Goal: Task Accomplishment & Management: Complete application form

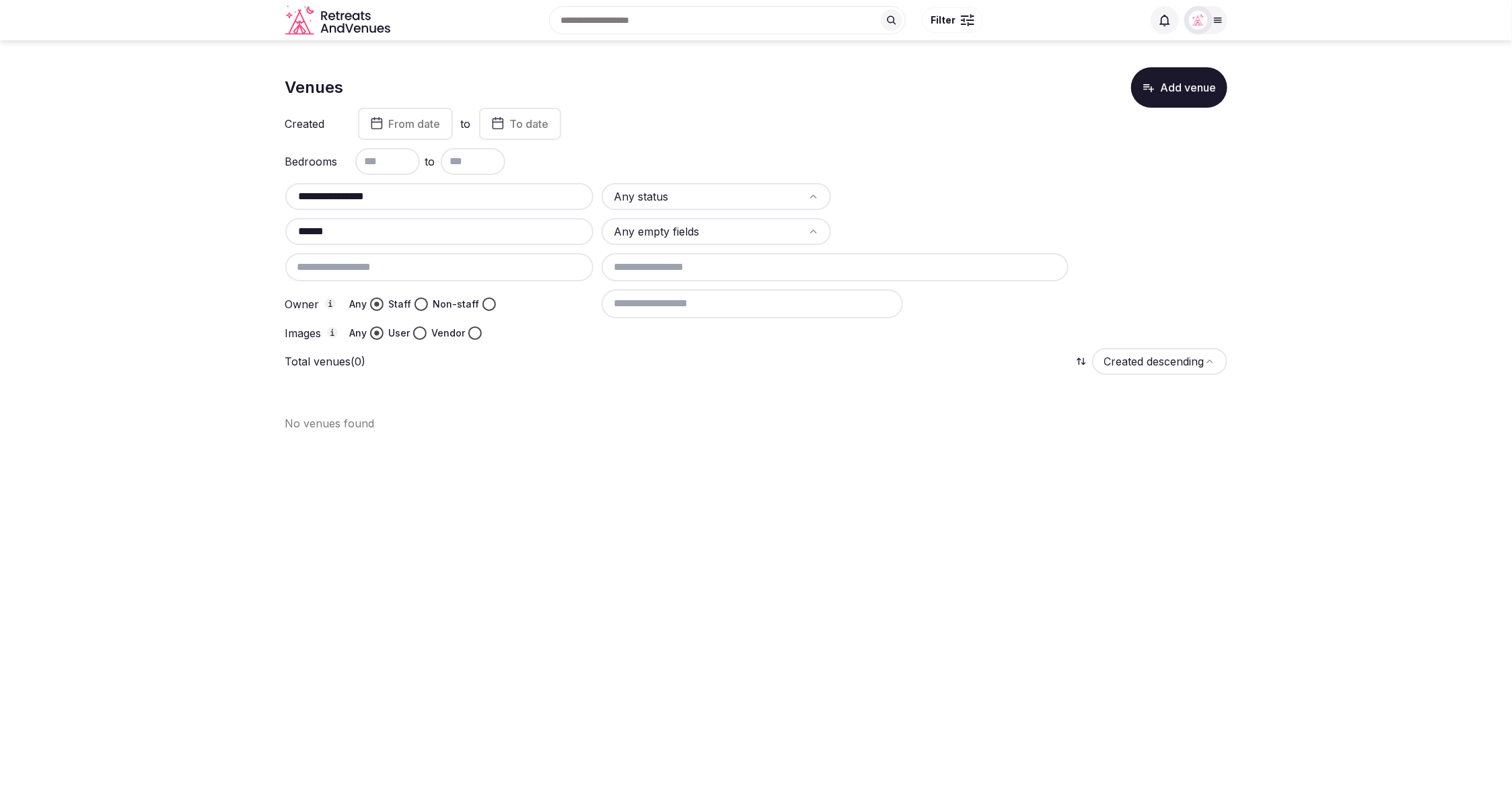
drag, startPoint x: 317, startPoint y: 199, endPoint x: 257, endPoint y: 195, distance: 60.1
click at [257, 195] on section "**********" at bounding box center [756, 244] width 1512 height 407
click at [352, 230] on input "******" at bounding box center [440, 232] width 298 height 16
click at [283, 227] on section "Venues Add venue Created From date to To date Bedrooms to Any status ****** Any…" at bounding box center [756, 226] width 1512 height 370
paste input "**********"
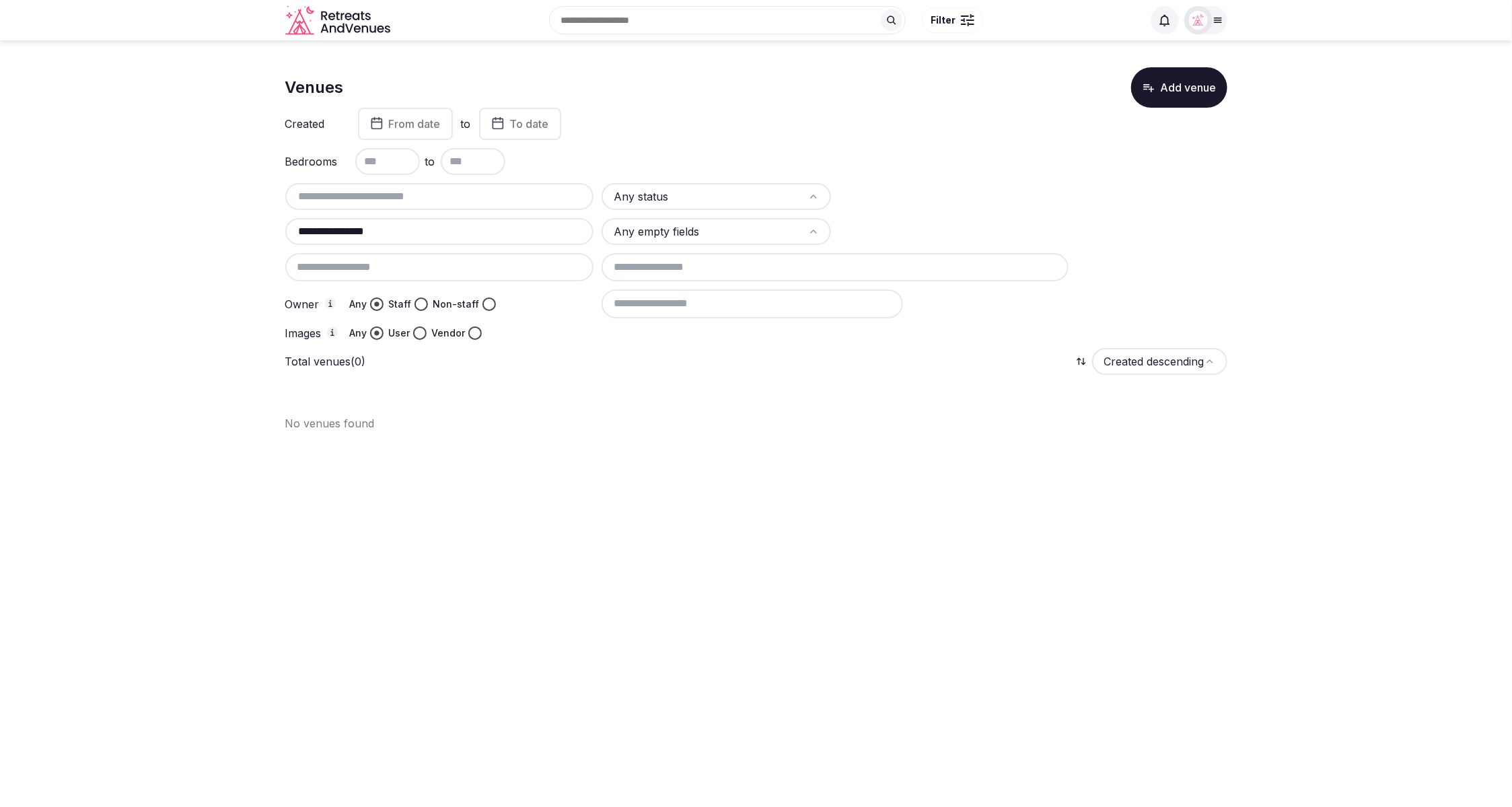
type input "**********"
click at [987, 224] on div at bounding box center [953, 231] width 229 height 27
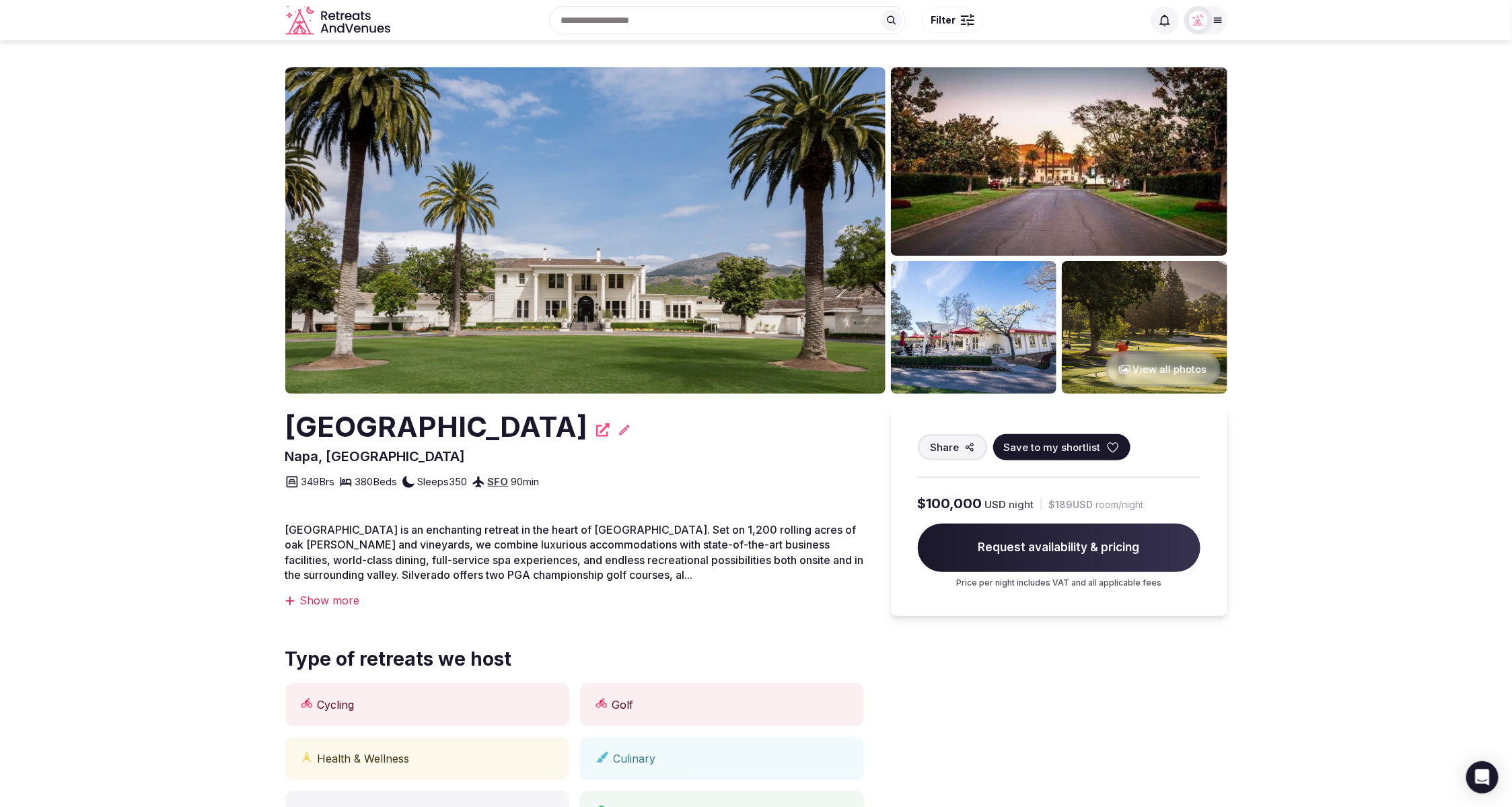
click at [631, 431] on icon at bounding box center [625, 430] width 14 height 14
drag, startPoint x: 280, startPoint y: 432, endPoint x: 583, endPoint y: 425, distance: 303.1
copy h2 "[GEOGRAPHIC_DATA]"
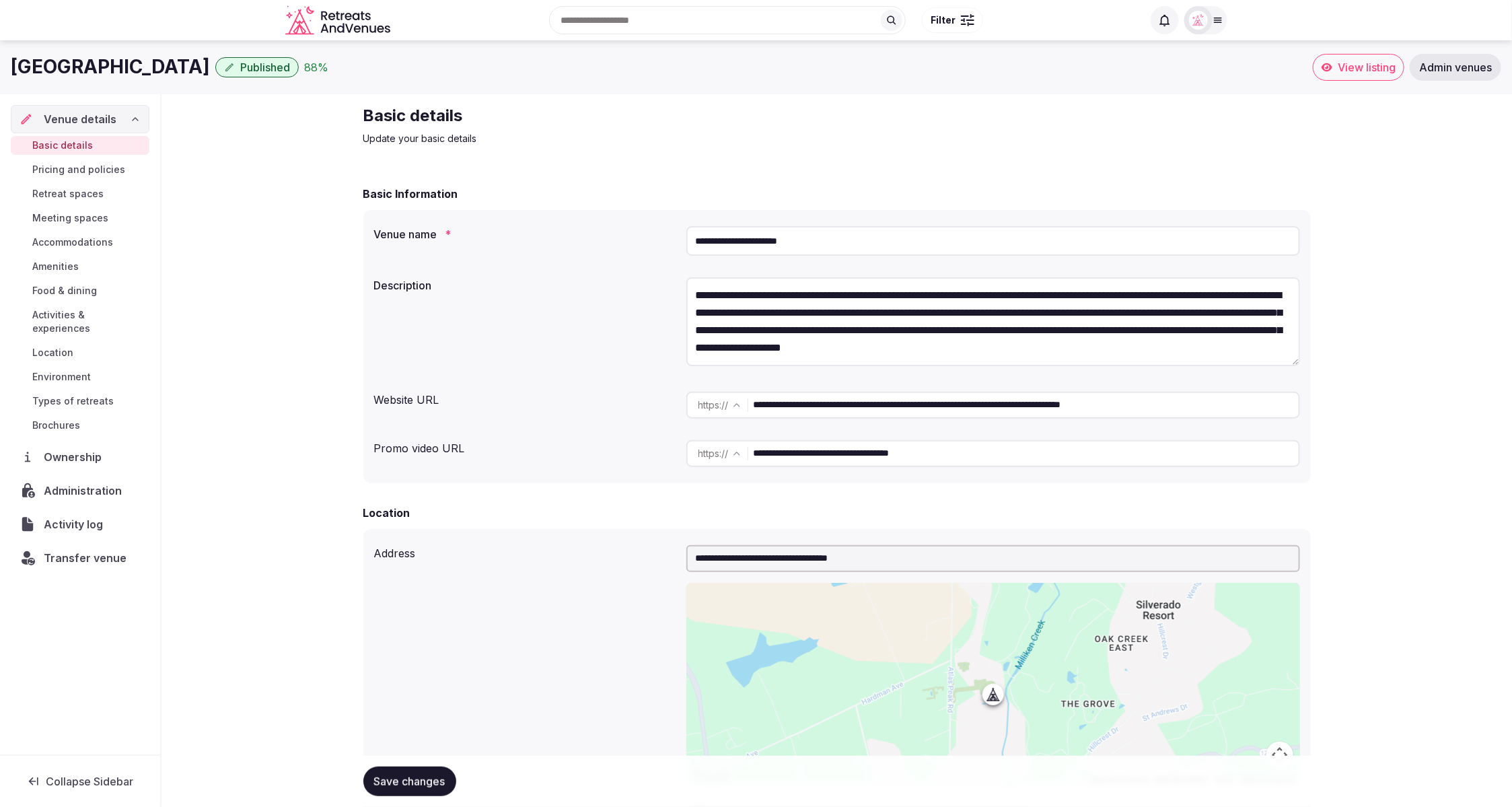
click at [1299, 231] on div "**********" at bounding box center [836, 346] width 947 height 273
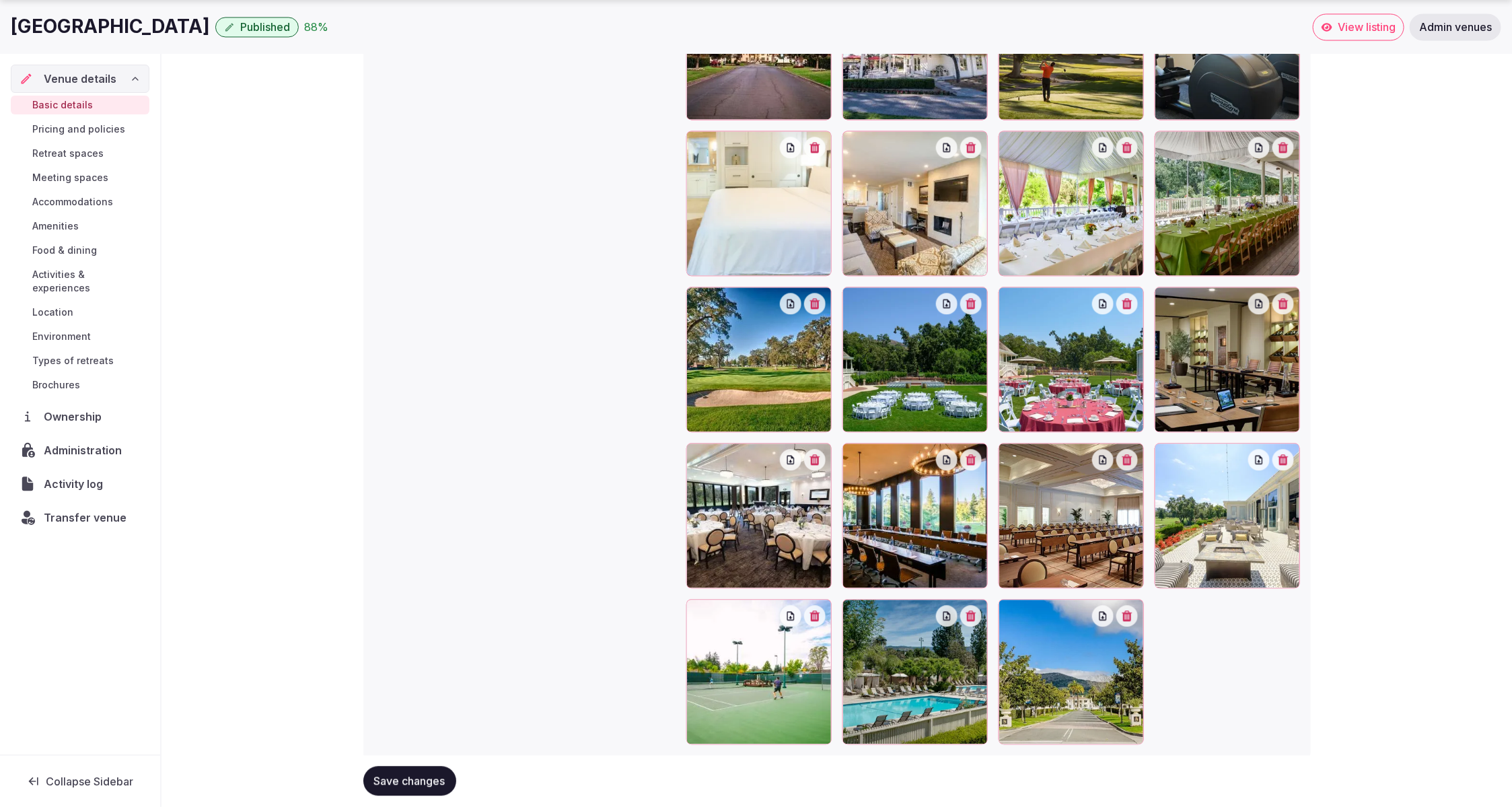
scroll to position [1648, 0]
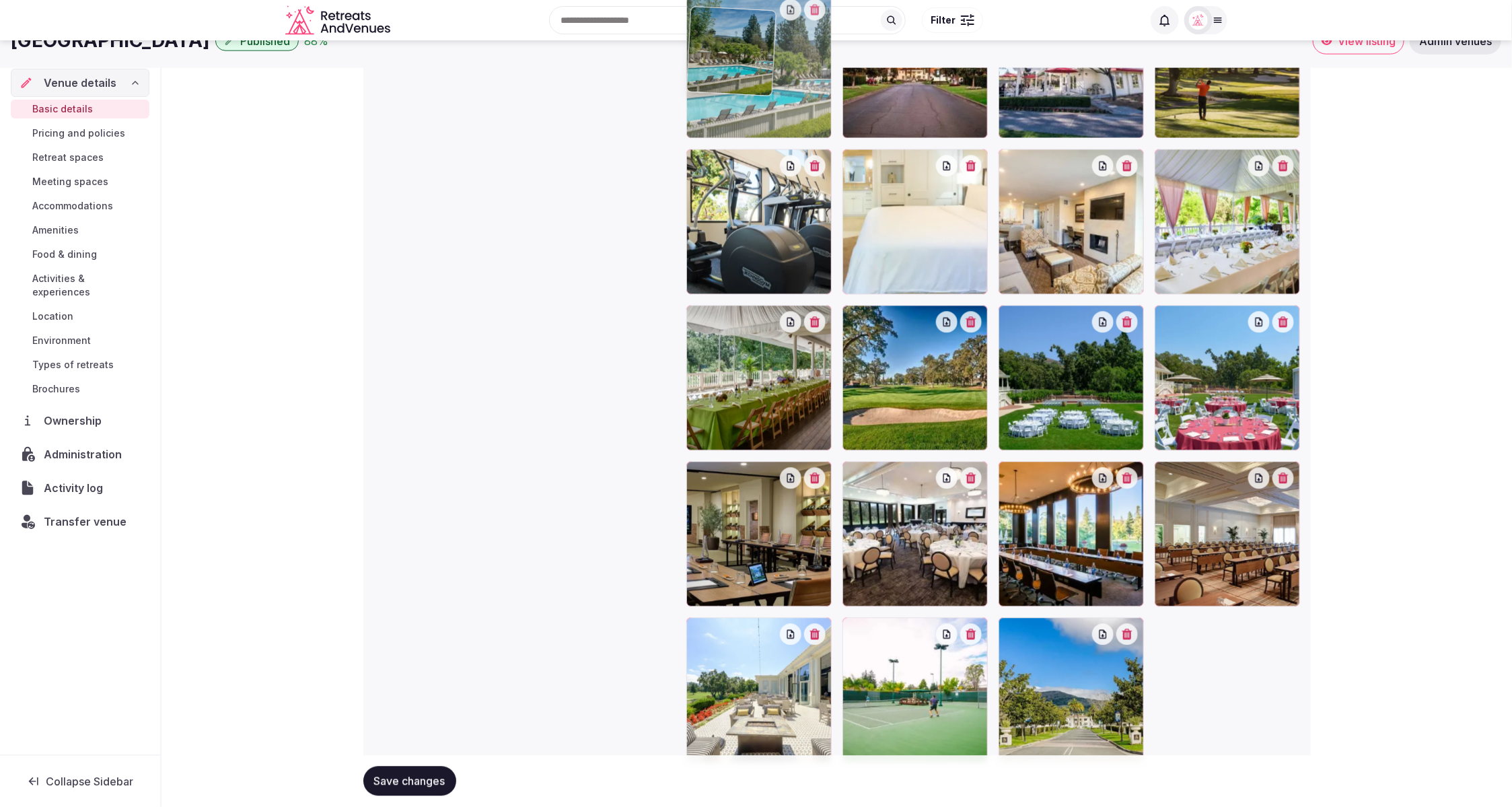
drag, startPoint x: 920, startPoint y: 686, endPoint x: 799, endPoint y: 145, distance: 554.4
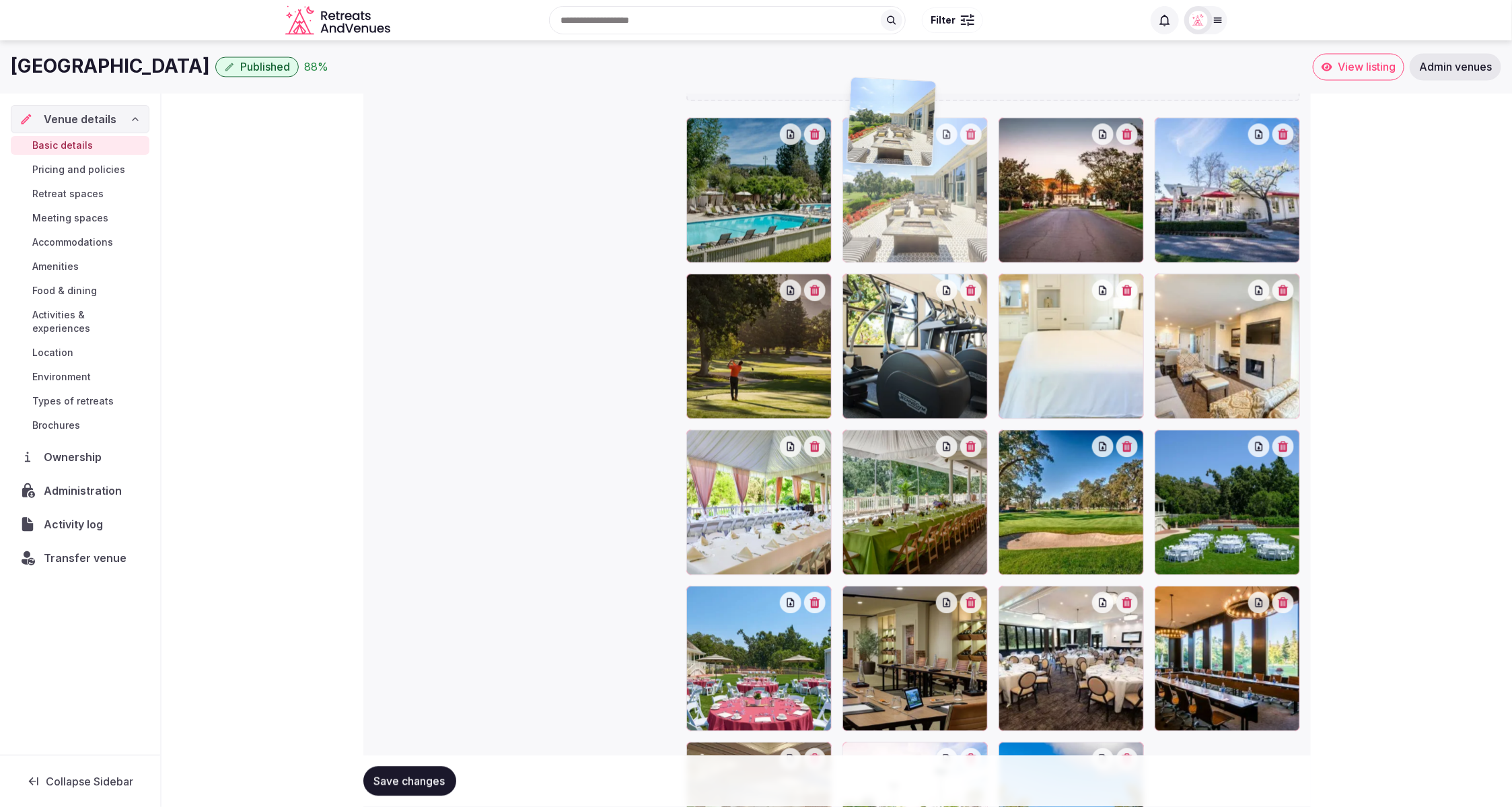
scroll to position [1488, 0]
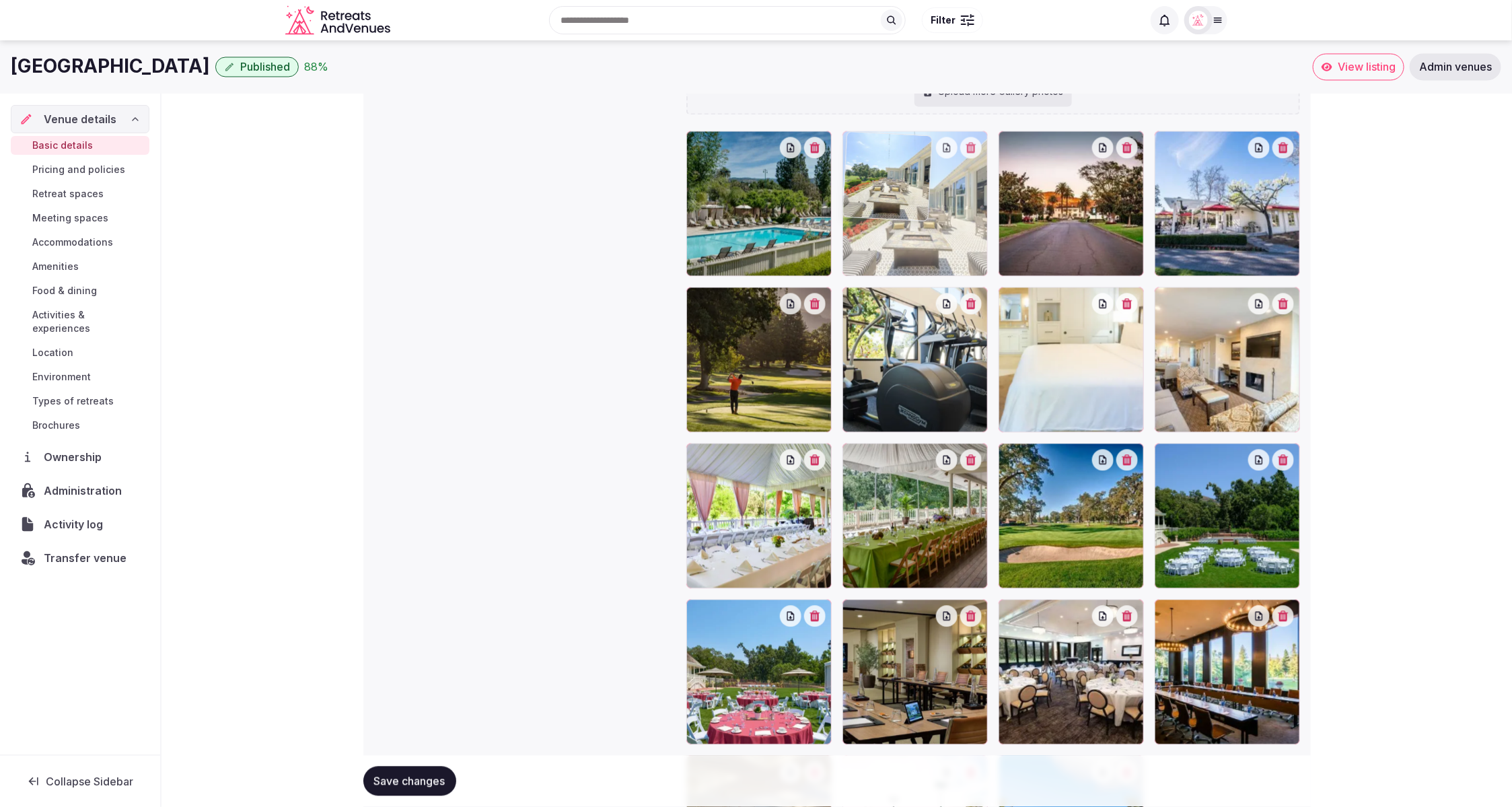
drag, startPoint x: 764, startPoint y: 677, endPoint x: 926, endPoint y: 219, distance: 485.8
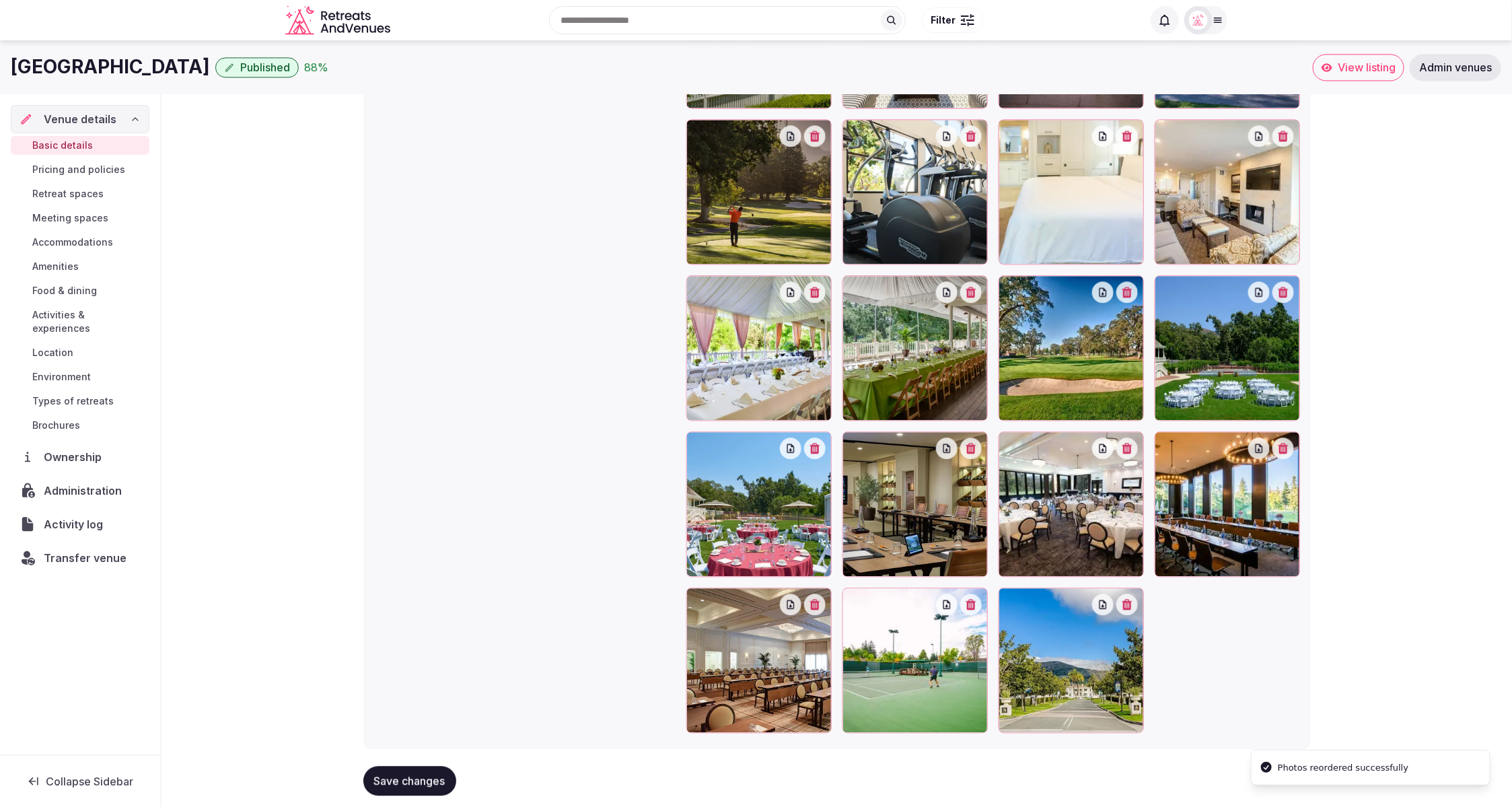
scroll to position [1654, 0]
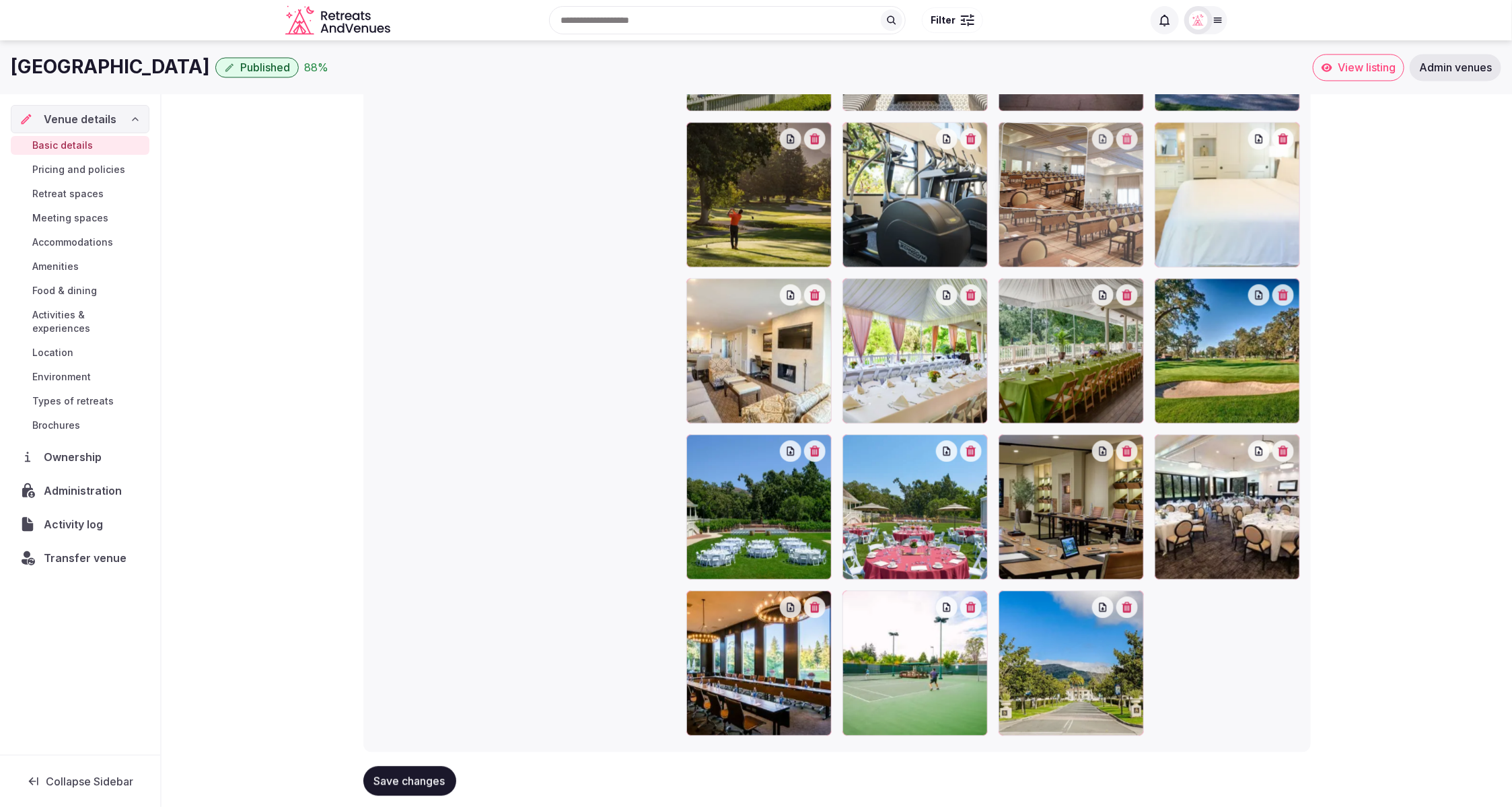
drag, startPoint x: 757, startPoint y: 665, endPoint x: 1043, endPoint y: 167, distance: 574.3
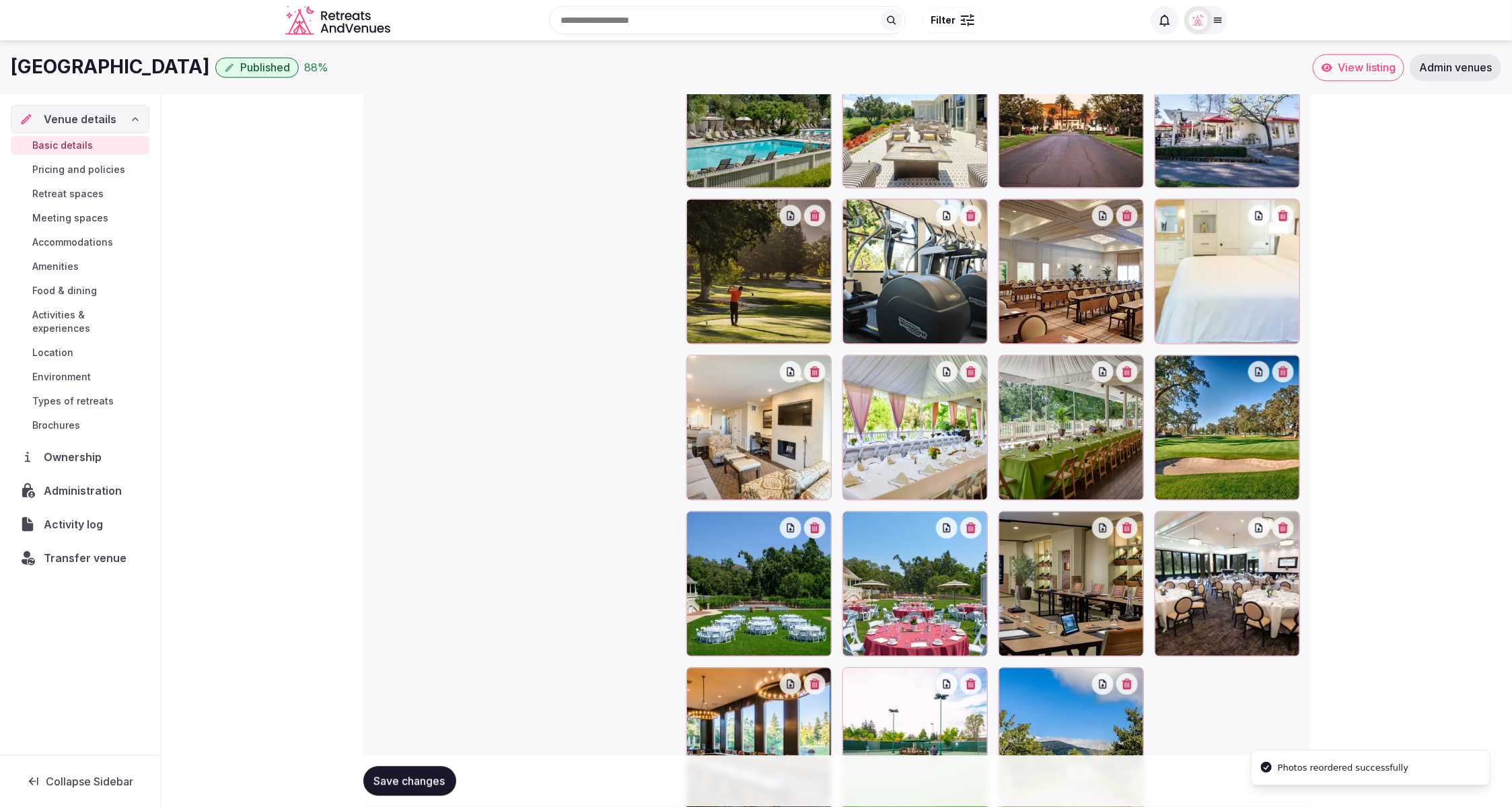
scroll to position [1572, 0]
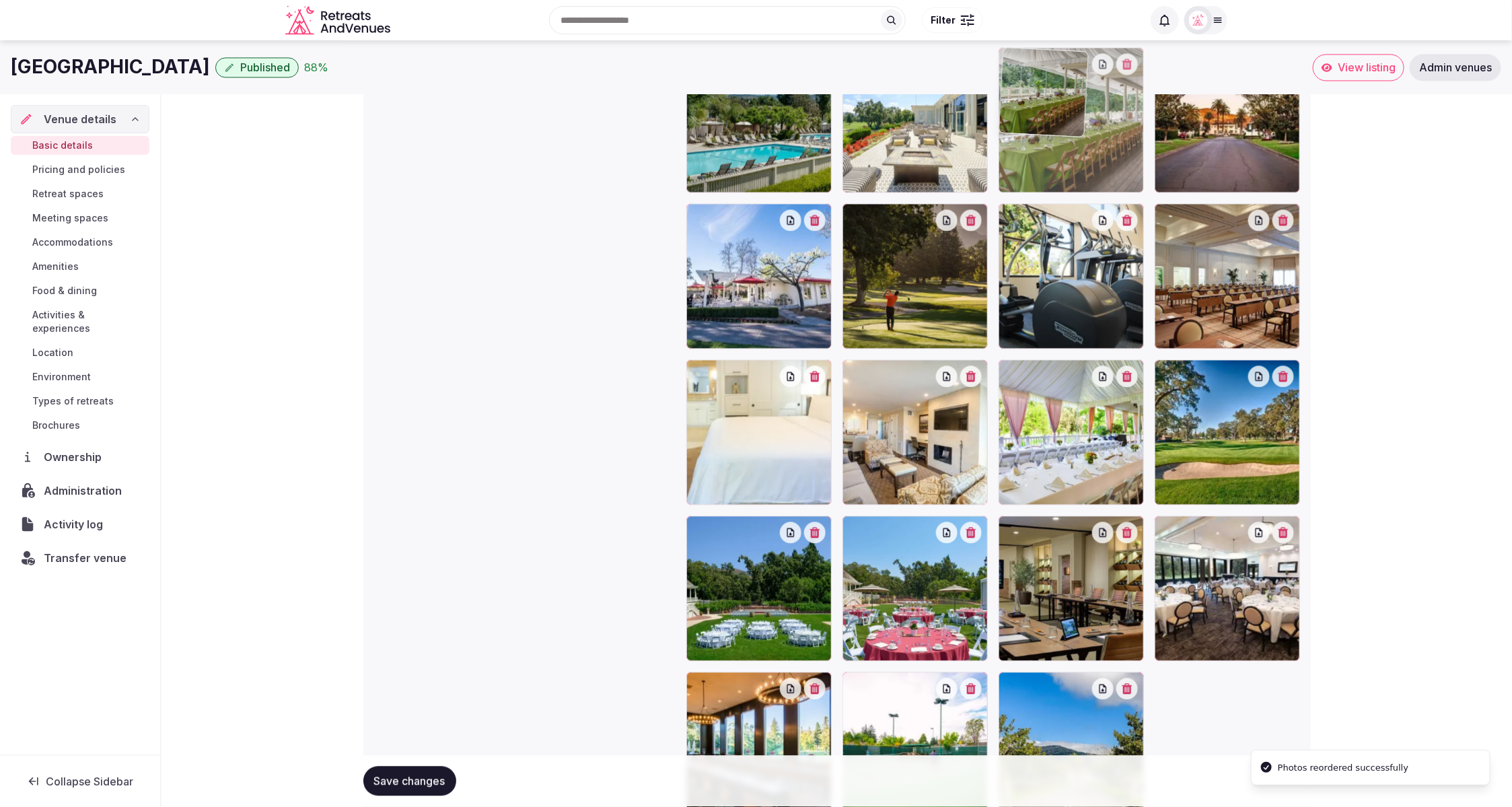
drag, startPoint x: 1043, startPoint y: 476, endPoint x: 1047, endPoint y: 217, distance: 259.0
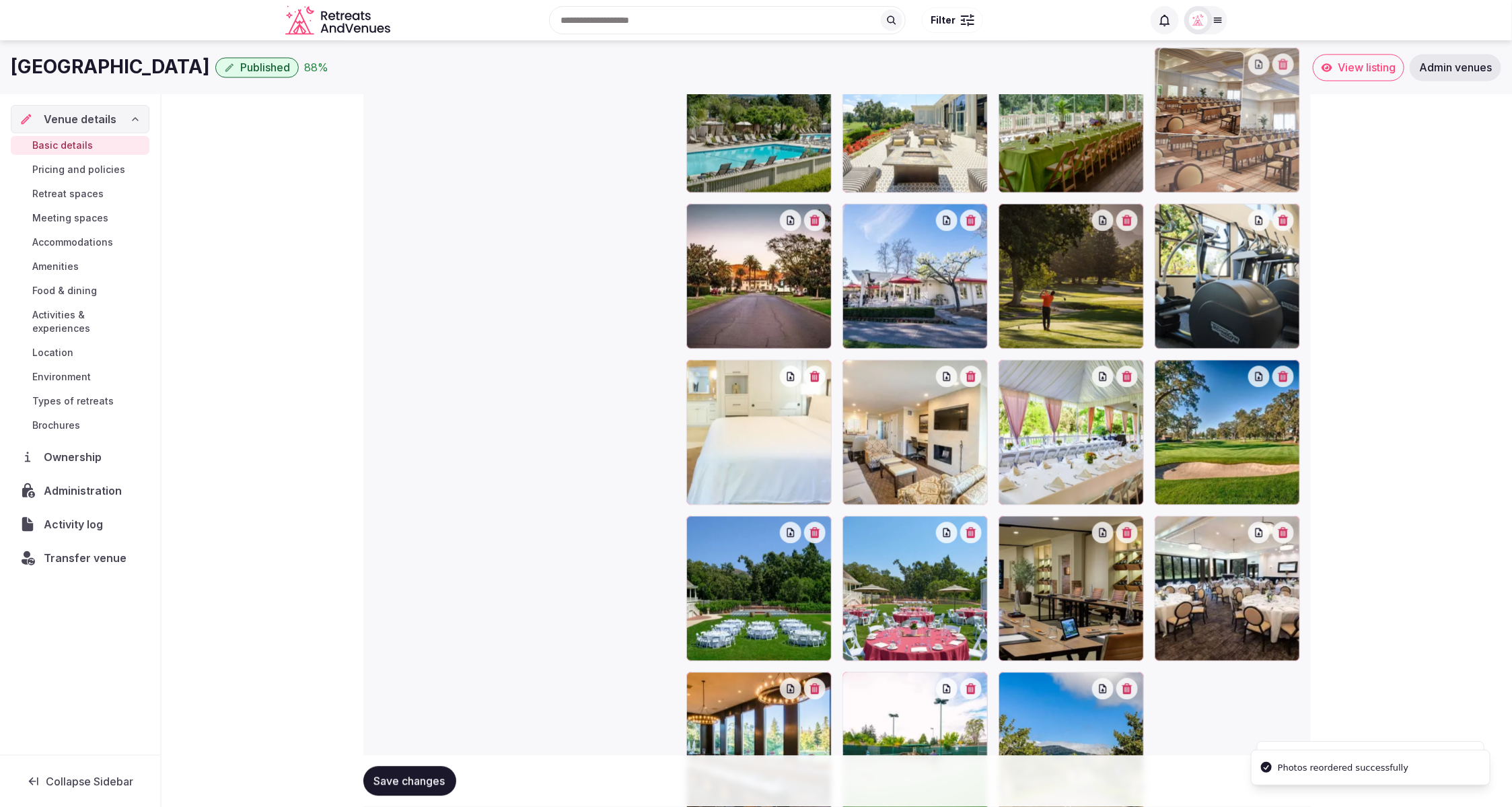
drag, startPoint x: 1245, startPoint y: 280, endPoint x: 1205, endPoint y: 182, distance: 105.8
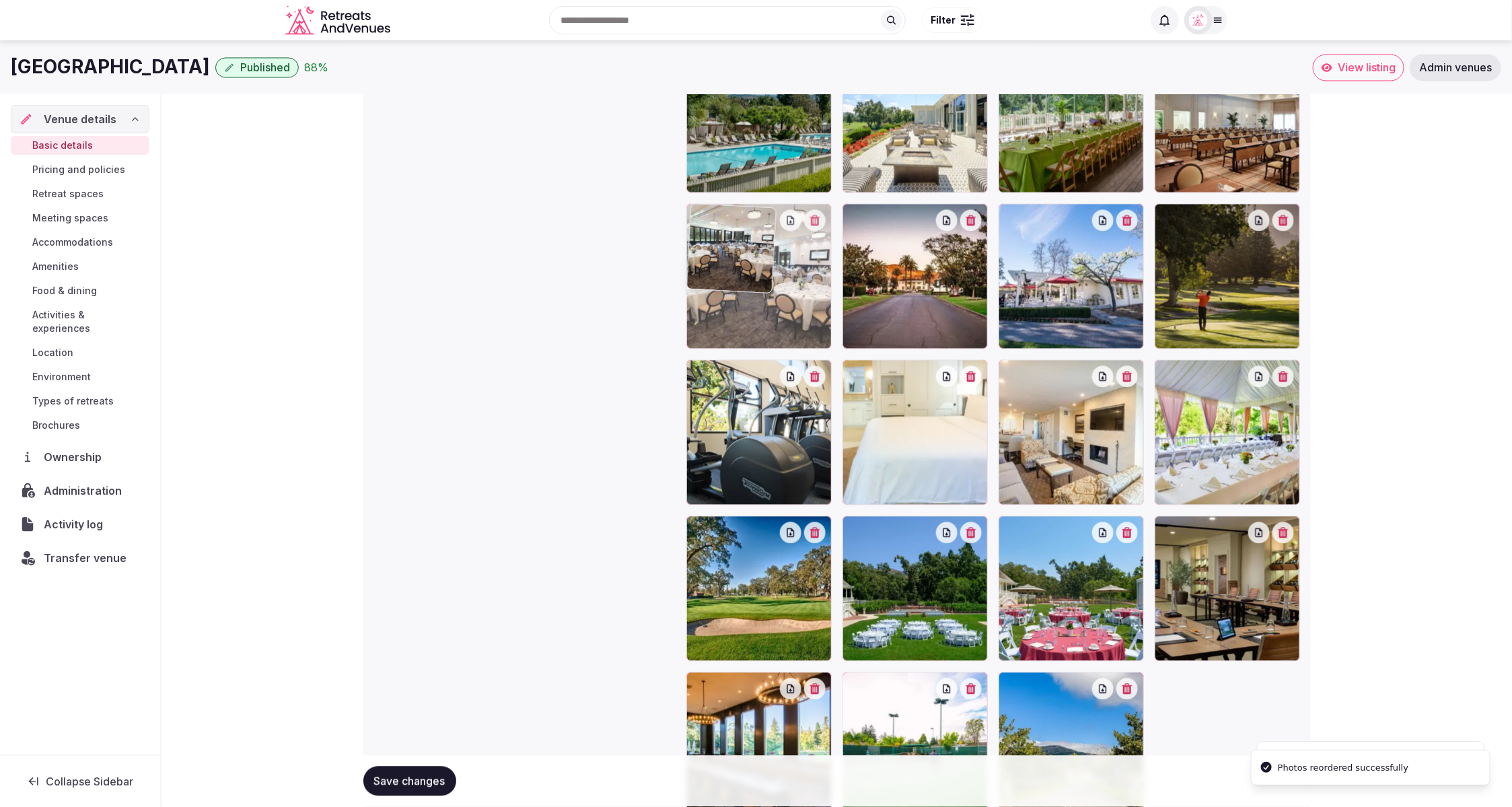
drag, startPoint x: 1237, startPoint y: 560, endPoint x: 801, endPoint y: 293, distance: 511.3
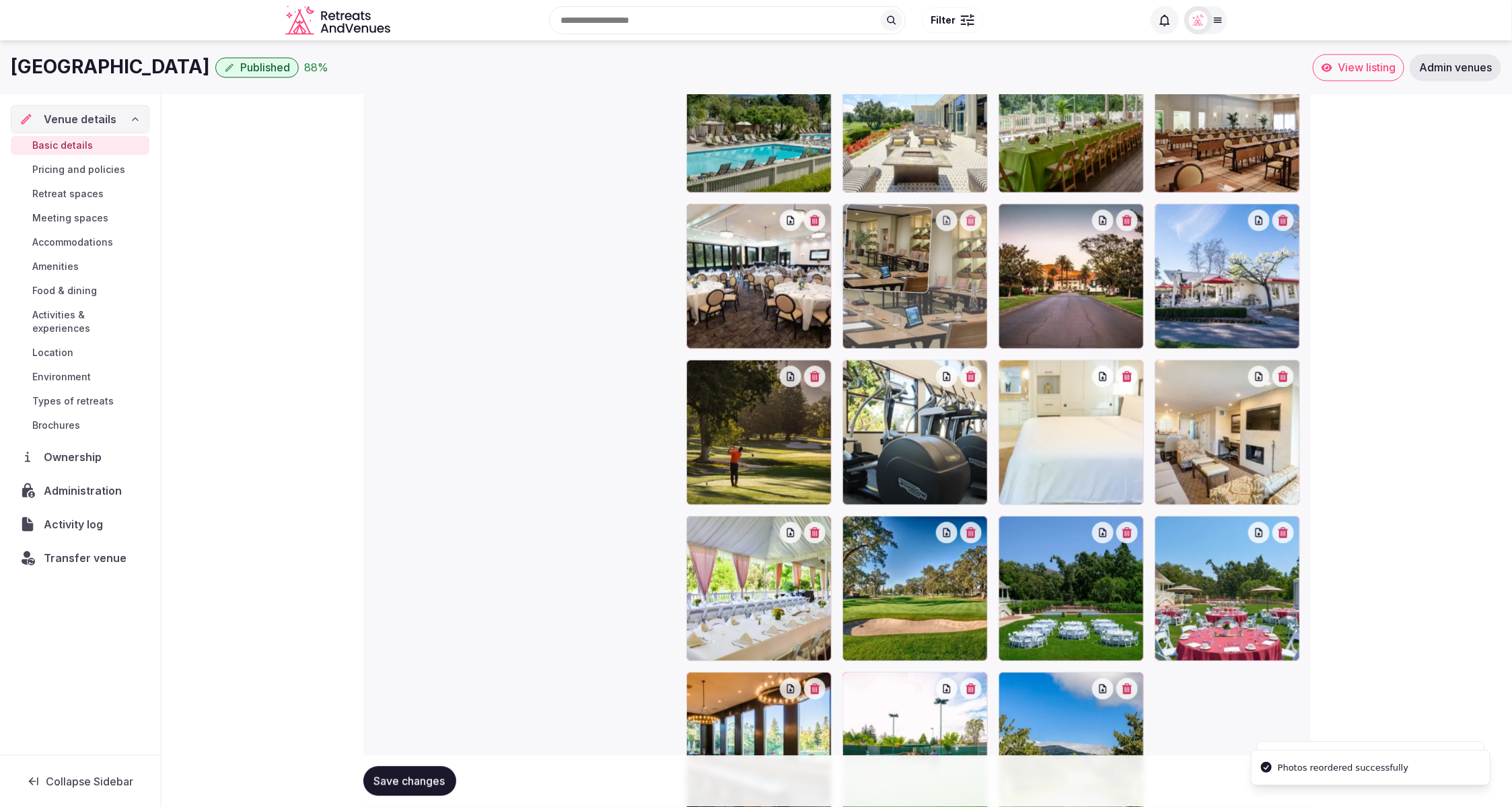
drag, startPoint x: 1245, startPoint y: 594, endPoint x: 974, endPoint y: 360, distance: 358.0
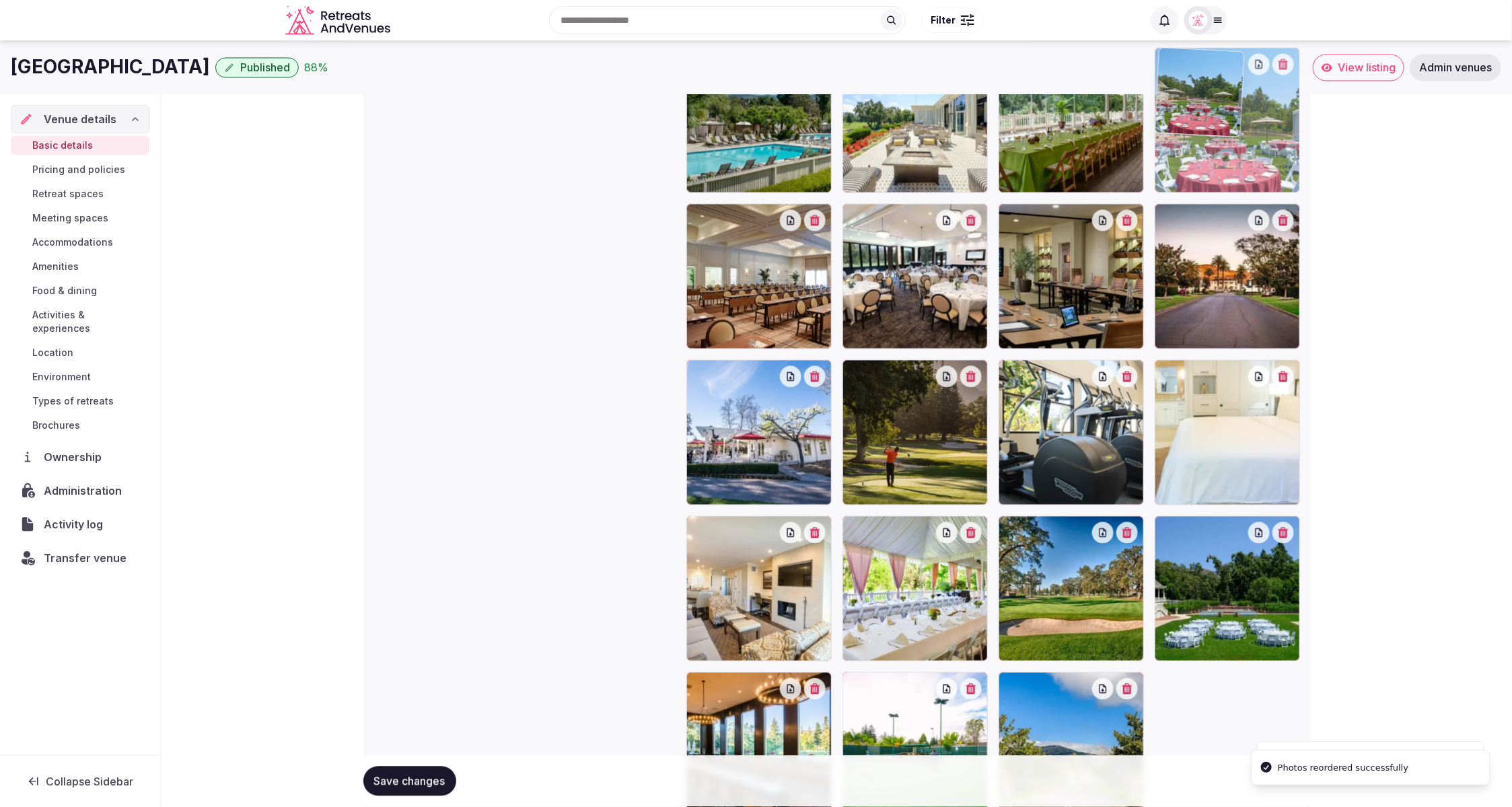
drag, startPoint x: 1275, startPoint y: 632, endPoint x: 1282, endPoint y: 245, distance: 387.1
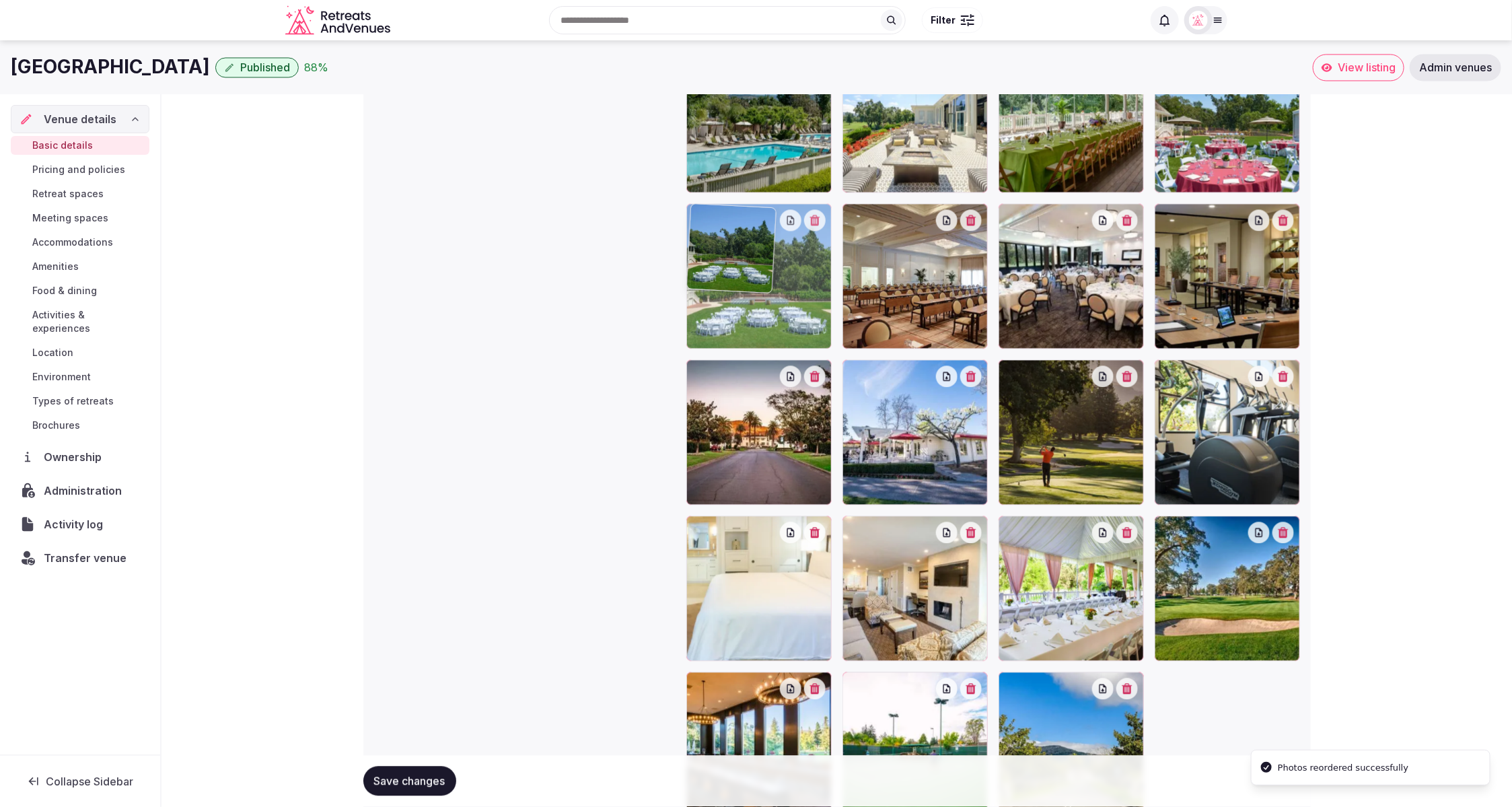
drag, startPoint x: 1242, startPoint y: 586, endPoint x: 781, endPoint y: 290, distance: 547.8
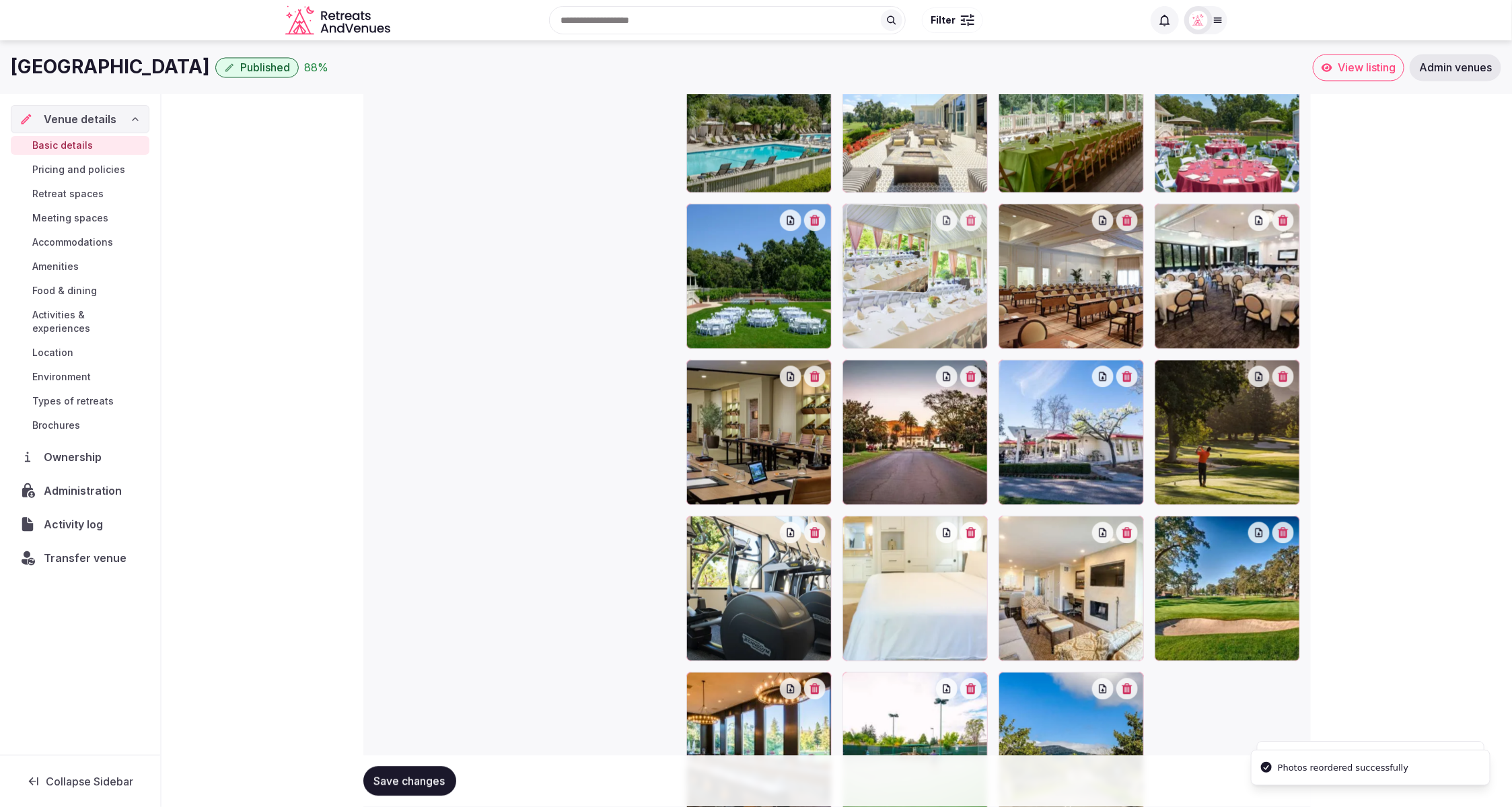
drag, startPoint x: 1049, startPoint y: 572, endPoint x: 922, endPoint y: 326, distance: 276.8
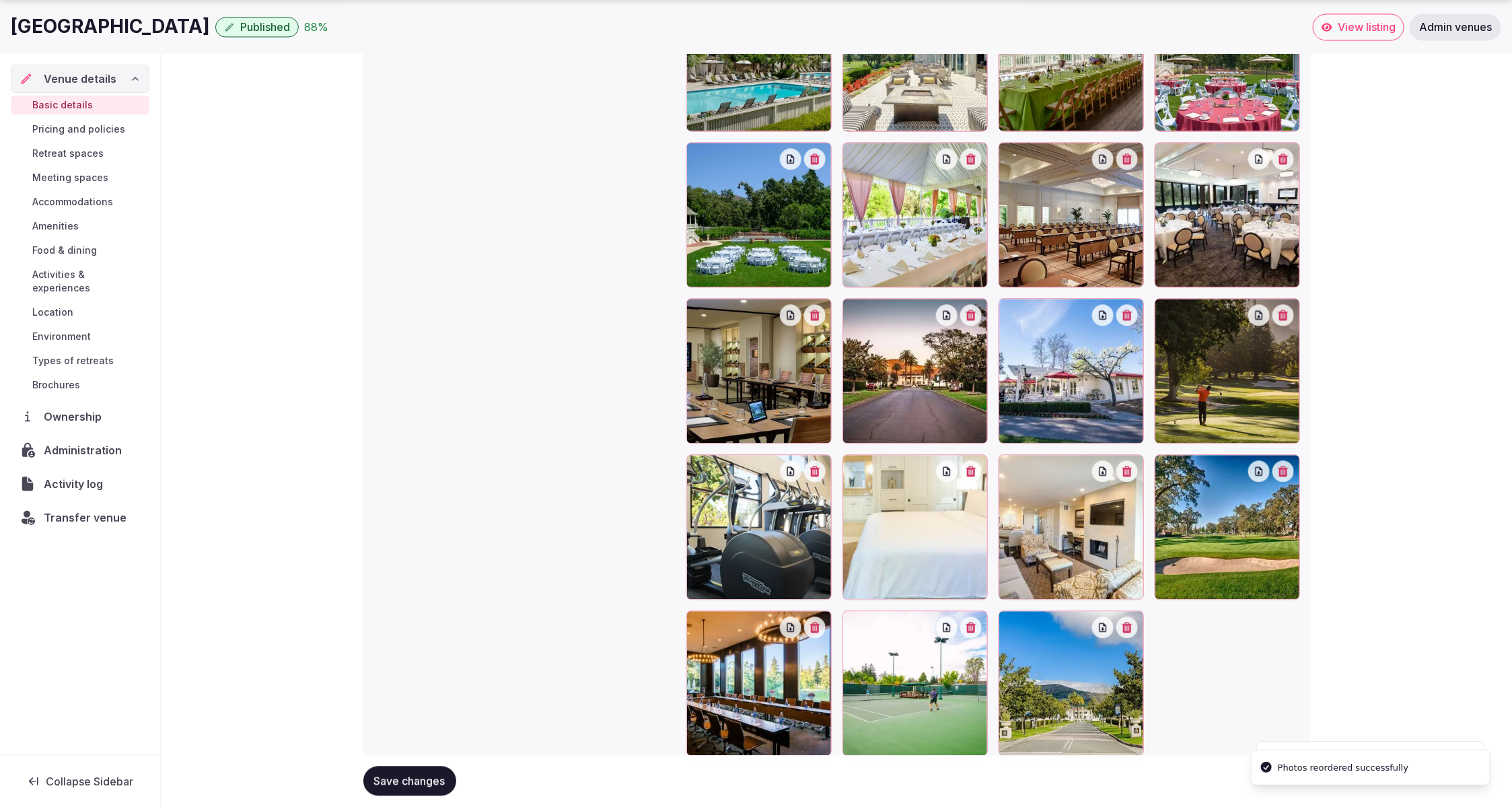
scroll to position [1636, 0]
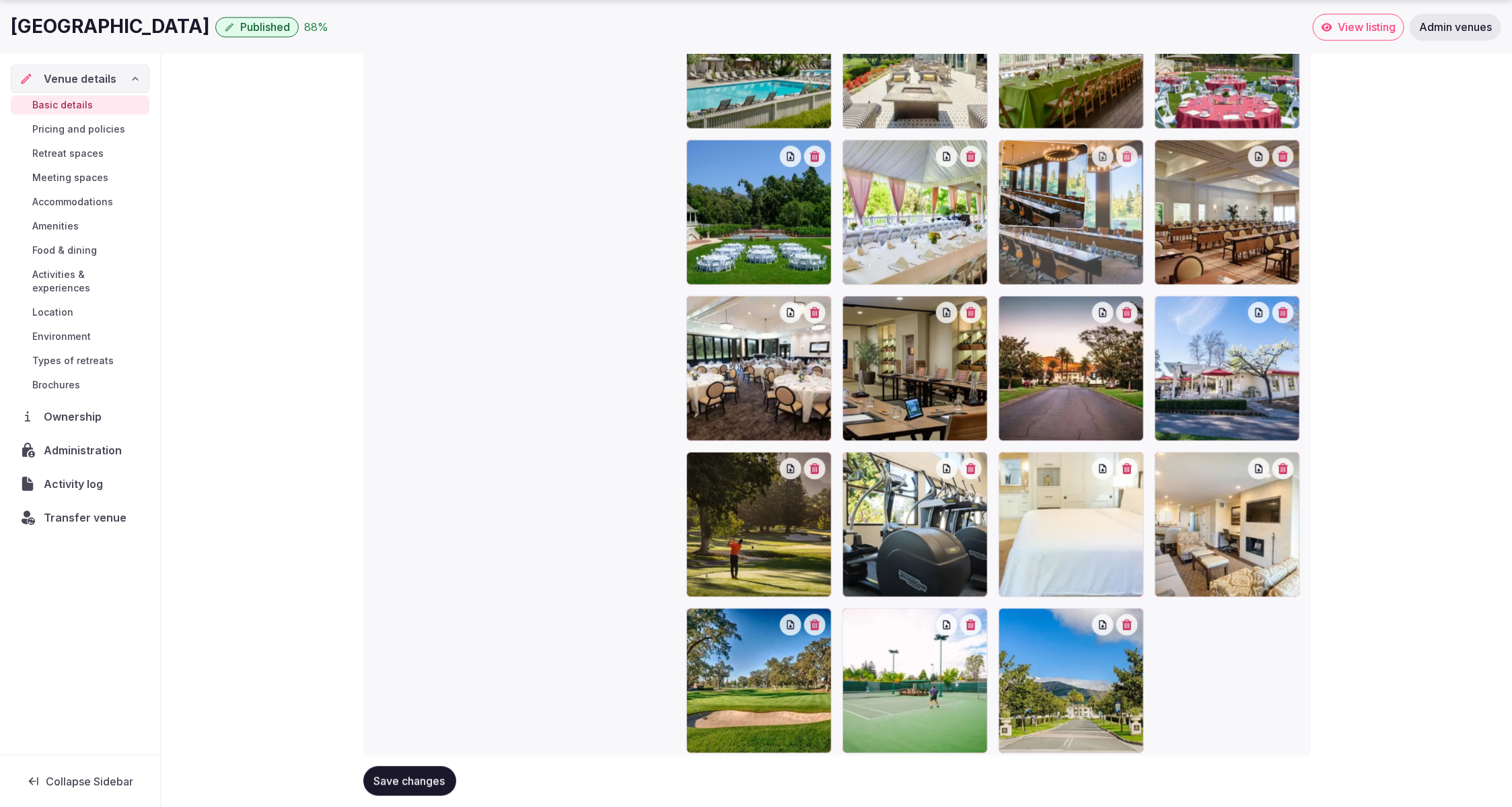
drag, startPoint x: 771, startPoint y: 707, endPoint x: 1060, endPoint y: 299, distance: 500.0
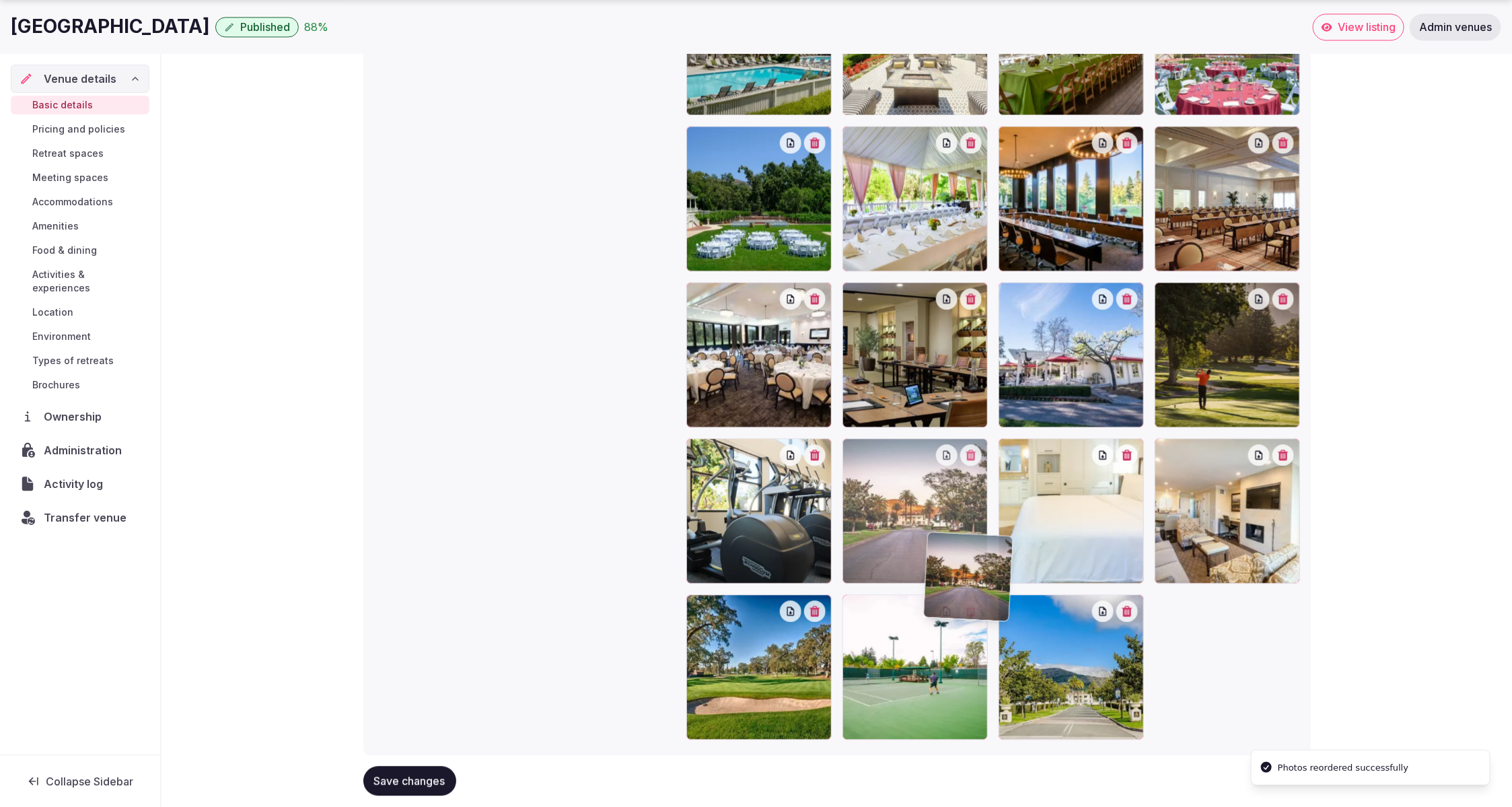
scroll to position [1682, 0]
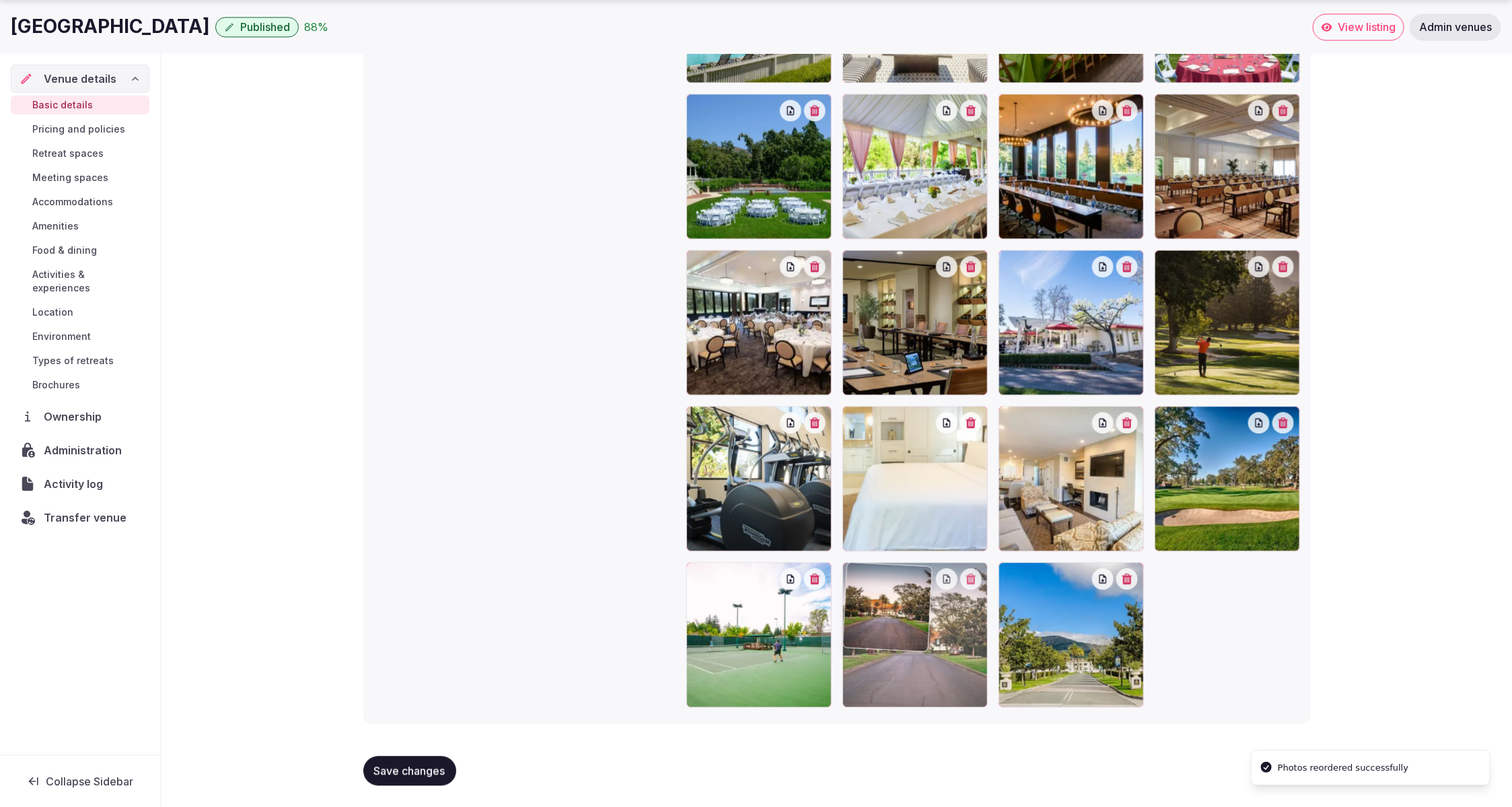
drag, startPoint x: 1053, startPoint y: 413, endPoint x: 964, endPoint y: 712, distance: 312.0
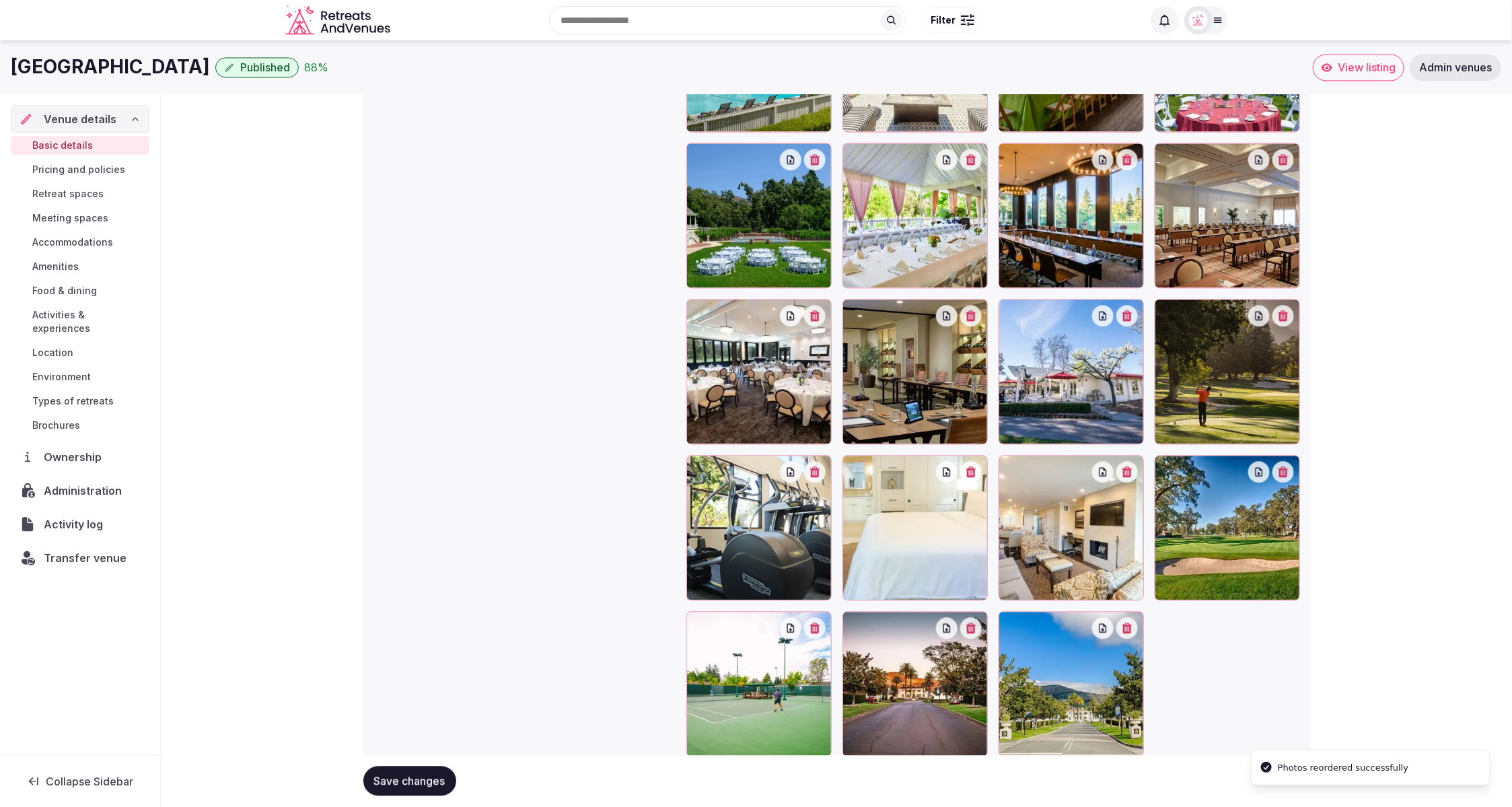
scroll to position [1625, 0]
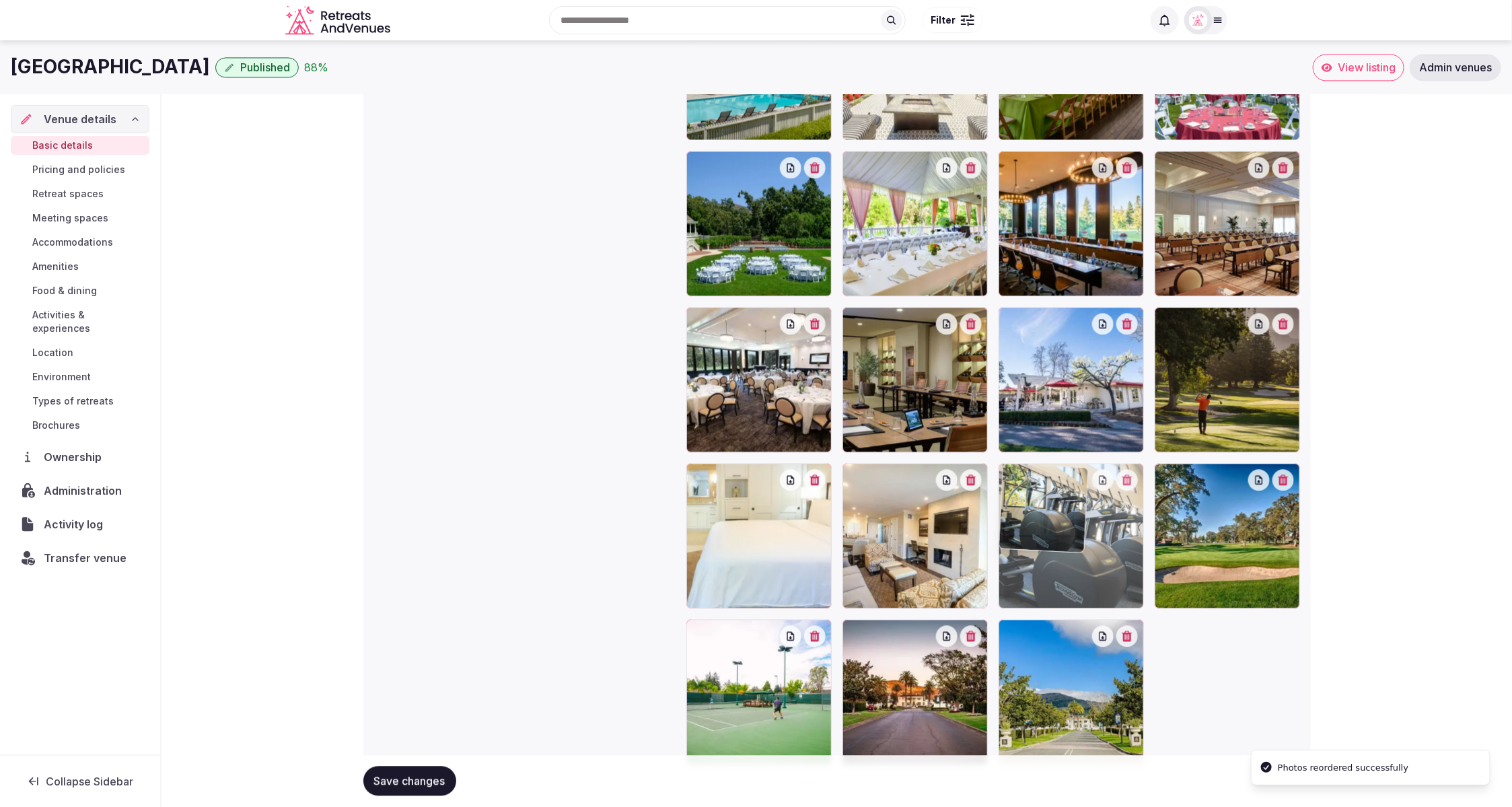
drag, startPoint x: 766, startPoint y: 539, endPoint x: 1094, endPoint y: 565, distance: 329.0
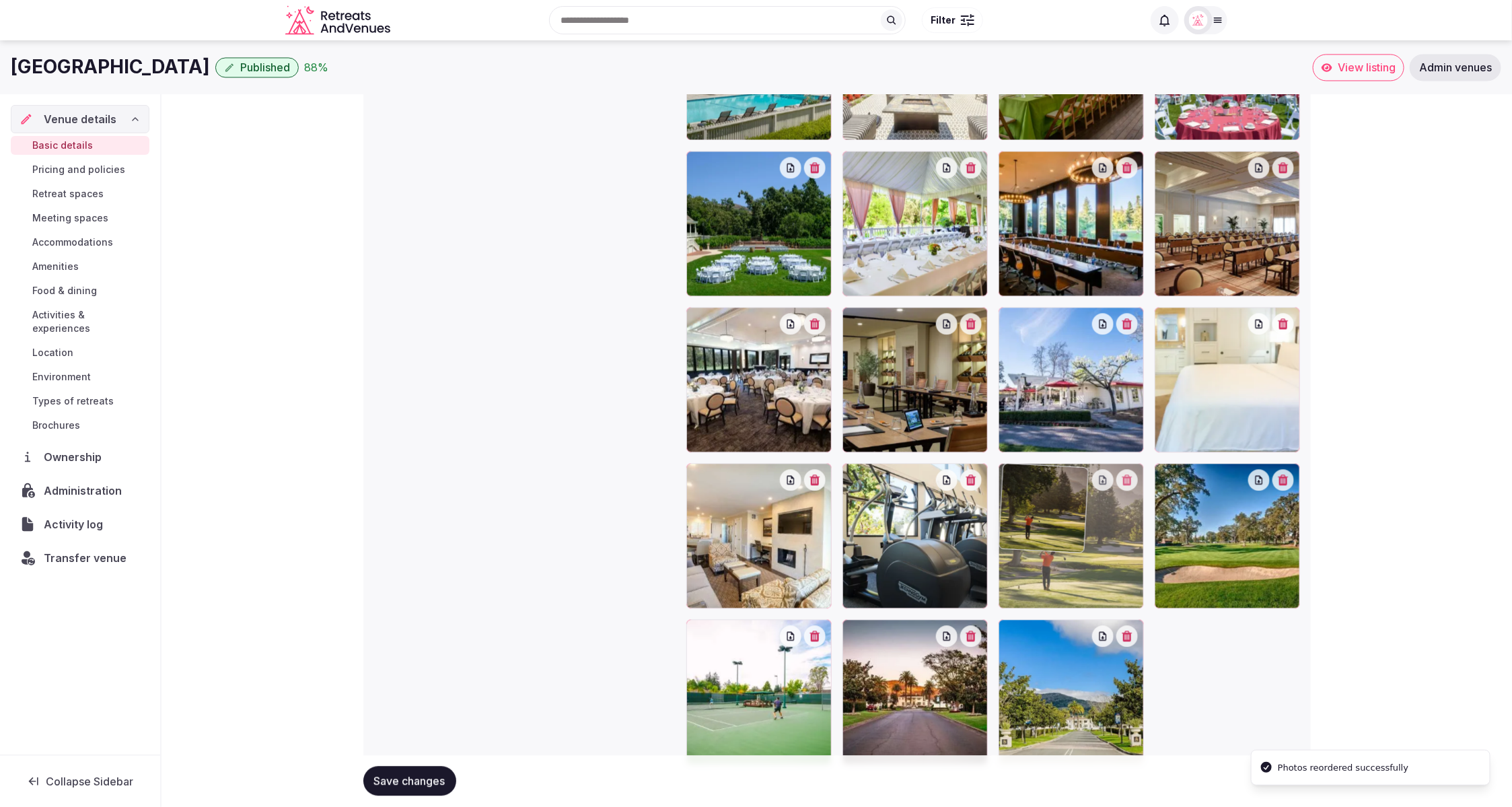
drag, startPoint x: 1217, startPoint y: 388, endPoint x: 1150, endPoint y: 545, distance: 170.7
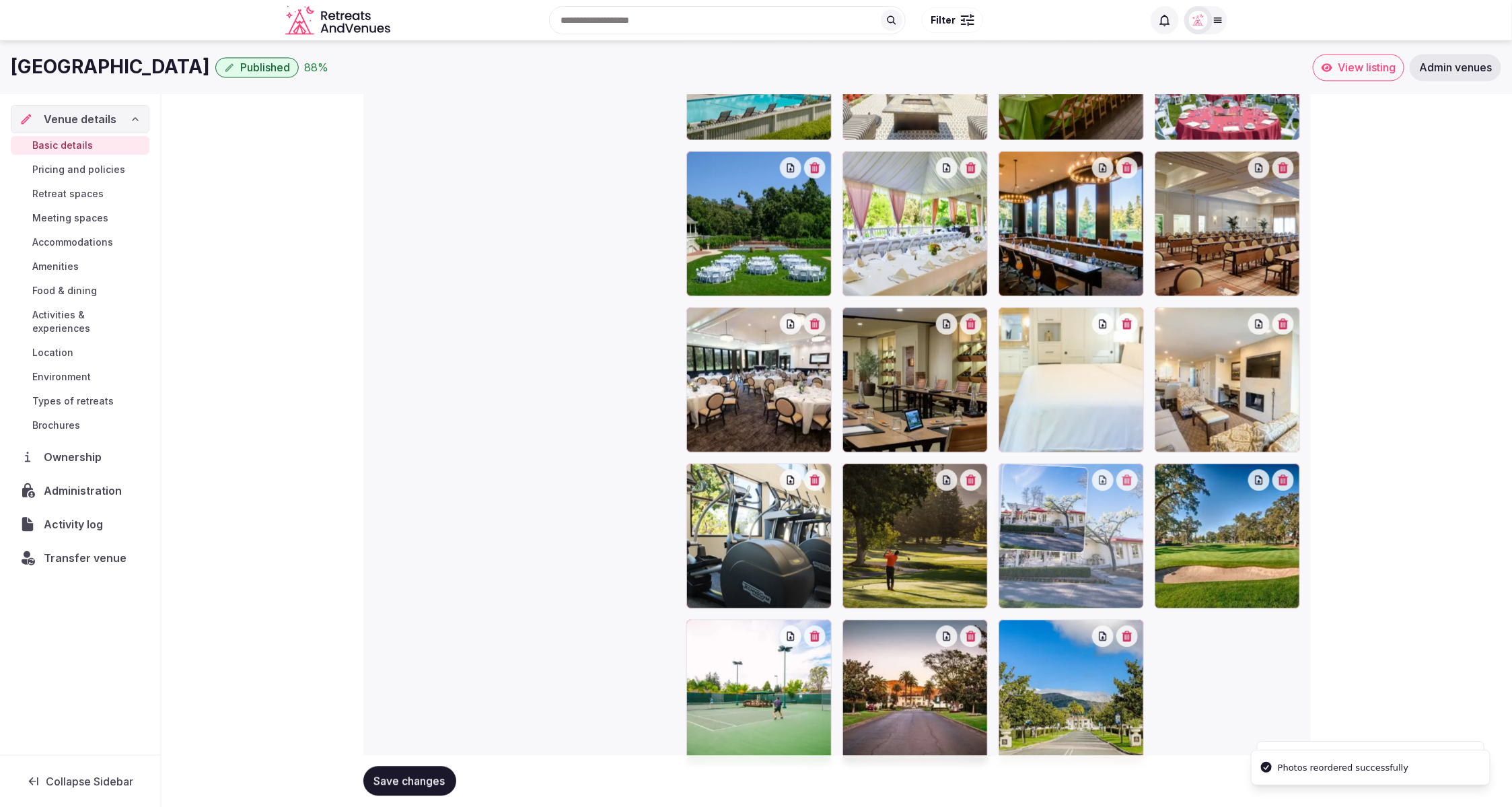
drag, startPoint x: 1091, startPoint y: 410, endPoint x: 1153, endPoint y: 569, distance: 170.7
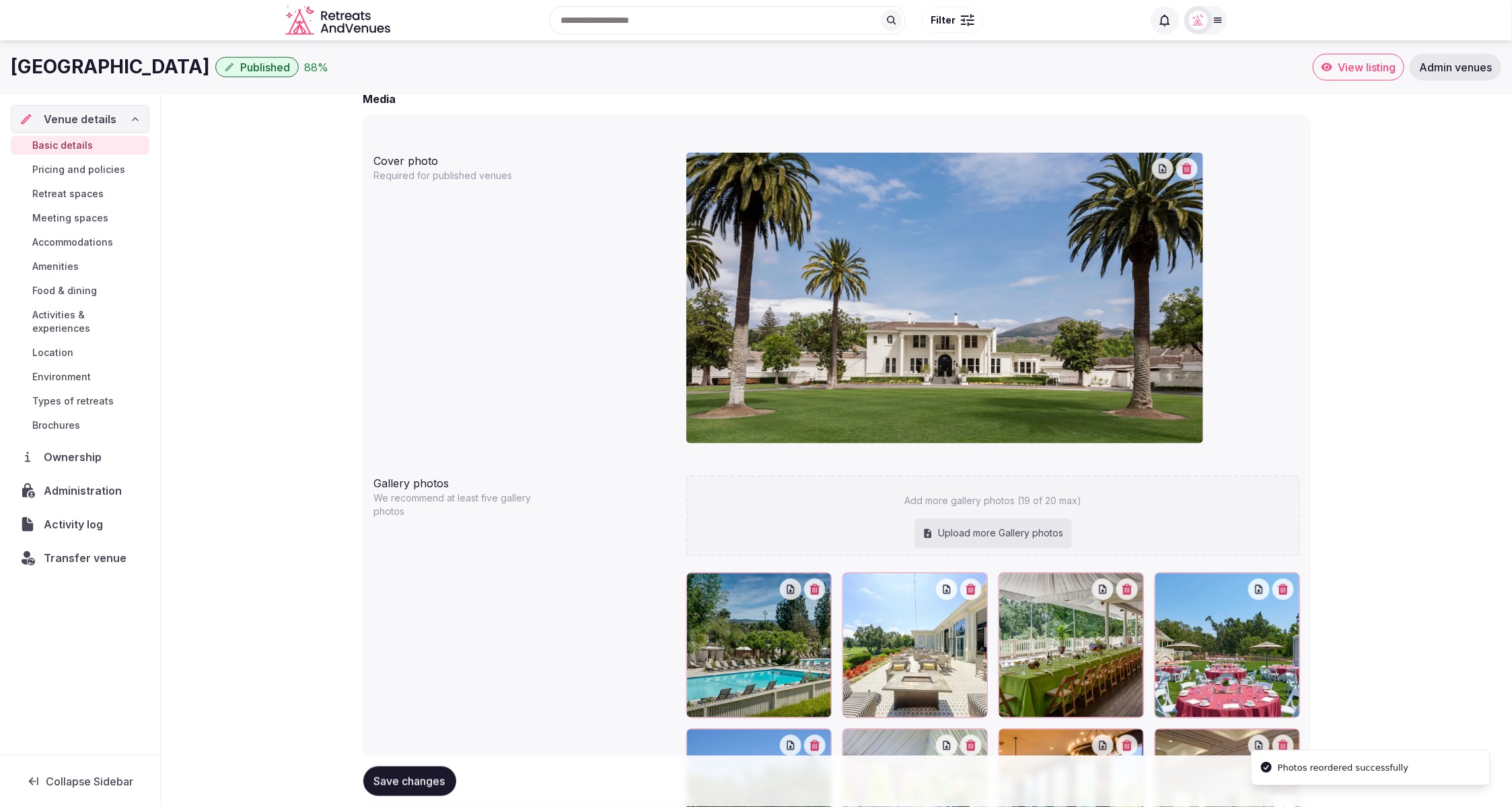
scroll to position [1044, 0]
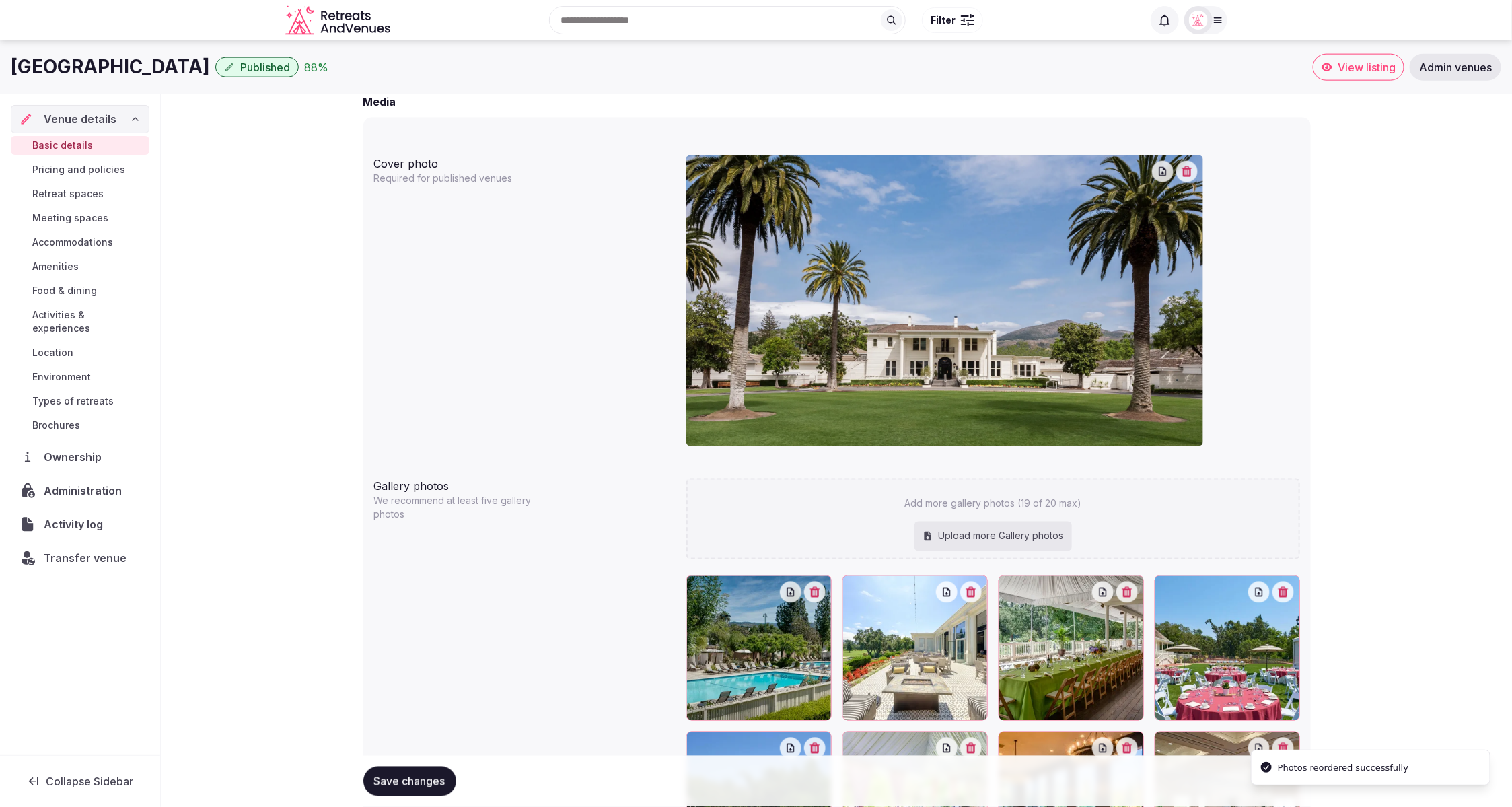
click at [411, 776] on span "Save changes" at bounding box center [409, 781] width 72 height 14
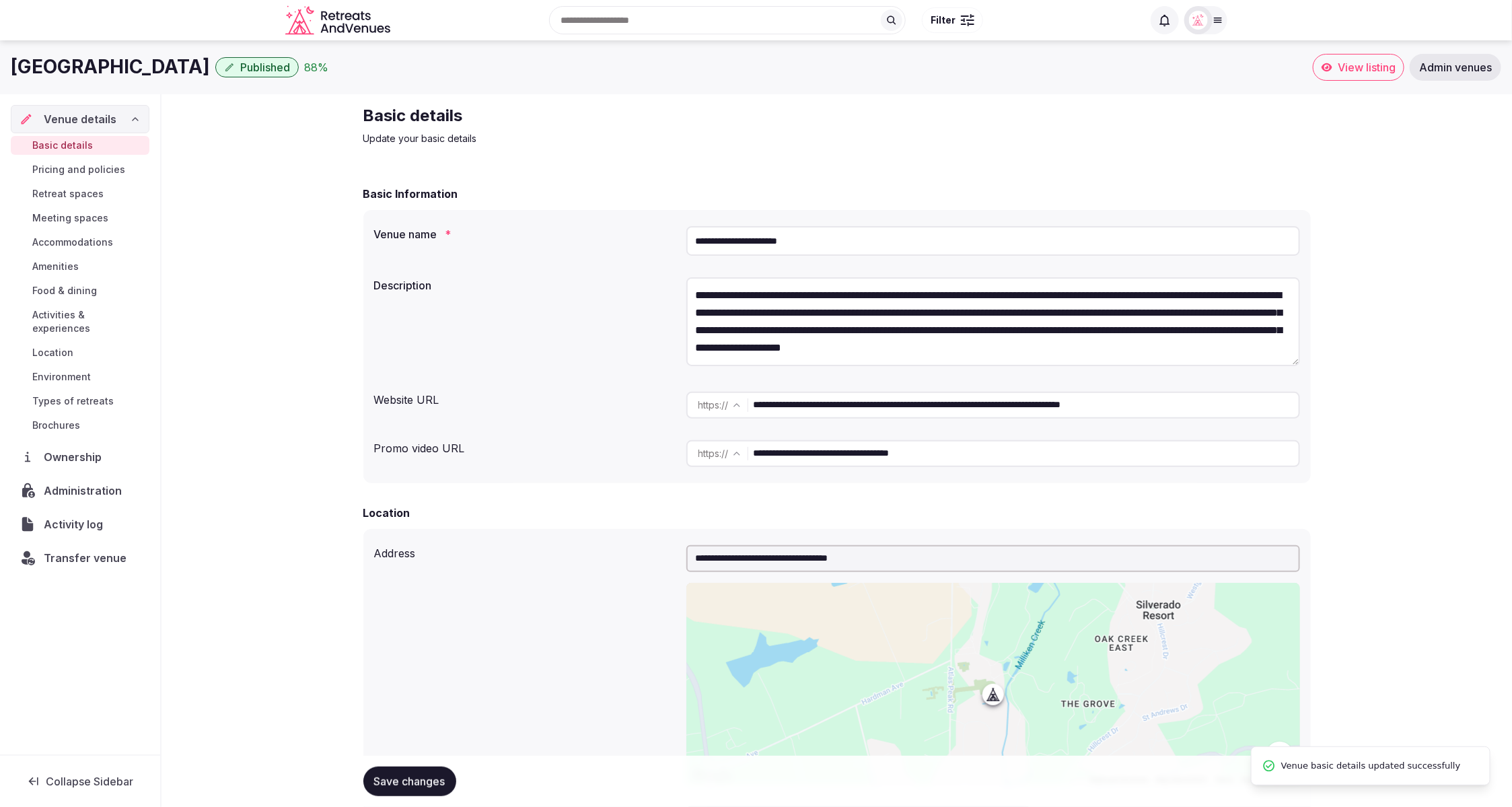
scroll to position [1, 0]
click at [56, 216] on span "Meeting spaces" at bounding box center [71, 219] width 76 height 14
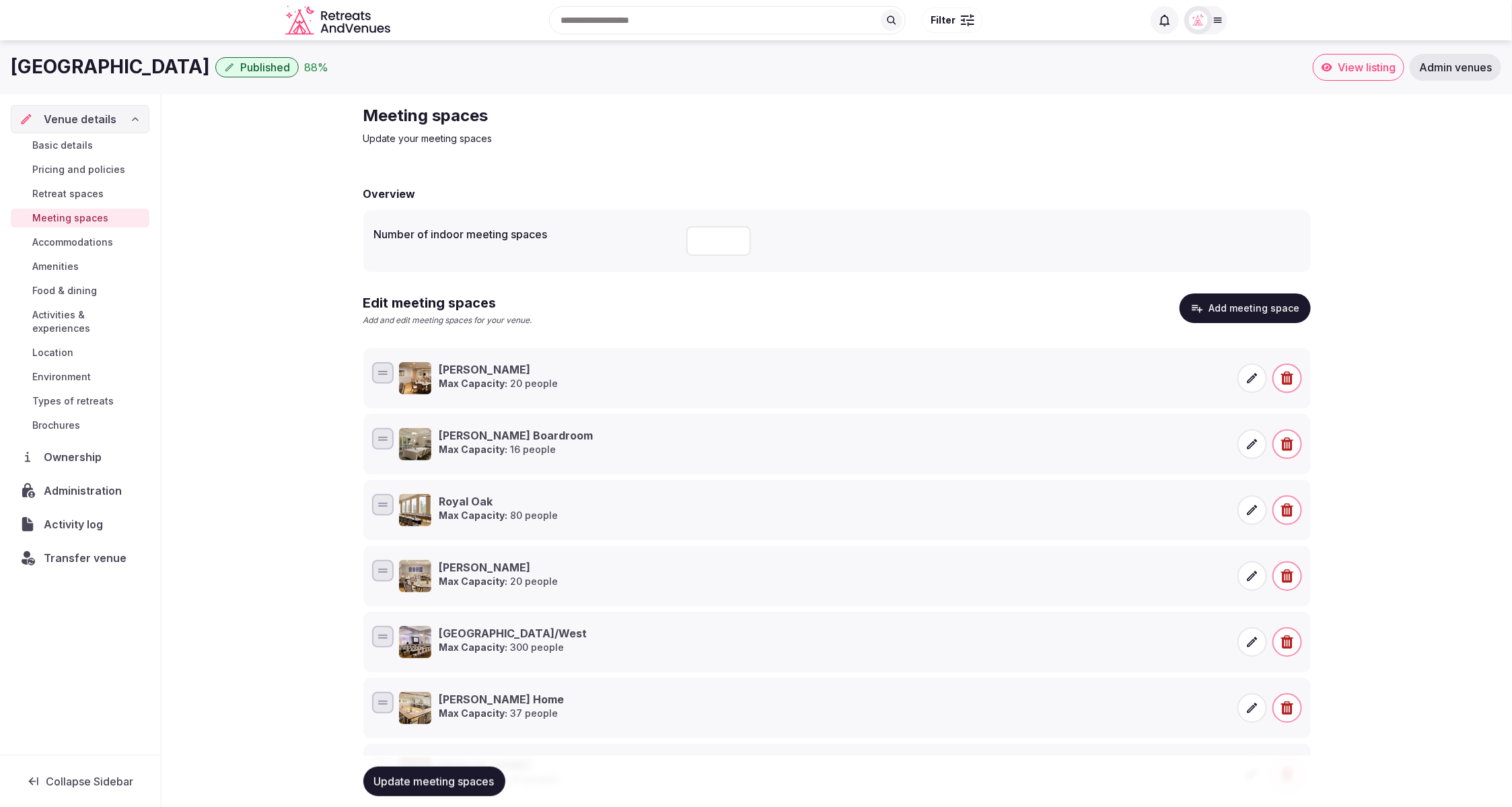
click at [1410, 314] on div "Meeting spaces Update your meeting spaces Overview Number of indoor meeting spa…" at bounding box center [836, 589] width 1350 height 991
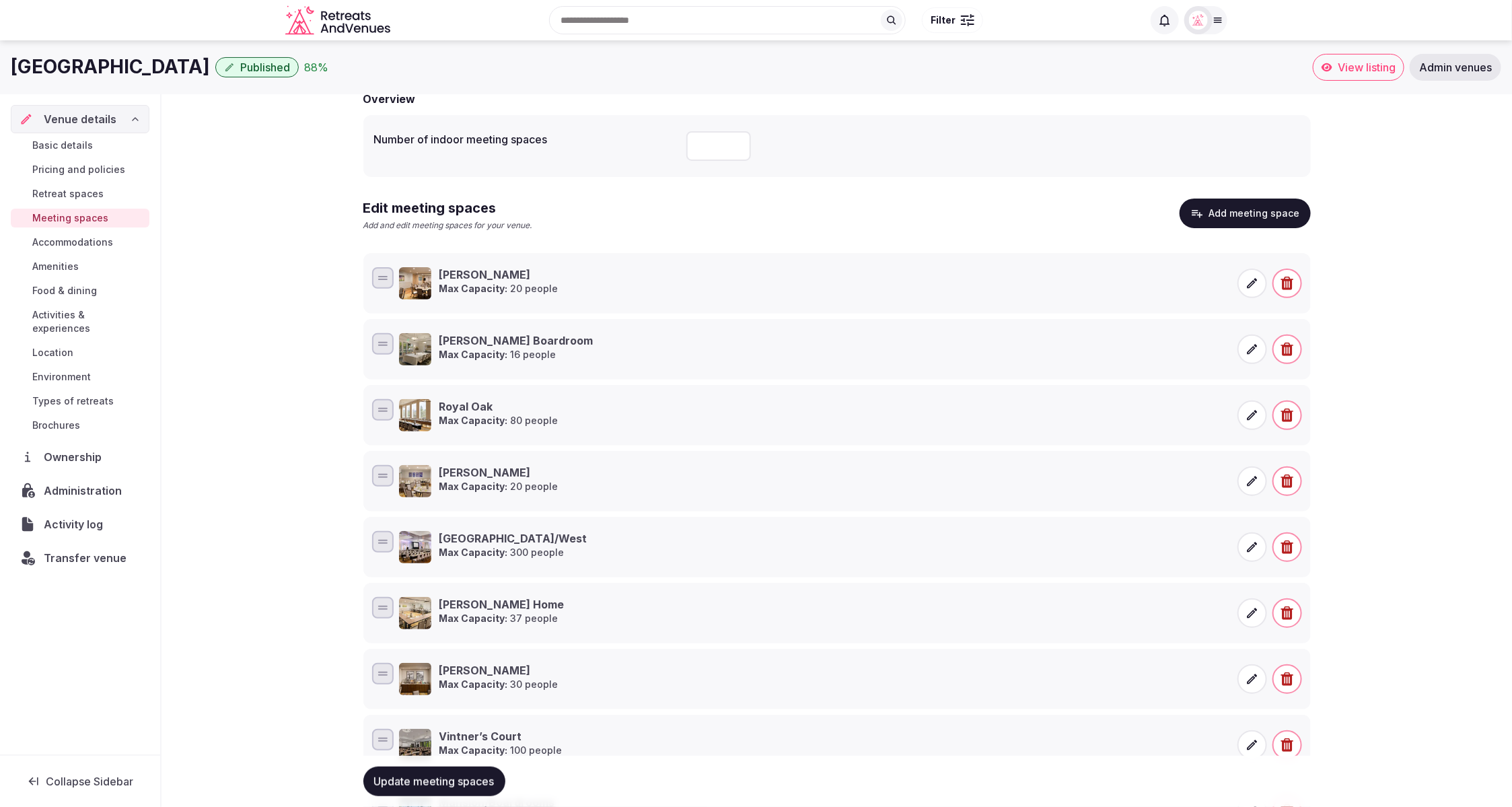
scroll to position [29, 0]
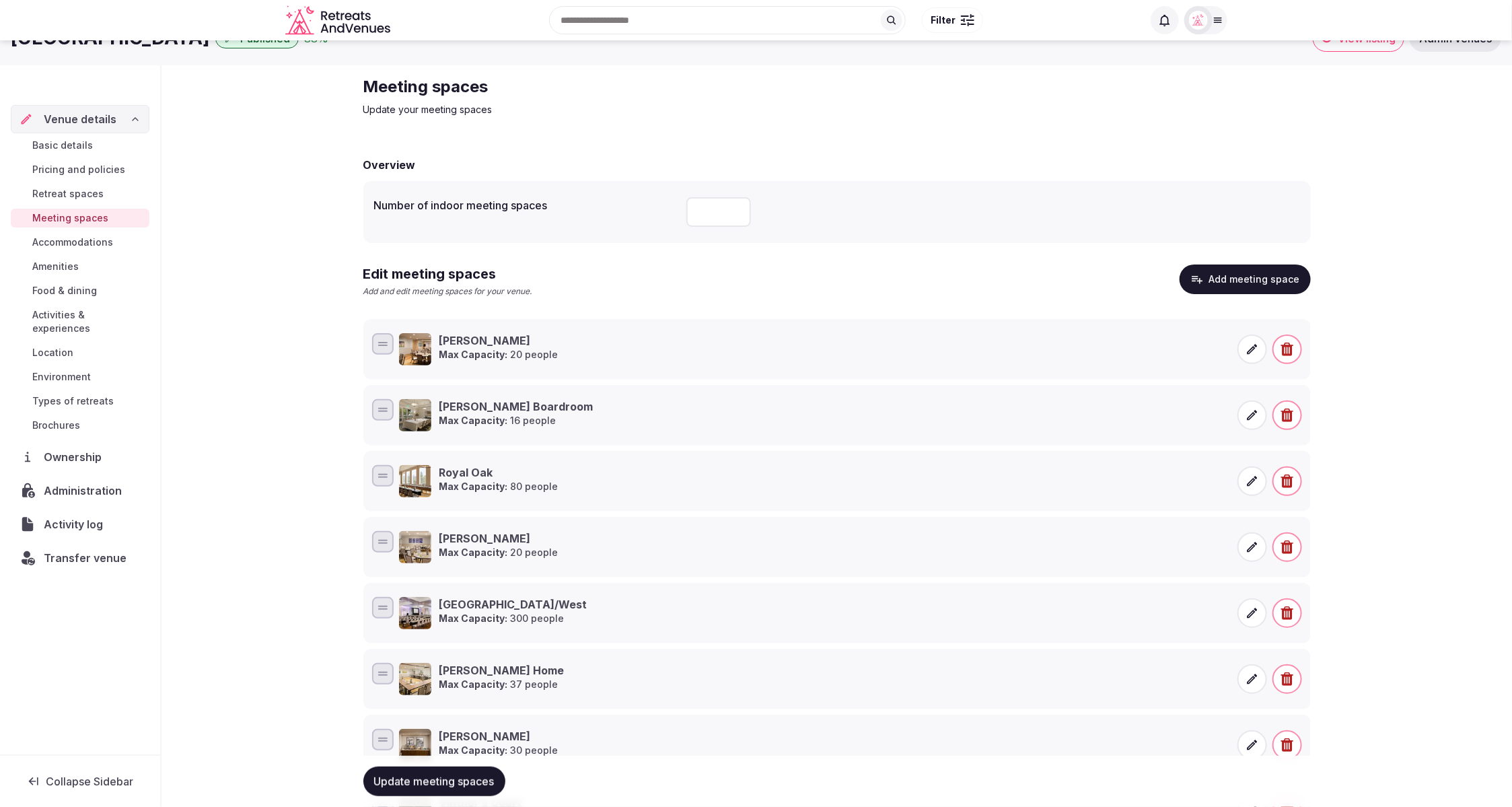
click at [1264, 280] on button "Add meeting space" at bounding box center [1245, 279] width 131 height 30
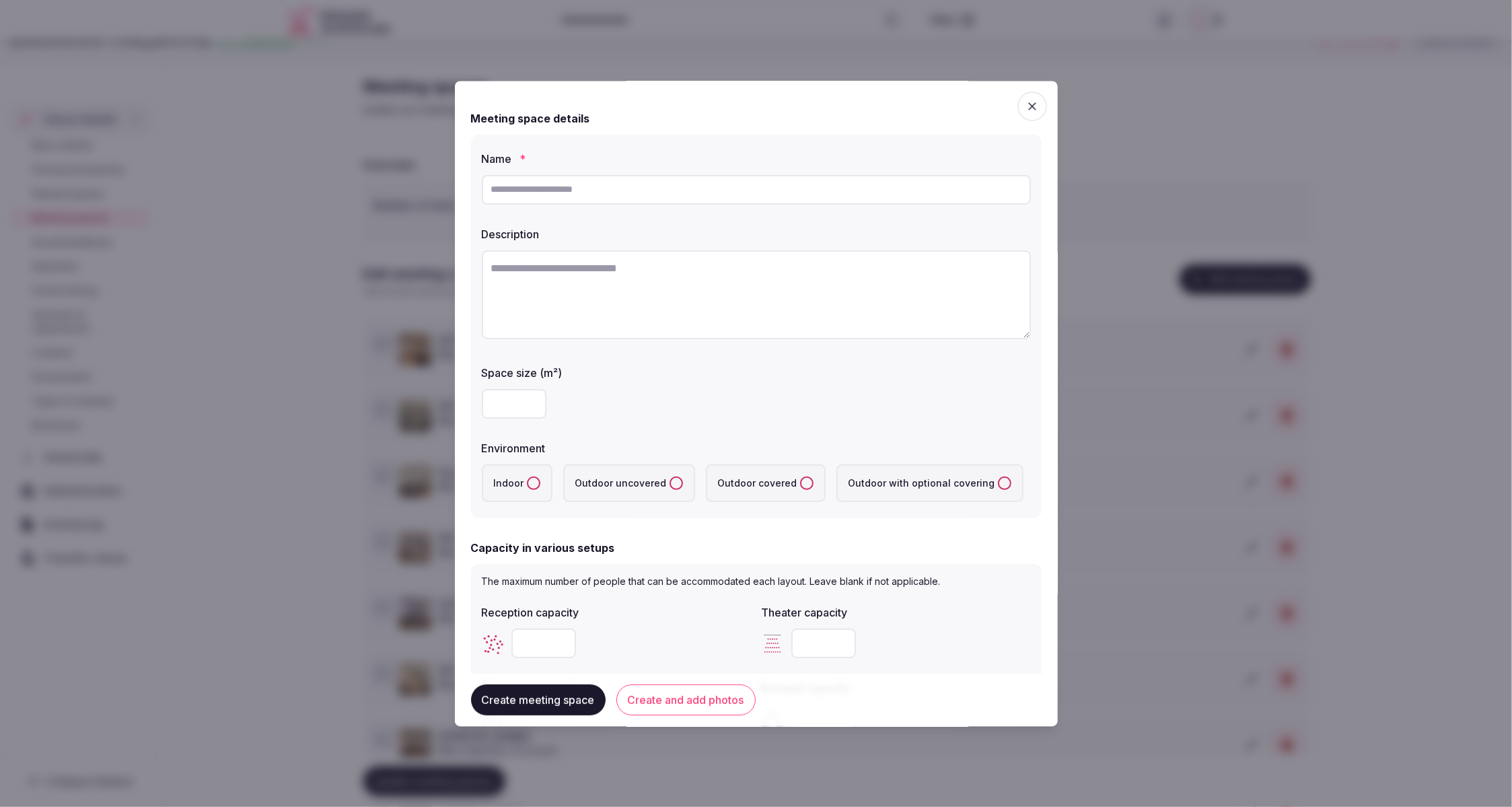
click at [557, 190] on input "text" at bounding box center [756, 190] width 549 height 30
paste input "**********"
type input "**********"
click at [557, 272] on textarea at bounding box center [756, 294] width 549 height 88
paste textarea "**********"
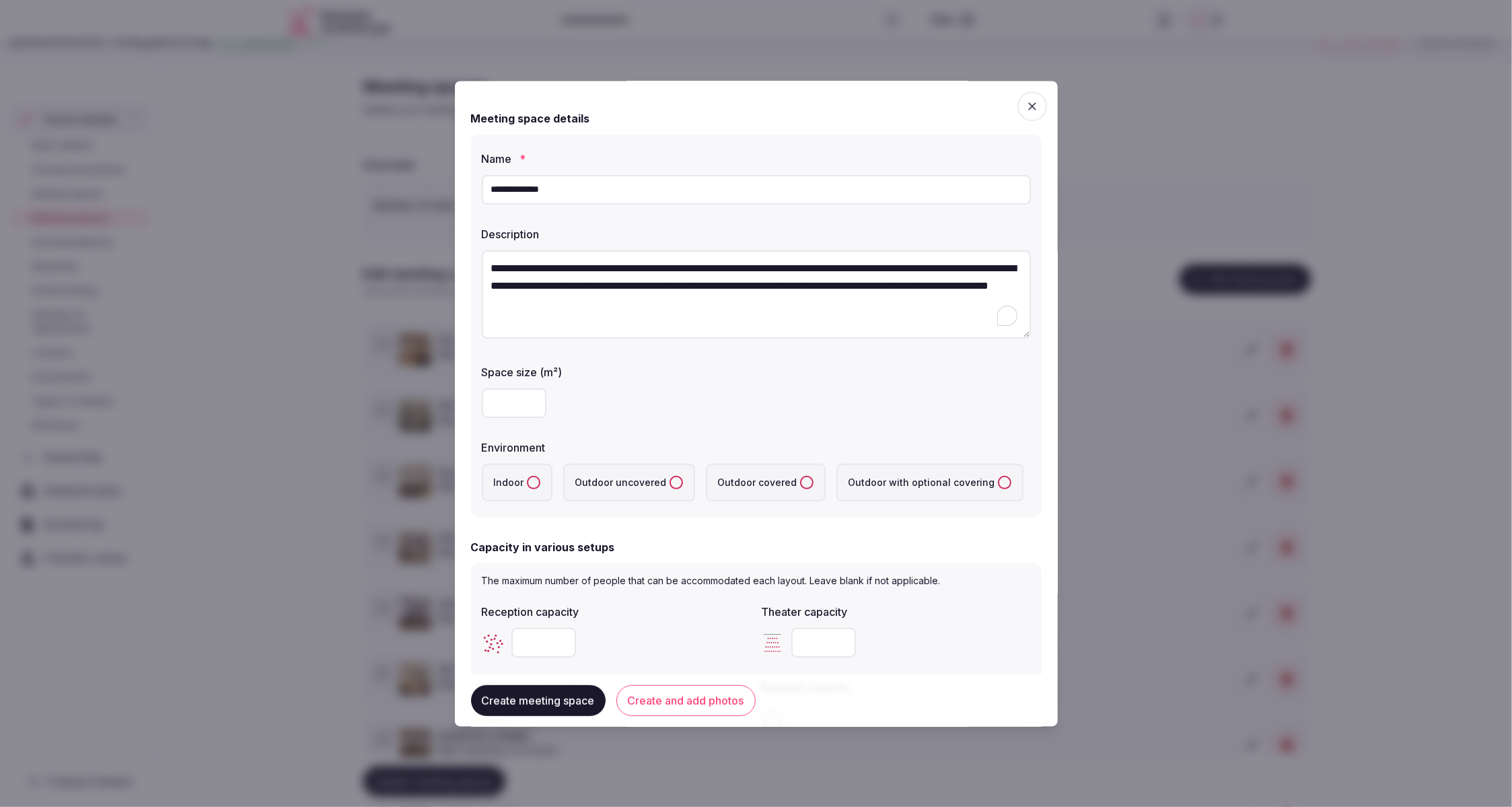
type textarea "**********"
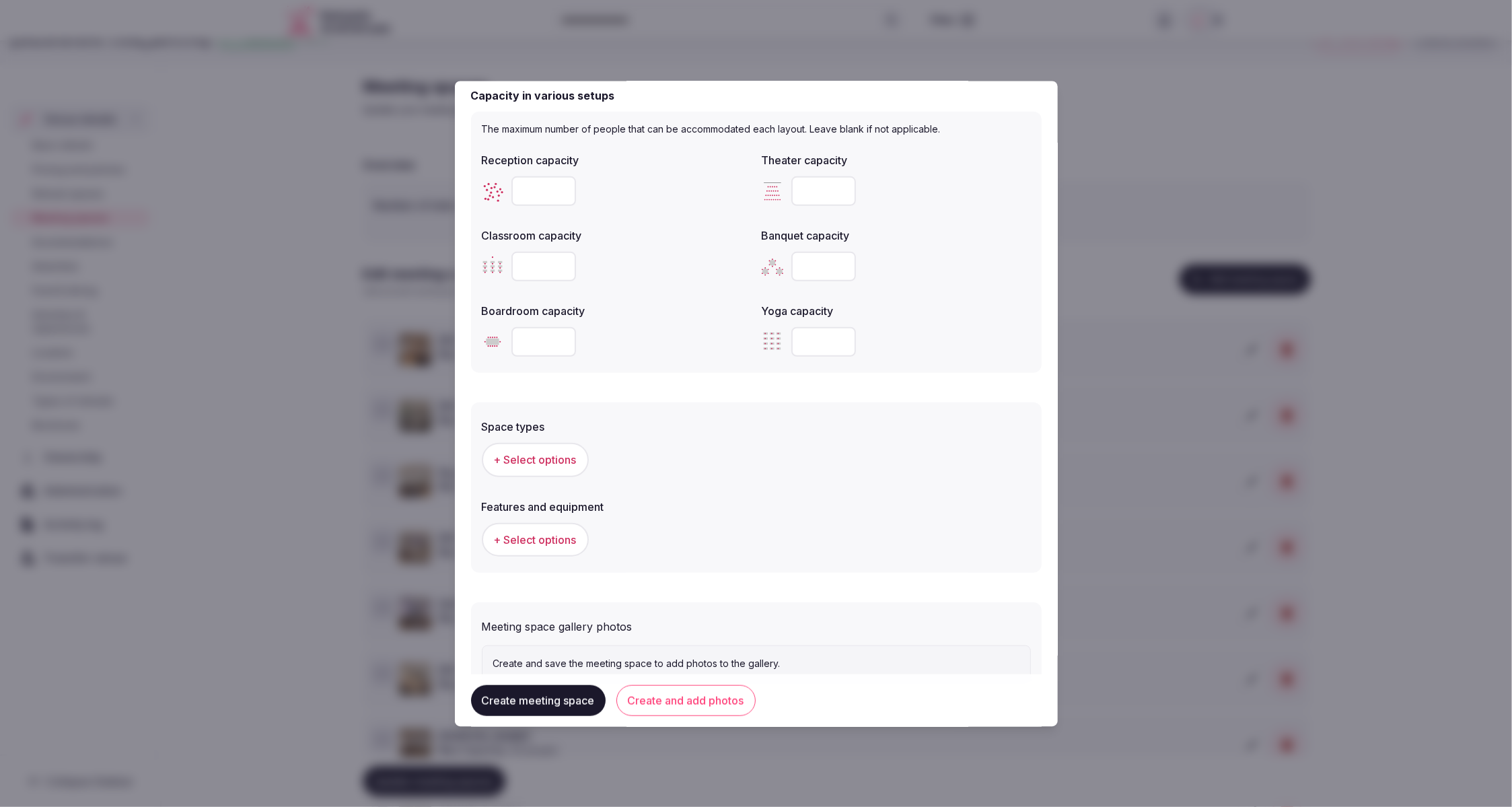
scroll to position [512, 0]
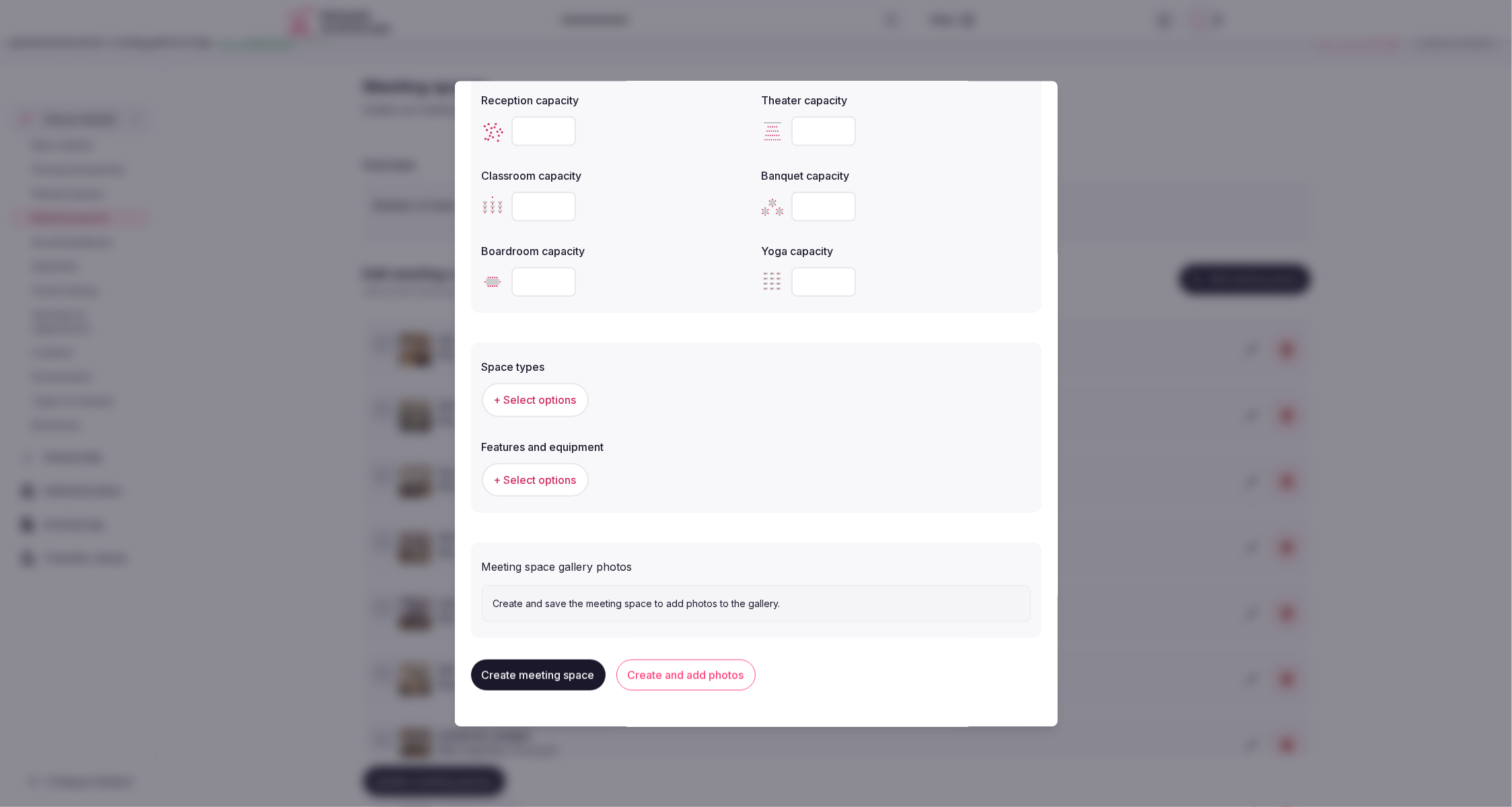
click at [704, 677] on button "Create and add photos" at bounding box center [685, 674] width 139 height 31
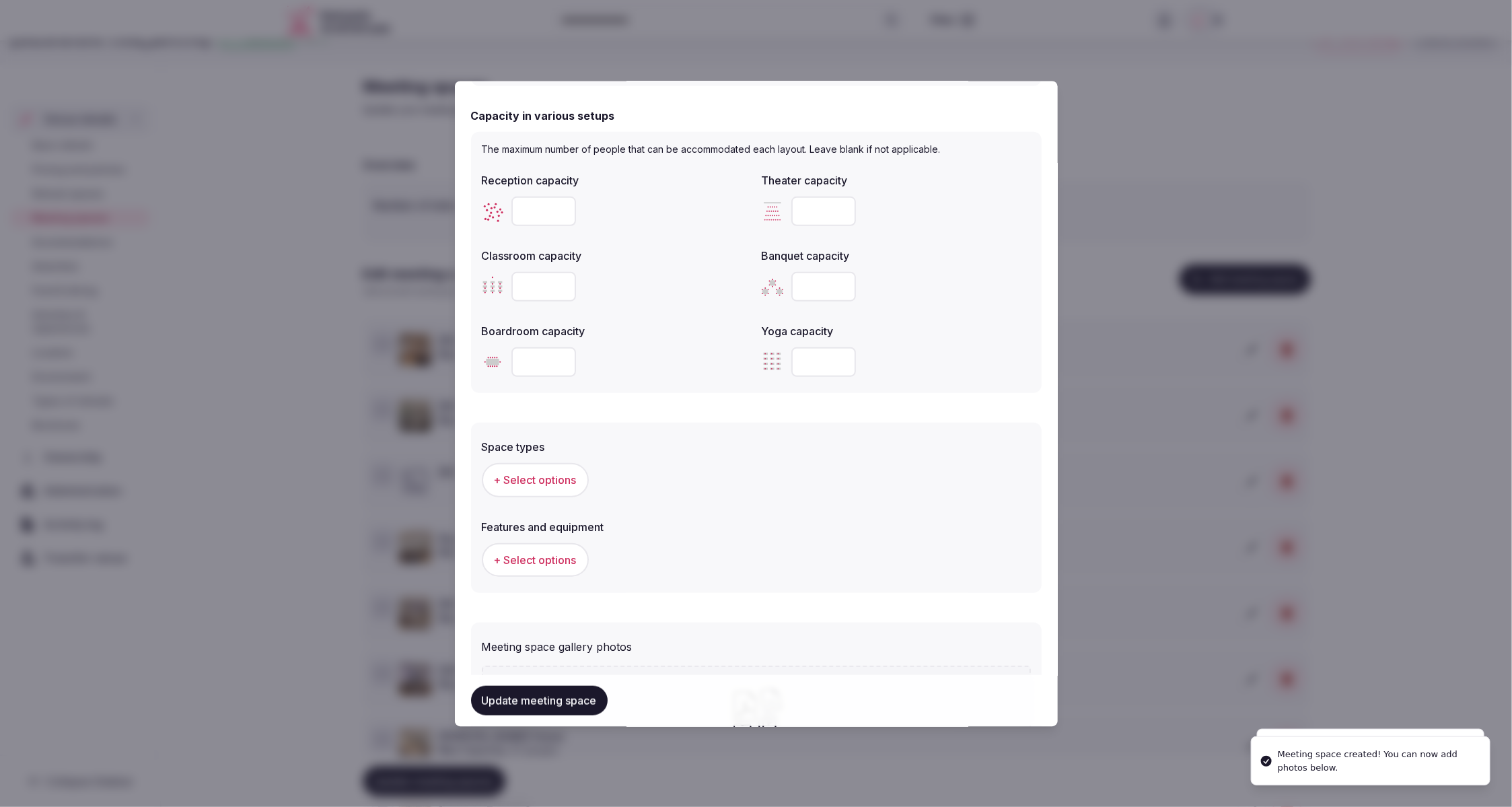
scroll to position [626, 0]
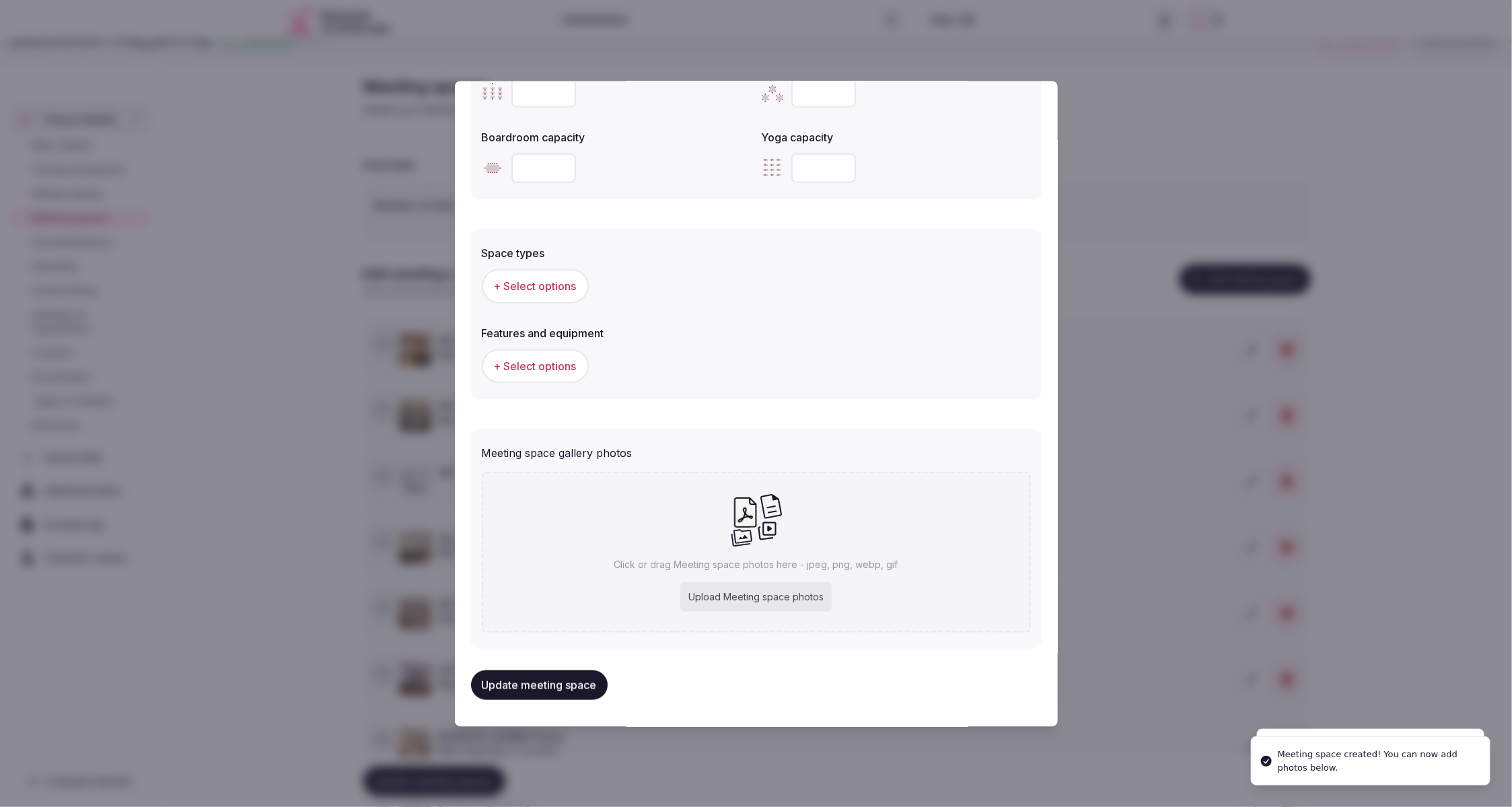
click at [765, 600] on div "Upload Meeting space photos" at bounding box center [756, 596] width 151 height 30
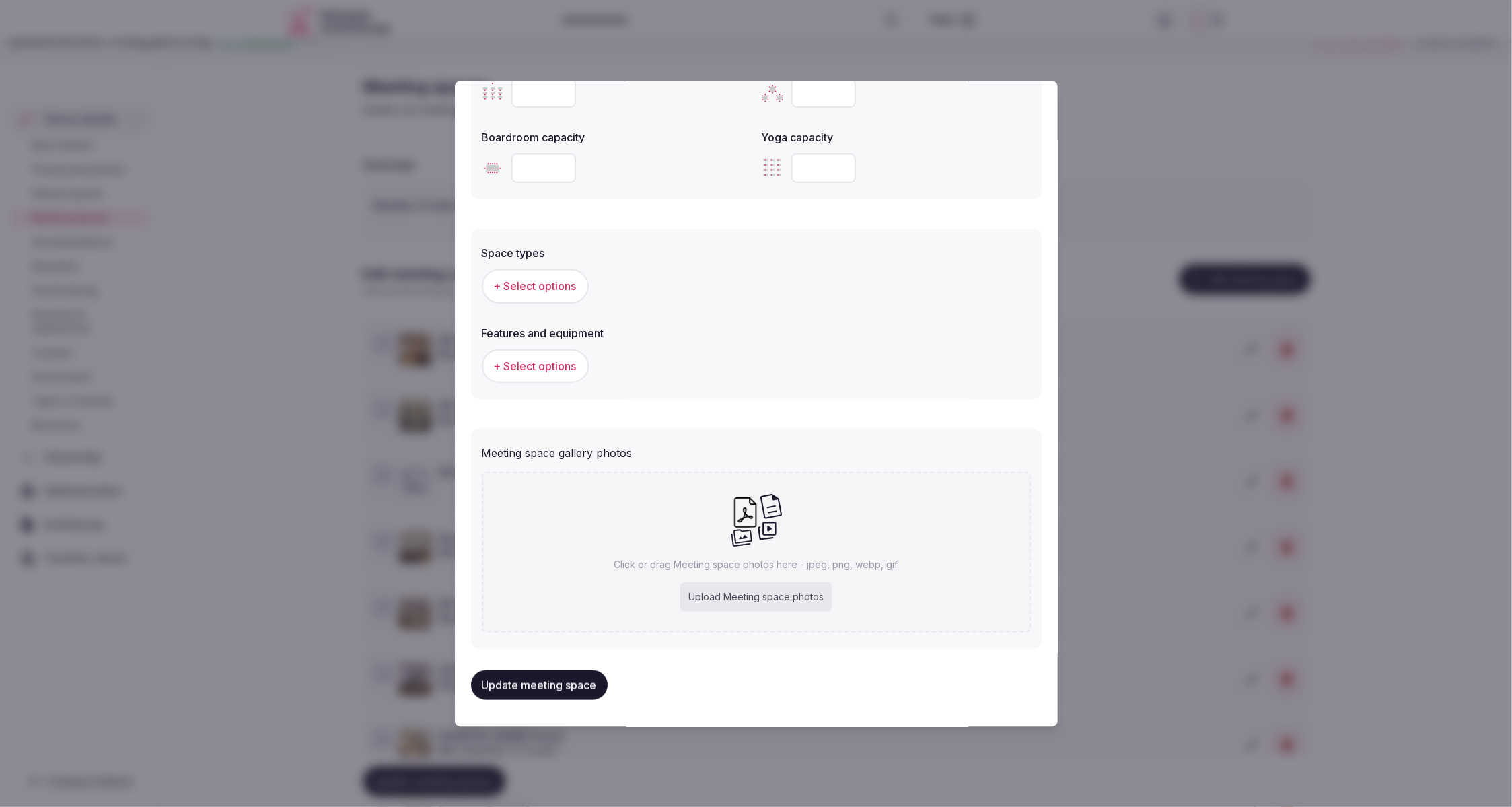
type input "**********"
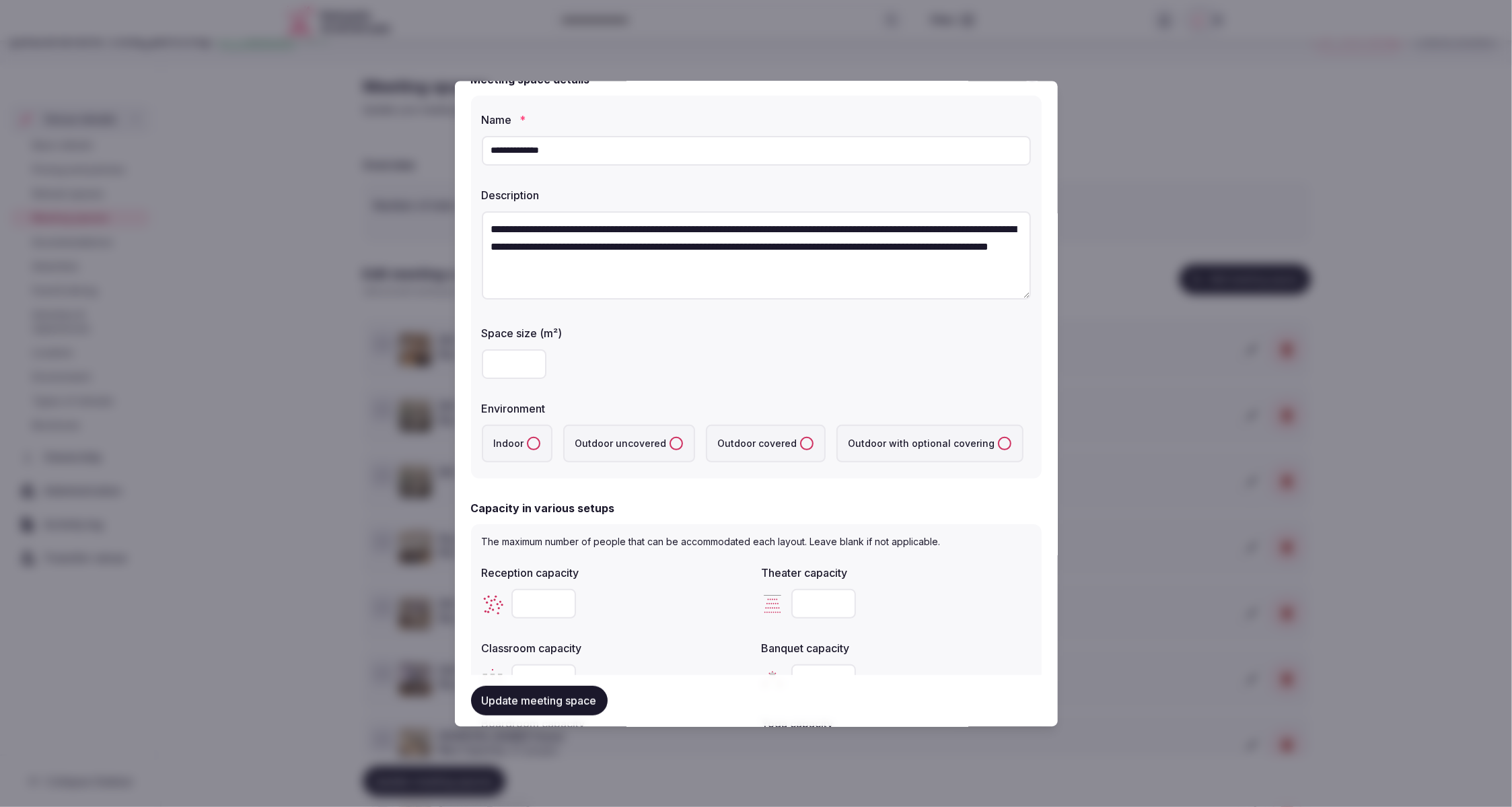
scroll to position [0, 0]
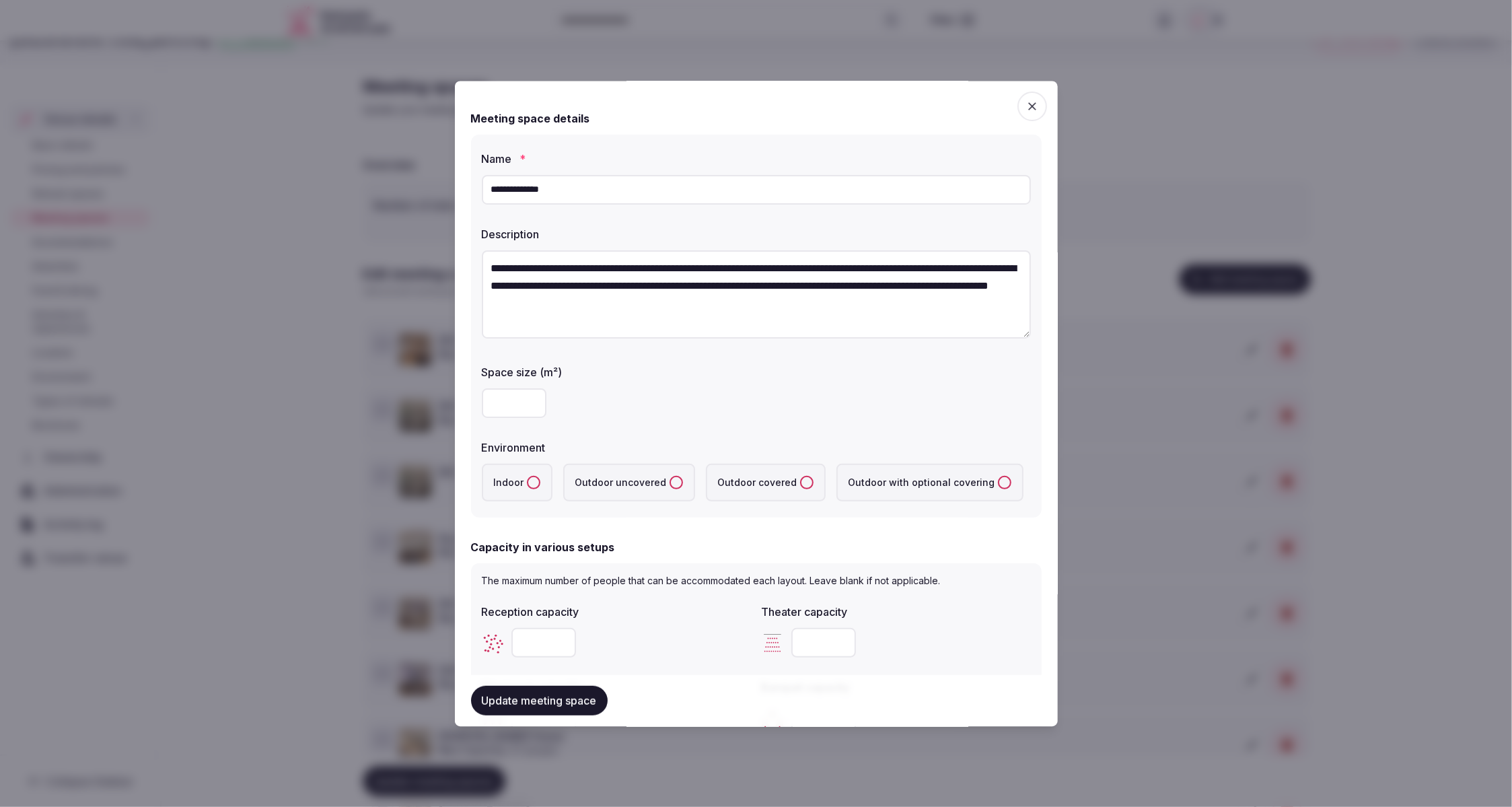
click at [787, 380] on div "Space size (m²)" at bounding box center [756, 392] width 549 height 65
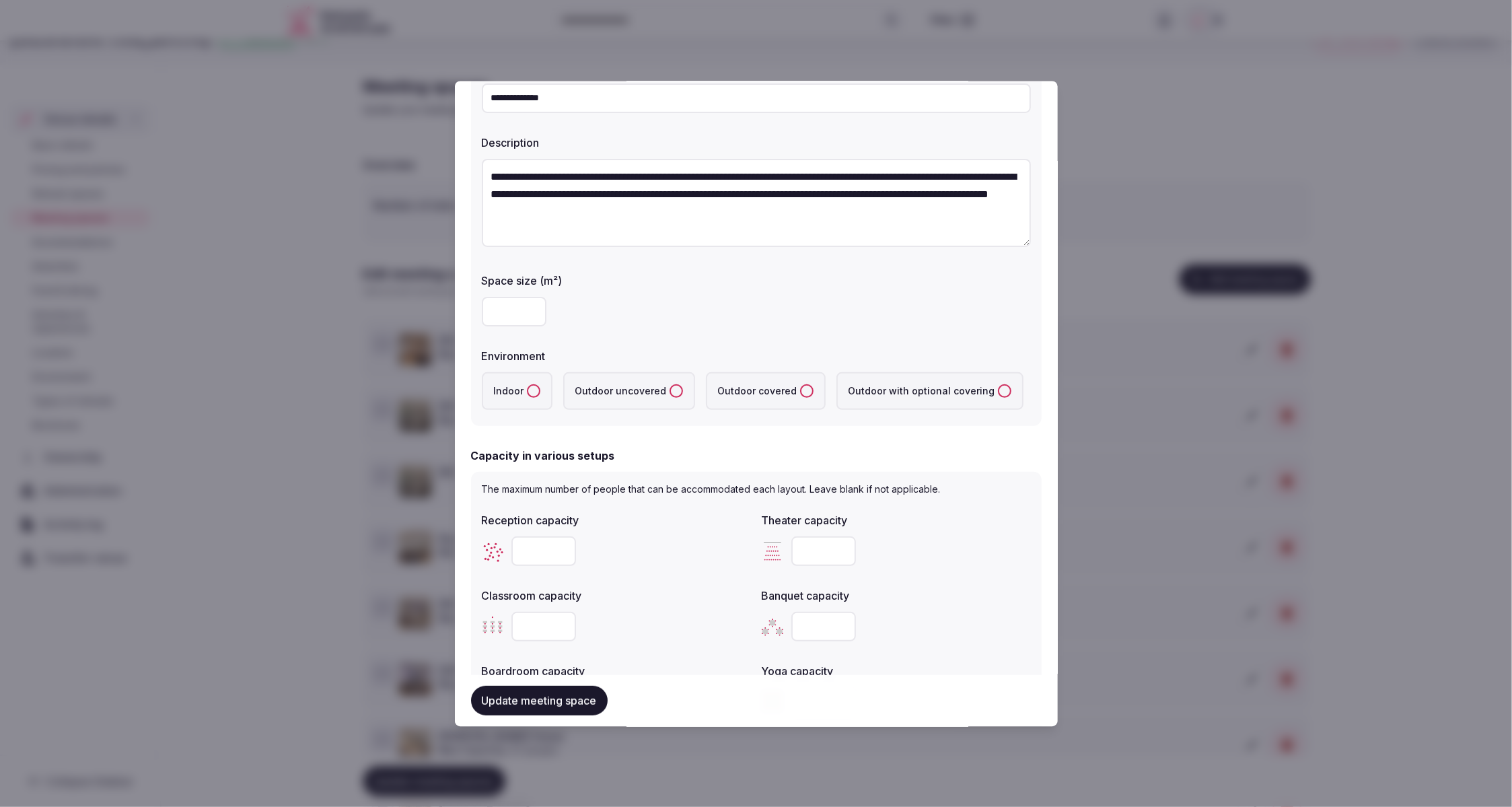
scroll to position [94, 0]
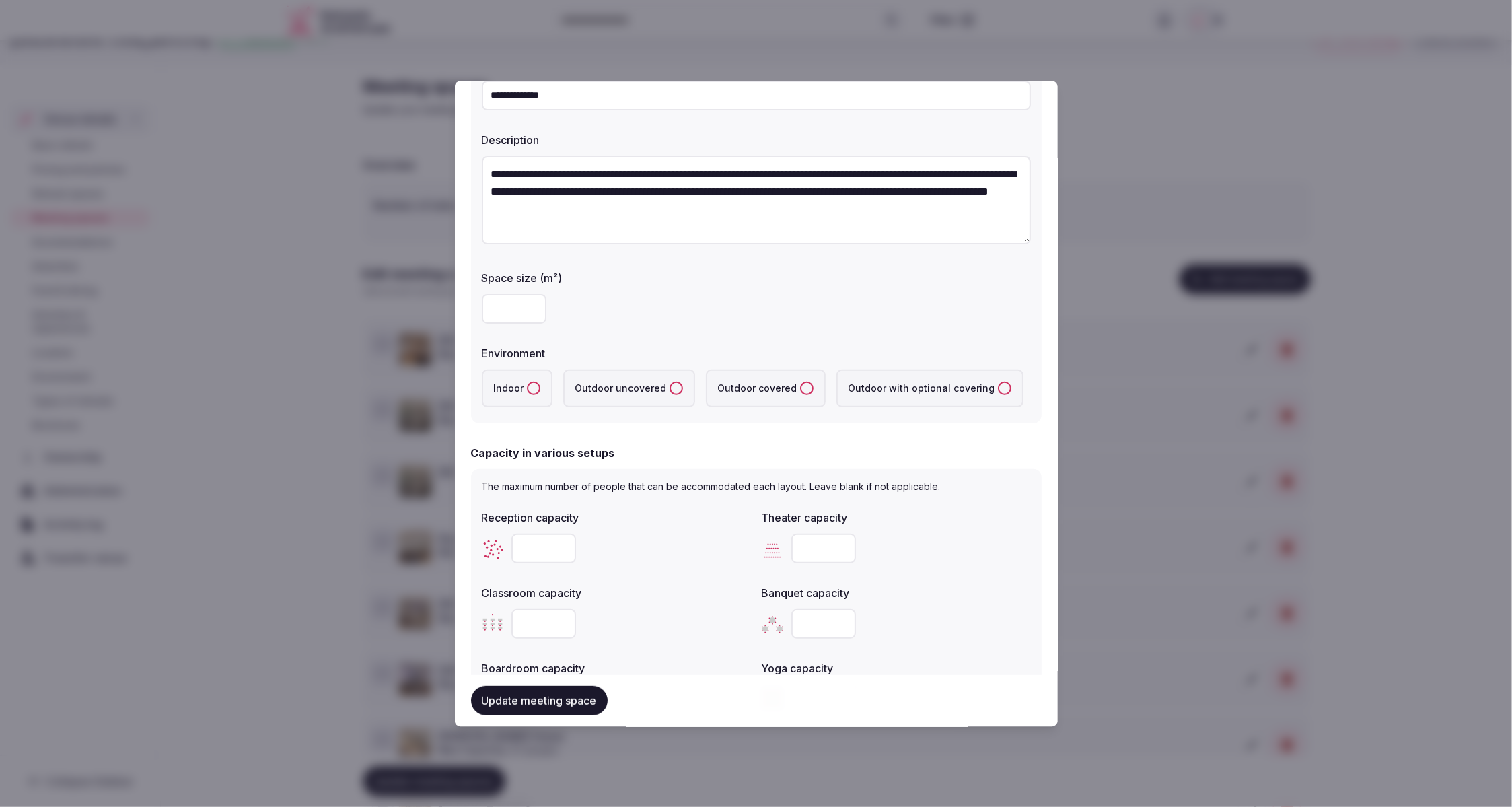
click at [520, 314] on input "number" at bounding box center [514, 310] width 65 height 30
type input "****"
click at [716, 323] on div "****" at bounding box center [756, 310] width 549 height 30
click at [534, 390] on button "Indoor" at bounding box center [533, 390] width 14 height 14
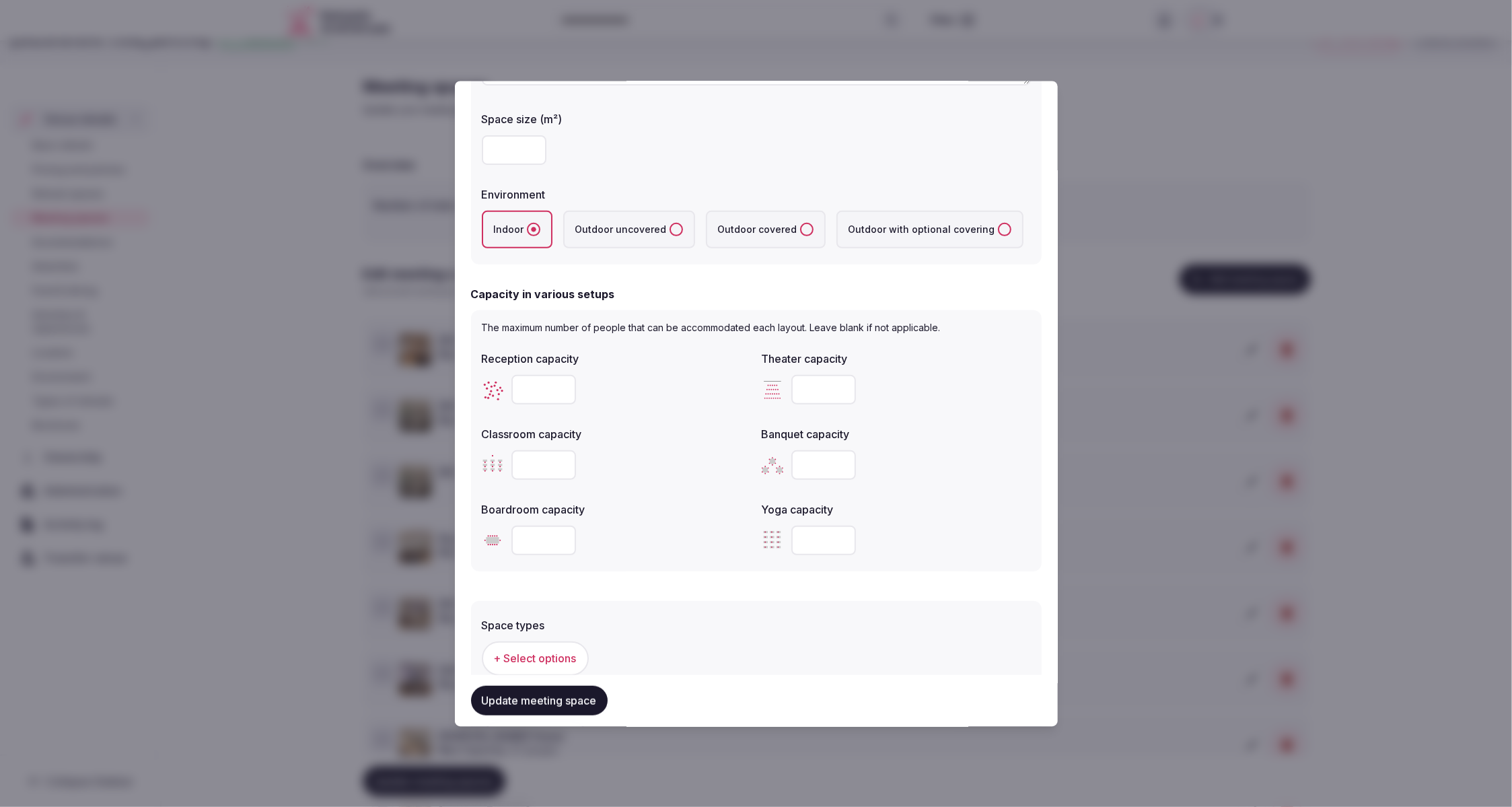
scroll to position [276, 0]
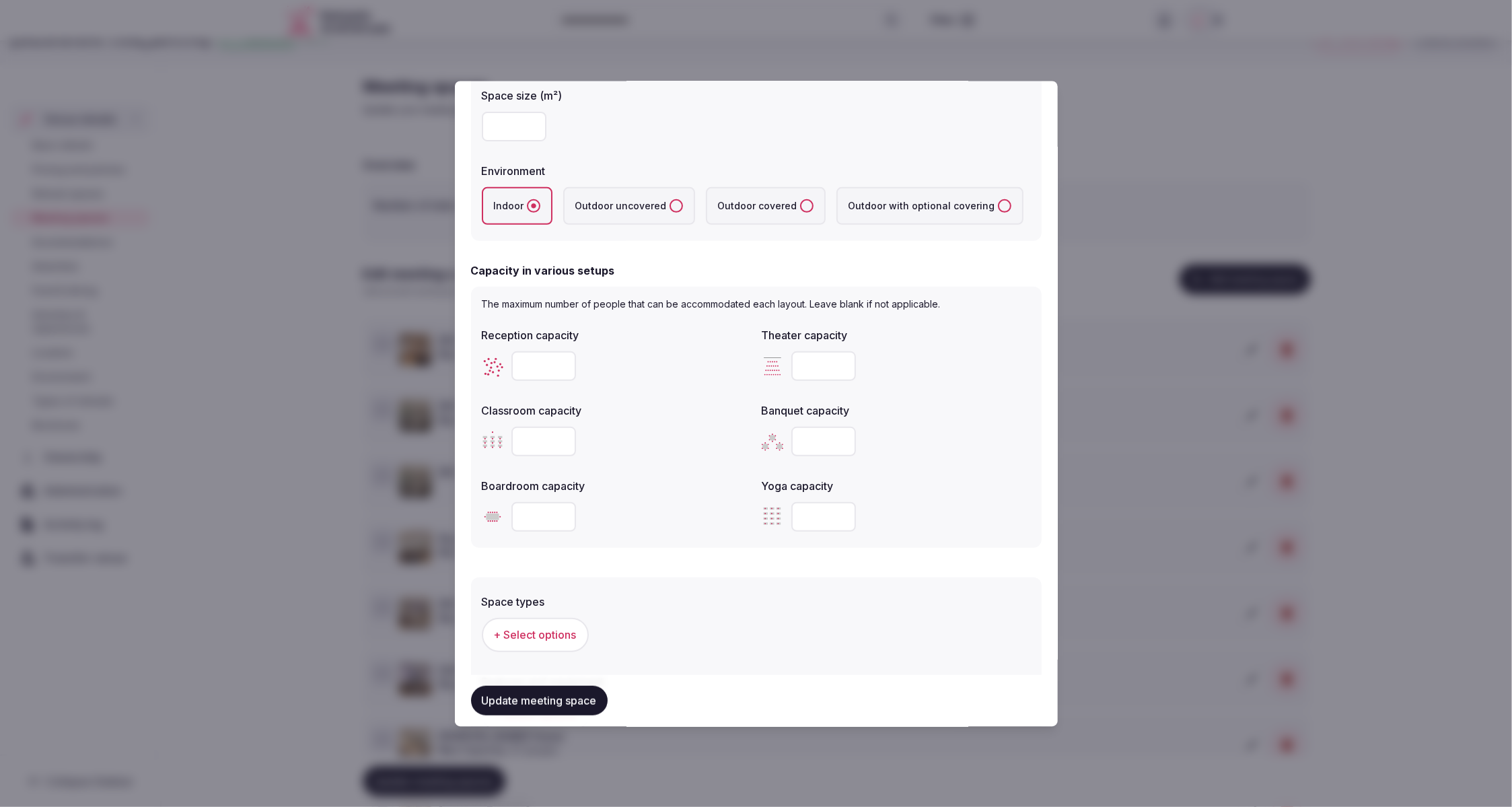
click at [536, 364] on input "number" at bounding box center [543, 367] width 65 height 30
drag, startPoint x: 526, startPoint y: 368, endPoint x: 510, endPoint y: 368, distance: 16.0
click at [510, 368] on div "**" at bounding box center [616, 367] width 269 height 30
type input "**"
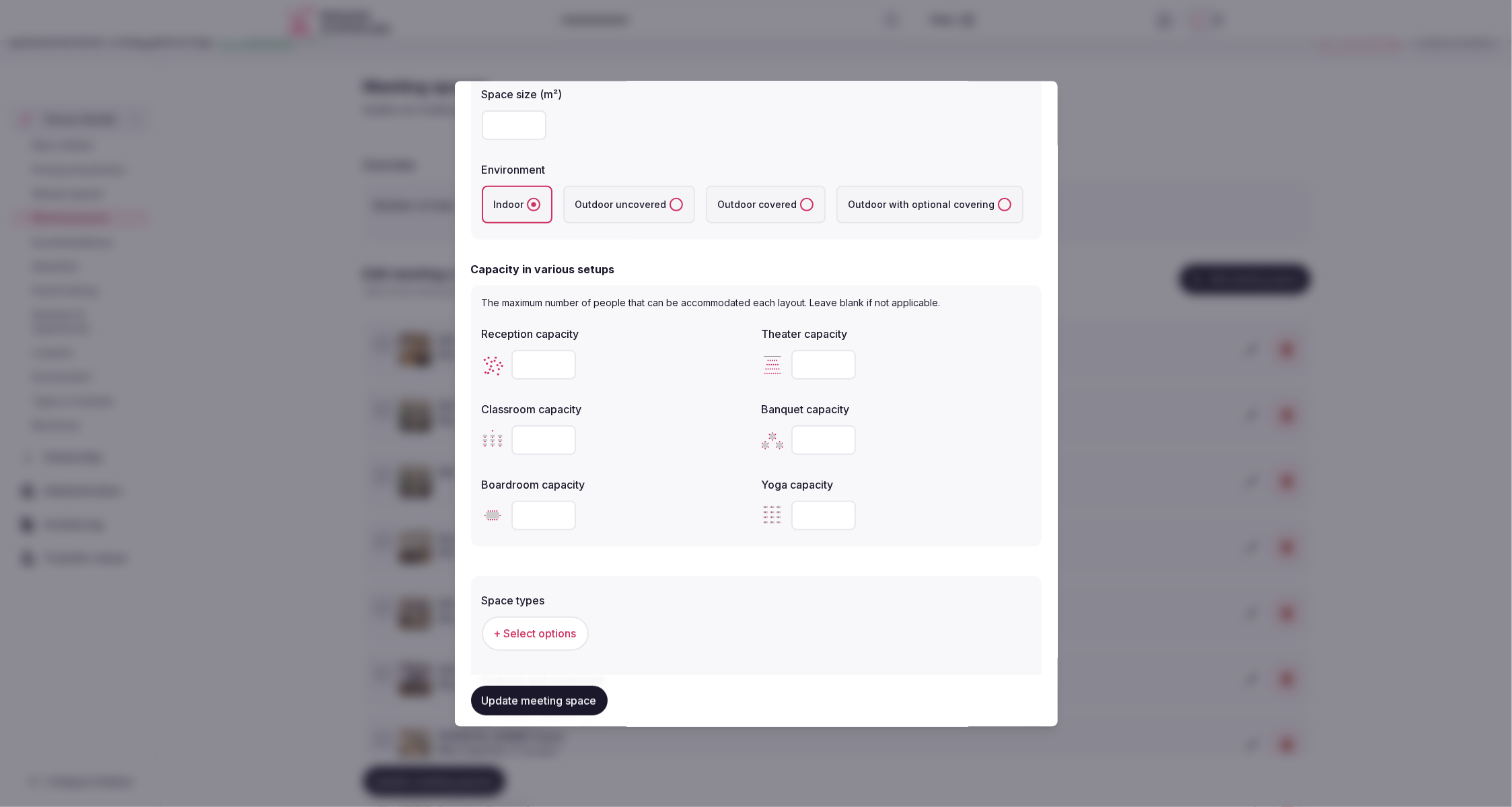
click at [680, 405] on label "Classroom capacity" at bounding box center [616, 409] width 269 height 11
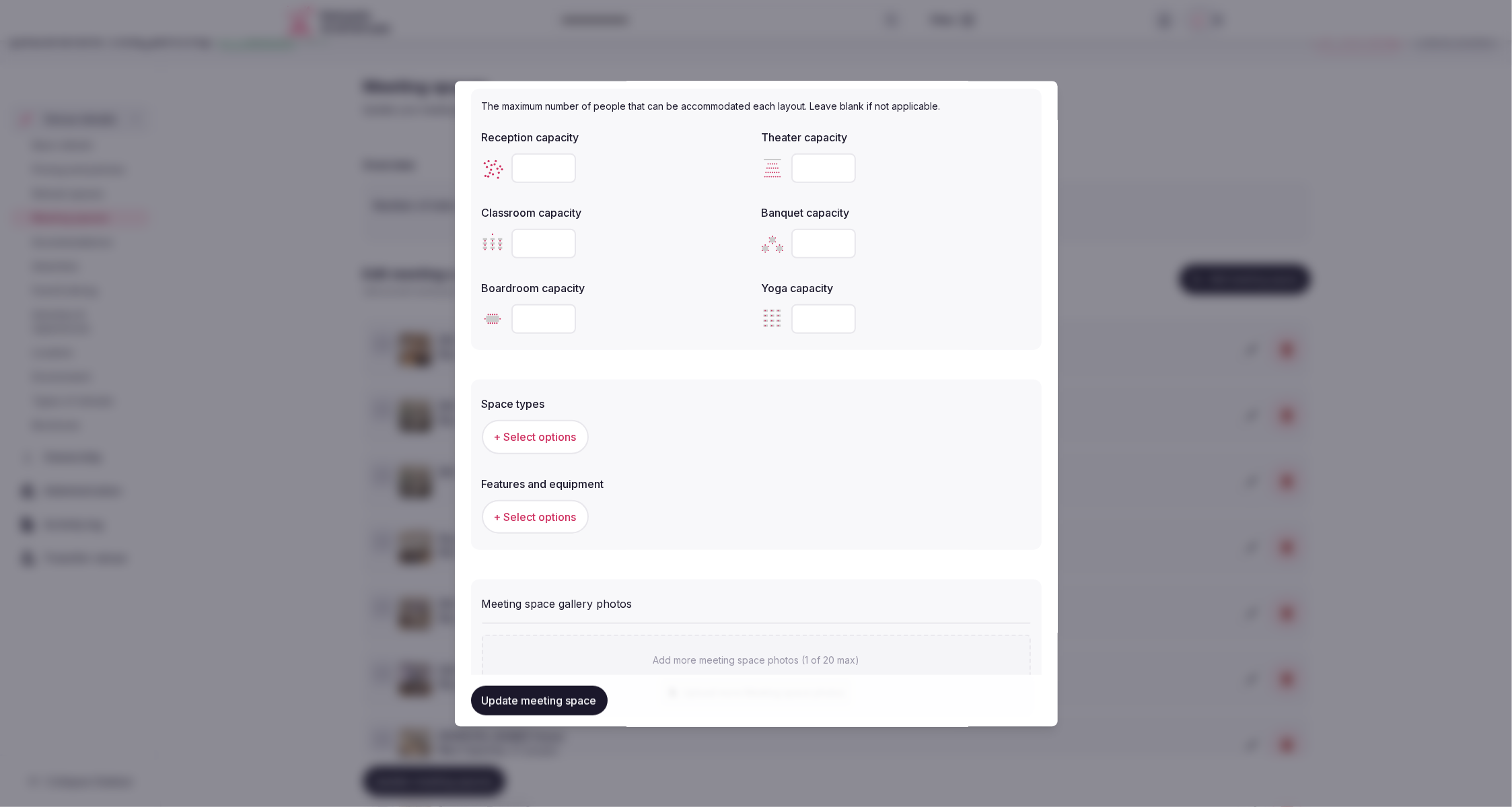
scroll to position [482, 0]
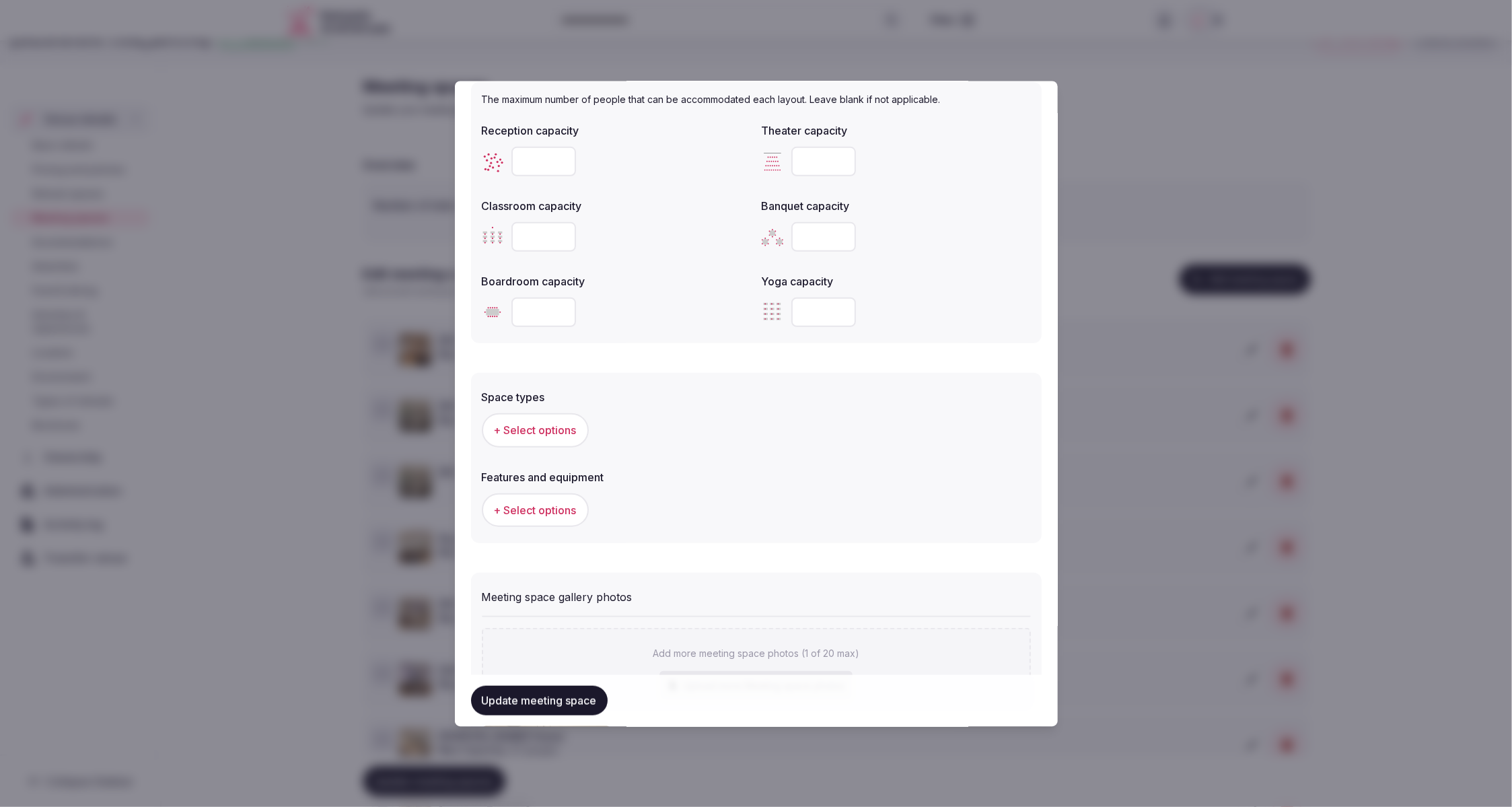
click at [531, 305] on input "number" at bounding box center [543, 312] width 65 height 30
type input "**"
click at [679, 347] on form "**********" at bounding box center [756, 242] width 570 height 1254
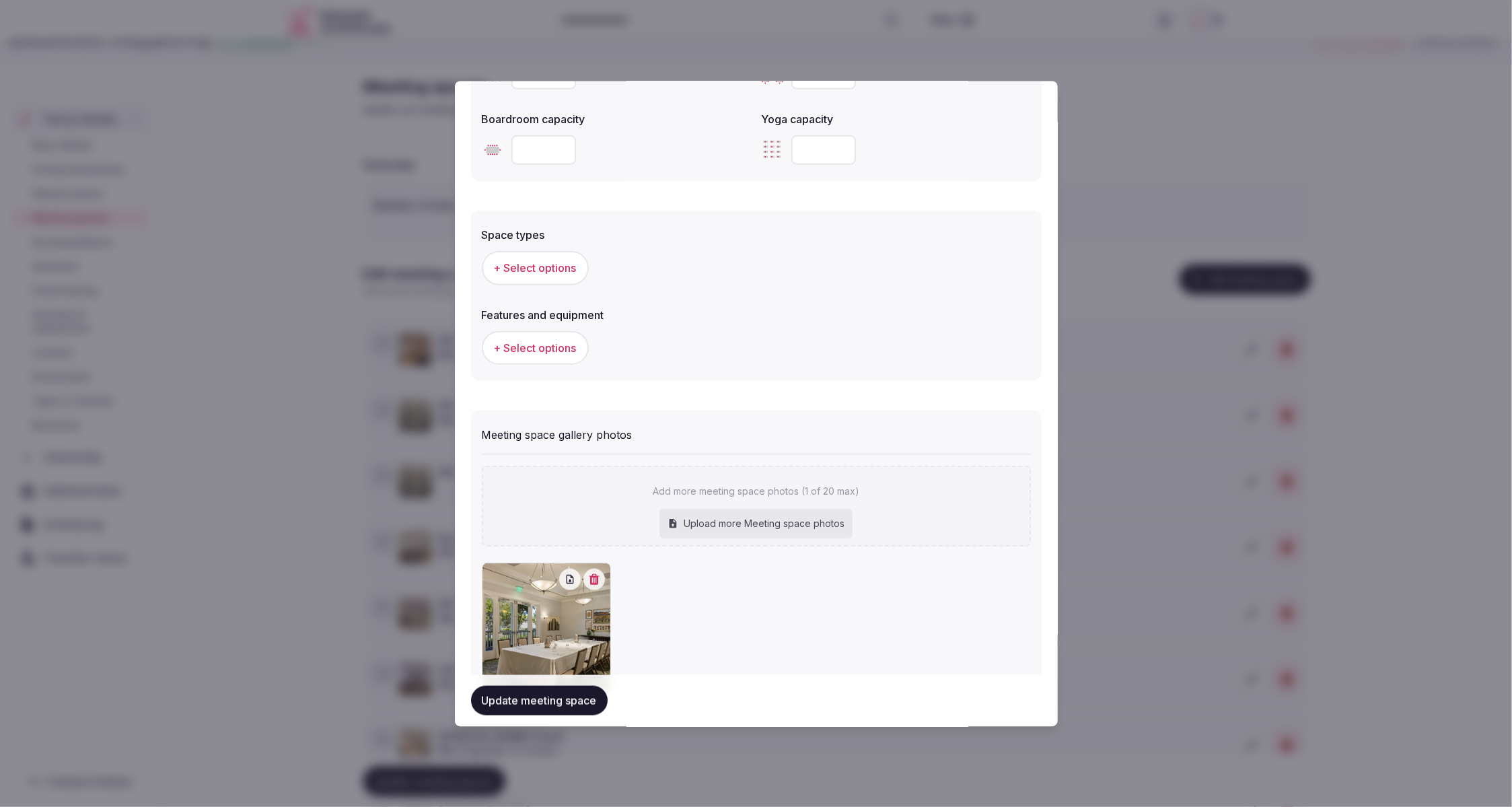
scroll to position [645, 0]
click at [830, 404] on div "Meeting space gallery photos Add more meeting space photos (1 of 20 max) Upload…" at bounding box center [756, 554] width 570 height 305
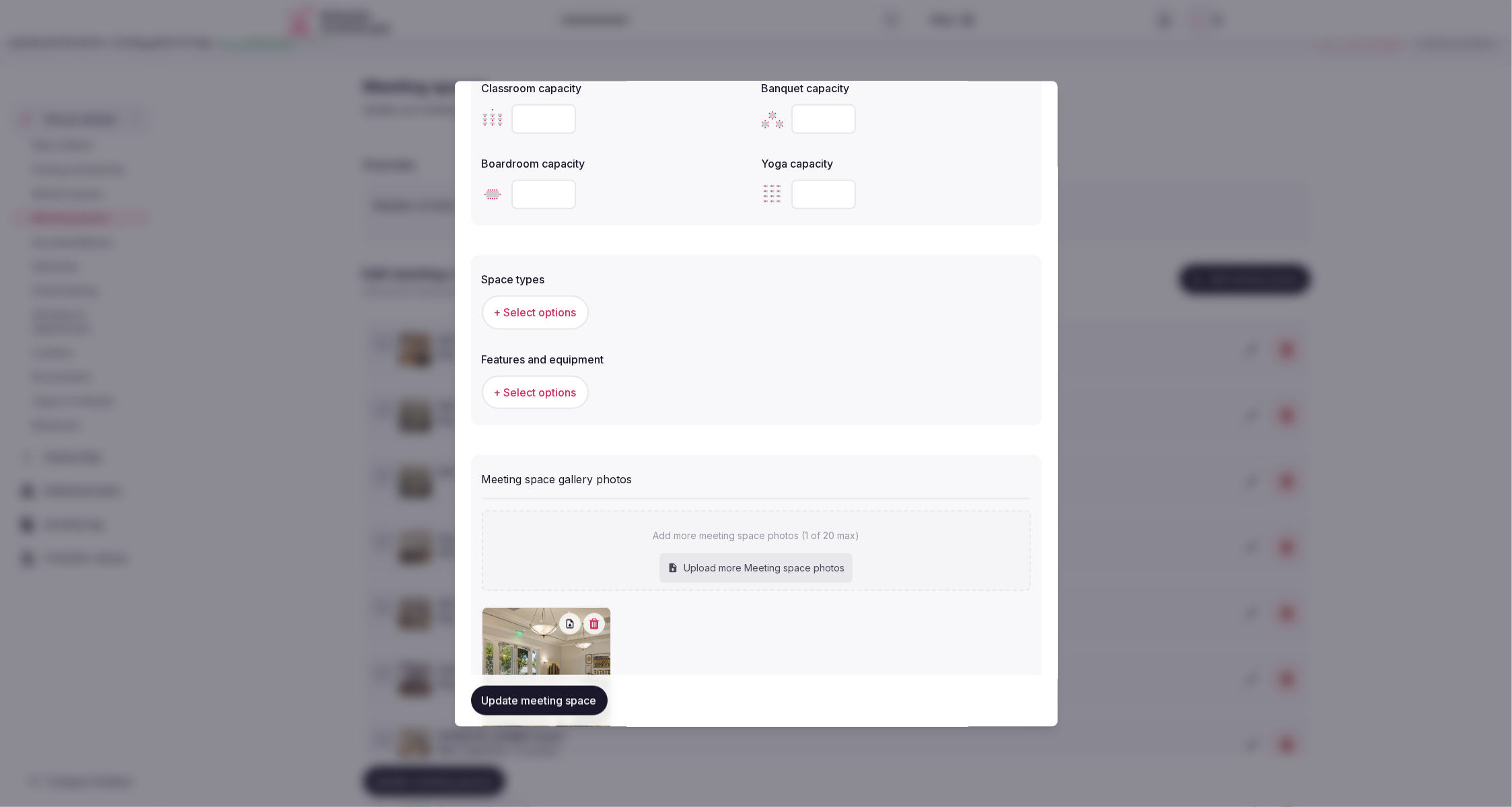
scroll to position [596, 0]
click at [643, 450] on div "Meeting space gallery photos Add more meeting space photos (1 of 20 max) Upload…" at bounding box center [756, 601] width 570 height 305
click at [703, 450] on div "Meeting space gallery photos Add more meeting space photos (1 of 20 max) Upload…" at bounding box center [756, 601] width 570 height 305
click at [523, 319] on span "+ Select options" at bounding box center [534, 315] width 82 height 15
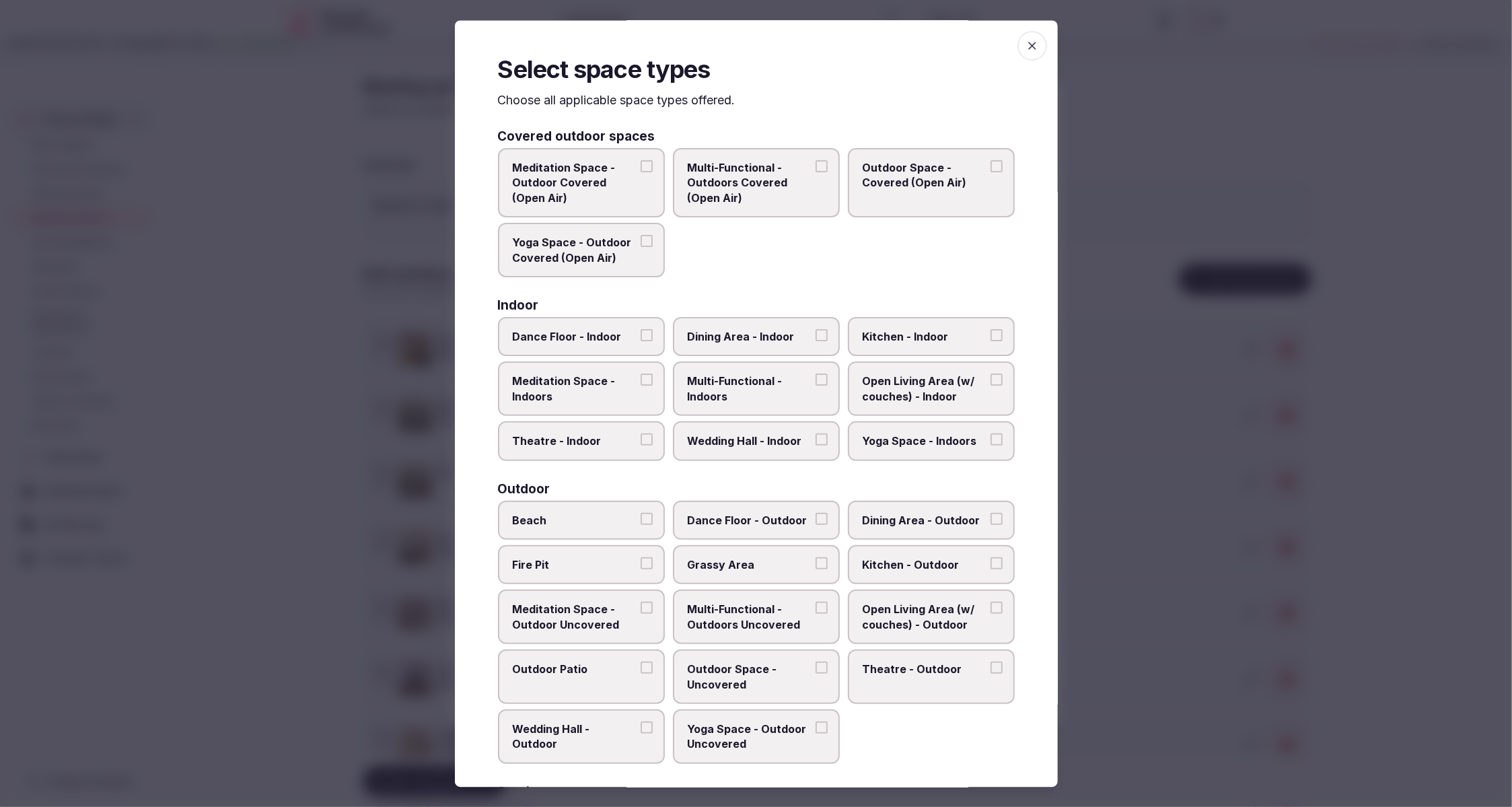
click at [918, 291] on div "Covered outdoor spaces Meditation Space - Outdoor Covered (Open Air) Multi-Func…" at bounding box center [756, 570] width 517 height 881
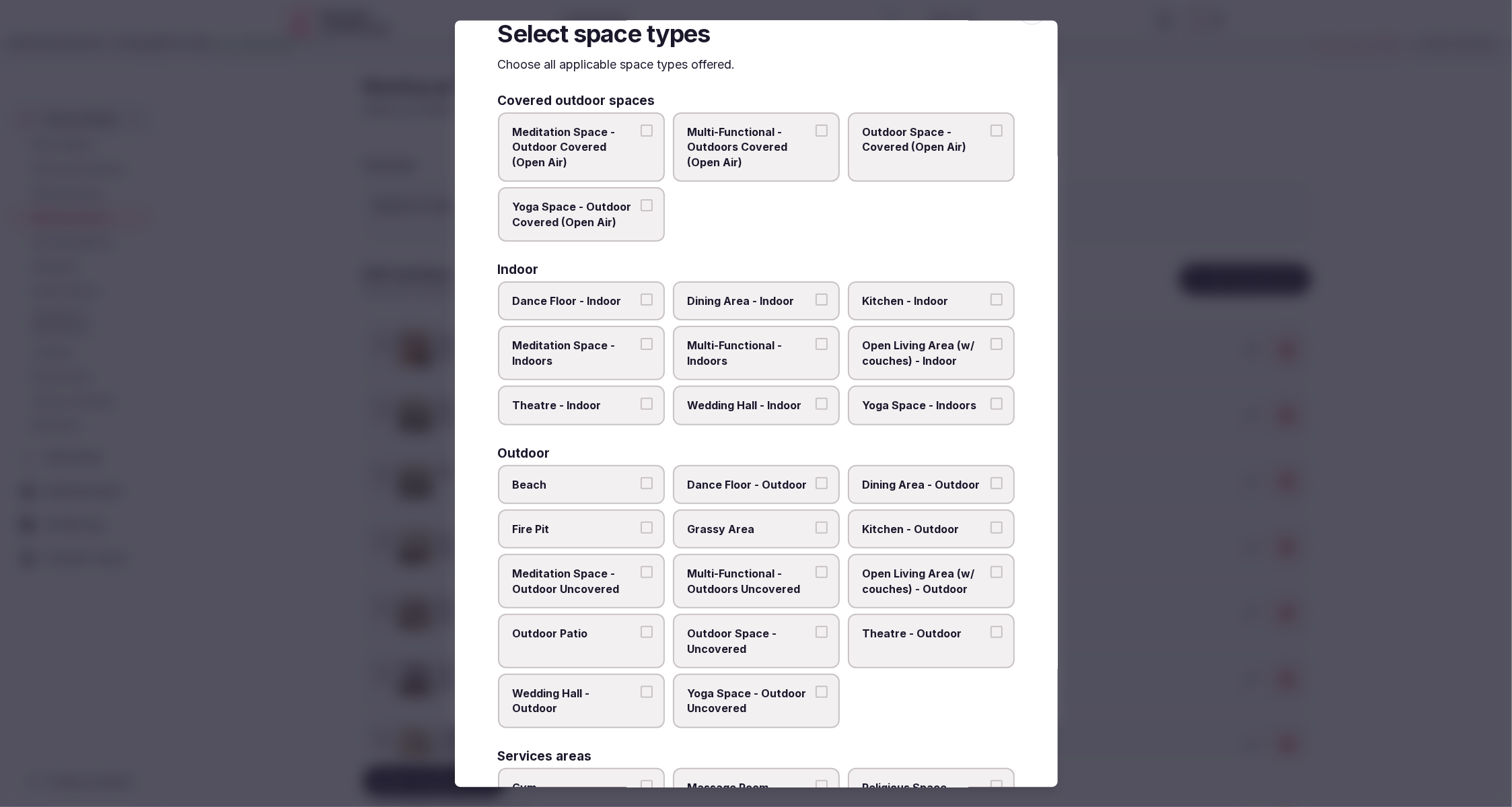
scroll to position [254, 0]
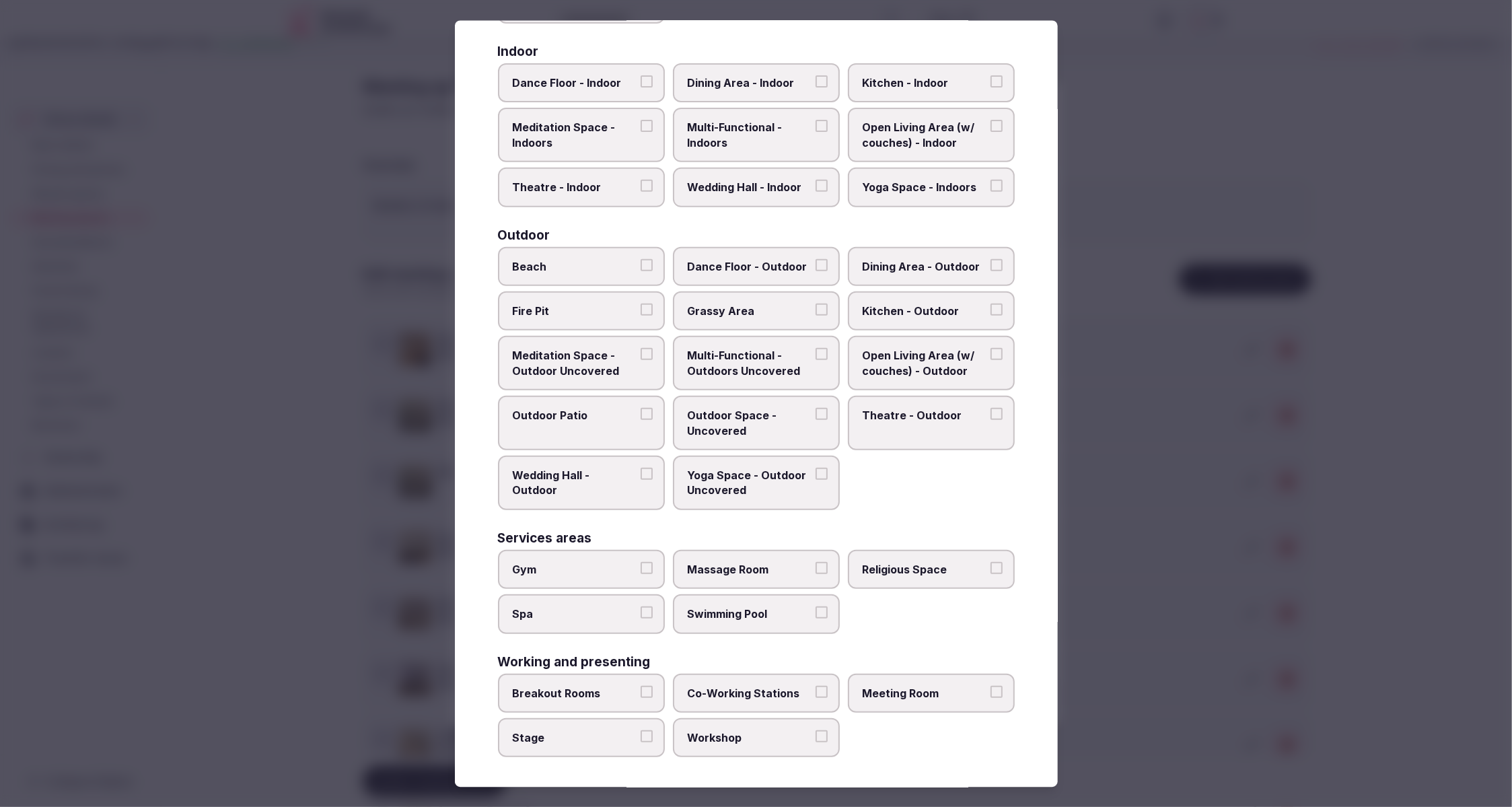
click at [939, 700] on label "Meeting Room" at bounding box center [931, 692] width 167 height 39
click at [990, 698] on button "Meeting Room" at bounding box center [996, 691] width 12 height 12
drag, startPoint x: 586, startPoint y: 693, endPoint x: 649, endPoint y: 682, distance: 64.0
click at [593, 691] on span "Breakout Rooms" at bounding box center [574, 692] width 124 height 15
click at [590, 688] on span "Breakout Rooms" at bounding box center [574, 692] width 124 height 15
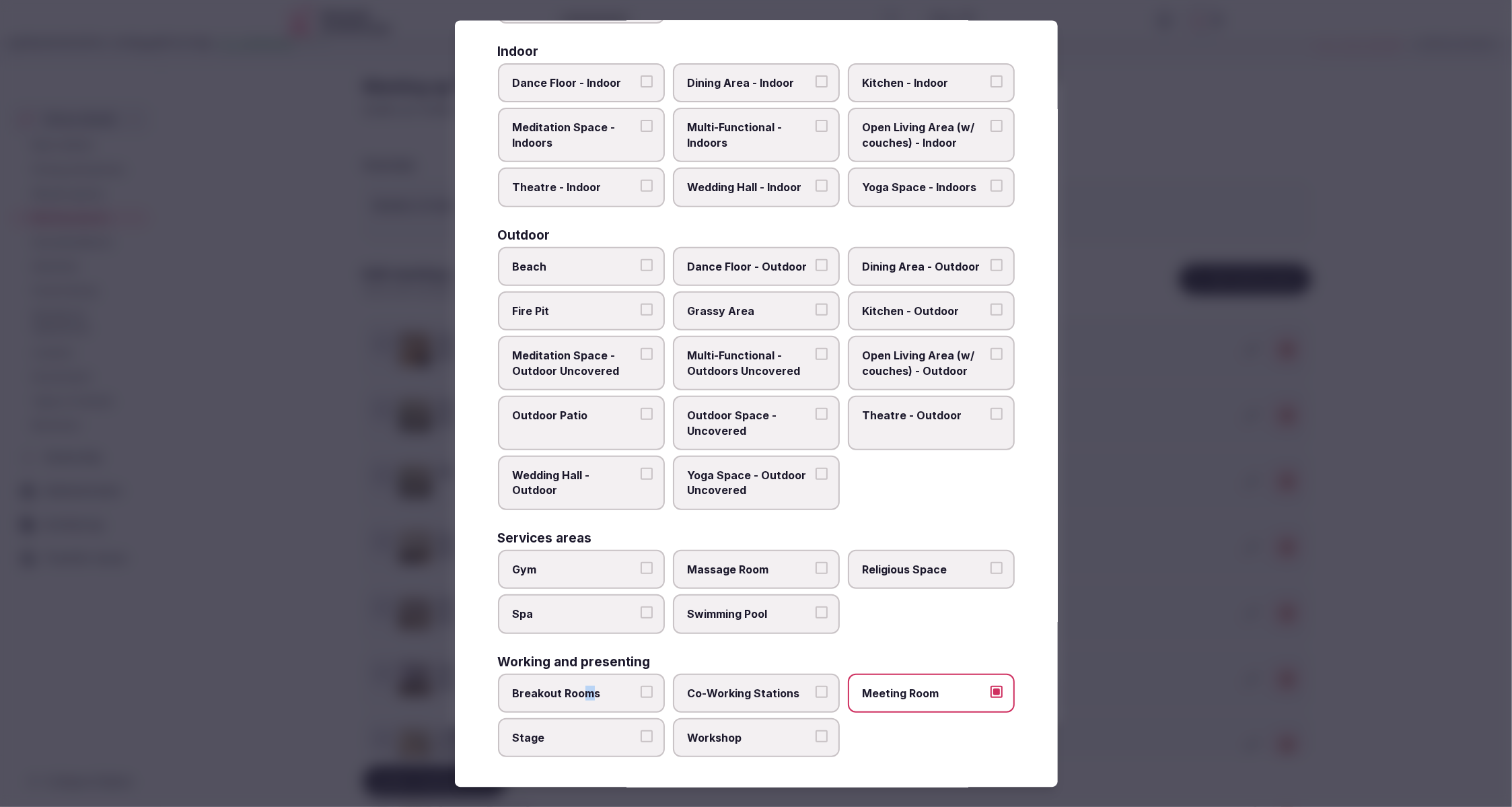
click at [641, 688] on button "Breakout Rooms" at bounding box center [647, 691] width 12 height 12
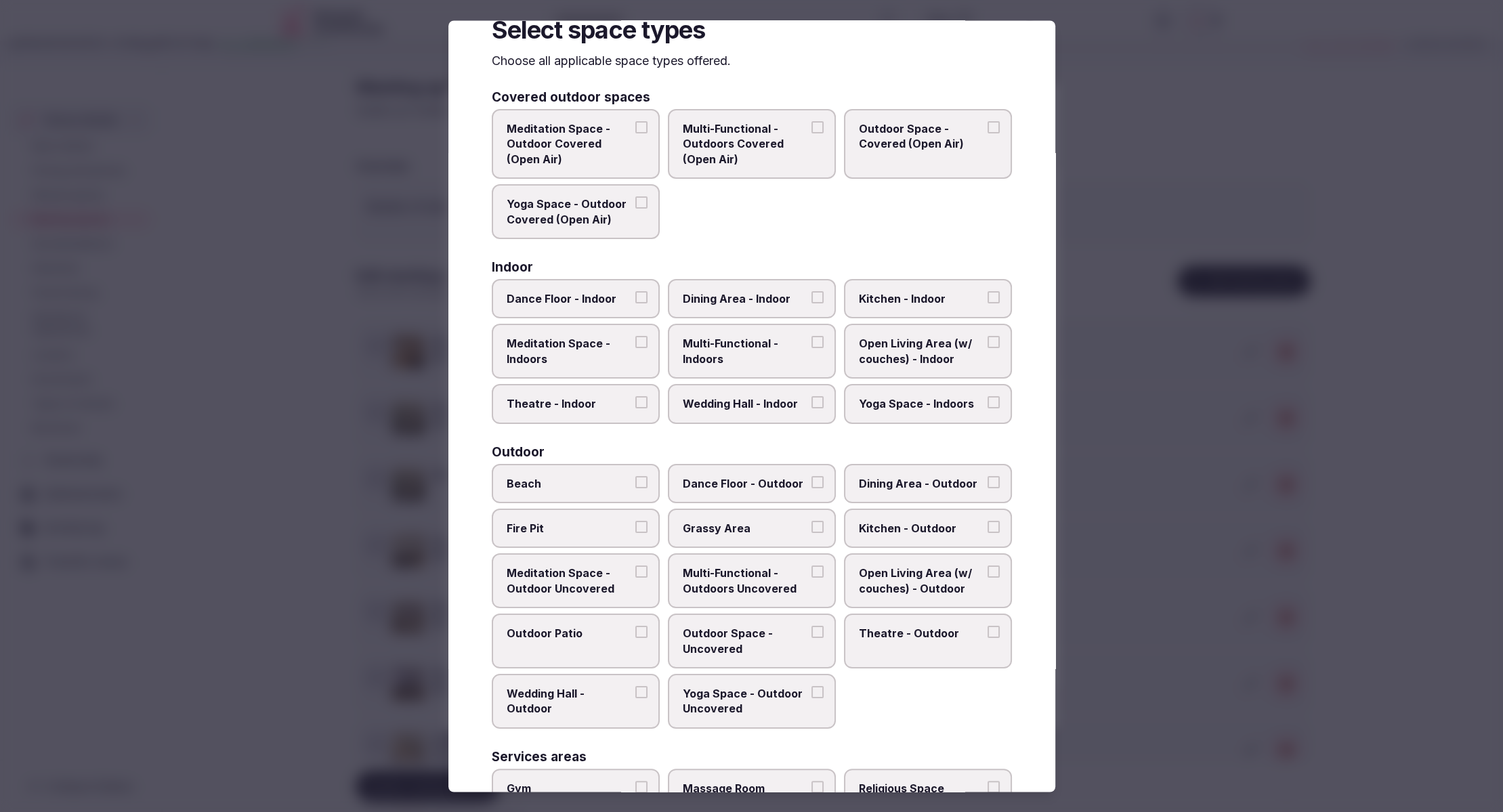
scroll to position [0, 0]
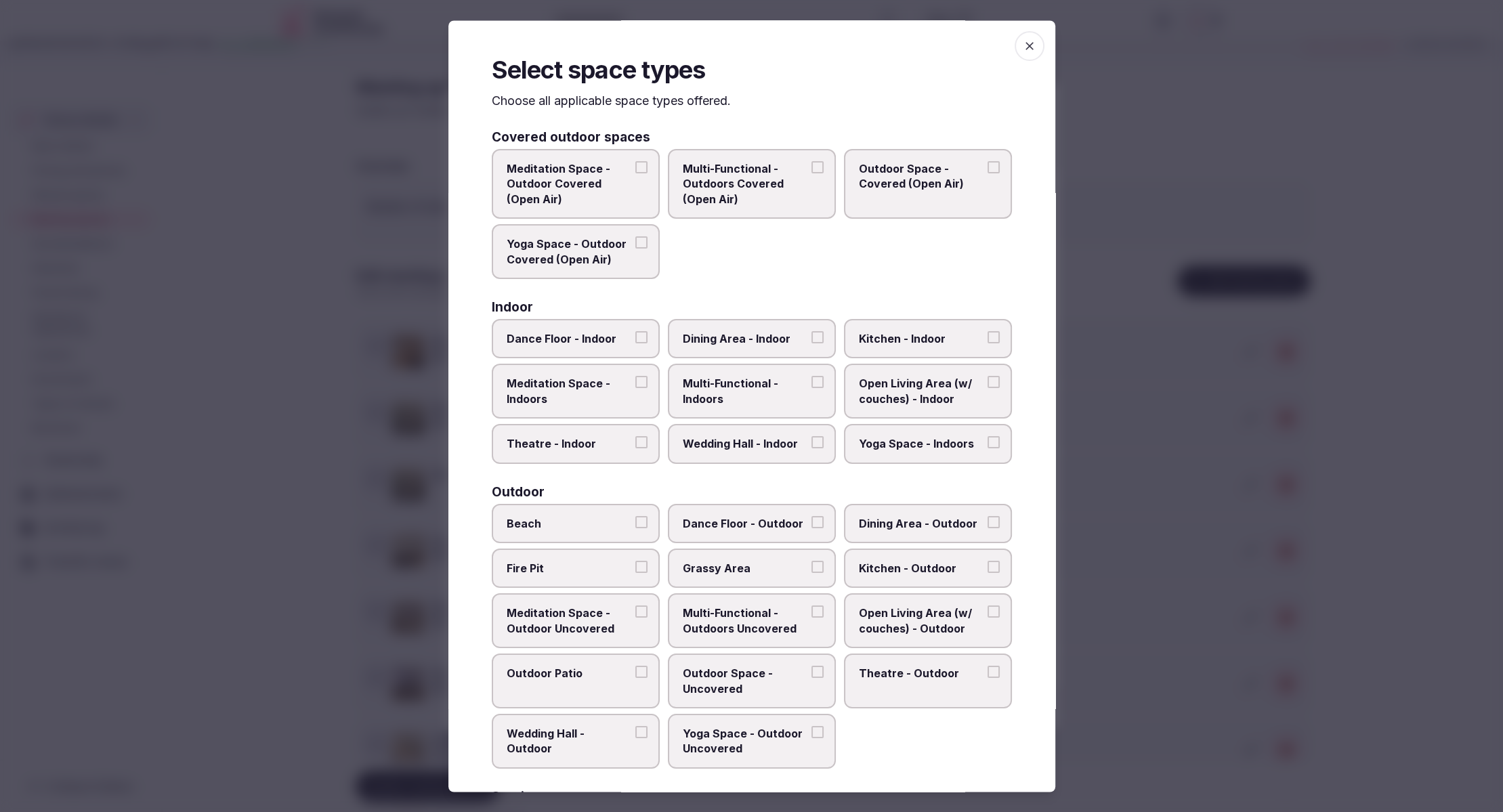
click at [1205, 468] on div at bounding box center [751, 406] width 1503 height 812
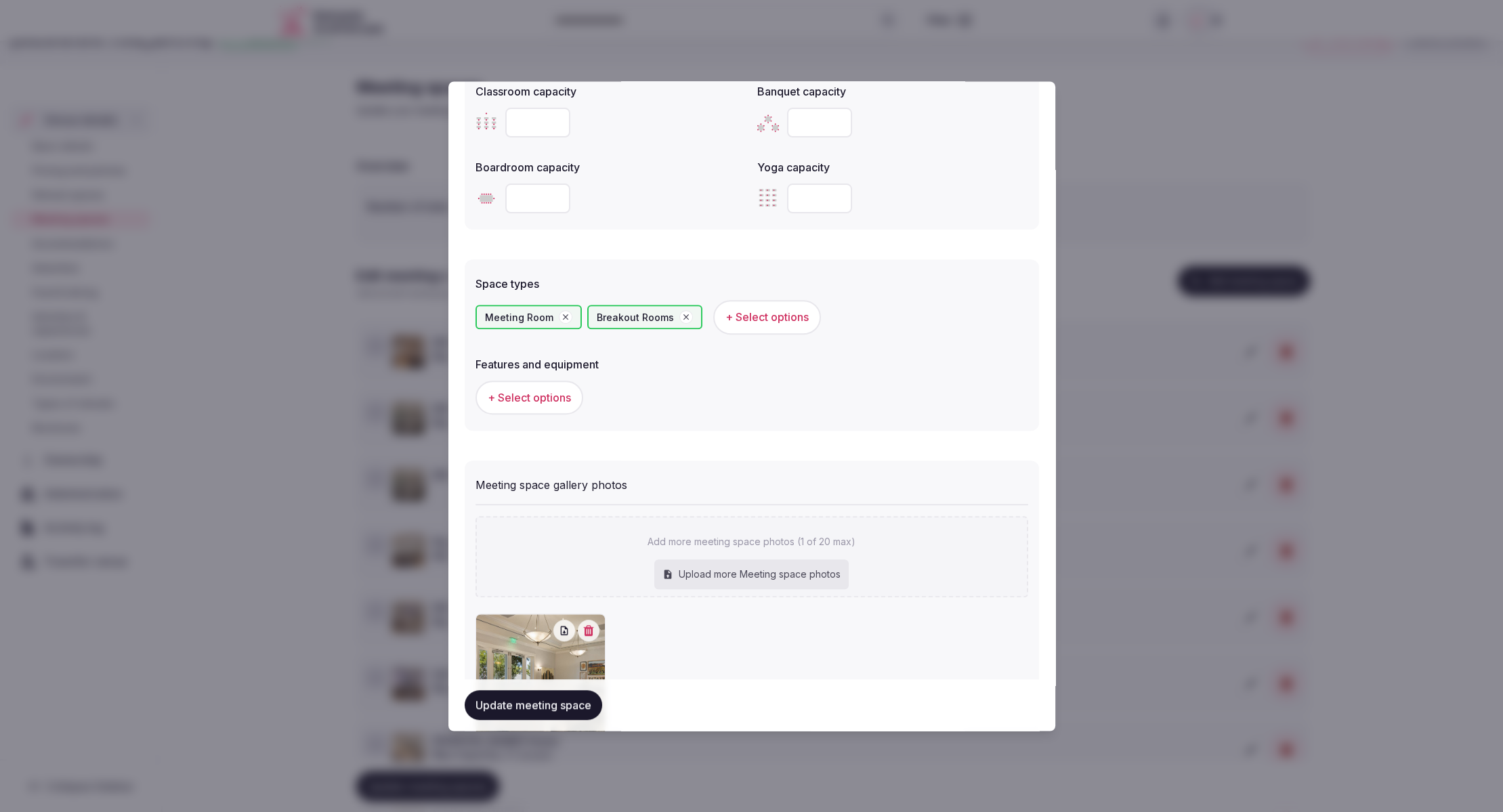
click at [543, 407] on button "+ Select options" at bounding box center [529, 398] width 108 height 34
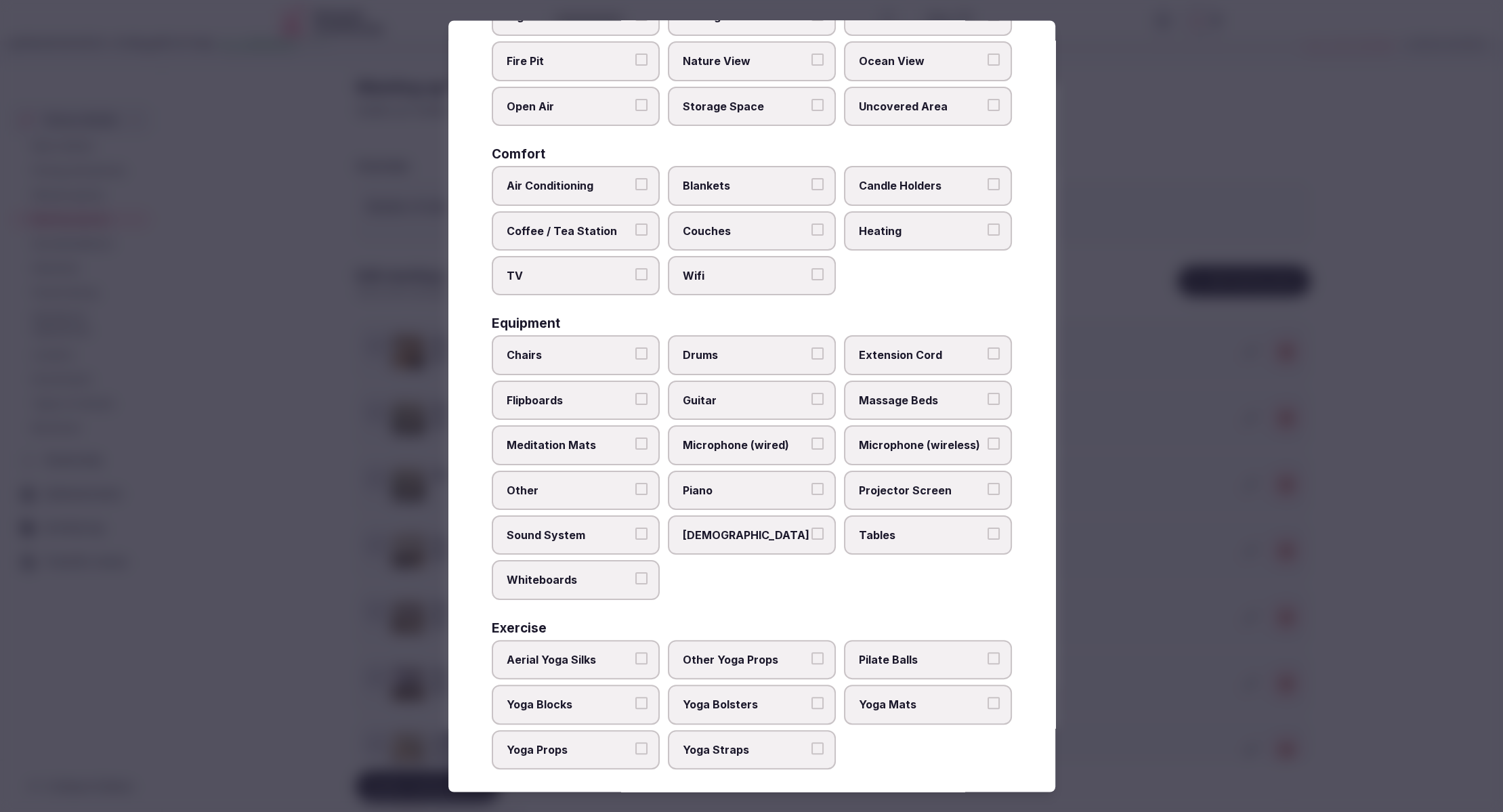
scroll to position [160, 0]
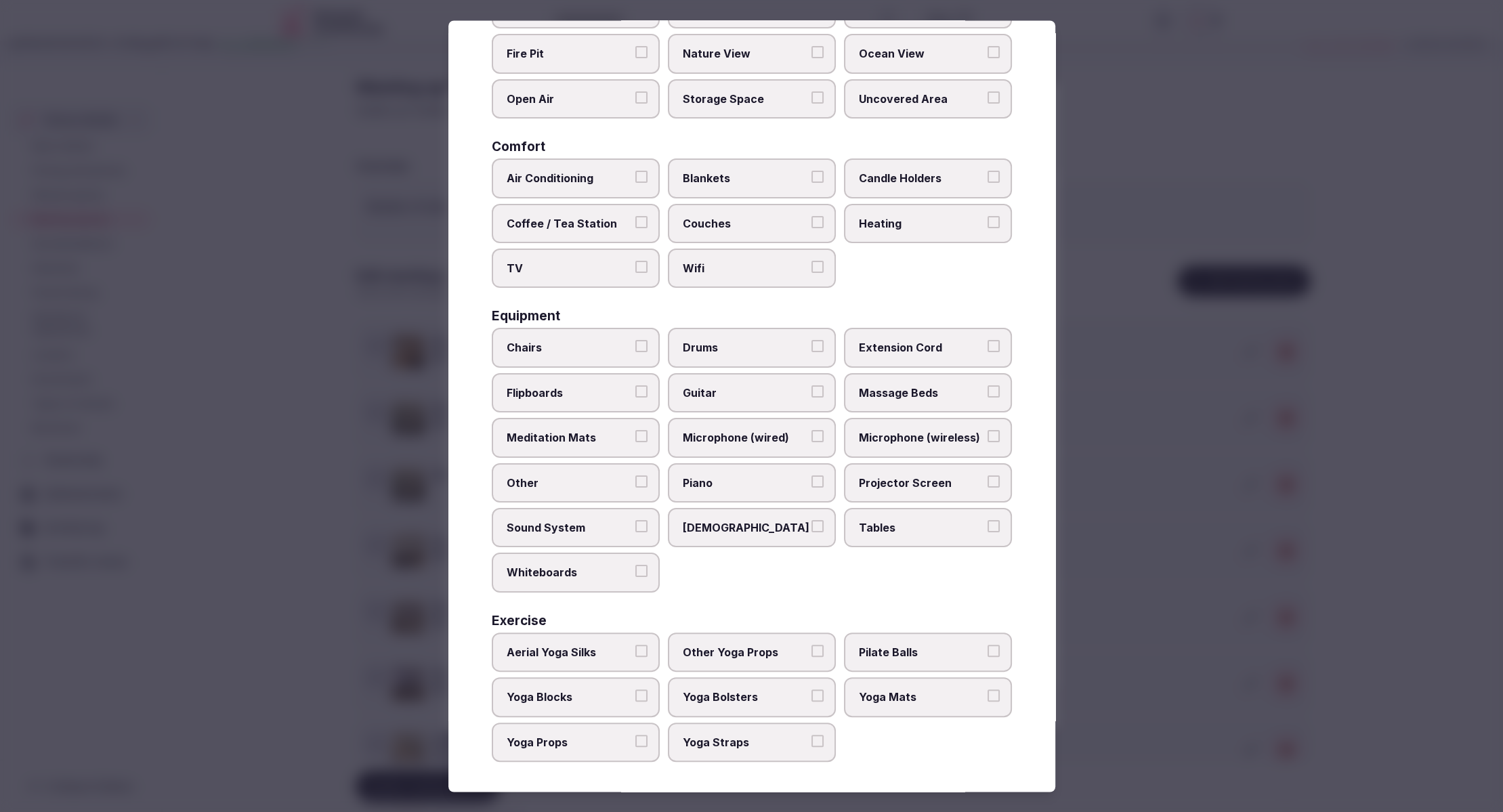
click at [896, 527] on span "Tables" at bounding box center [921, 527] width 125 height 15
click at [987, 527] on button "Tables" at bounding box center [993, 526] width 12 height 12
click at [544, 345] on span "Chairs" at bounding box center [569, 348] width 125 height 15
click at [635, 345] on button "Chairs" at bounding box center [641, 347] width 12 height 12
click at [874, 479] on span "Projector Screen" at bounding box center [921, 482] width 125 height 15
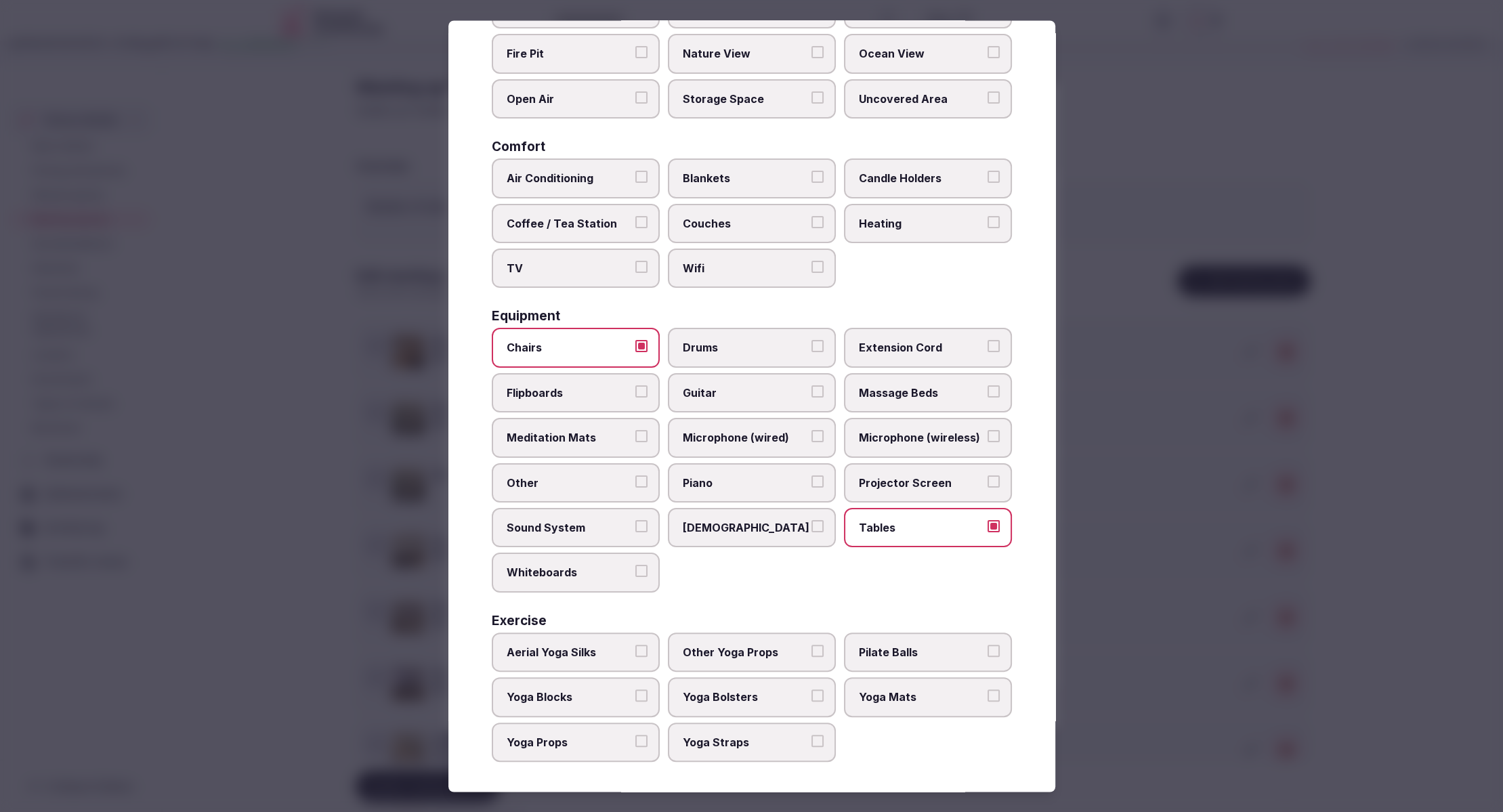
click at [987, 479] on button "Projector Screen" at bounding box center [993, 481] width 12 height 12
click at [874, 479] on span "Projector Screen" at bounding box center [921, 482] width 125 height 15
click at [987, 479] on button "Projector Screen" at bounding box center [993, 481] width 12 height 12
click at [602, 520] on span "Sound System" at bounding box center [569, 527] width 125 height 15
click at [635, 520] on button "Sound System" at bounding box center [641, 526] width 12 height 12
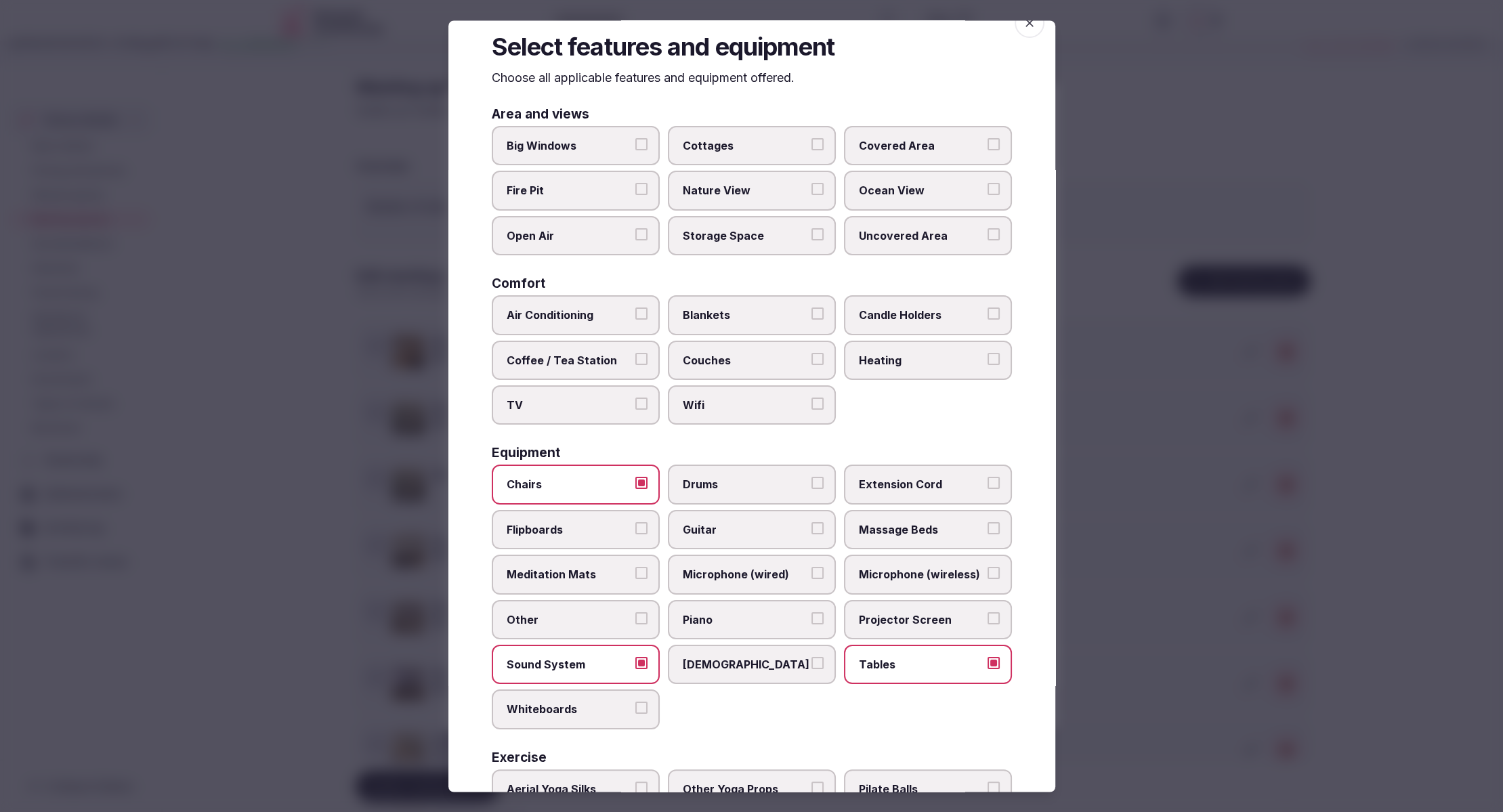
scroll to position [21, 0]
click at [570, 307] on label "Air Conditioning" at bounding box center [576, 317] width 168 height 39
click at [635, 310] on button "Air Conditioning" at bounding box center [641, 316] width 12 height 12
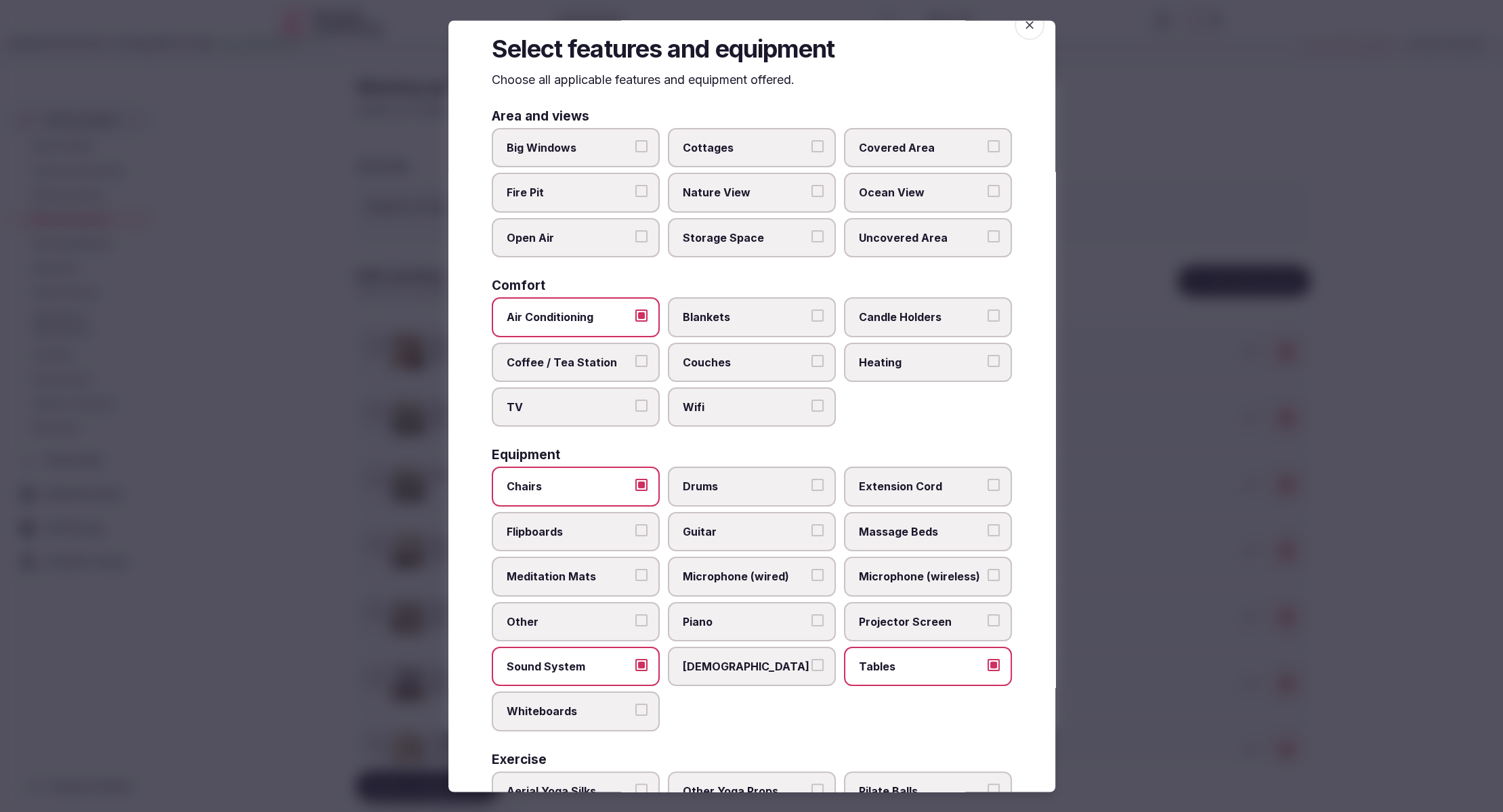
click at [793, 413] on label "Wifi" at bounding box center [752, 407] width 168 height 39
click at [811, 412] on button "Wifi" at bounding box center [817, 406] width 12 height 12
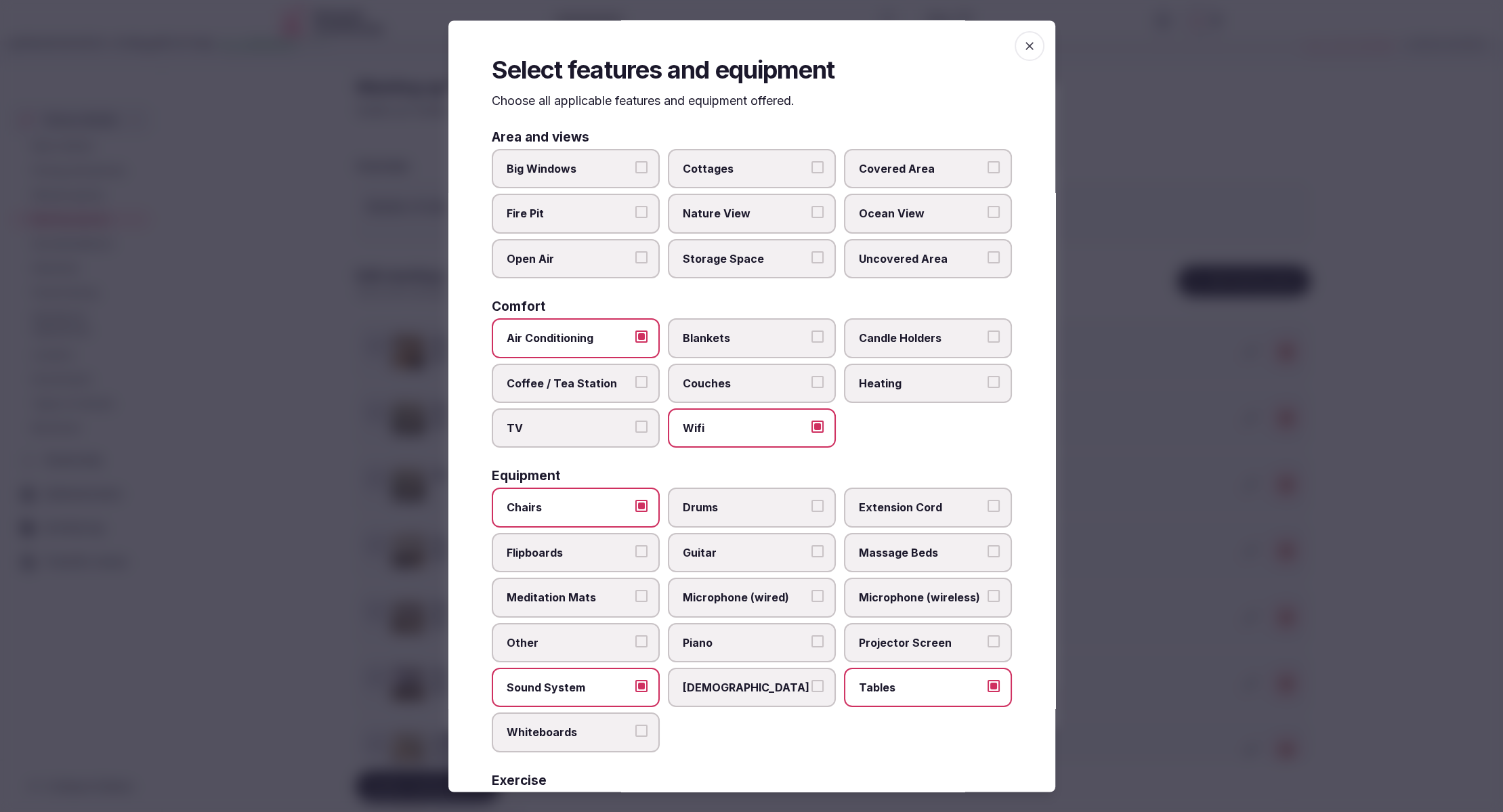
click at [575, 166] on span "Big Windows" at bounding box center [569, 169] width 125 height 15
click at [635, 166] on button "Big Windows" at bounding box center [641, 168] width 12 height 12
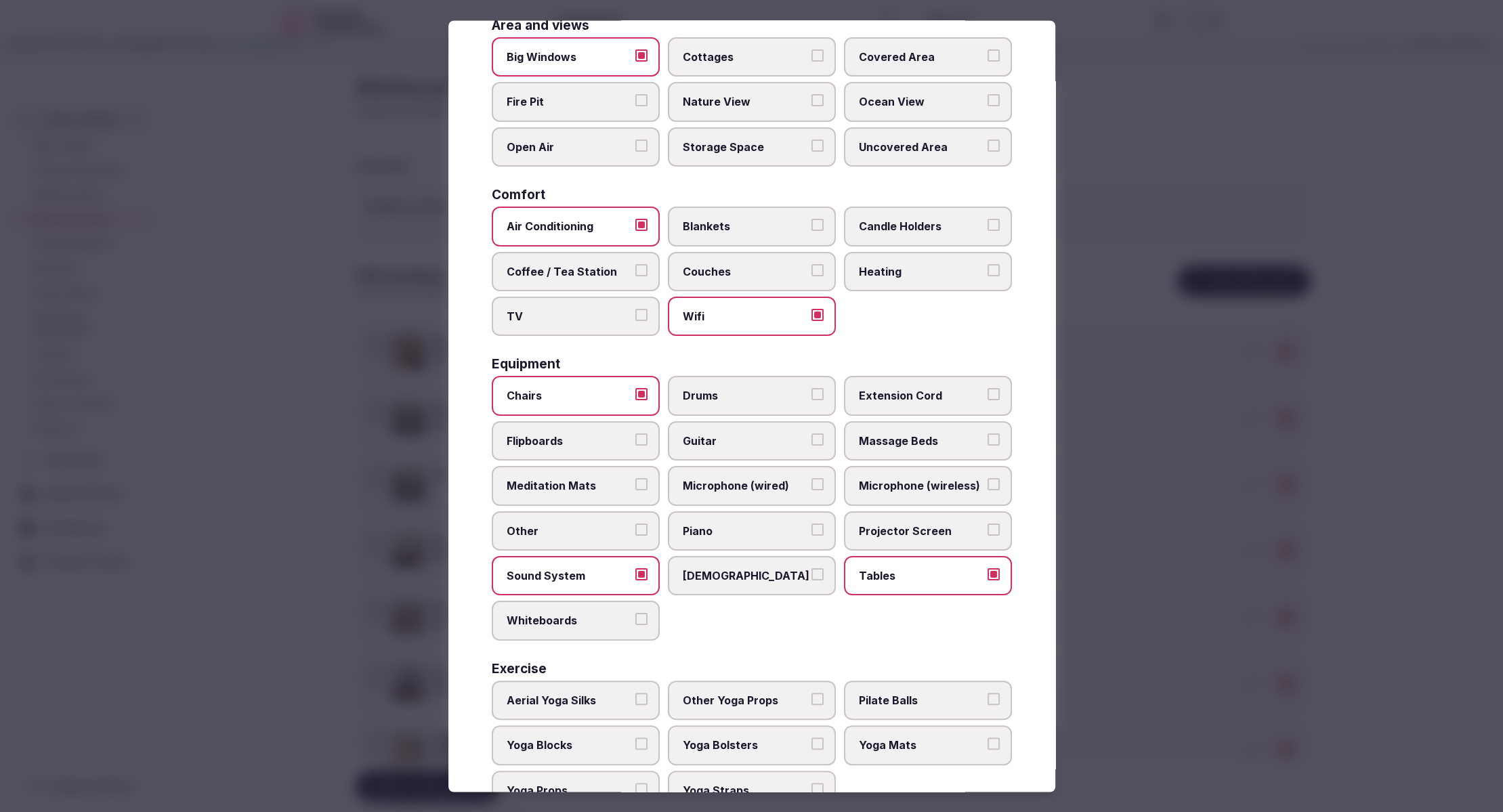
scroll to position [160, 0]
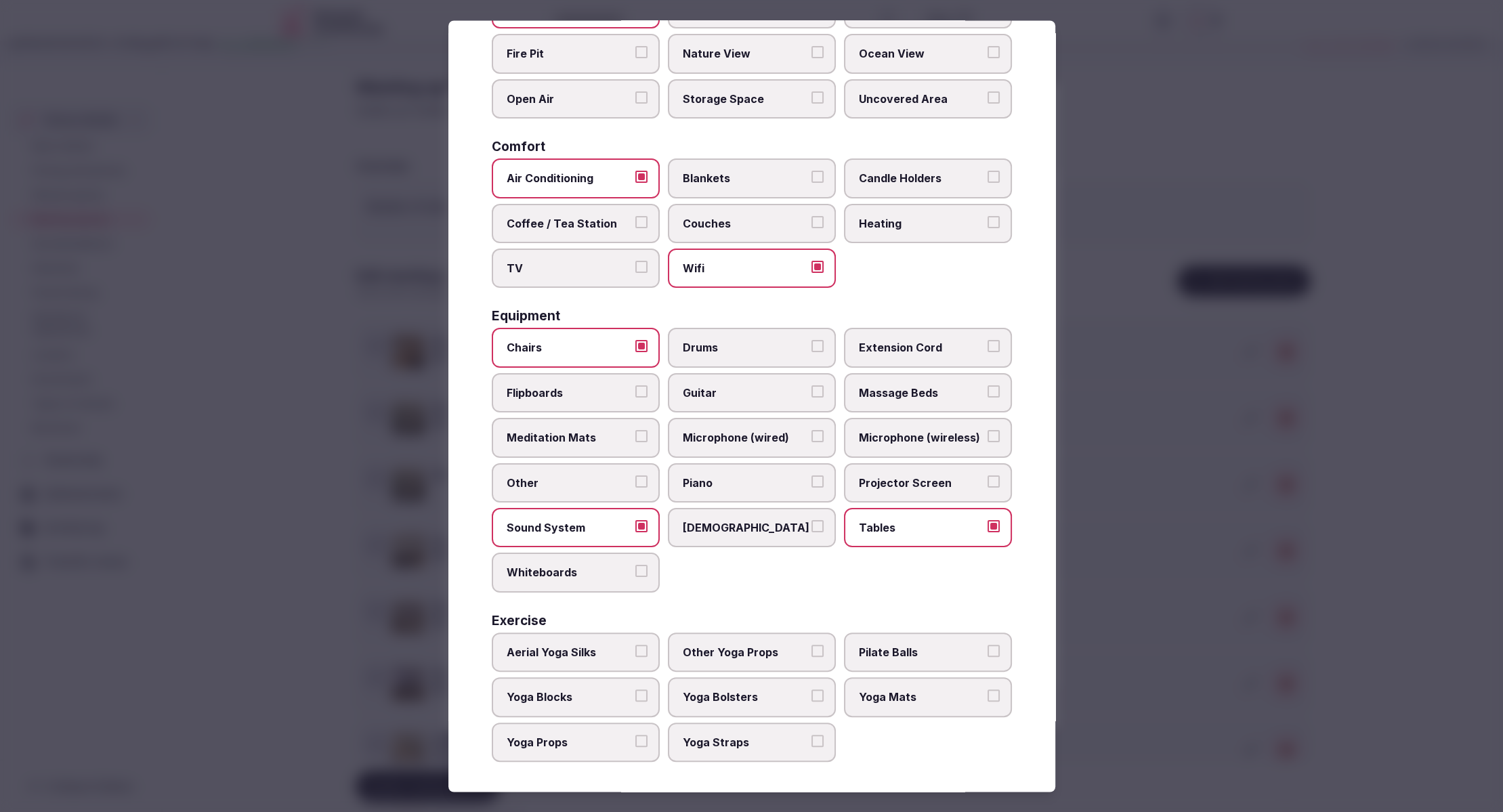
click at [1161, 614] on div at bounding box center [751, 406] width 1503 height 812
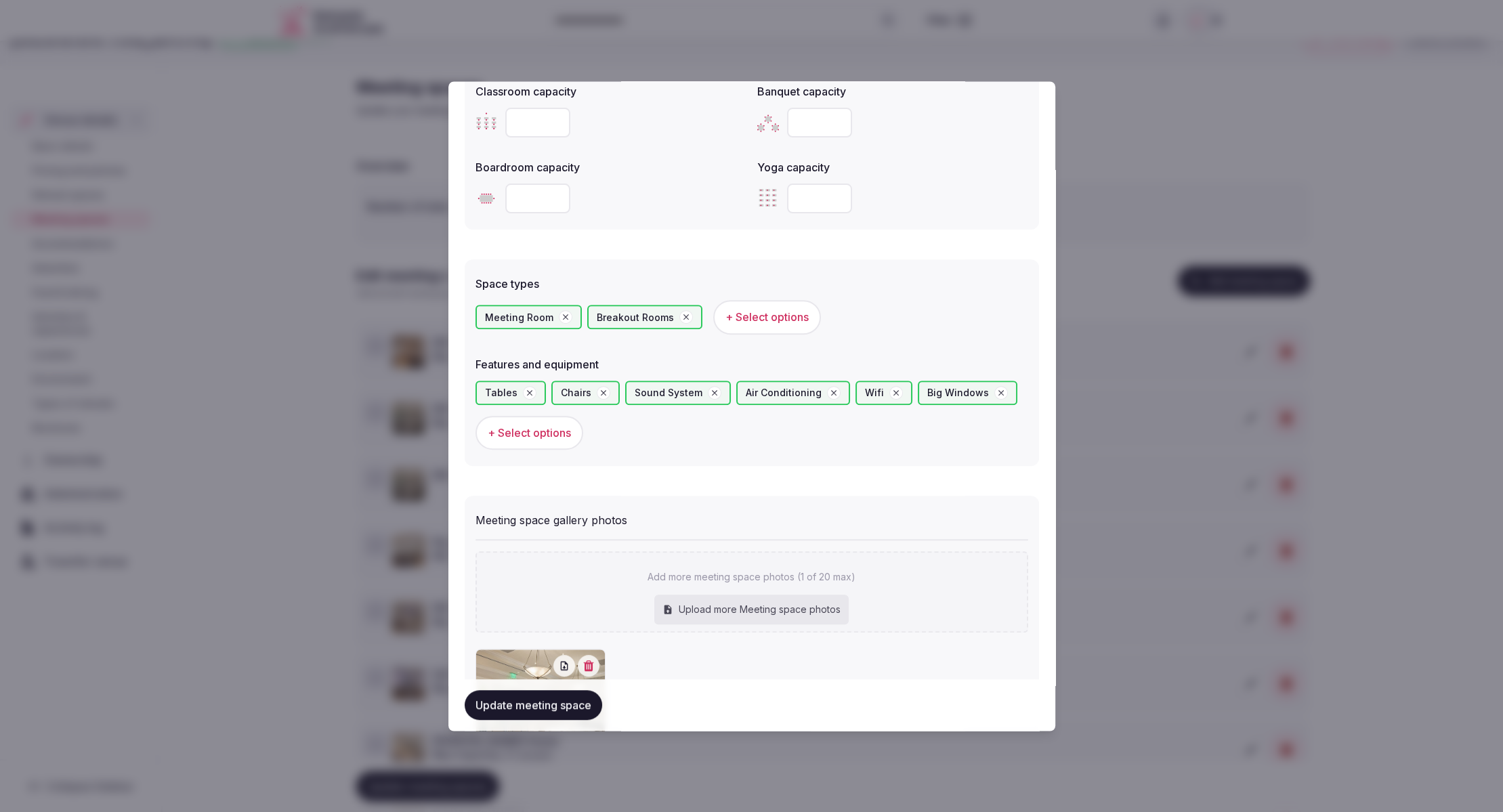
click at [771, 319] on span "+ Select options" at bounding box center [766, 317] width 83 height 15
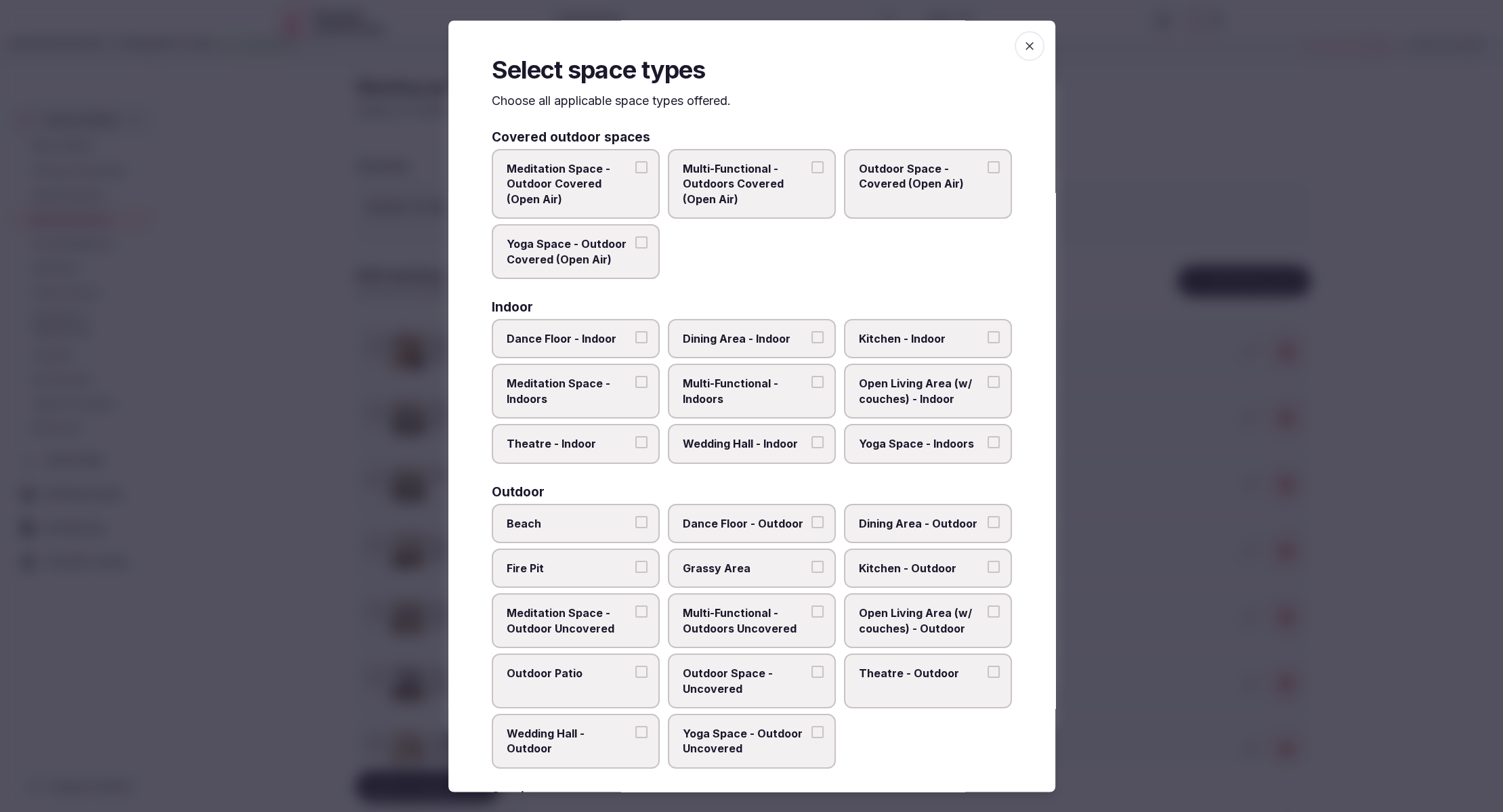
click at [699, 324] on label "Dining Area - Indoor" at bounding box center [752, 339] width 168 height 39
click at [811, 332] on button "Dining Area - Indoor" at bounding box center [817, 338] width 12 height 12
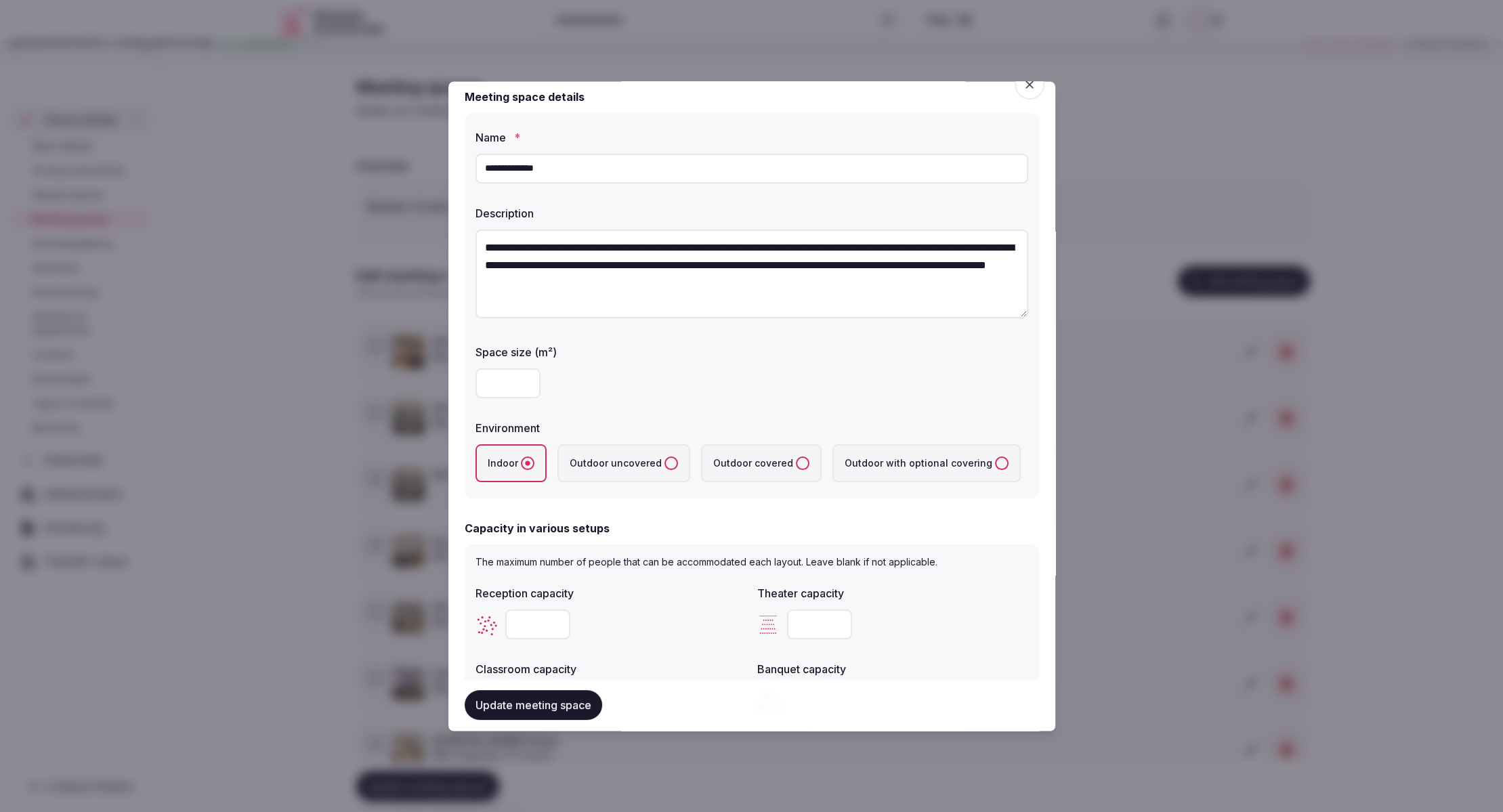
scroll to position [0, 0]
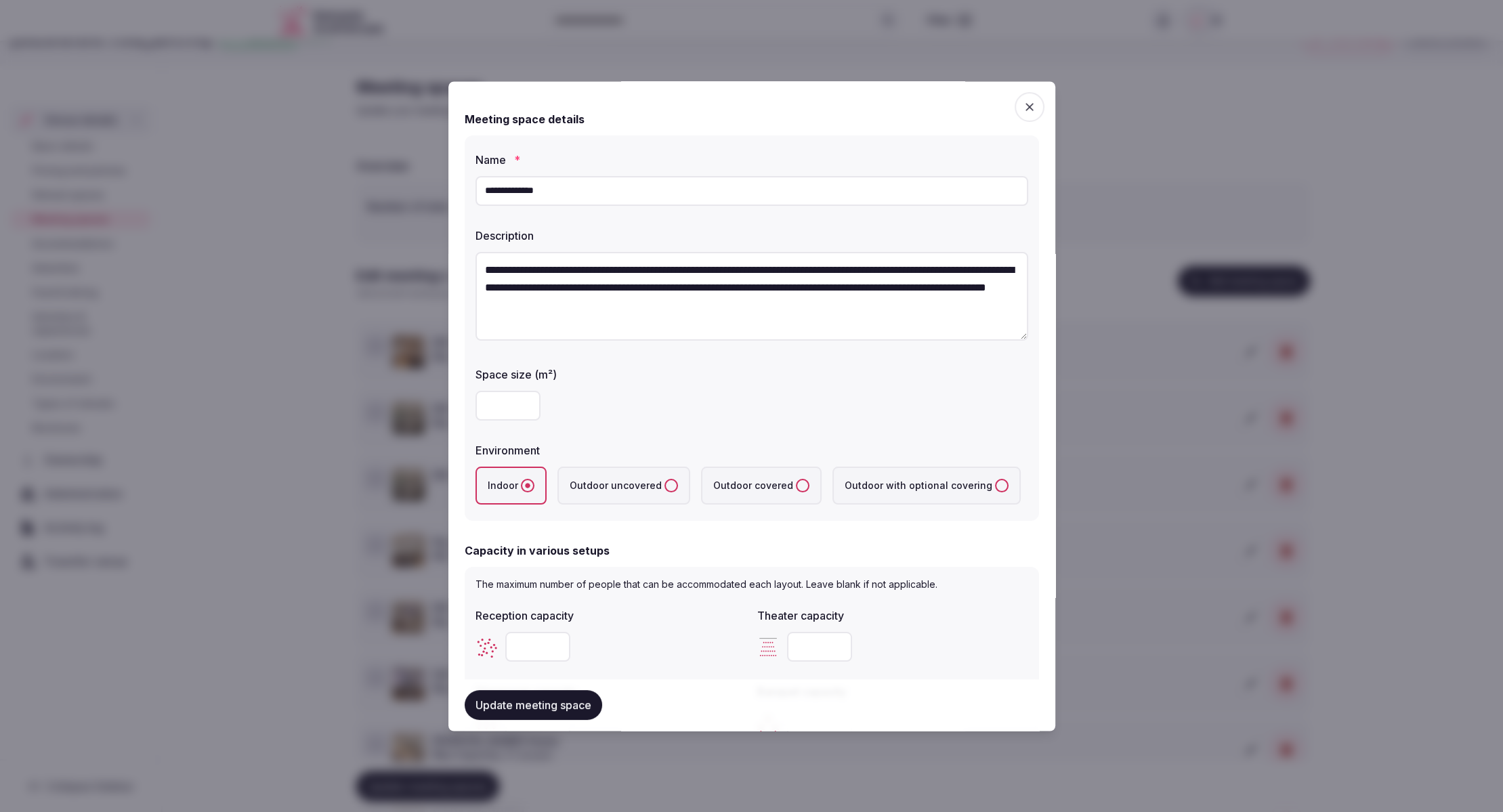
click at [517, 705] on button "Update meeting space" at bounding box center [533, 705] width 137 height 30
click at [511, 402] on input "****" at bounding box center [507, 406] width 65 height 30
type input "**"
click at [665, 400] on div "**" at bounding box center [751, 406] width 553 height 30
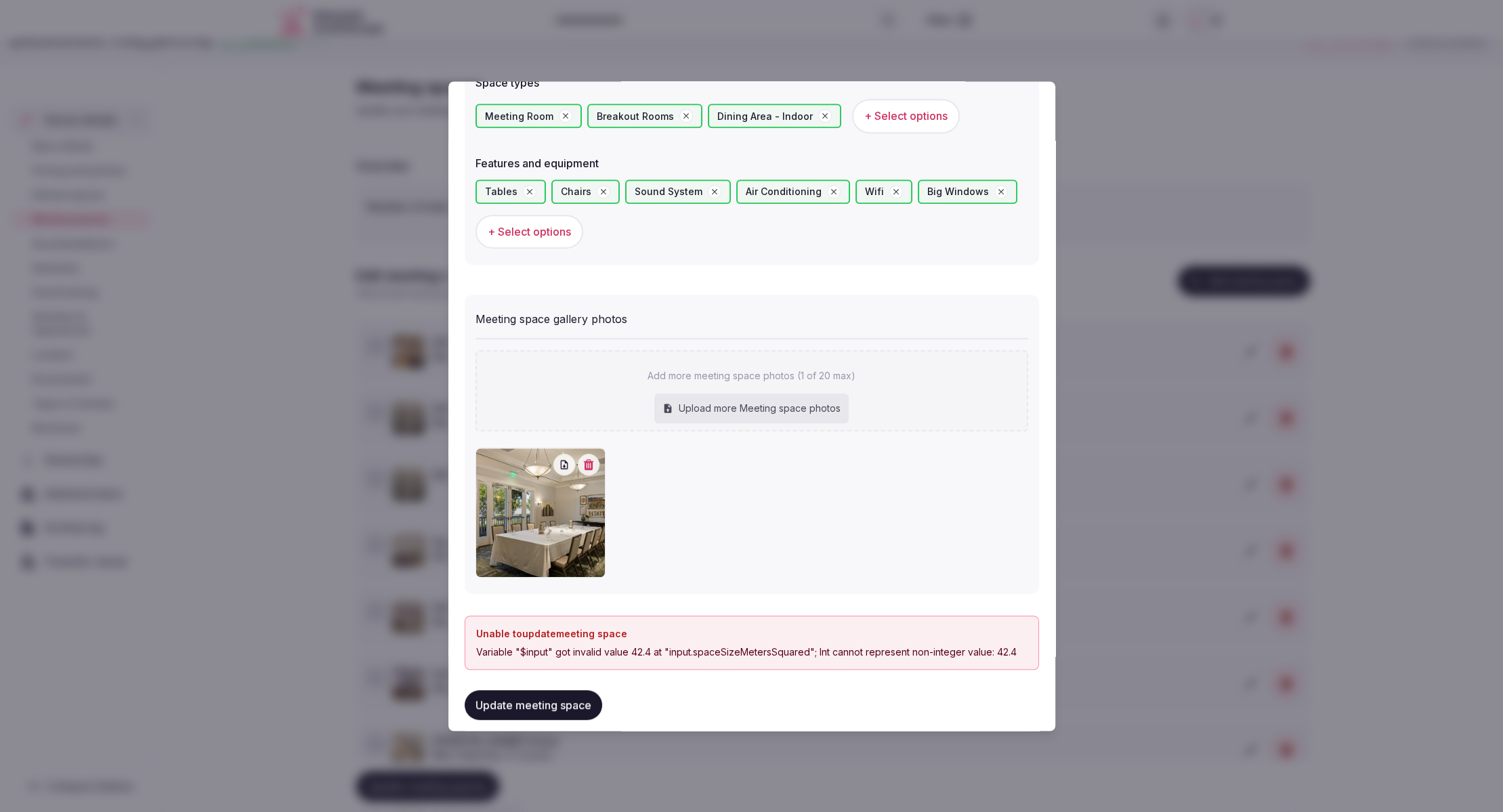
scroll to position [817, 0]
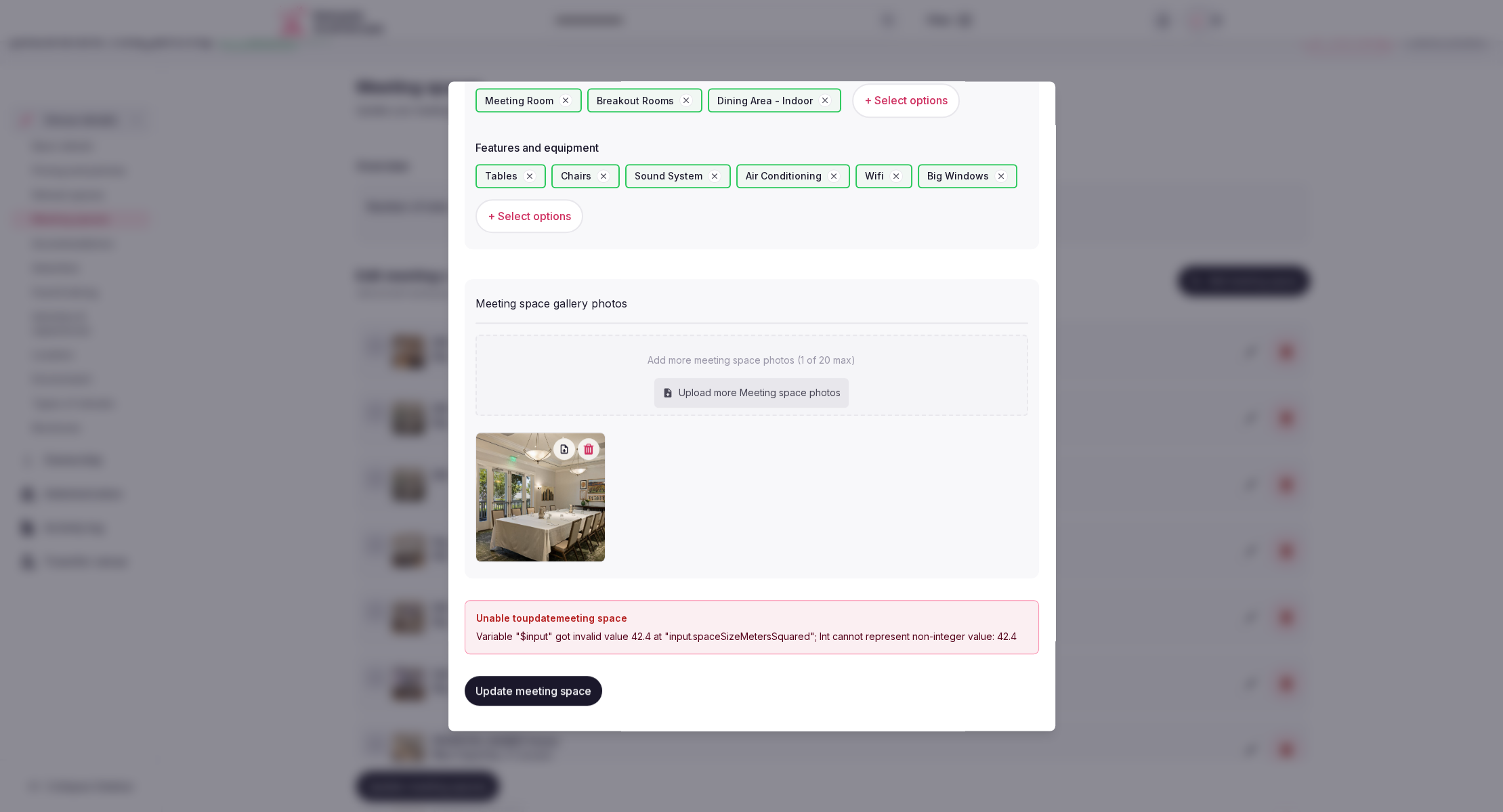
click at [527, 693] on button "Update meeting space" at bounding box center [533, 691] width 137 height 30
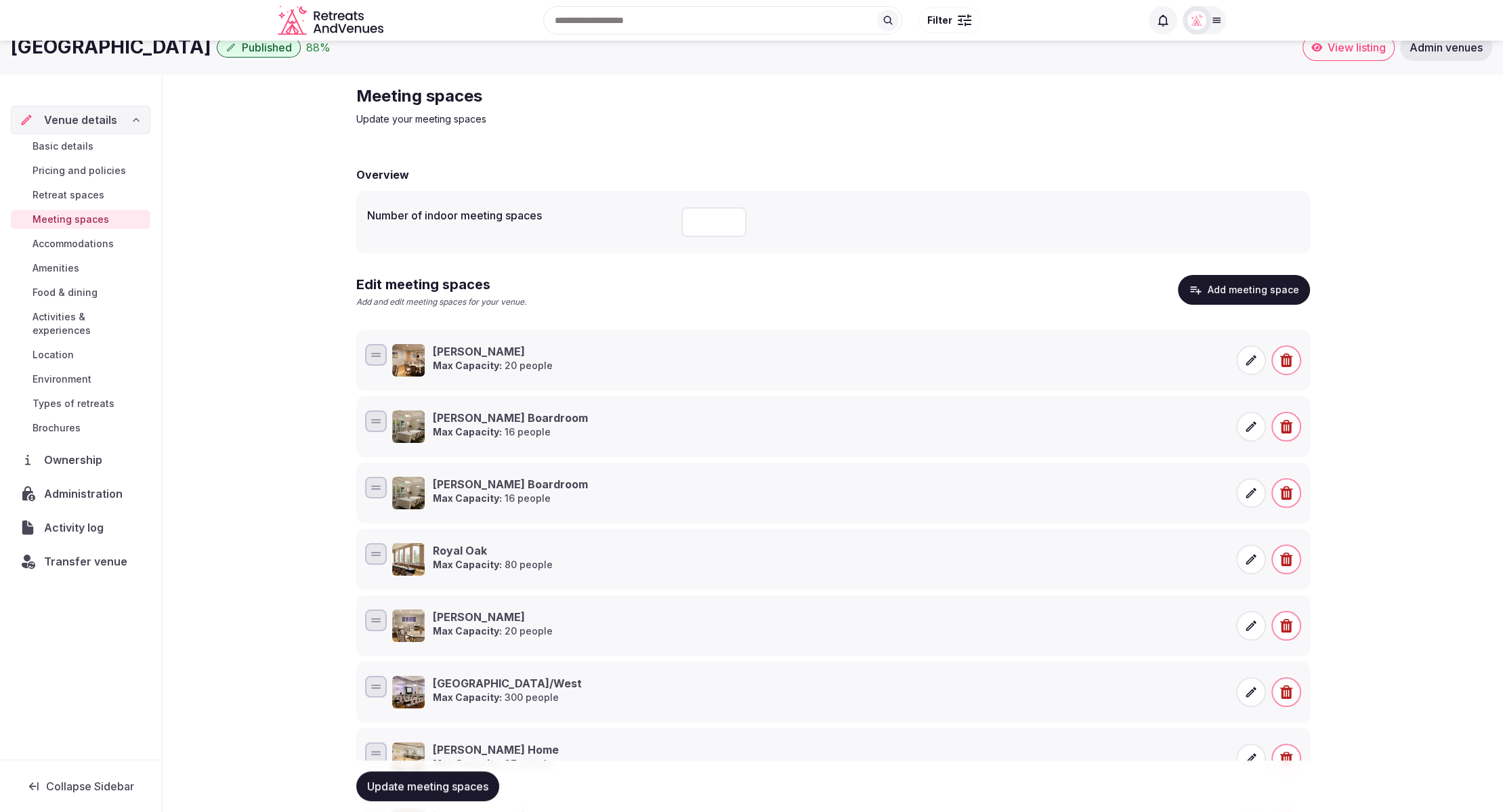
scroll to position [28, 0]
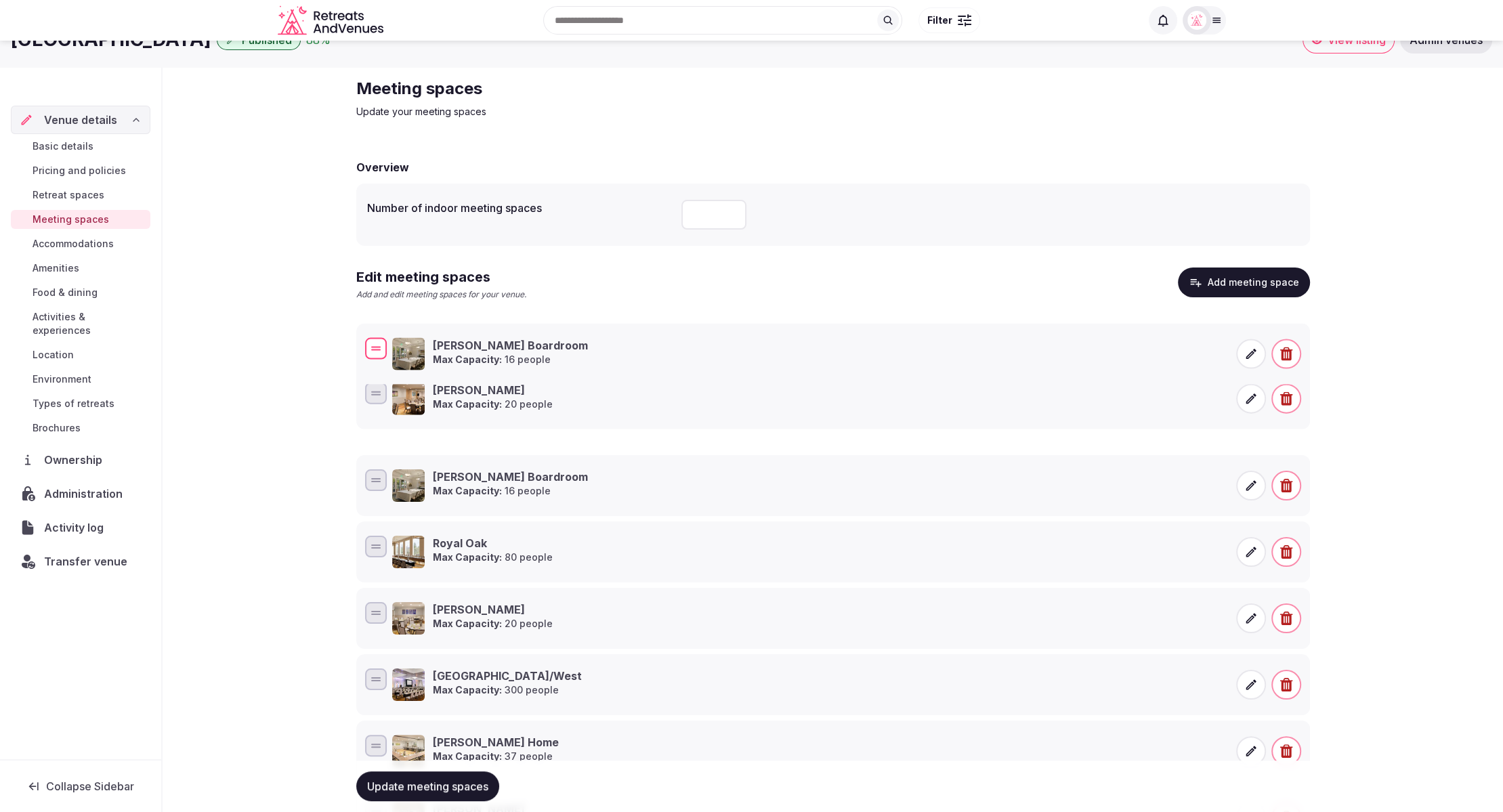
drag, startPoint x: 374, startPoint y: 414, endPoint x: 382, endPoint y: 345, distance: 69.5
click at [382, 345] on div at bounding box center [376, 348] width 22 height 22
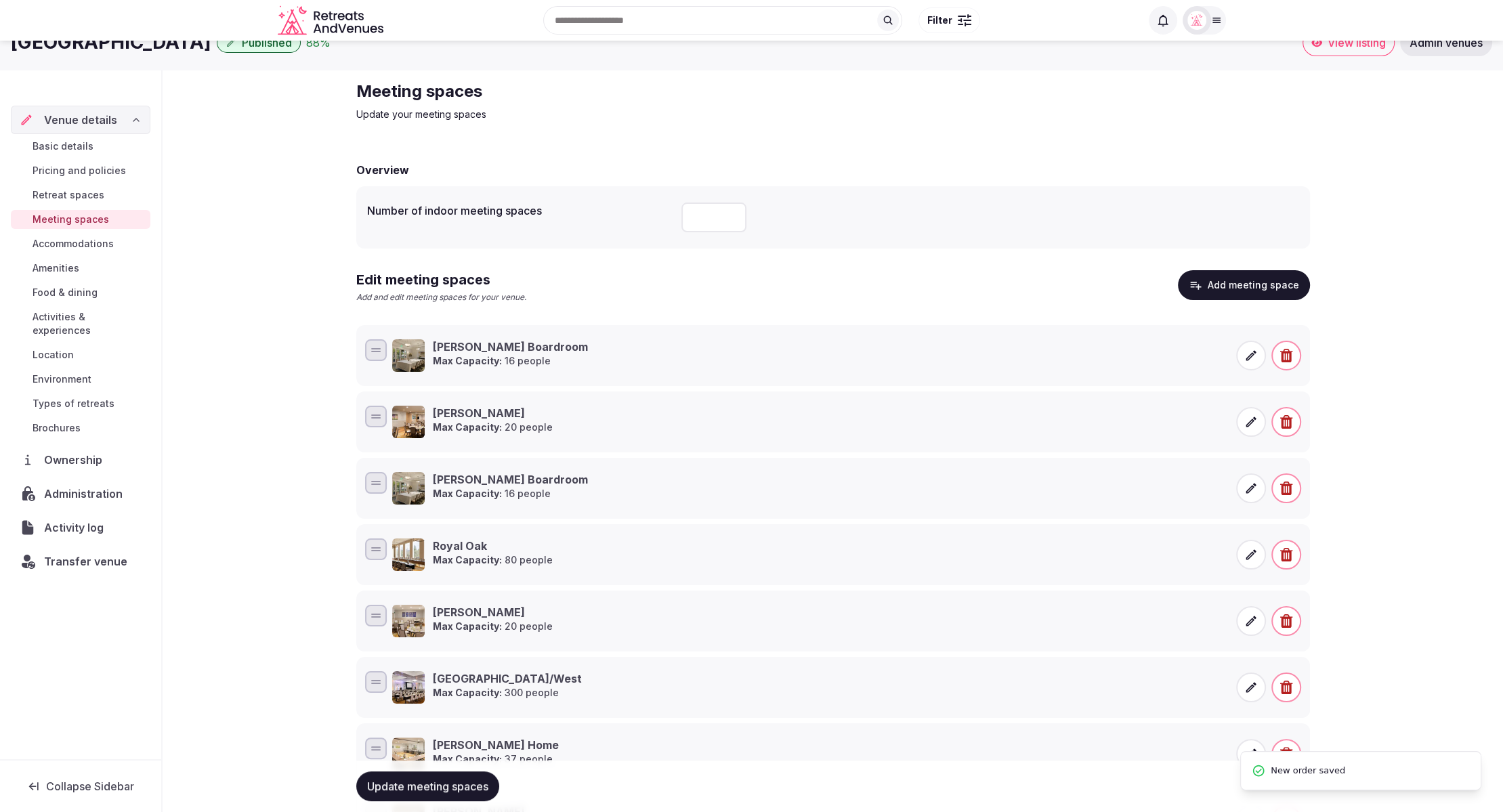
scroll to position [0, 0]
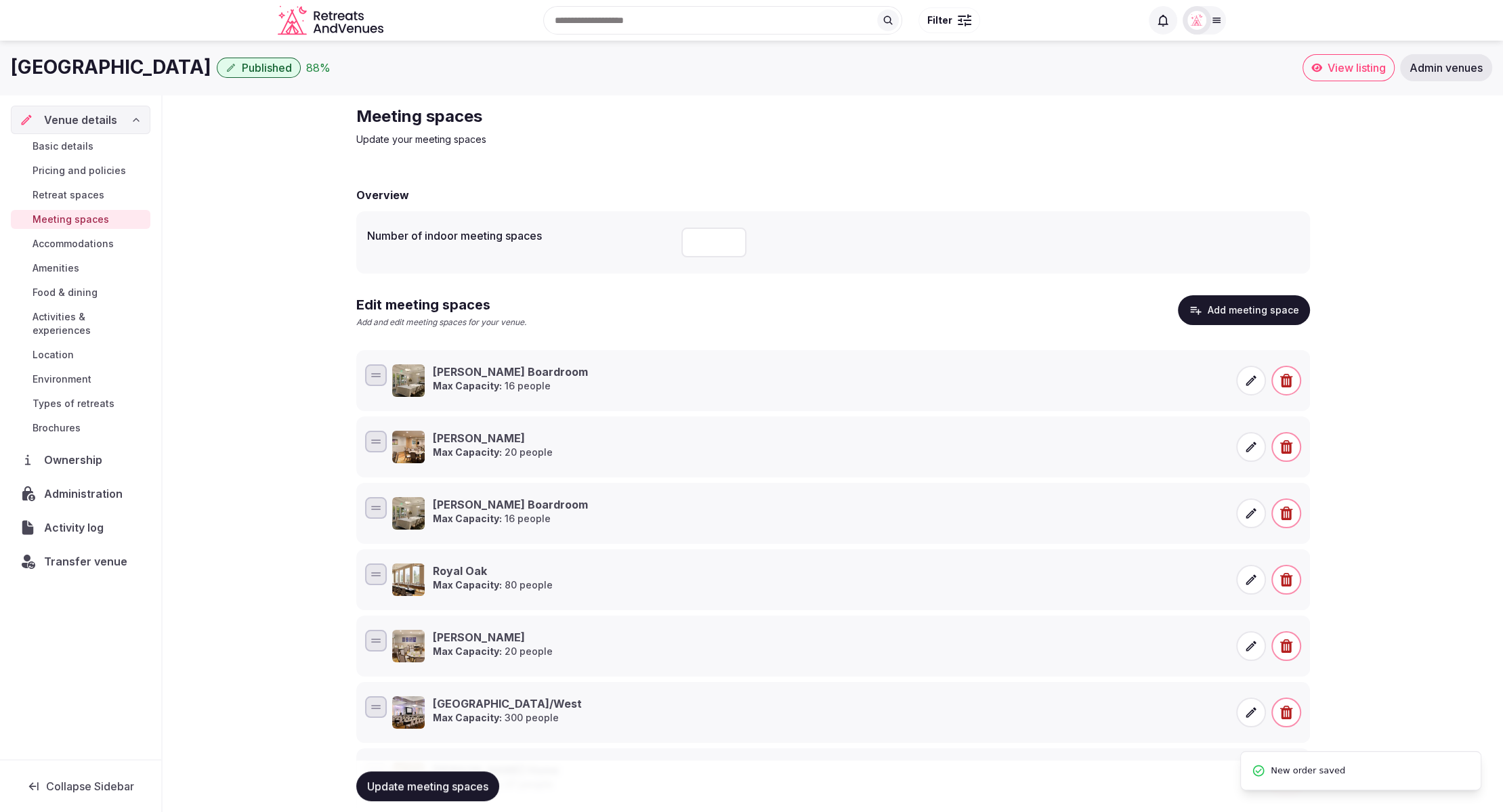
click at [1218, 303] on button "Add meeting space" at bounding box center [1244, 310] width 132 height 30
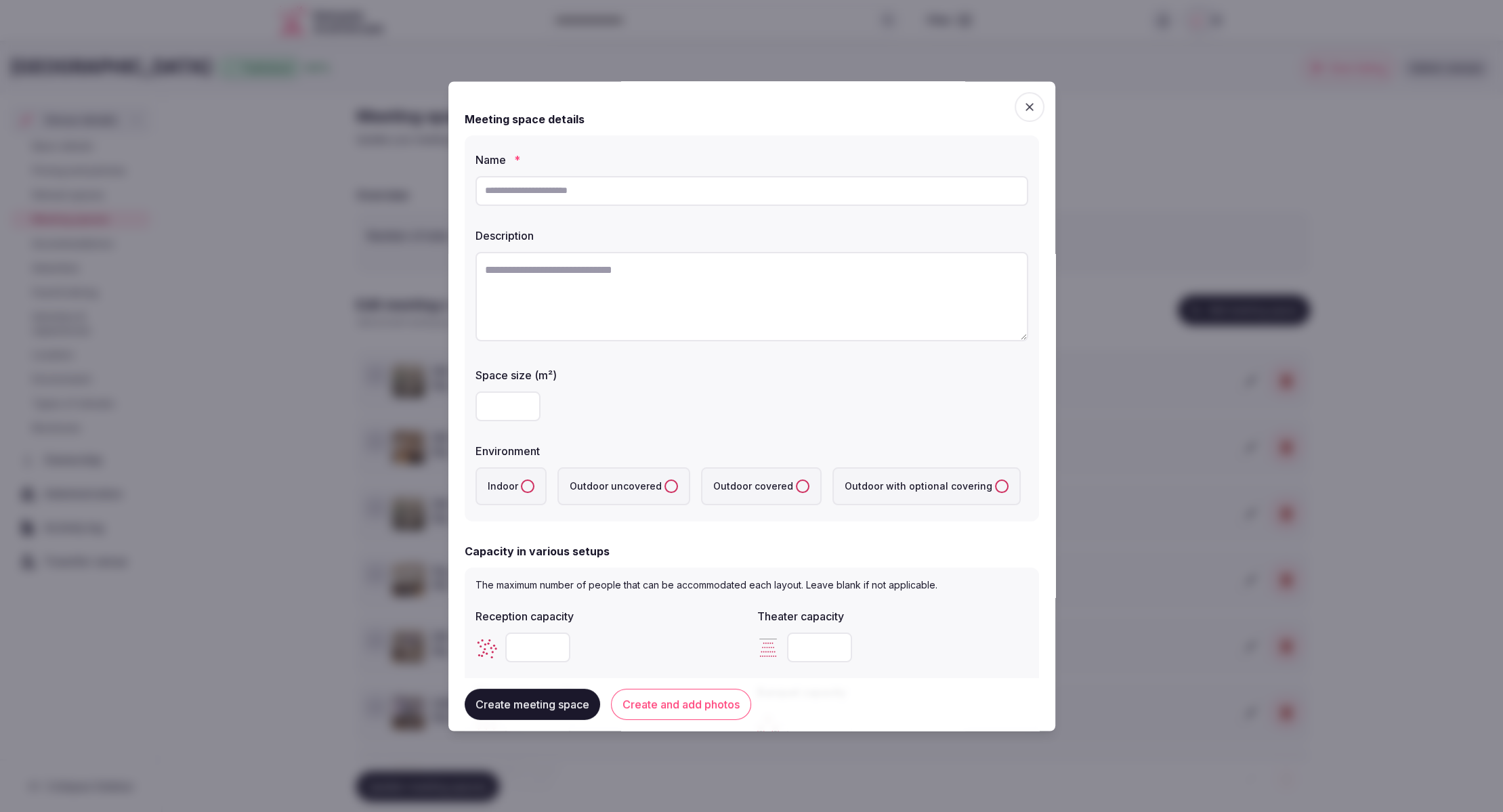
click at [645, 193] on input "text" at bounding box center [751, 191] width 553 height 30
paste input "**********"
type input "**********"
click at [589, 298] on textarea "To enrich screen reader interactions, please activate Accessibility in Grammarl…" at bounding box center [751, 296] width 553 height 89
paste textarea "**********"
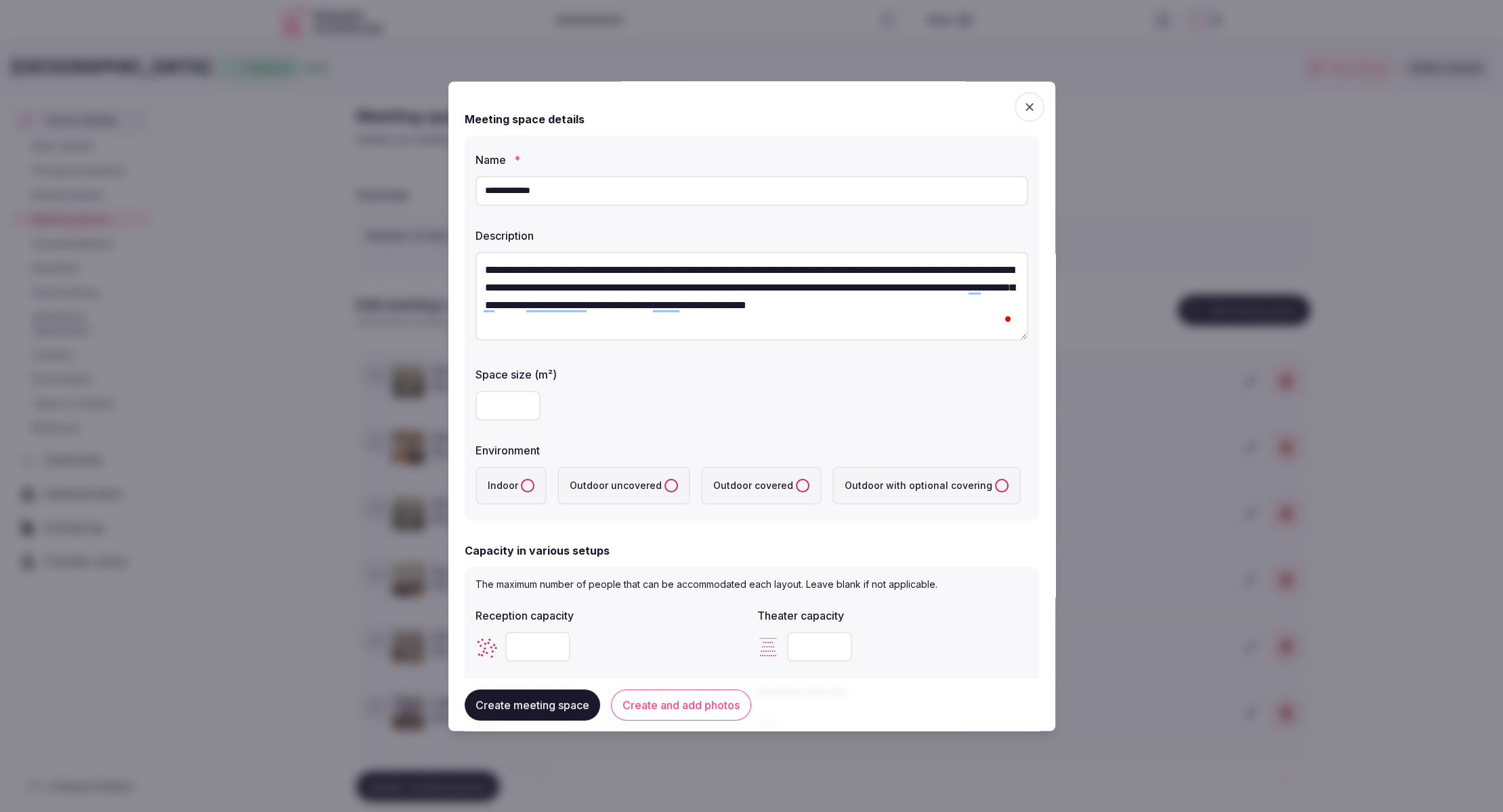
type textarea "**********"
click at [495, 410] on input "number" at bounding box center [507, 406] width 65 height 30
type input "**"
click at [685, 423] on div "**" at bounding box center [751, 406] width 553 height 41
click at [526, 483] on button "Indoor" at bounding box center [528, 486] width 14 height 14
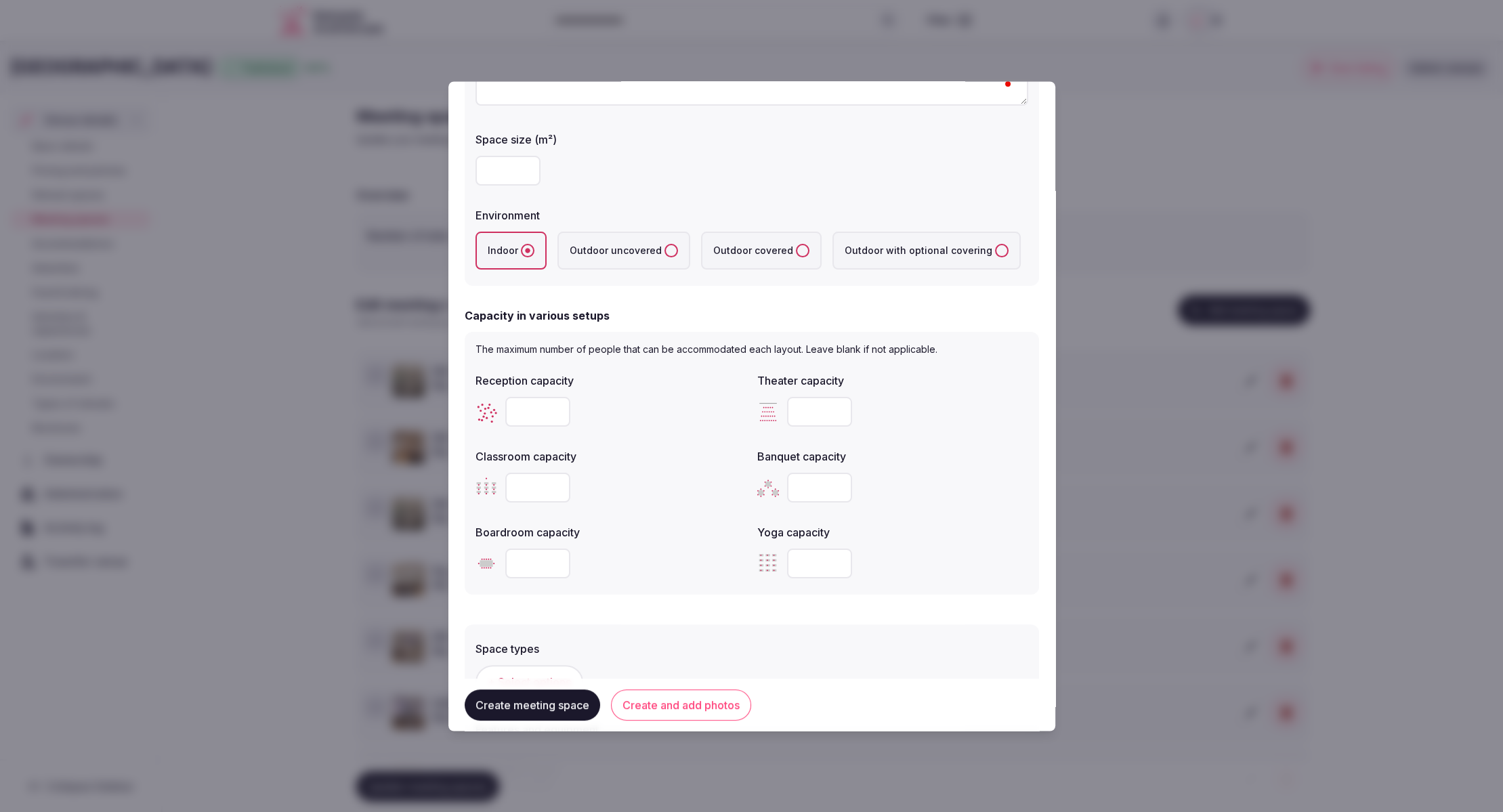
scroll to position [296, 0]
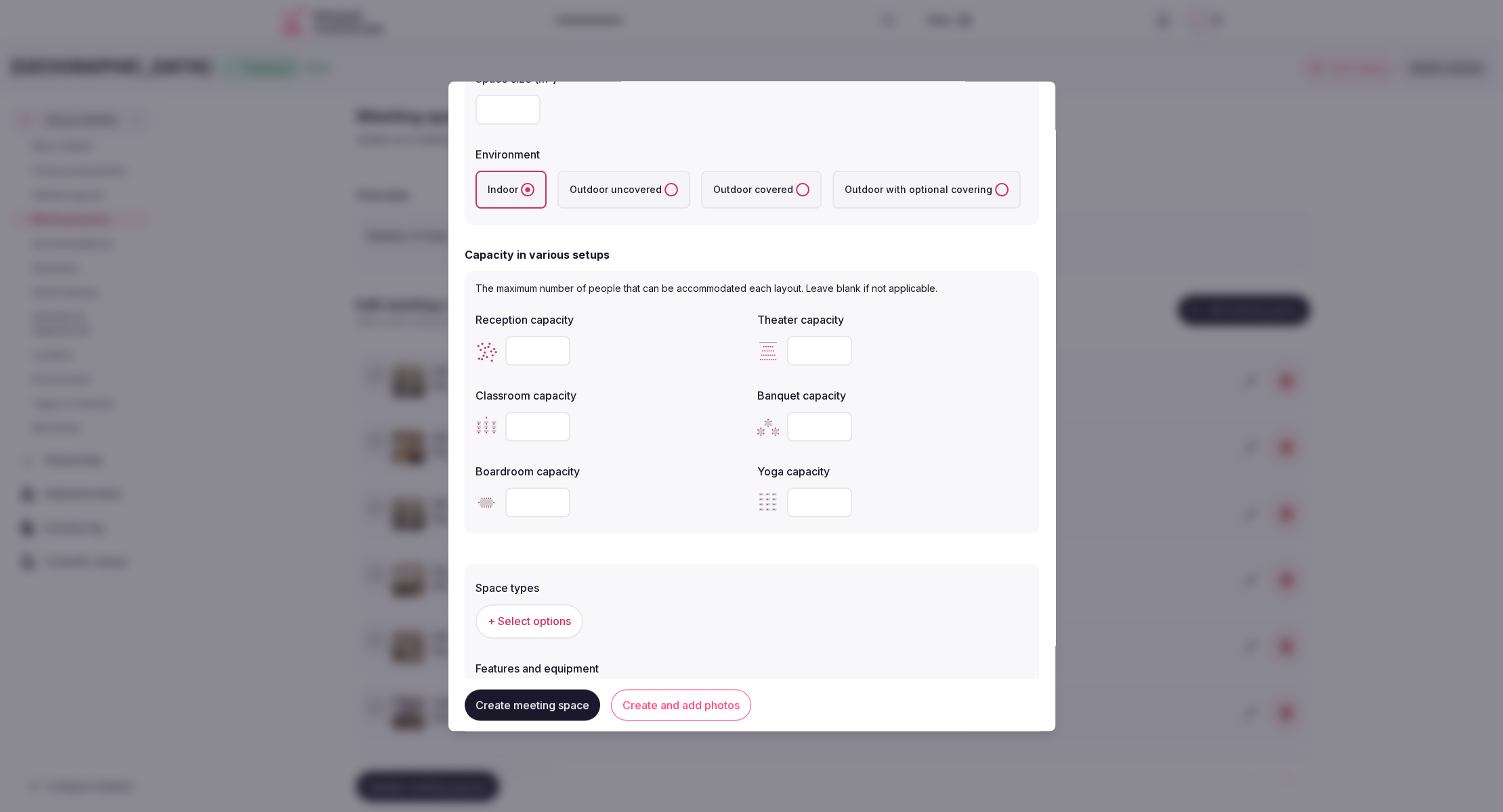
click at [532, 349] on input "number" at bounding box center [537, 352] width 65 height 30
type input "**"
click at [653, 410] on div at bounding box center [610, 427] width 271 height 41
click at [534, 509] on input "number" at bounding box center [537, 503] width 65 height 30
type input "**"
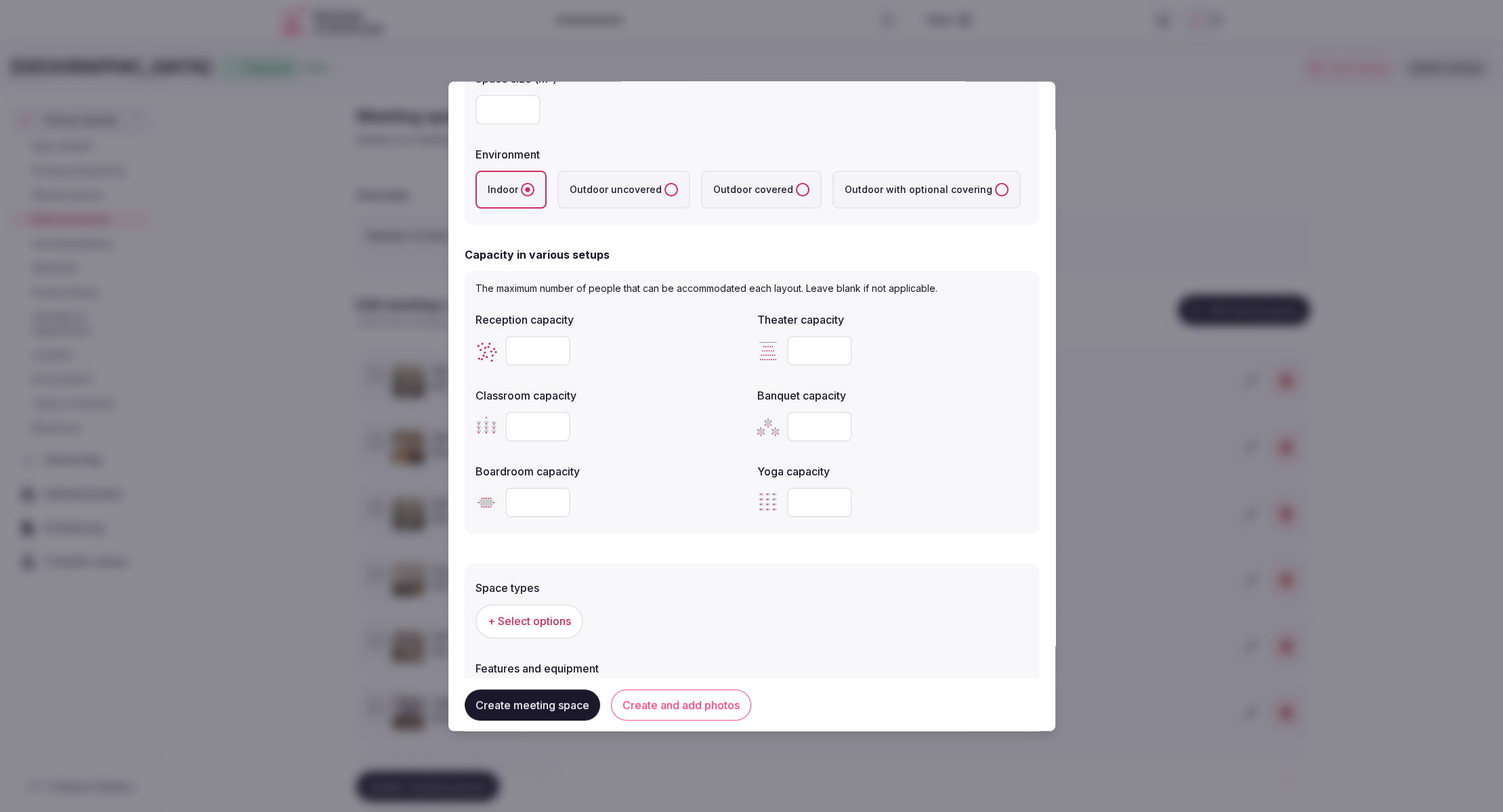
click at [693, 520] on div "**" at bounding box center [610, 503] width 271 height 41
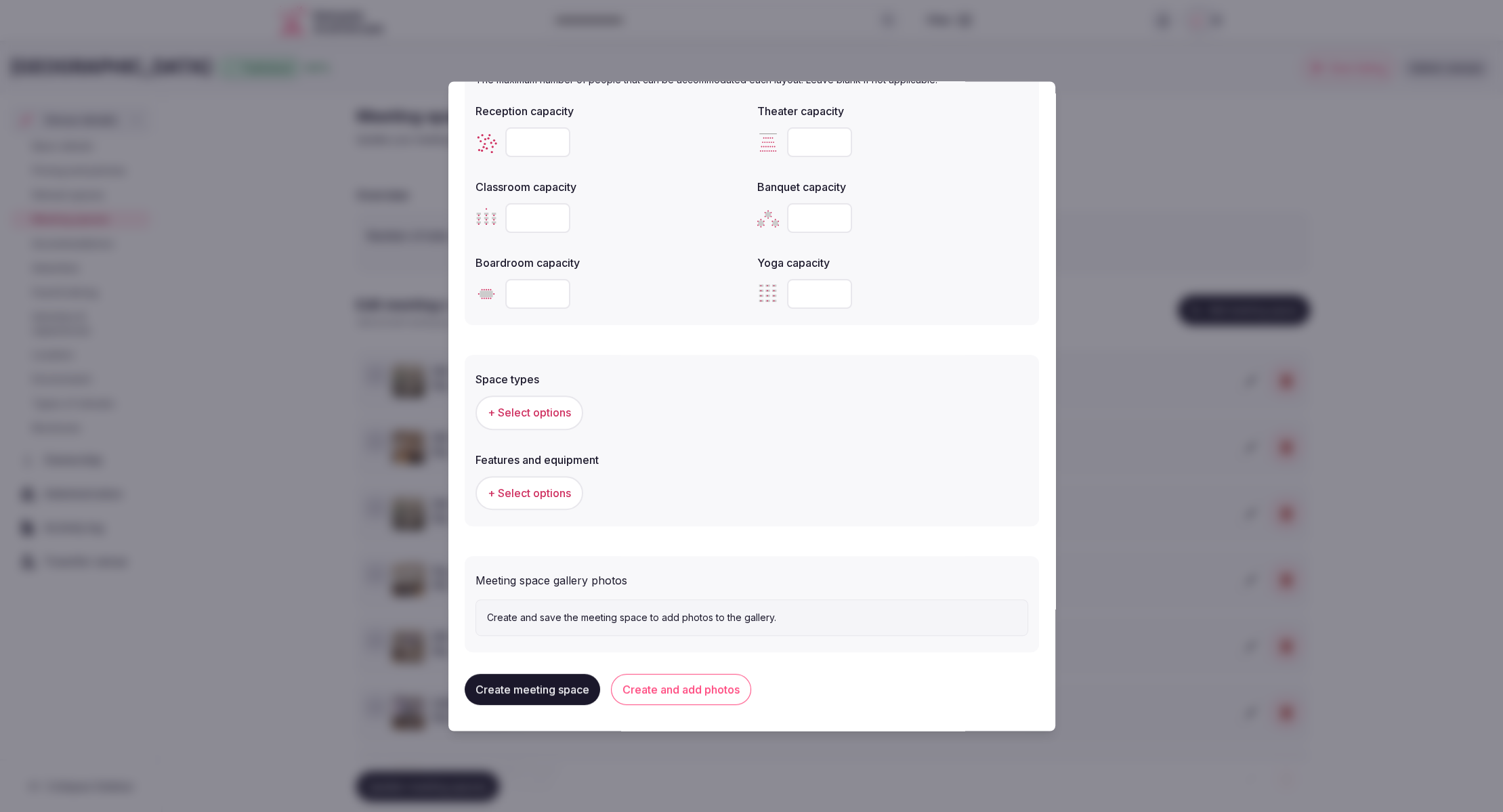
scroll to position [515, 0]
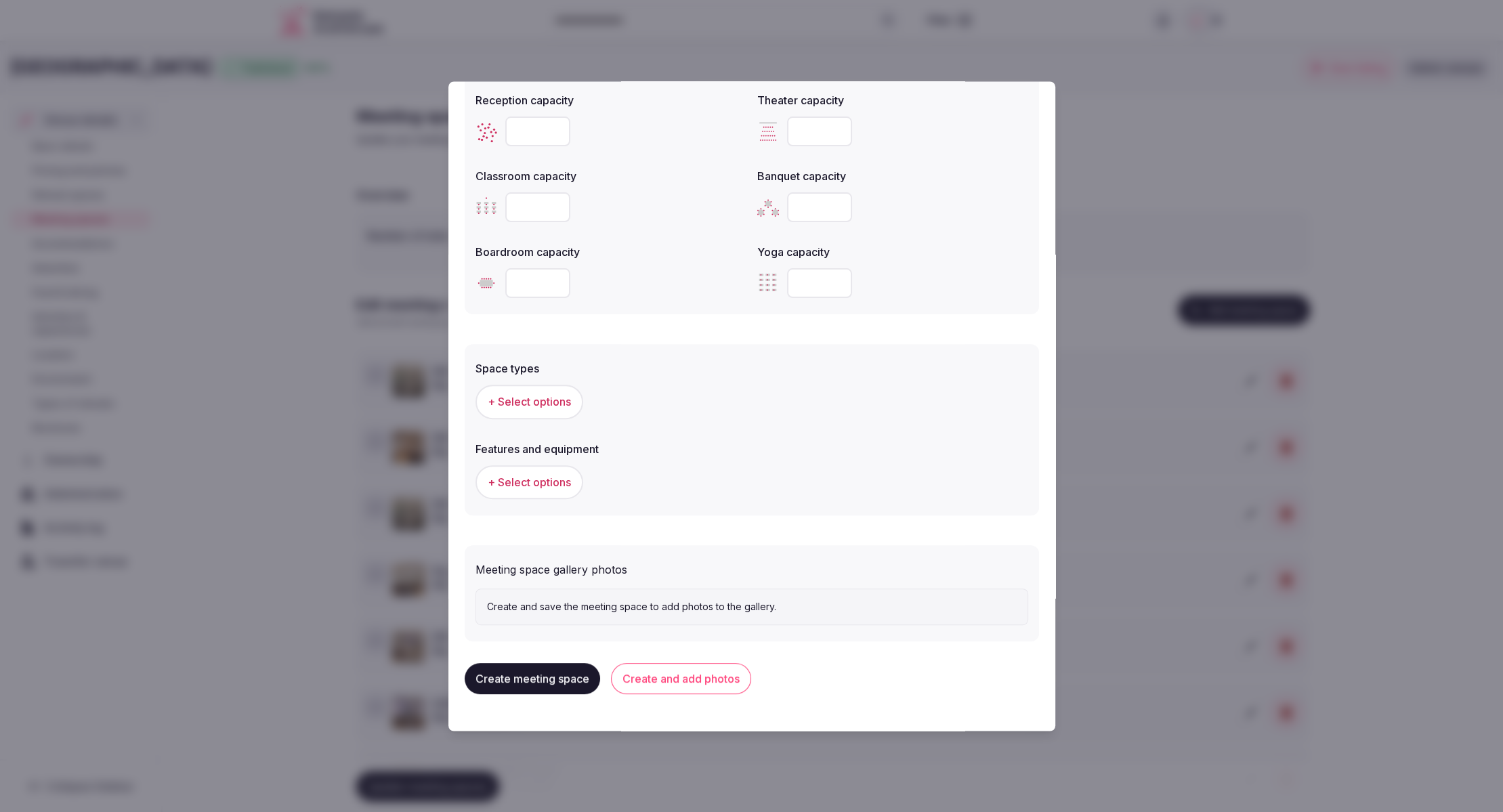
click at [519, 397] on span "+ Select options" at bounding box center [529, 402] width 83 height 15
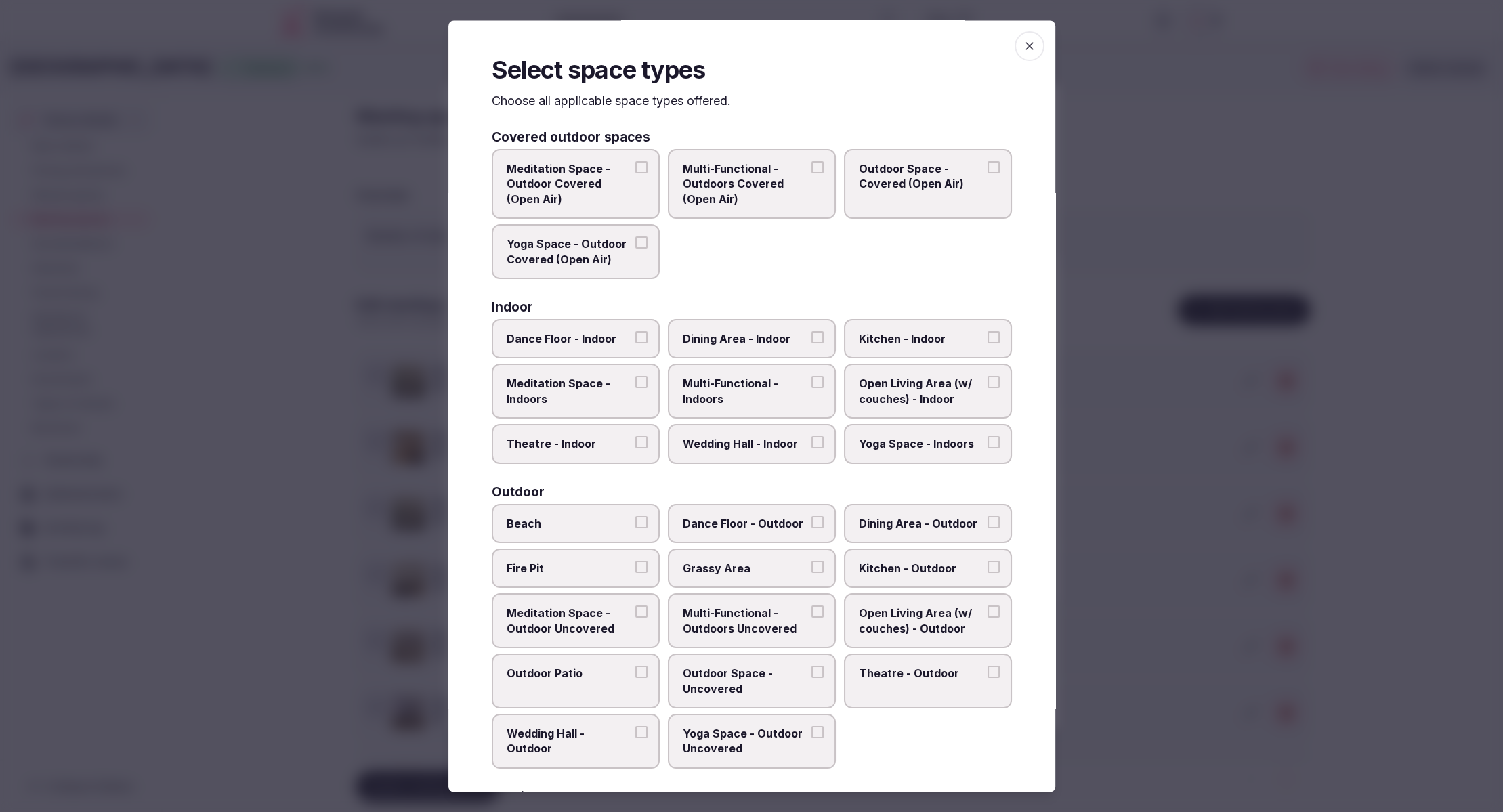
click at [827, 250] on div "Meditation Space - Outdoor Covered (Open Air) Multi-Functional - Outdoors Cover…" at bounding box center [752, 215] width 520 height 130
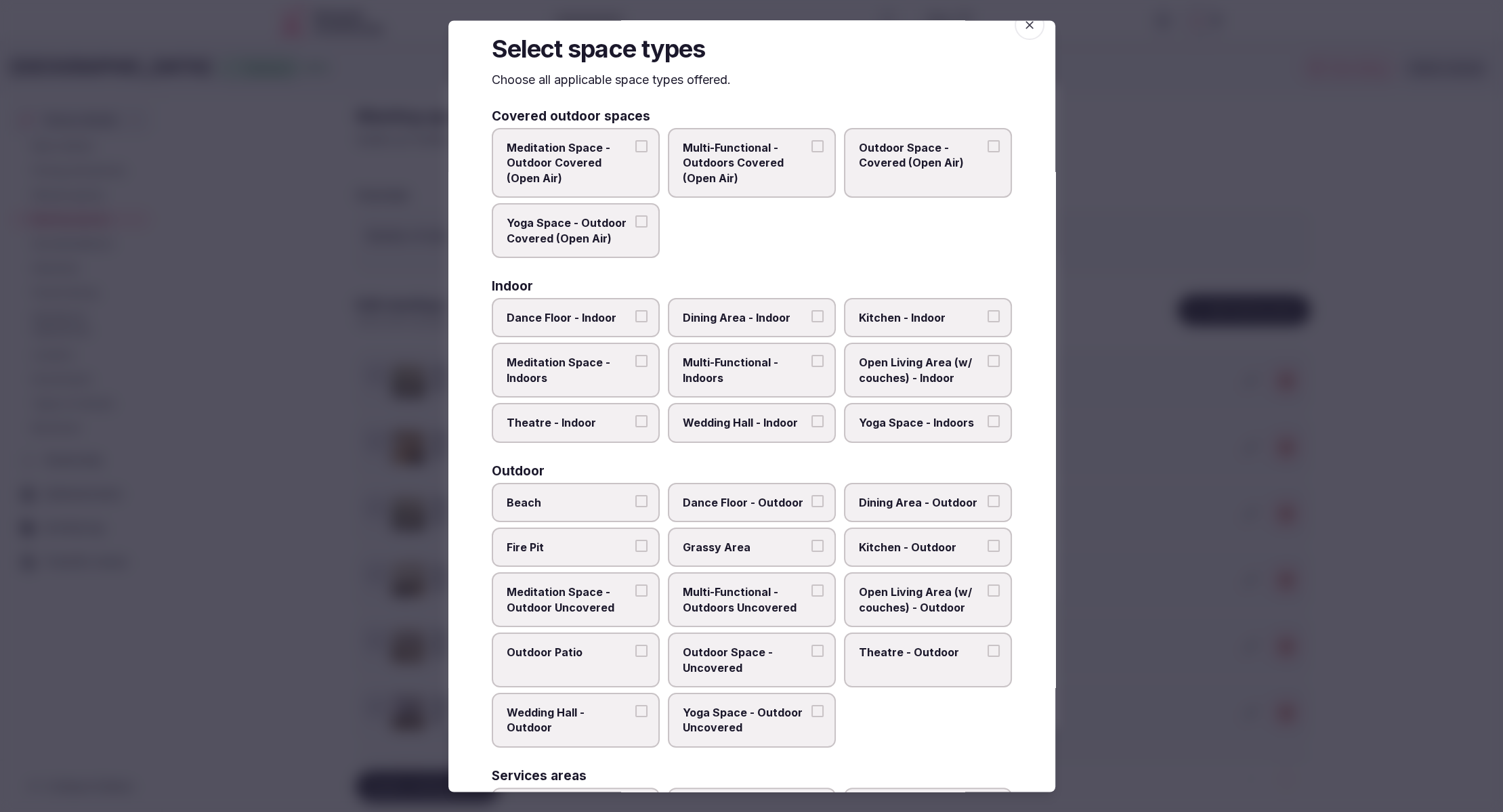
scroll to position [27, 0]
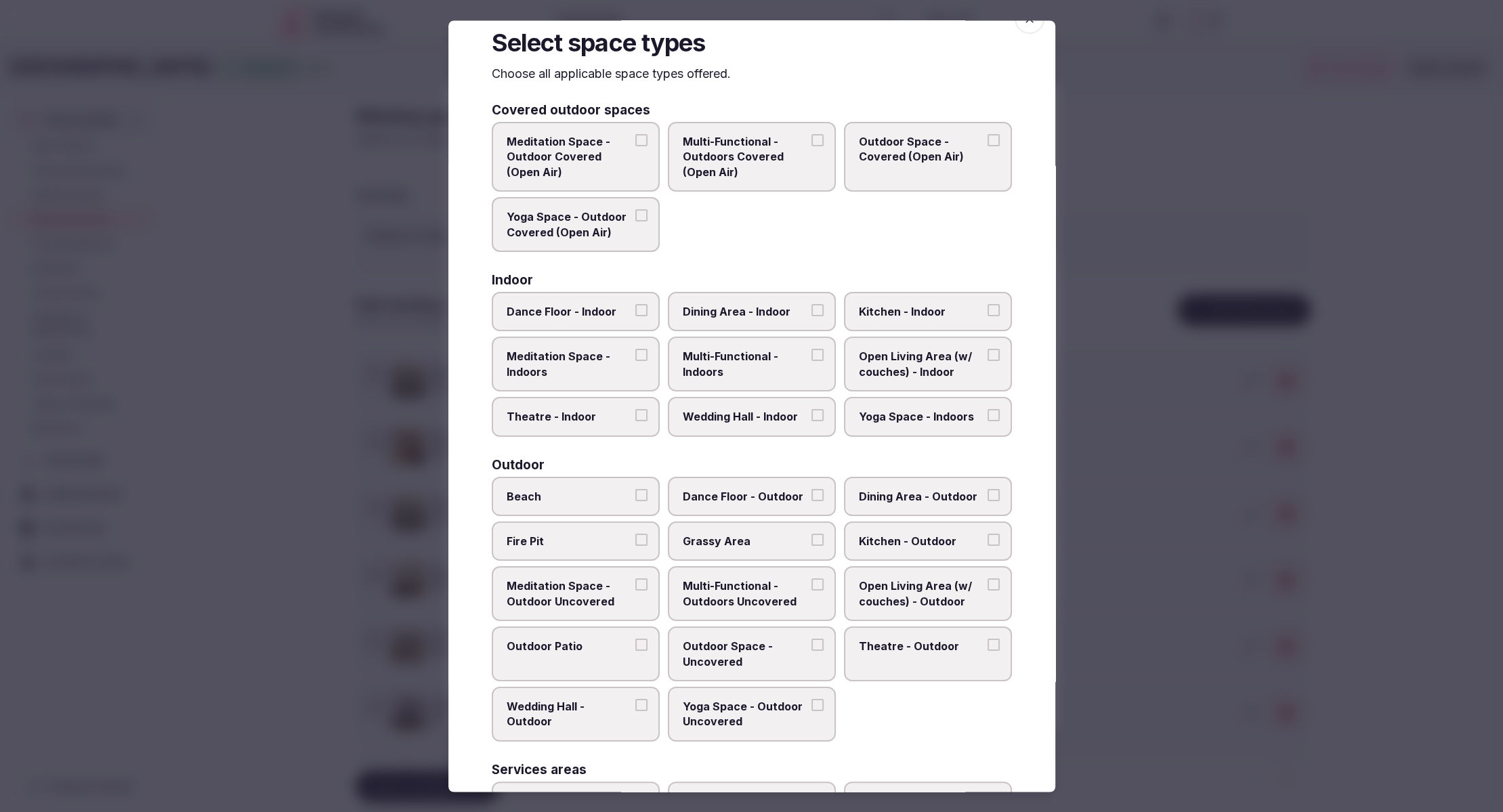
click at [827, 309] on label "Dining Area - Indoor" at bounding box center [752, 312] width 168 height 39
click at [823, 309] on button "Dining Area - Indoor" at bounding box center [817, 311] width 12 height 12
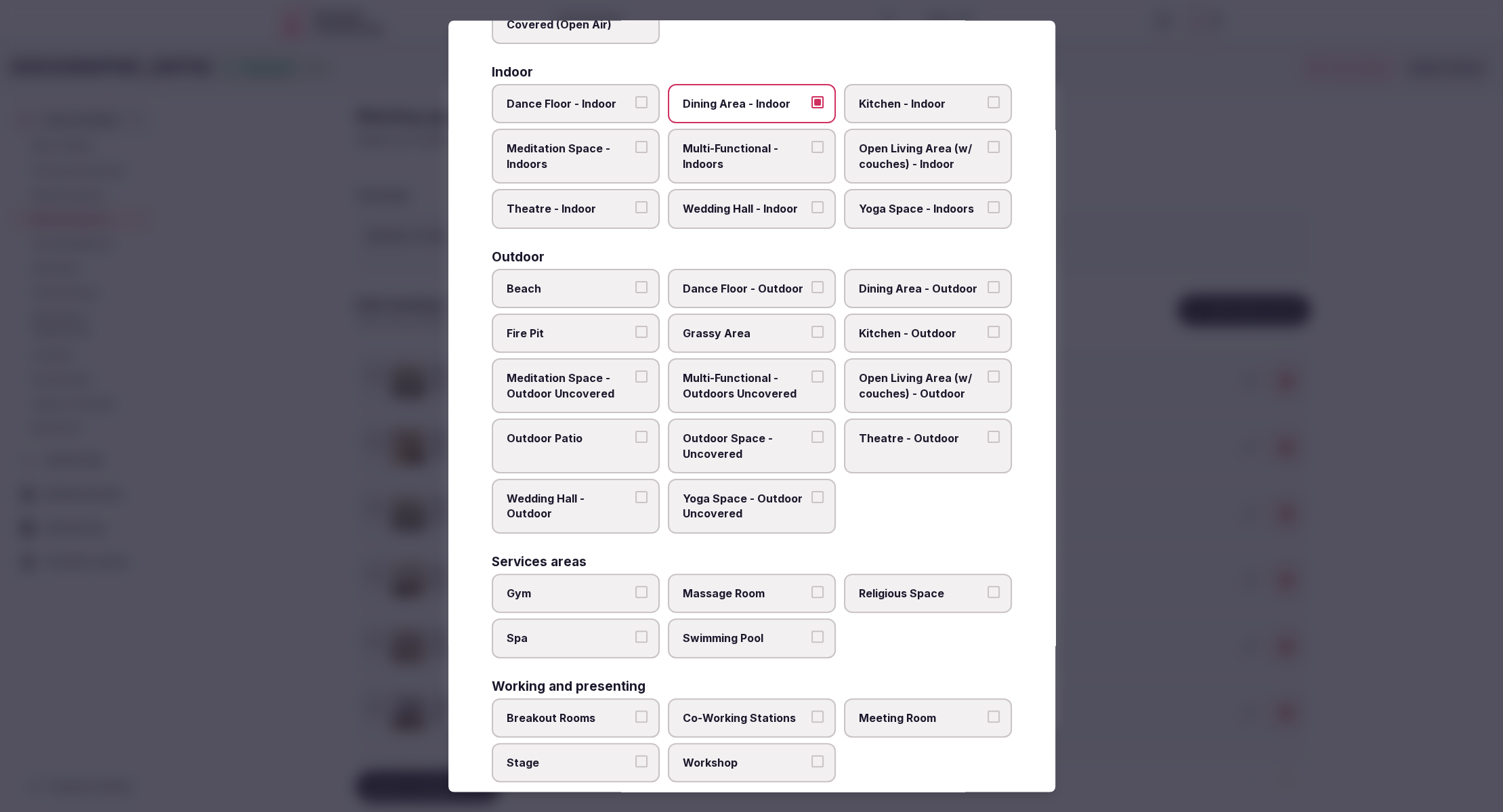
scroll to position [256, 0]
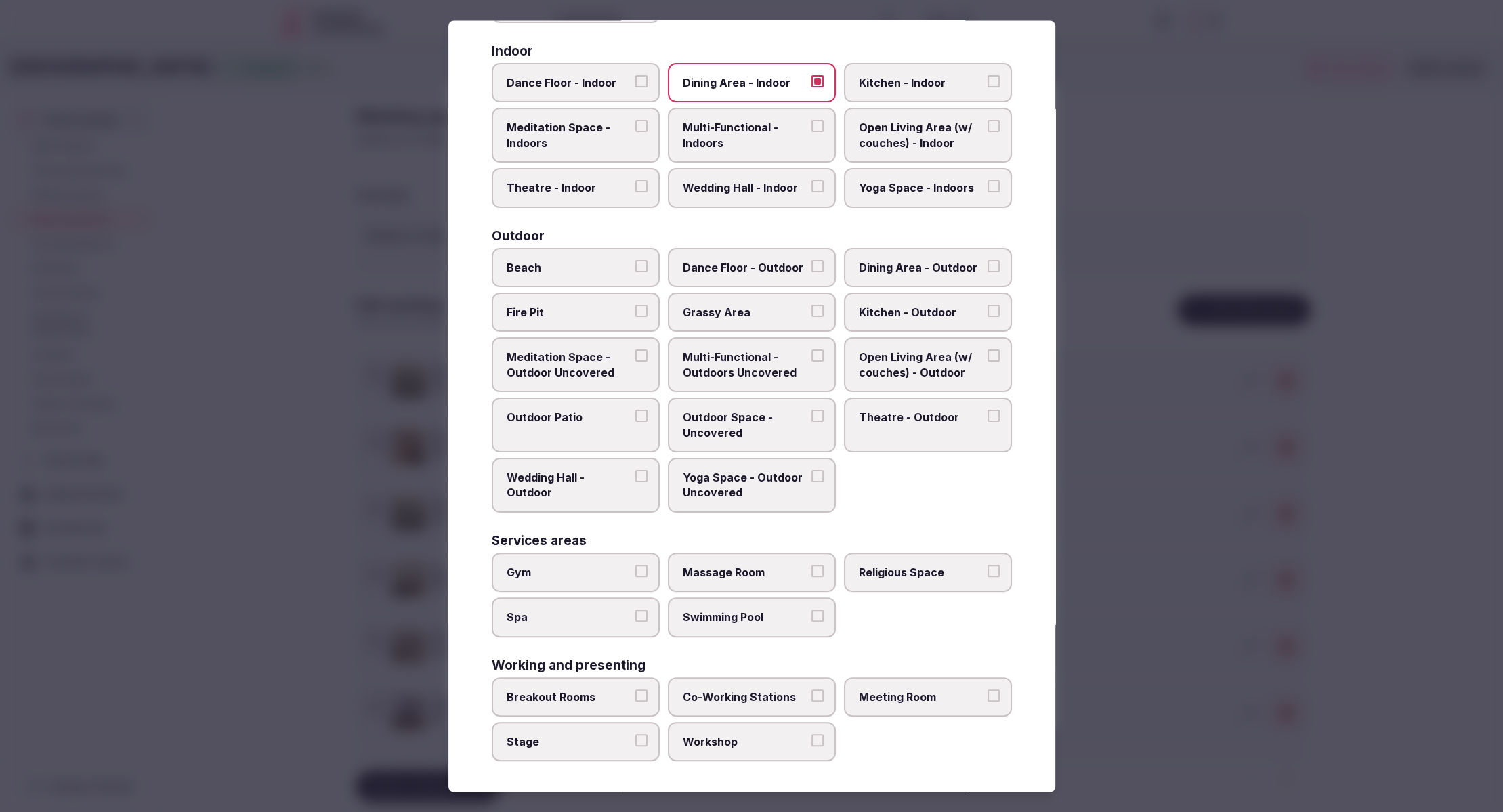
click at [926, 698] on span "Meeting Room" at bounding box center [921, 696] width 125 height 15
click at [987, 698] on button "Meeting Room" at bounding box center [993, 695] width 12 height 12
click at [1132, 582] on div at bounding box center [751, 406] width 1503 height 812
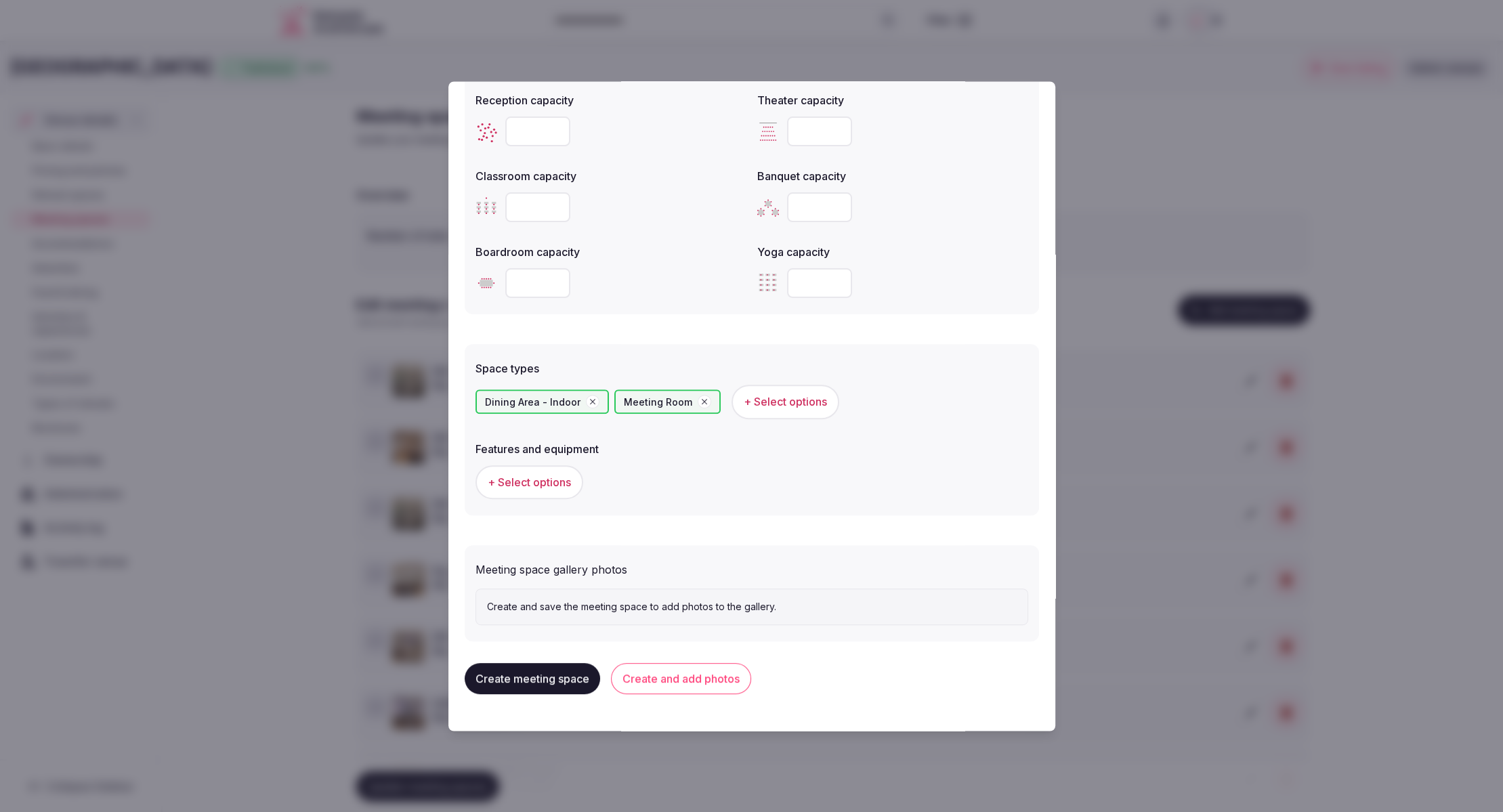
click at [538, 487] on span "+ Select options" at bounding box center [529, 482] width 83 height 15
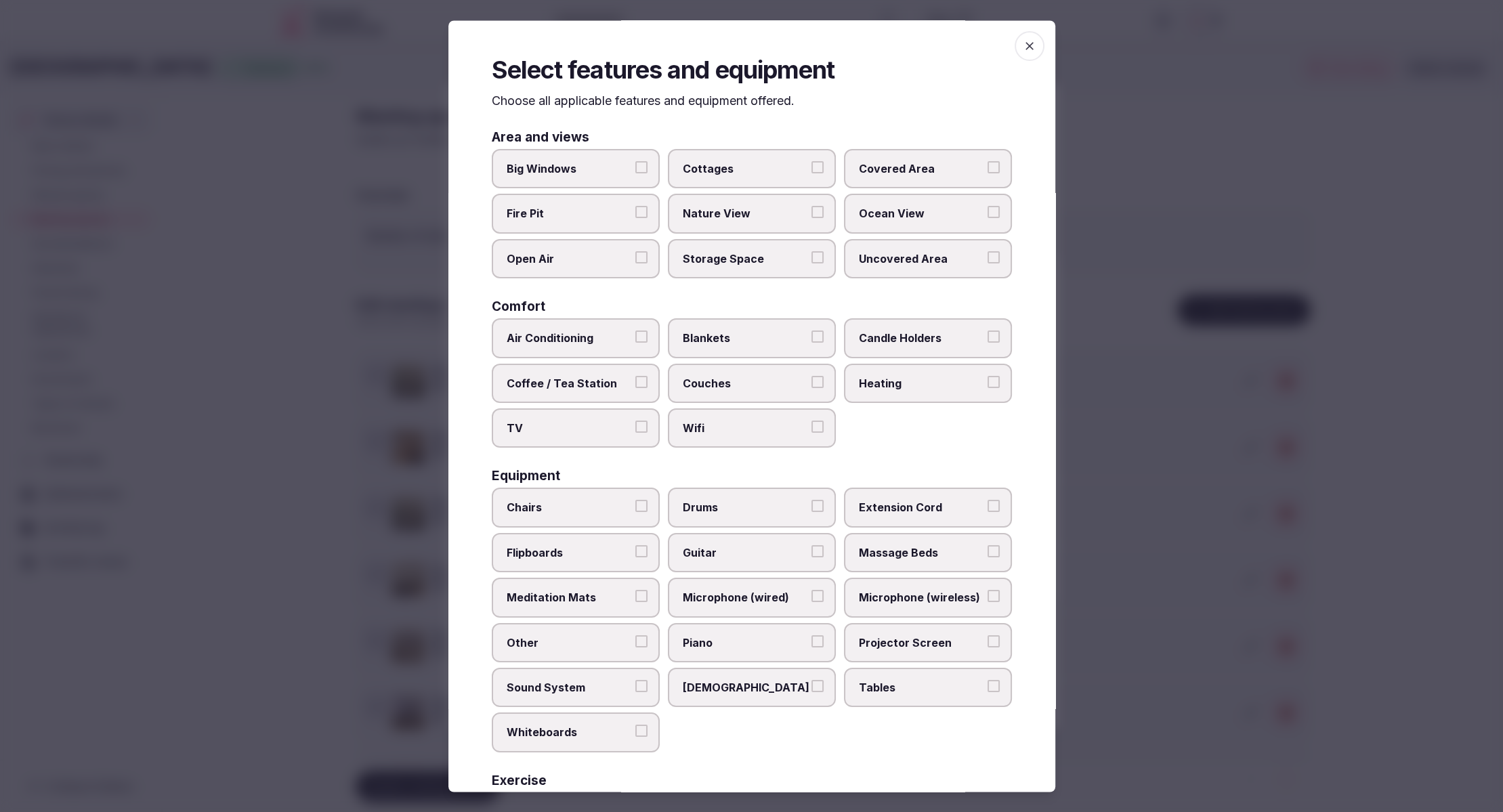
click at [986, 445] on div "Air Conditioning Blankets Candle Holders Coffee / Tea Station Couches Heating T…" at bounding box center [752, 383] width 520 height 129
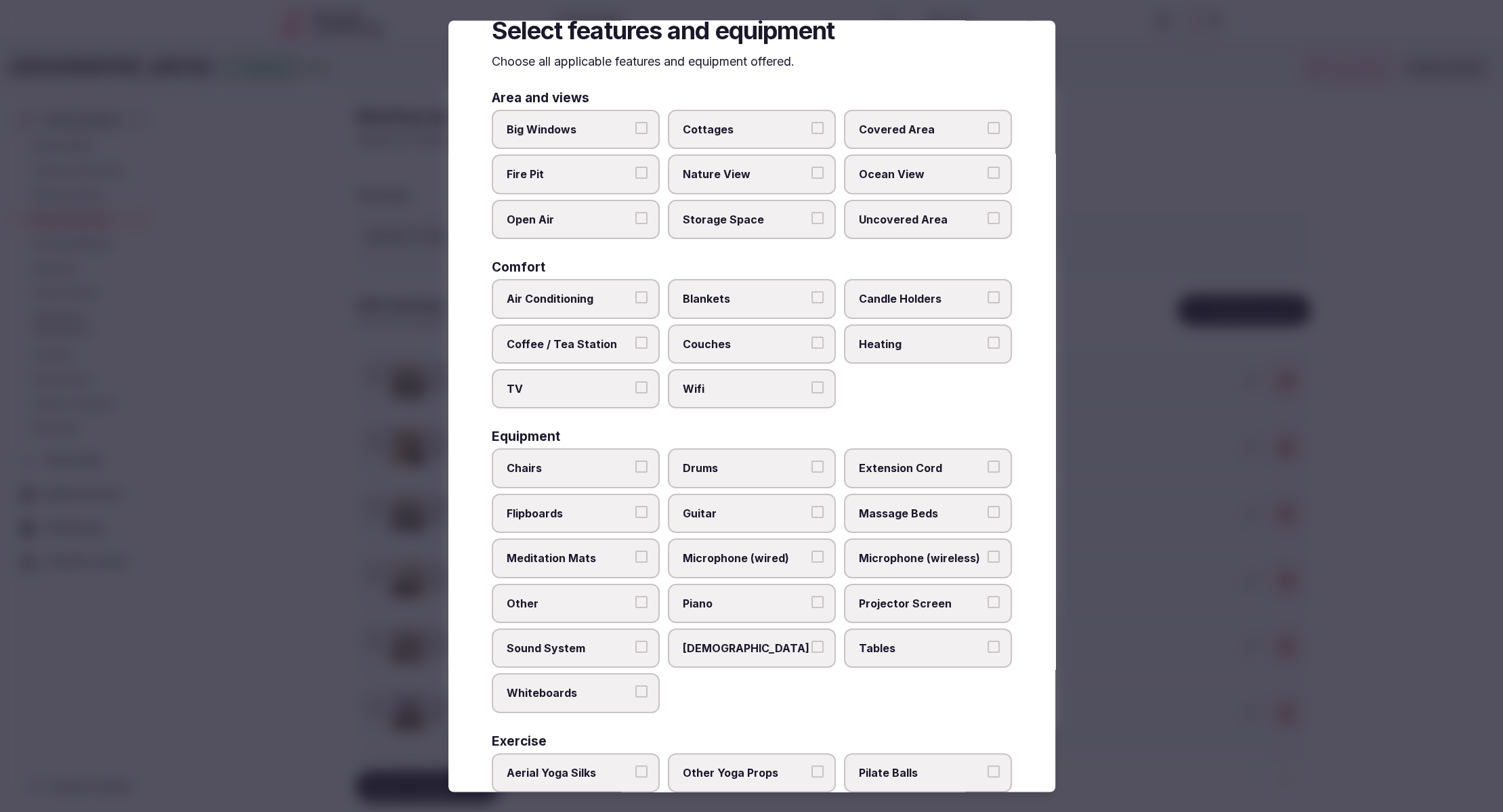
scroll to position [0, 0]
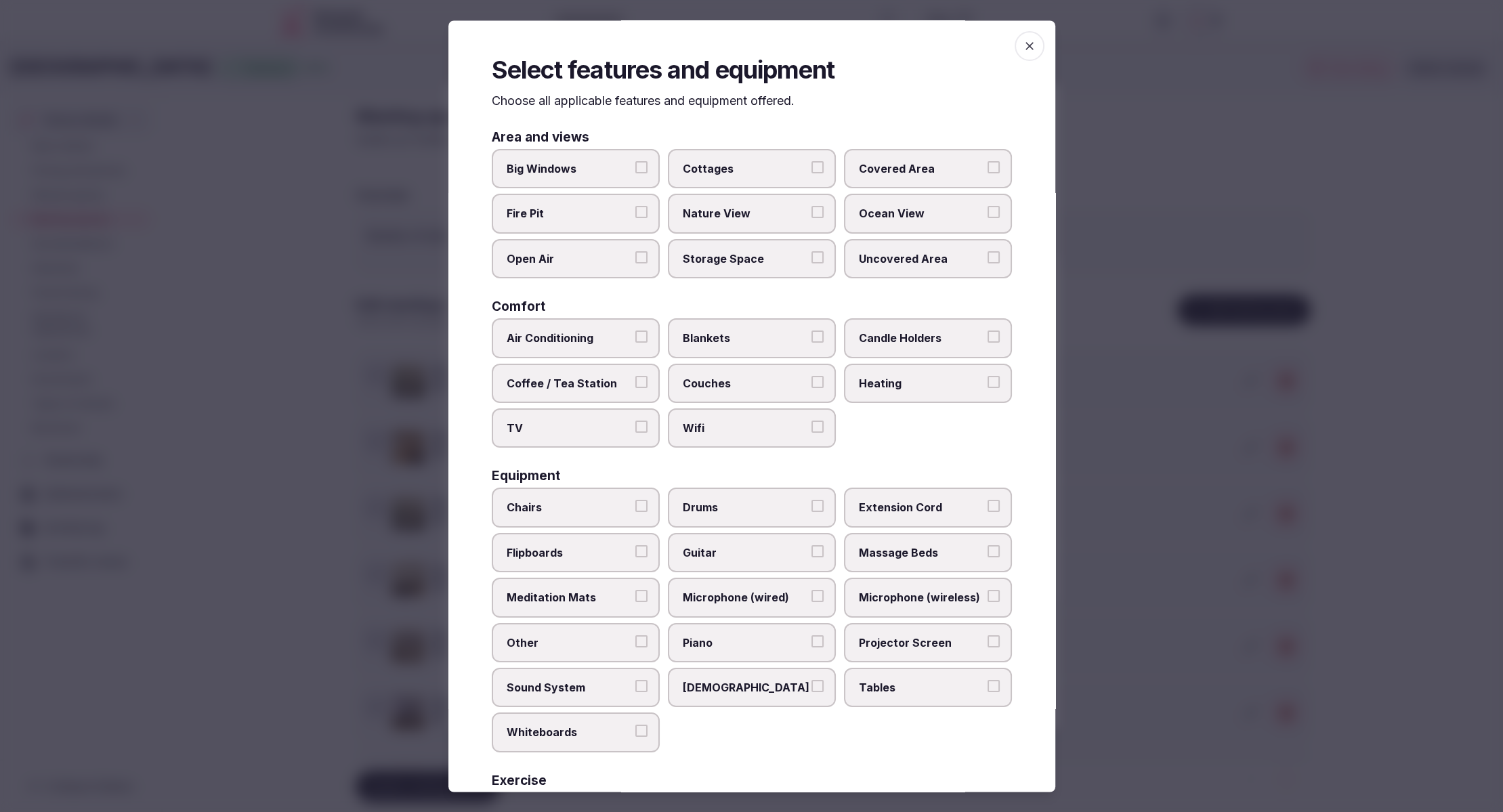
click at [926, 304] on div "Comfort" at bounding box center [752, 307] width 520 height 13
click at [597, 174] on span "Big Windows" at bounding box center [569, 169] width 125 height 15
click at [635, 174] on button "Big Windows" at bounding box center [641, 168] width 12 height 12
click at [614, 157] on label "Big Windows" at bounding box center [576, 169] width 168 height 39
click at [635, 162] on button "Big Windows" at bounding box center [641, 168] width 12 height 12
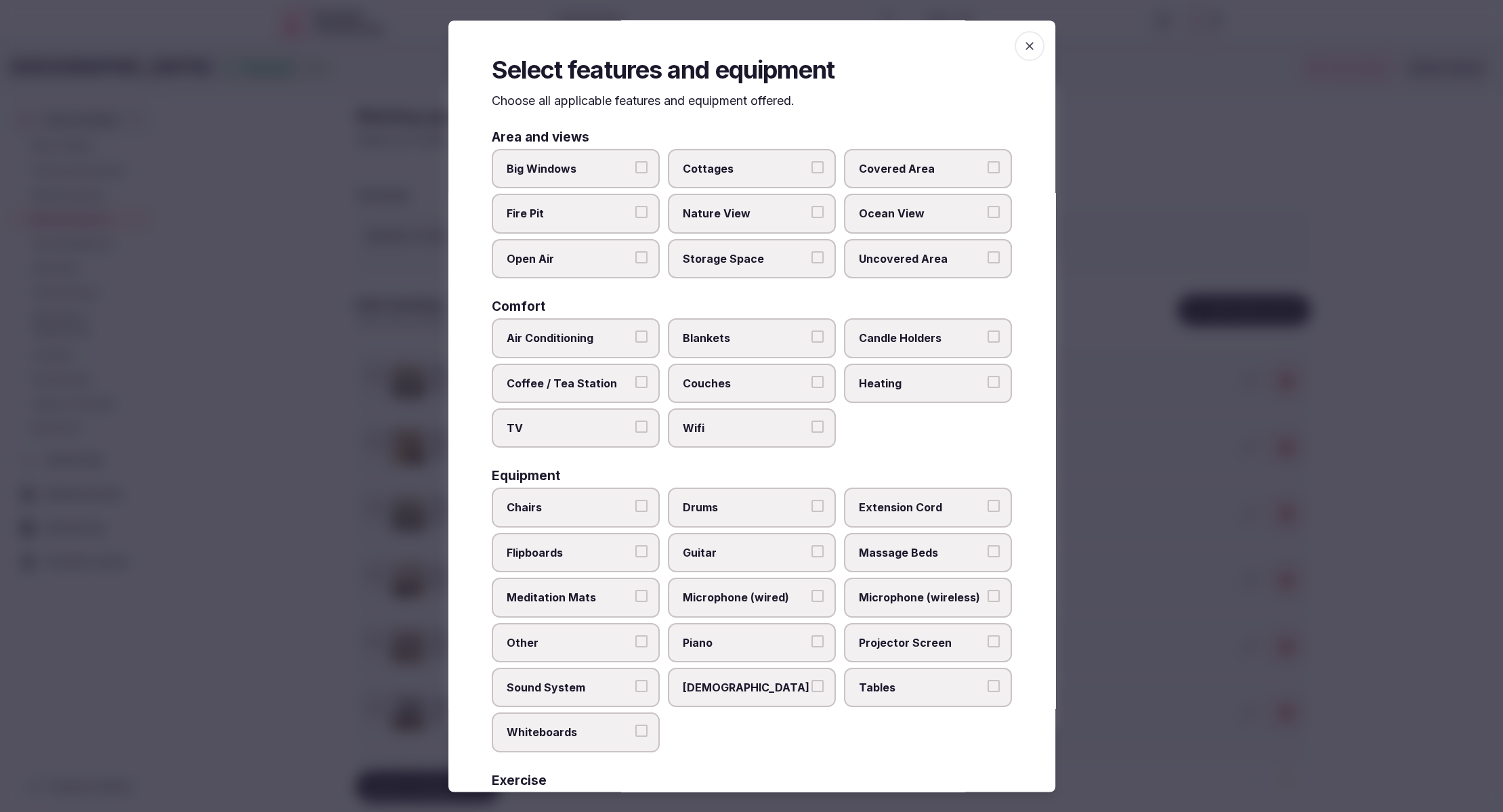
click at [909, 455] on div "Area and views Big Windows Cottages Covered Area Fire Pit Nature View Ocean Vie…" at bounding box center [752, 526] width 520 height 791
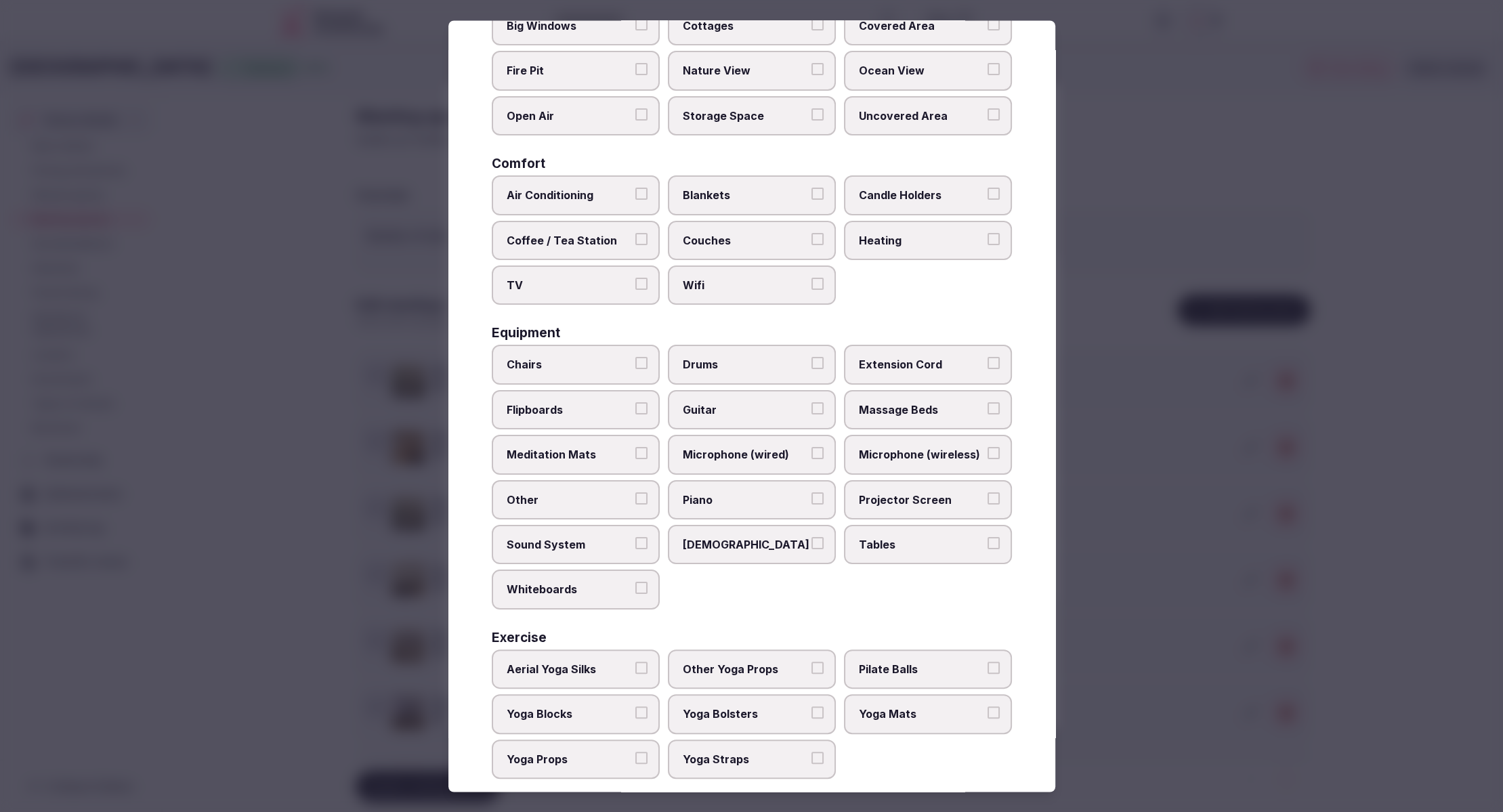
scroll to position [160, 0]
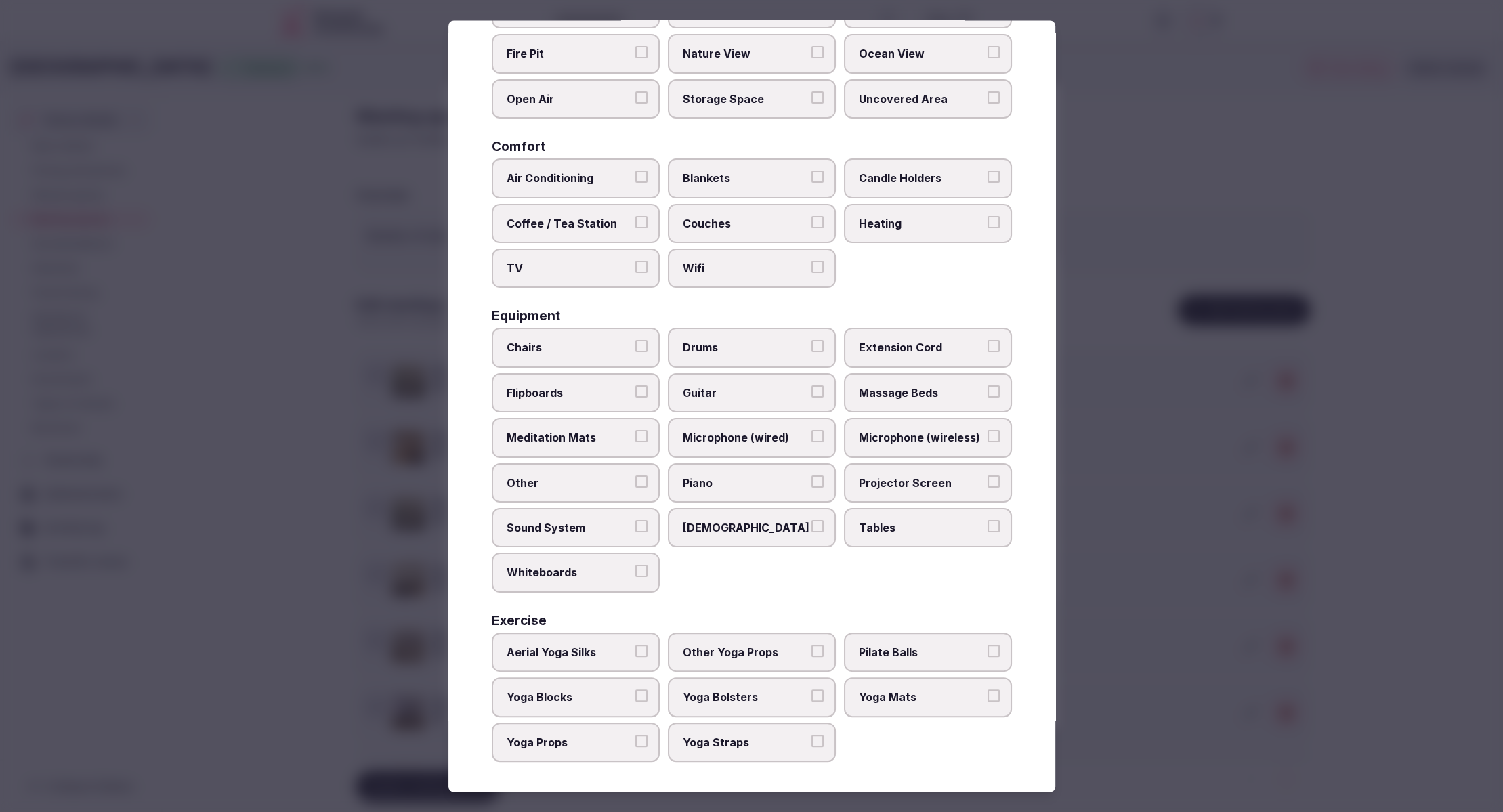
click at [903, 512] on label "Tables" at bounding box center [928, 527] width 168 height 39
click at [987, 520] on button "Tables" at bounding box center [993, 526] width 12 height 12
click at [528, 349] on span "Chairs" at bounding box center [569, 348] width 125 height 15
click at [635, 349] on button "Chairs" at bounding box center [641, 347] width 12 height 12
click at [581, 532] on span "Sound System" at bounding box center [569, 527] width 125 height 15
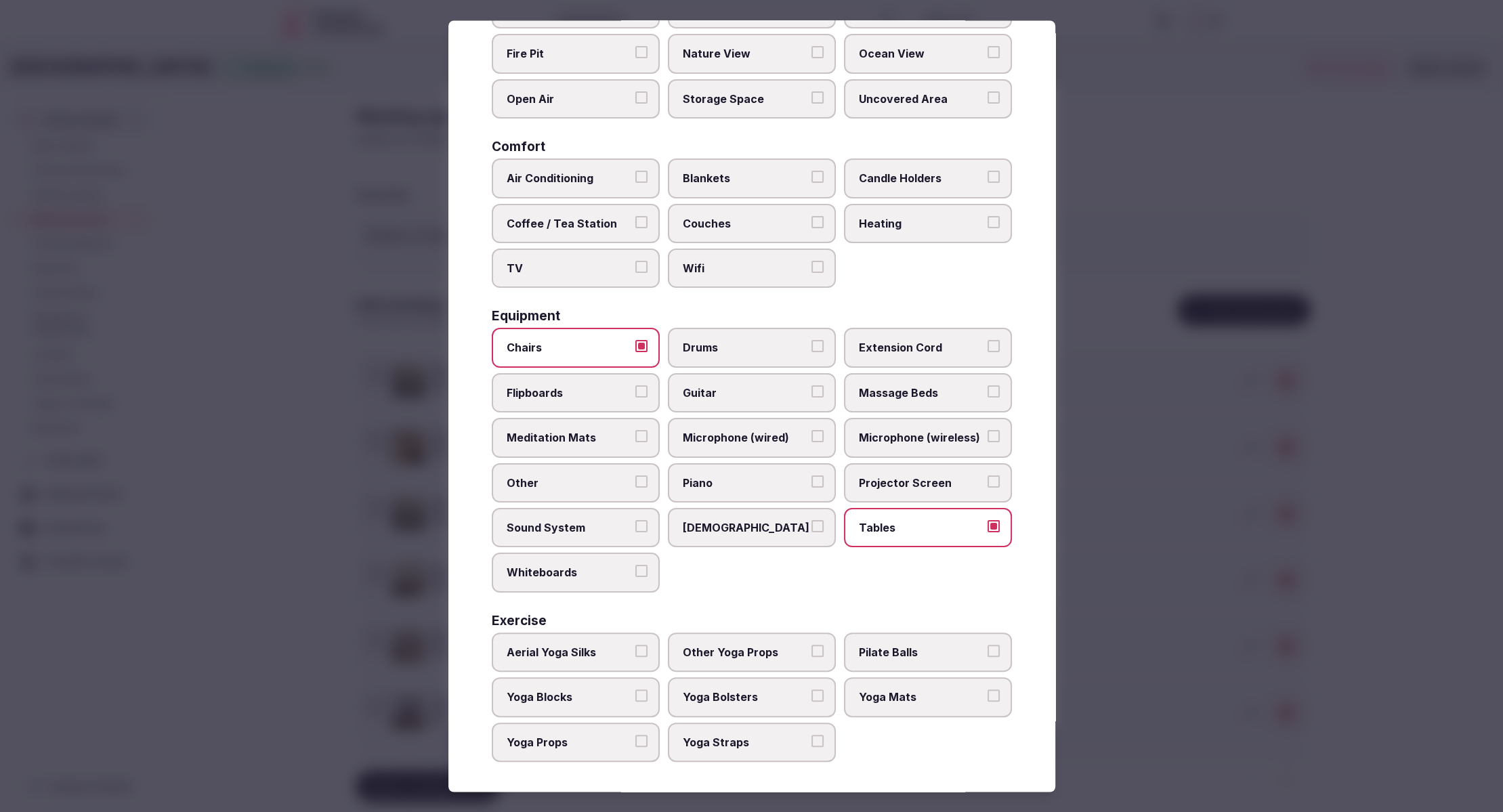
click at [635, 532] on button "Sound System" at bounding box center [641, 526] width 12 height 12
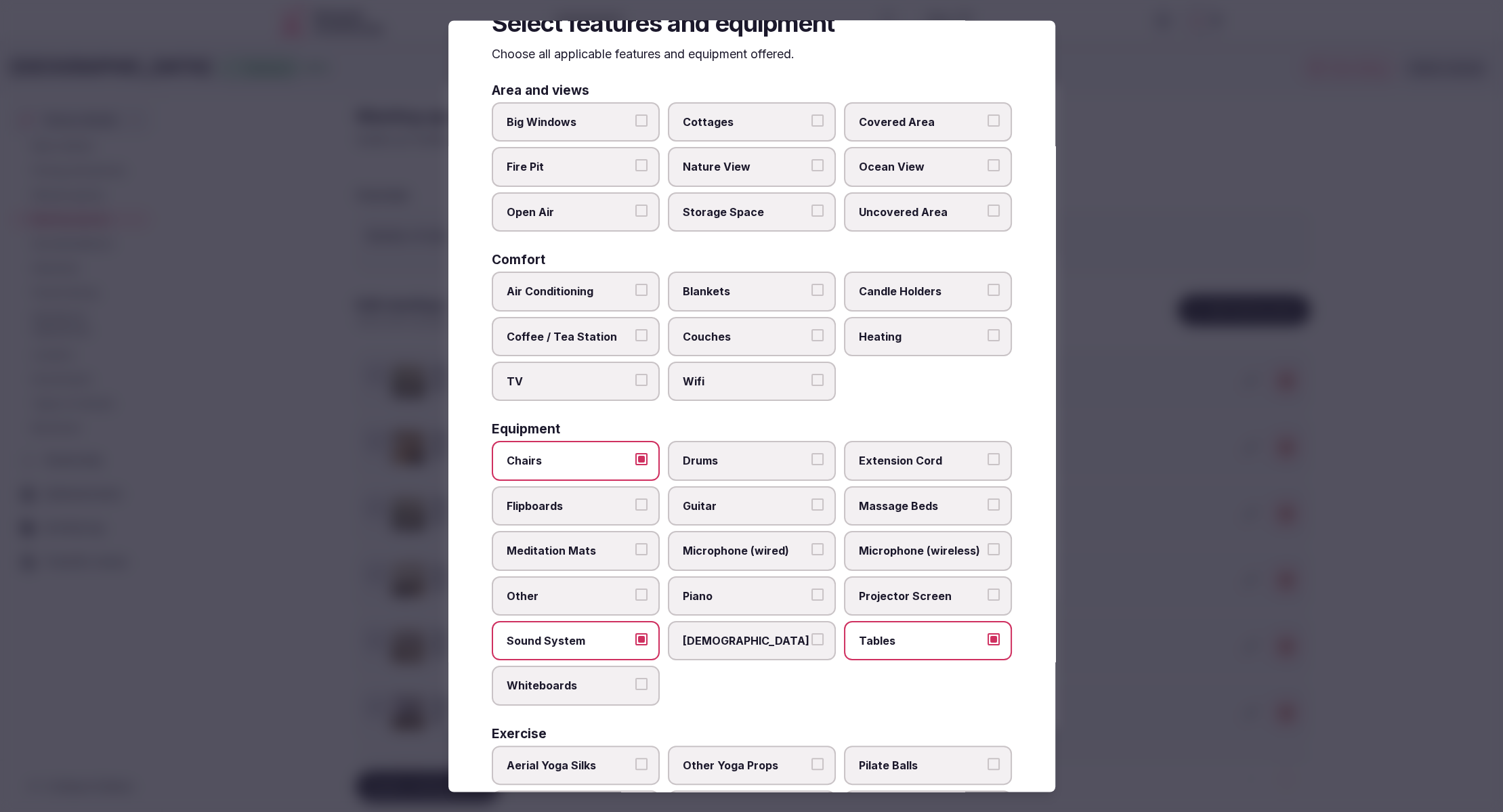
scroll to position [0, 0]
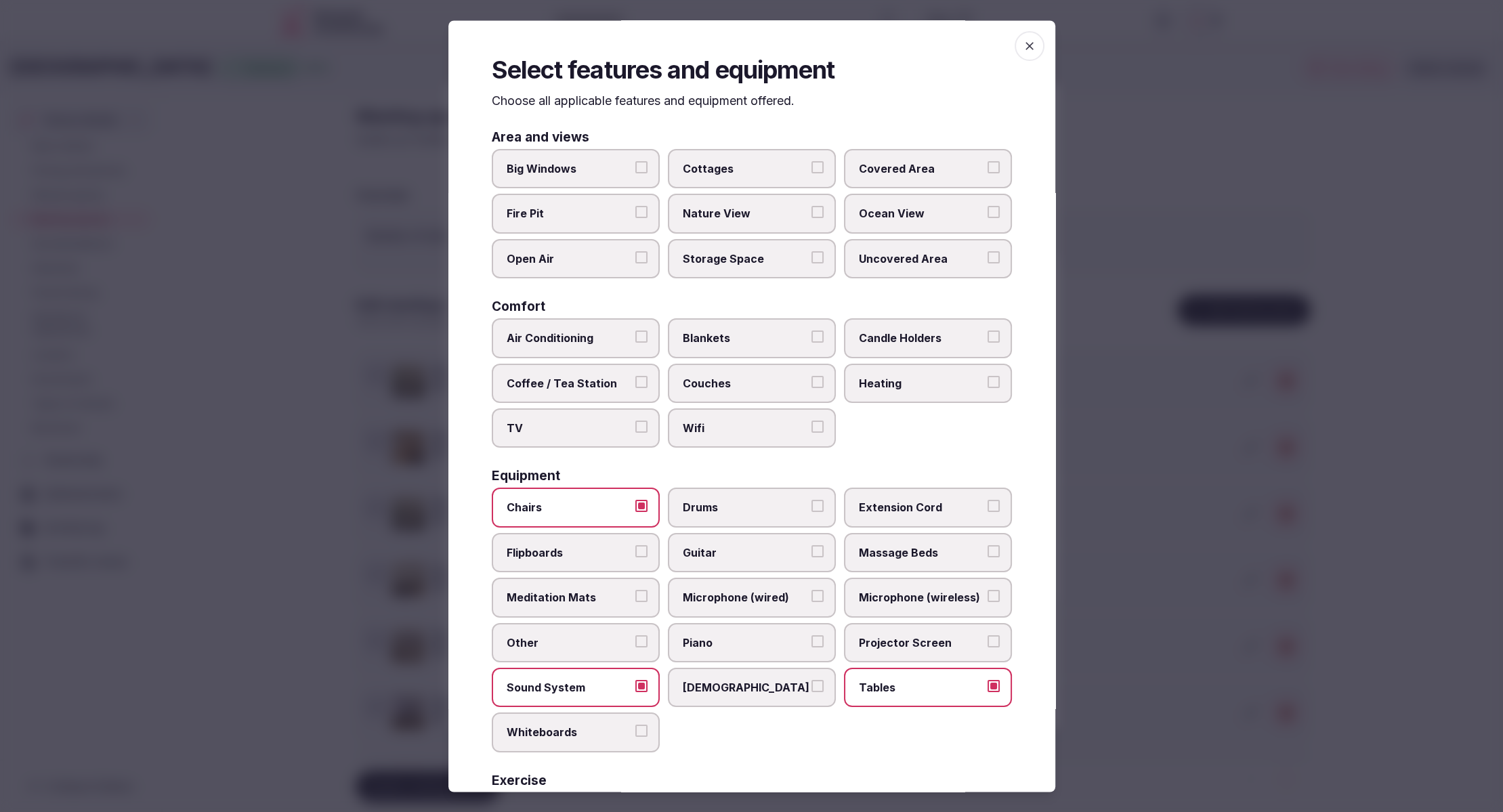
click at [532, 340] on span "Air Conditioning" at bounding box center [569, 338] width 125 height 15
click at [635, 340] on button "Air Conditioning" at bounding box center [641, 337] width 12 height 12
click at [752, 434] on span "Wifi" at bounding box center [745, 428] width 125 height 15
click at [811, 433] on button "Wifi" at bounding box center [817, 427] width 12 height 12
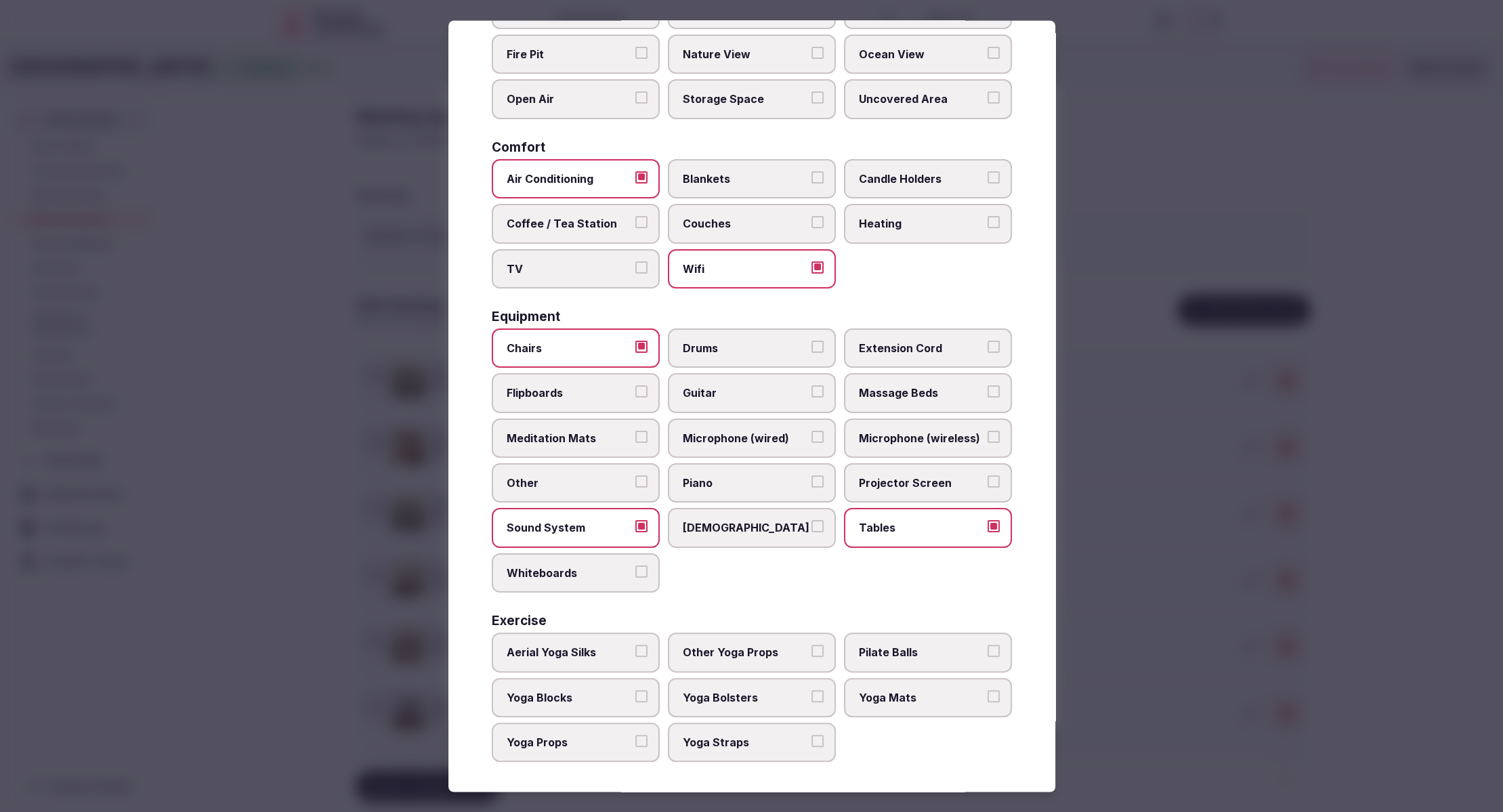
click at [1167, 674] on div at bounding box center [751, 406] width 1503 height 812
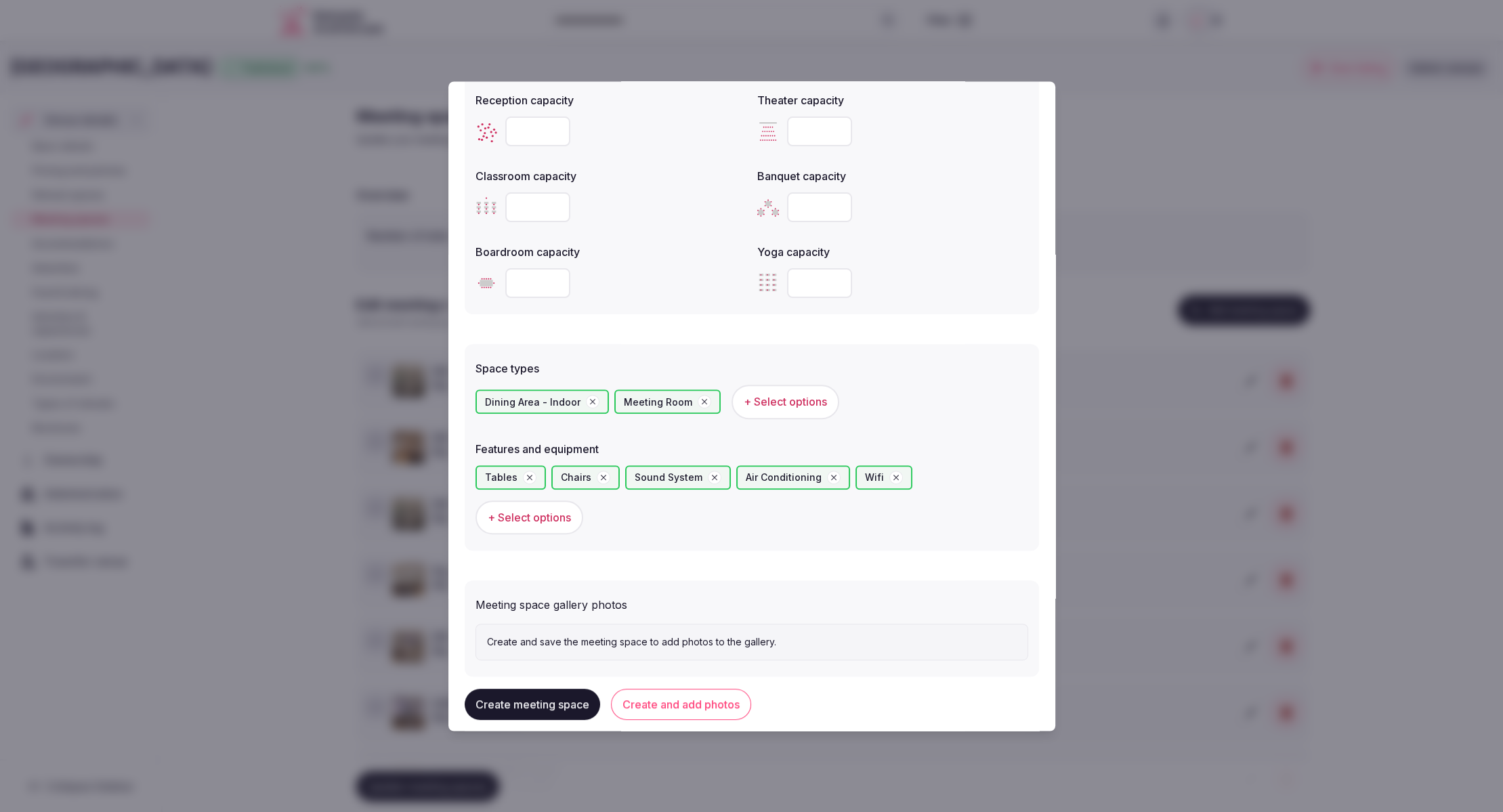
click at [704, 689] on button "Create and add photos" at bounding box center [681, 704] width 140 height 31
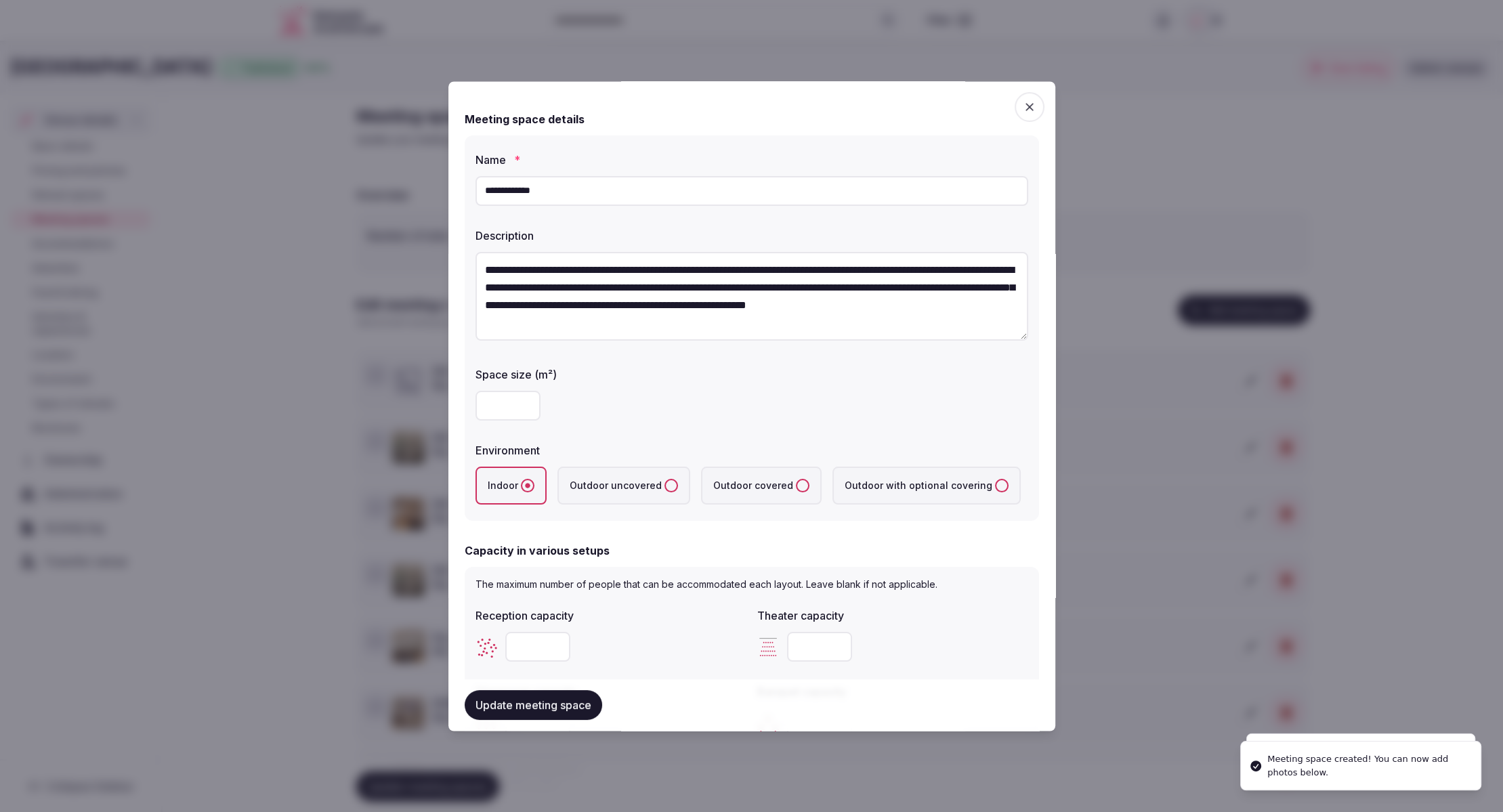
scroll to position [630, 0]
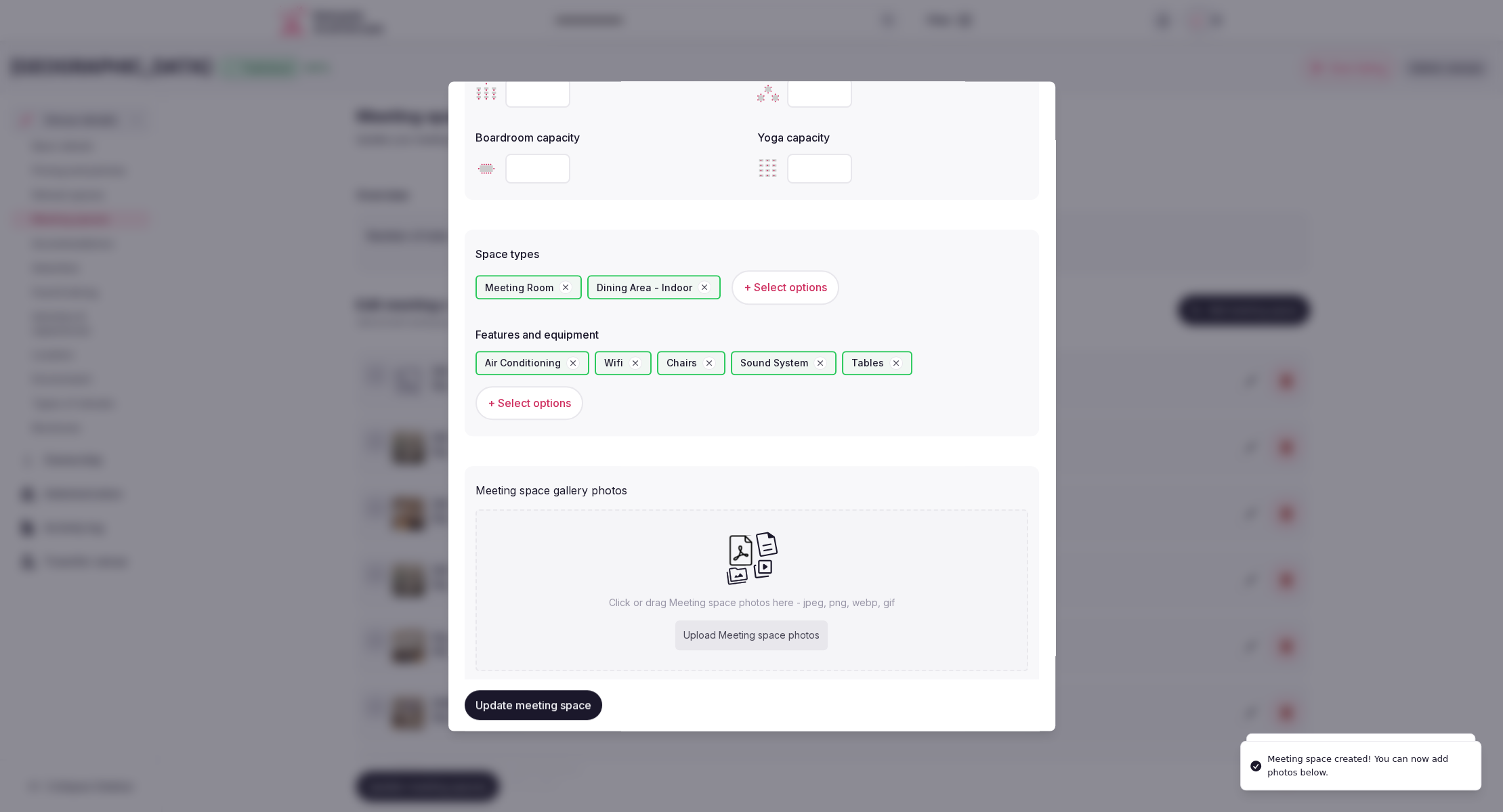
click at [787, 620] on div "Upload Meeting space photos" at bounding box center [751, 635] width 152 height 30
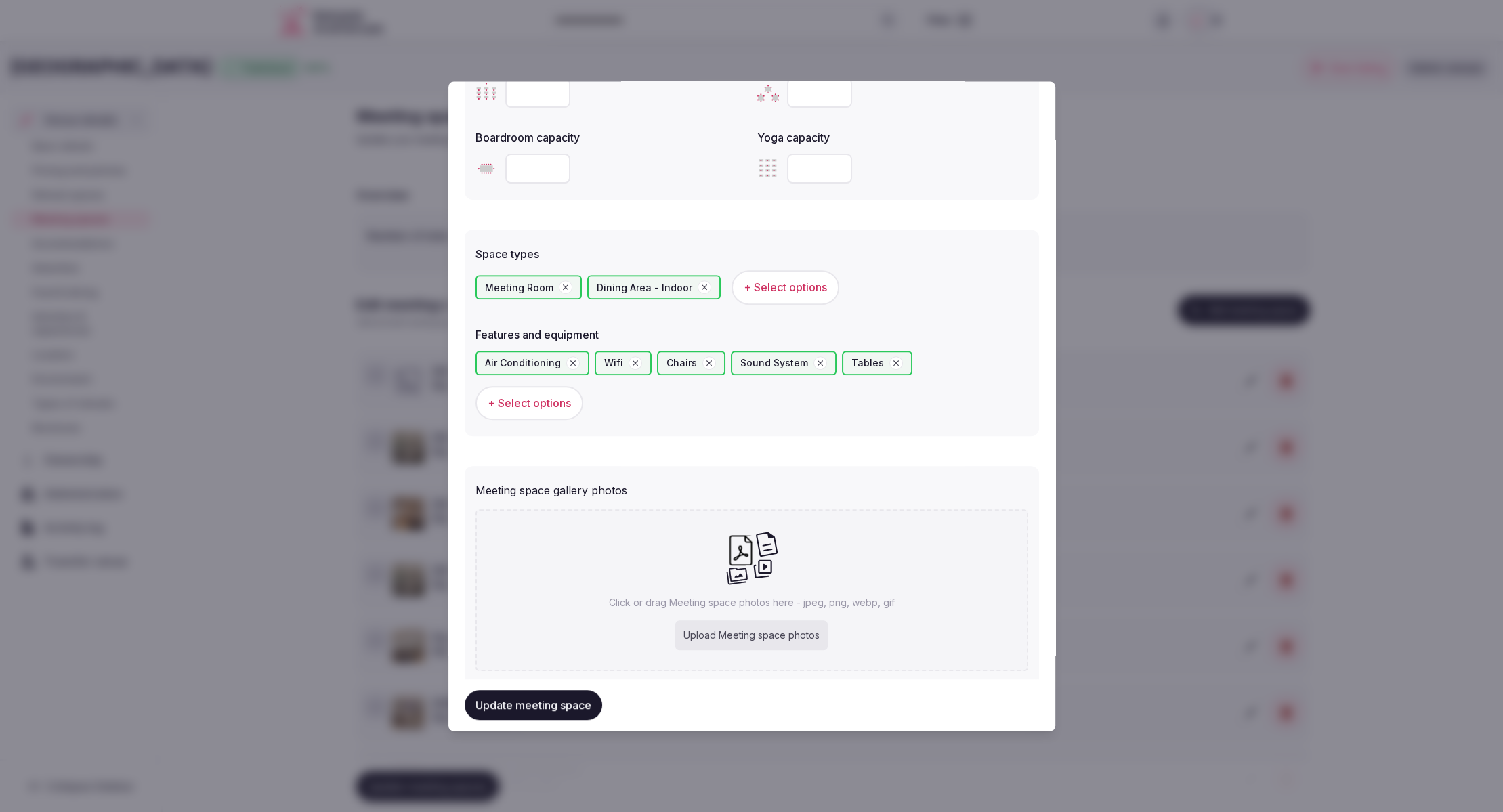
click at [762, 620] on div "Upload Meeting space photos" at bounding box center [751, 635] width 152 height 30
type input "**********"
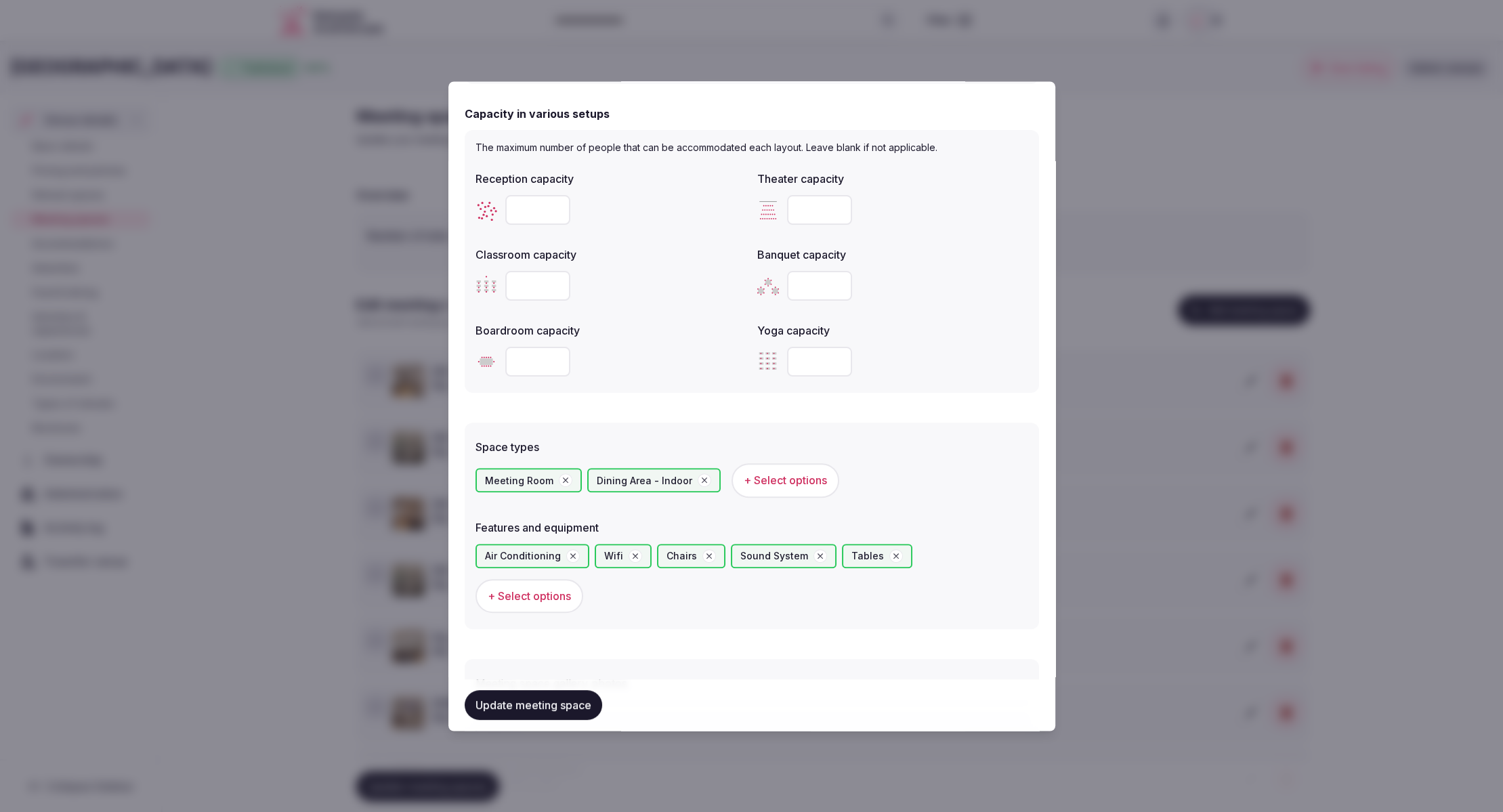
scroll to position [707, 0]
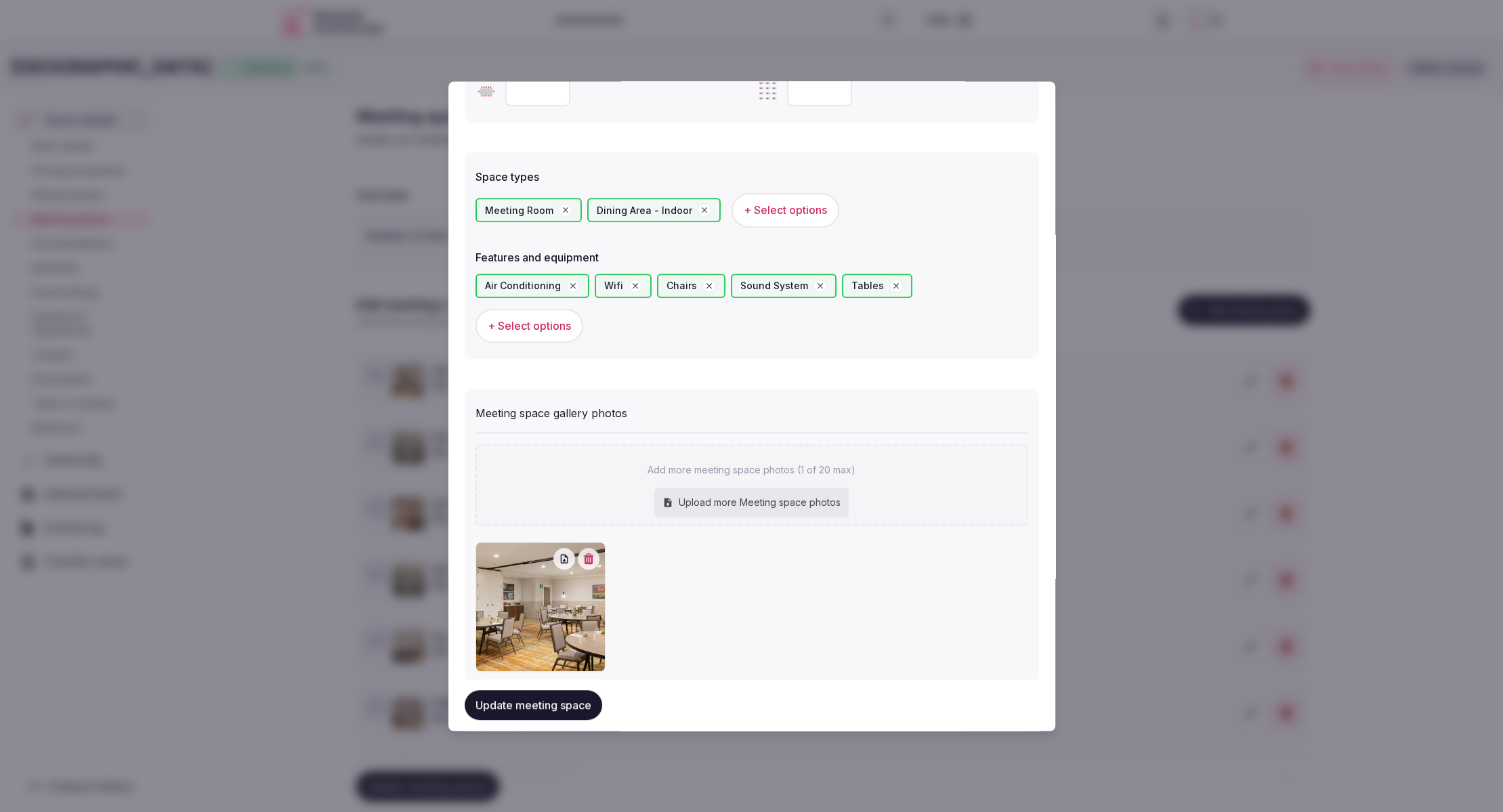
click at [551, 692] on button "Update meeting space" at bounding box center [533, 705] width 137 height 30
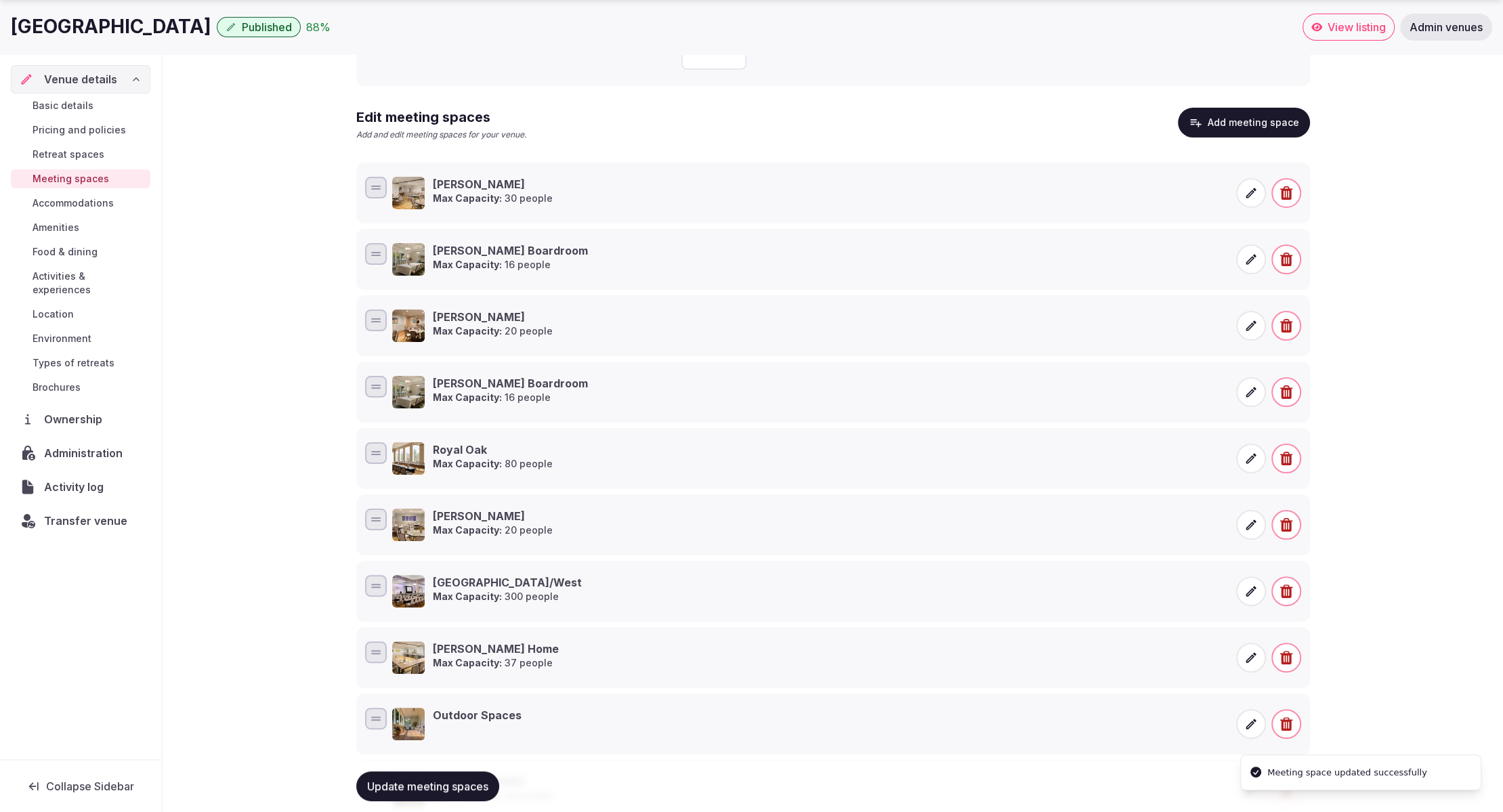
scroll to position [0, 0]
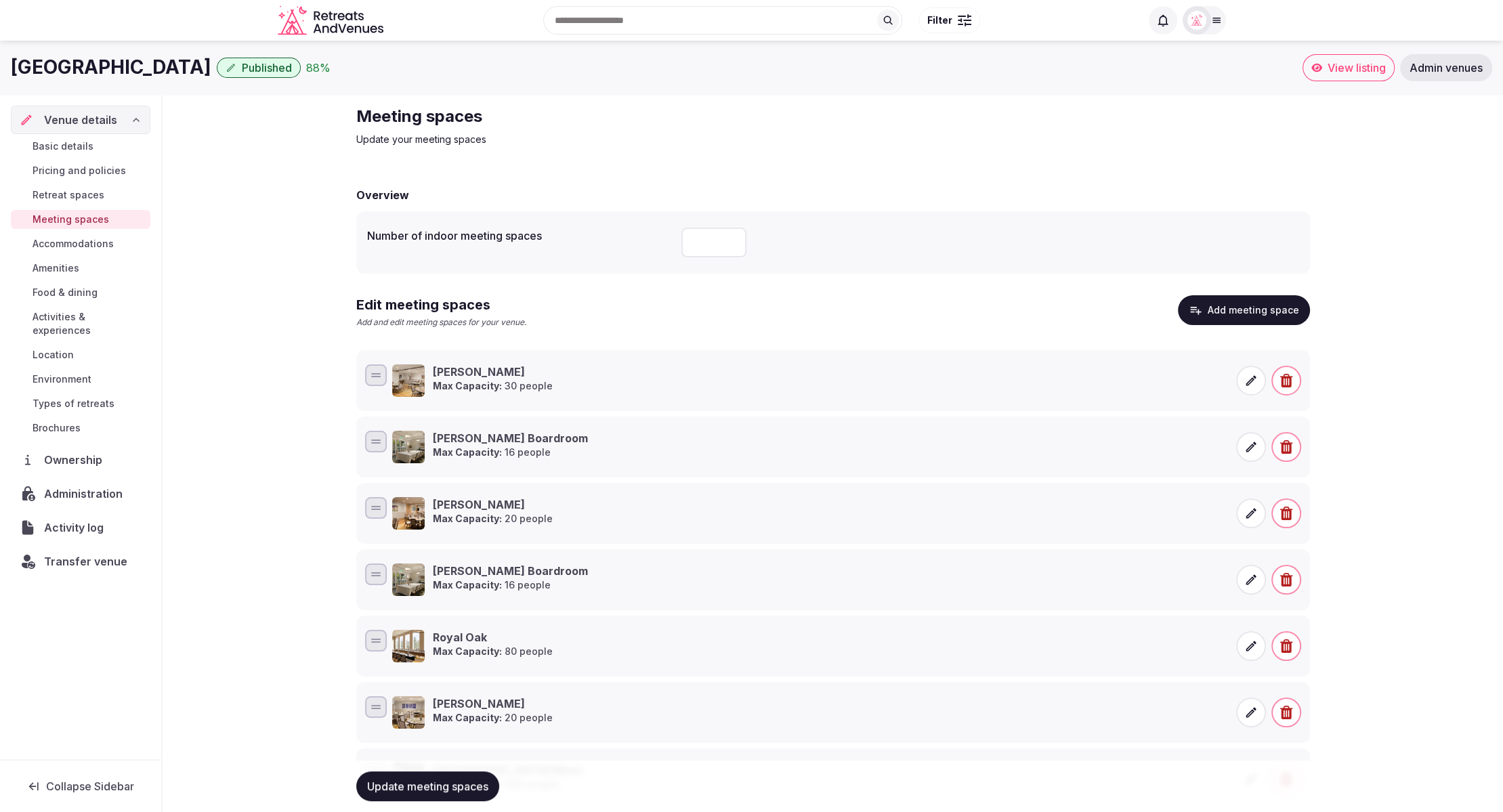
click at [1247, 319] on button "Add meeting space" at bounding box center [1244, 310] width 132 height 30
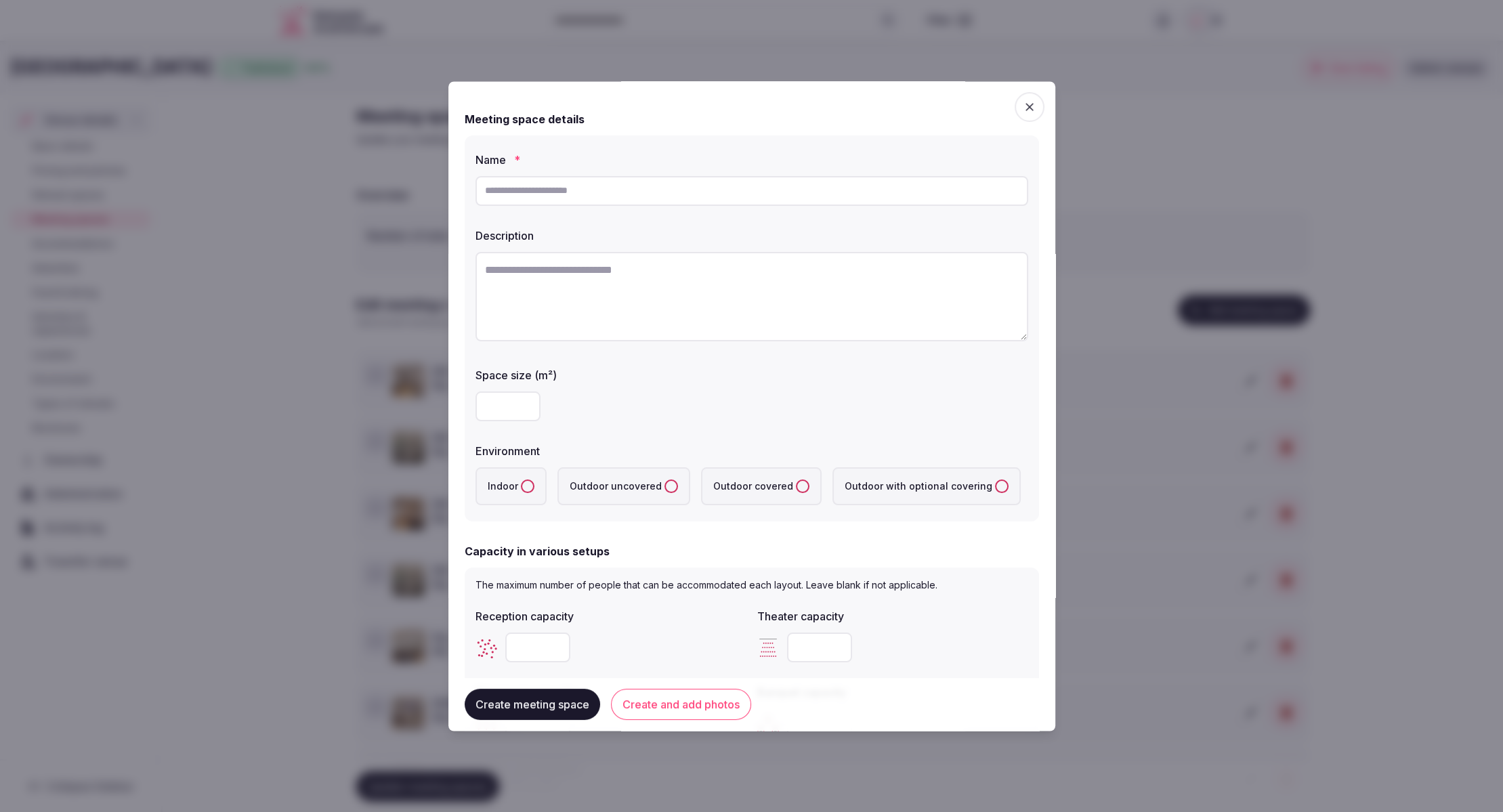
click at [670, 311] on textarea at bounding box center [751, 296] width 553 height 89
paste textarea "**********"
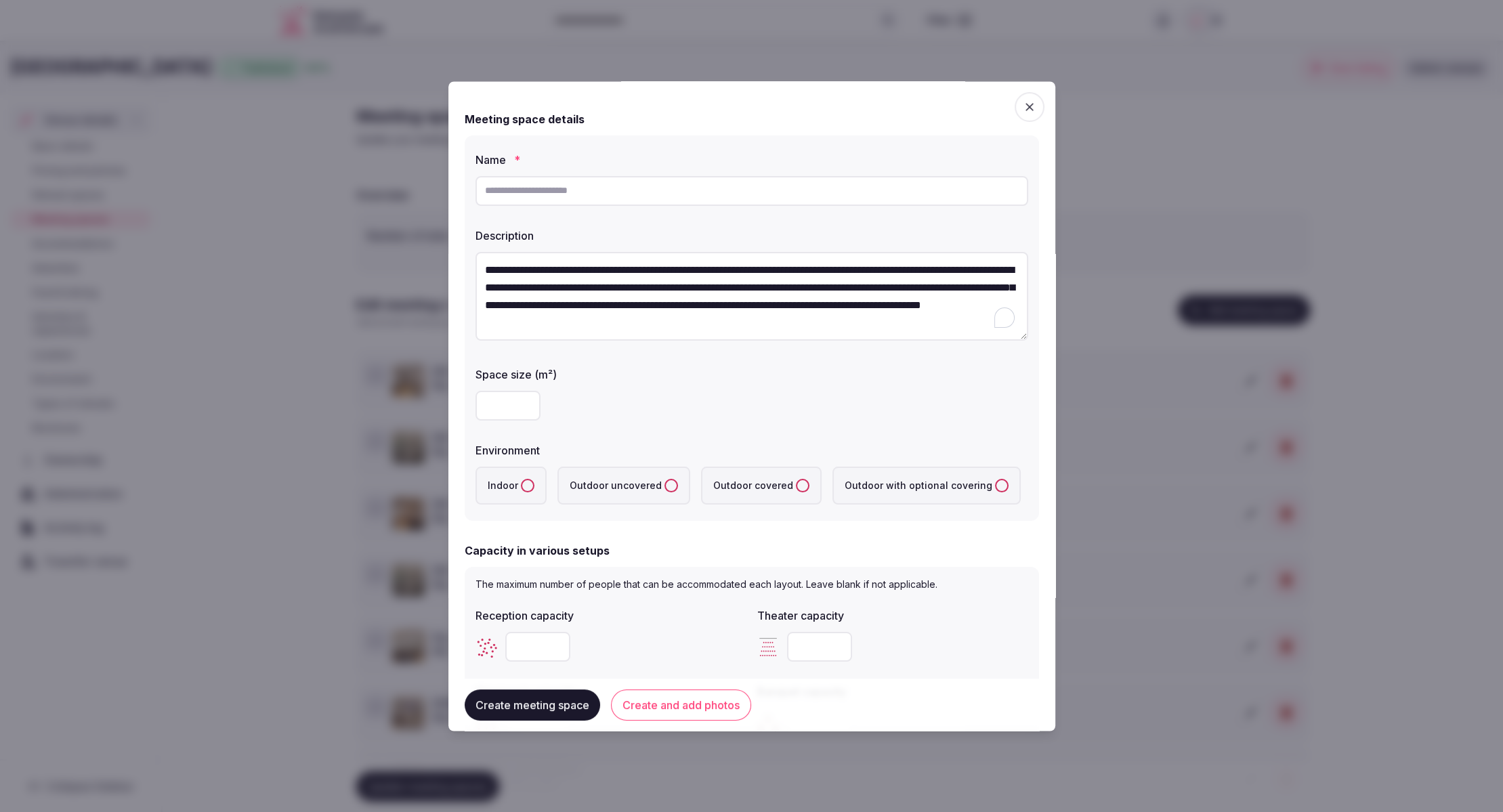
type textarea "**********"
click at [622, 188] on input "text" at bounding box center [751, 191] width 553 height 30
paste input "**********"
type input "**********"
click at [728, 395] on div at bounding box center [751, 406] width 553 height 30
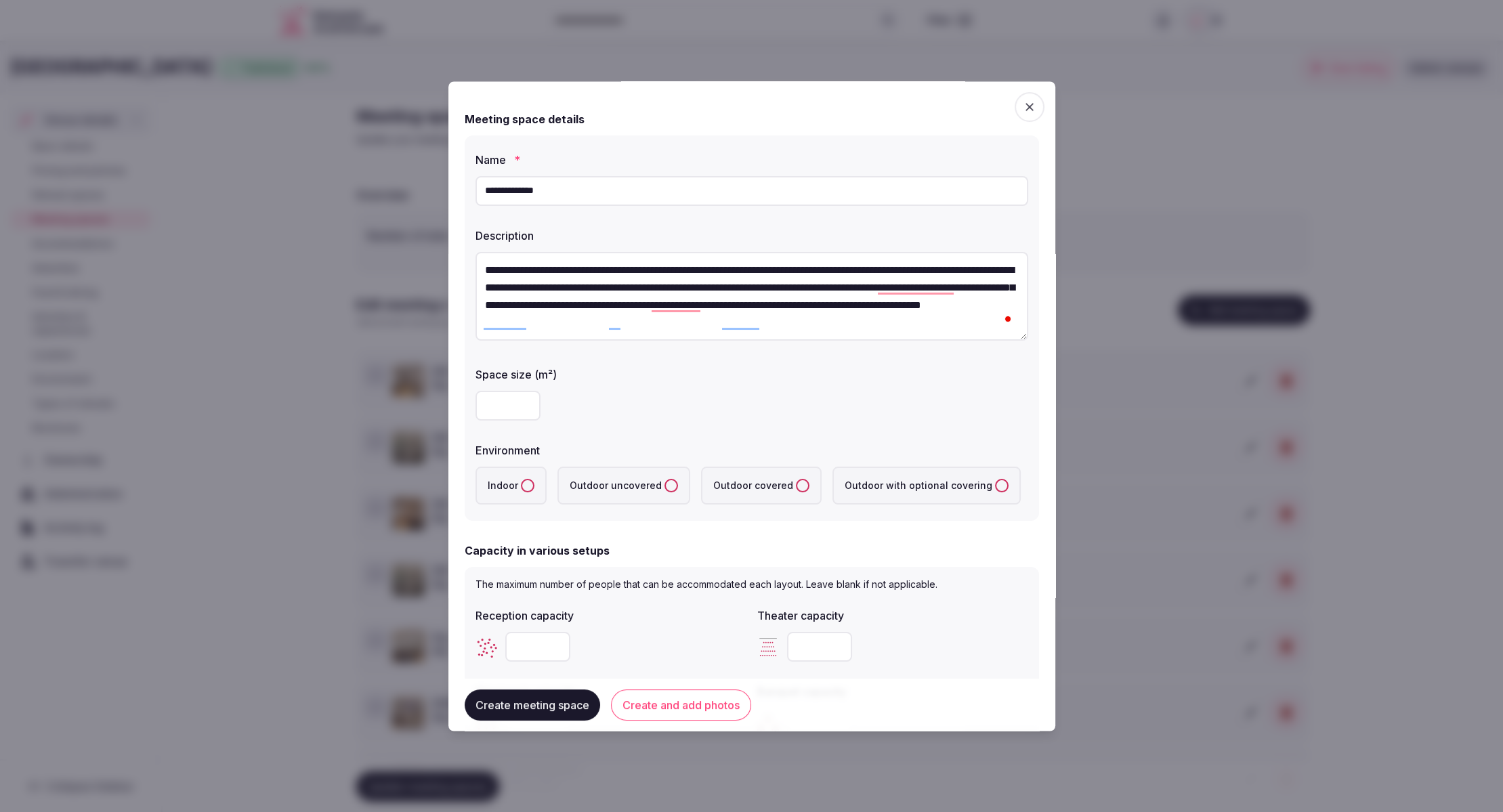
click at [494, 406] on input "number" at bounding box center [507, 406] width 65 height 30
type input "***"
click at [702, 409] on div "***" at bounding box center [751, 406] width 553 height 30
click at [521, 485] on button "Indoor" at bounding box center [528, 486] width 14 height 14
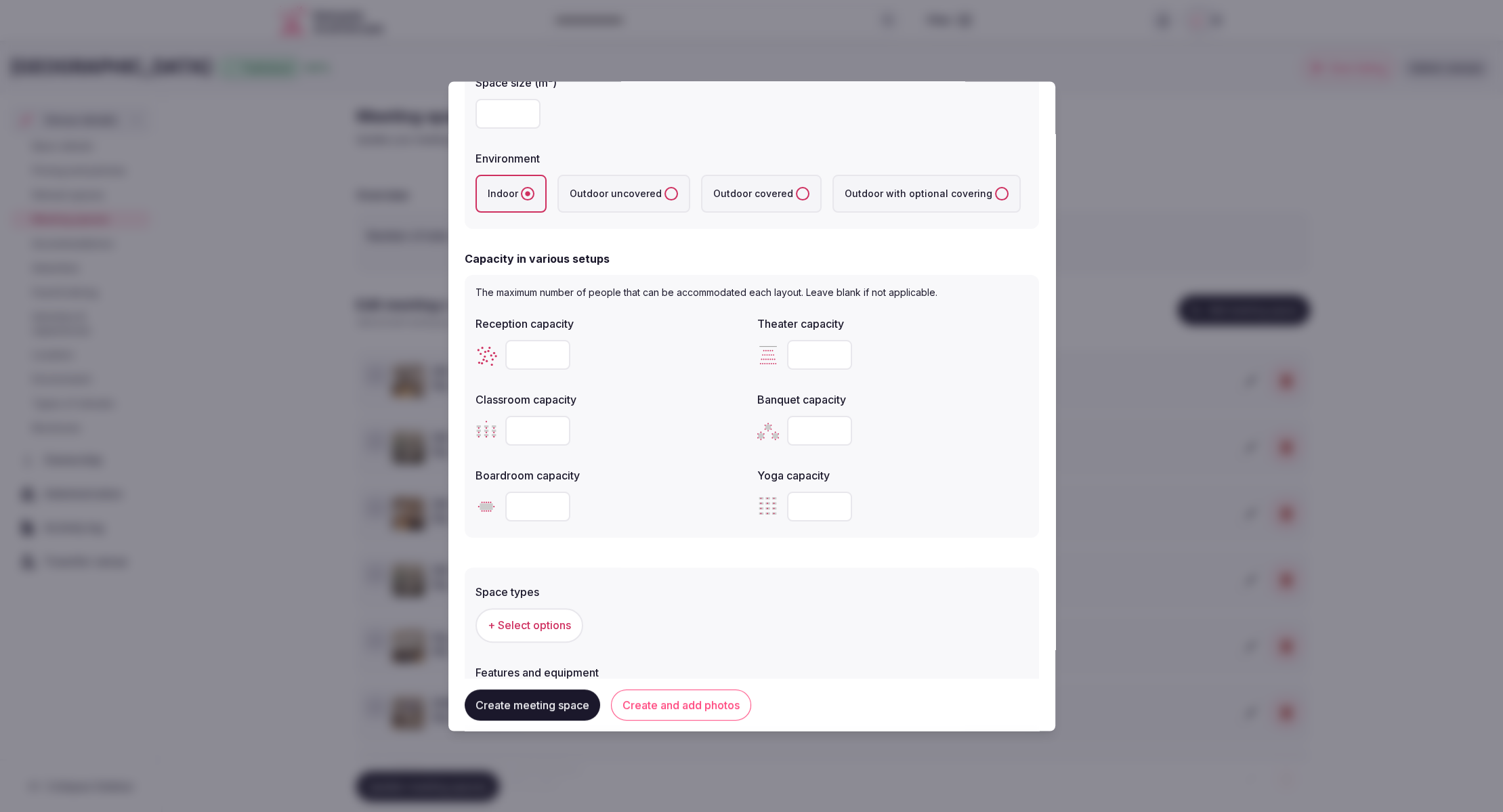
scroll to position [298, 0]
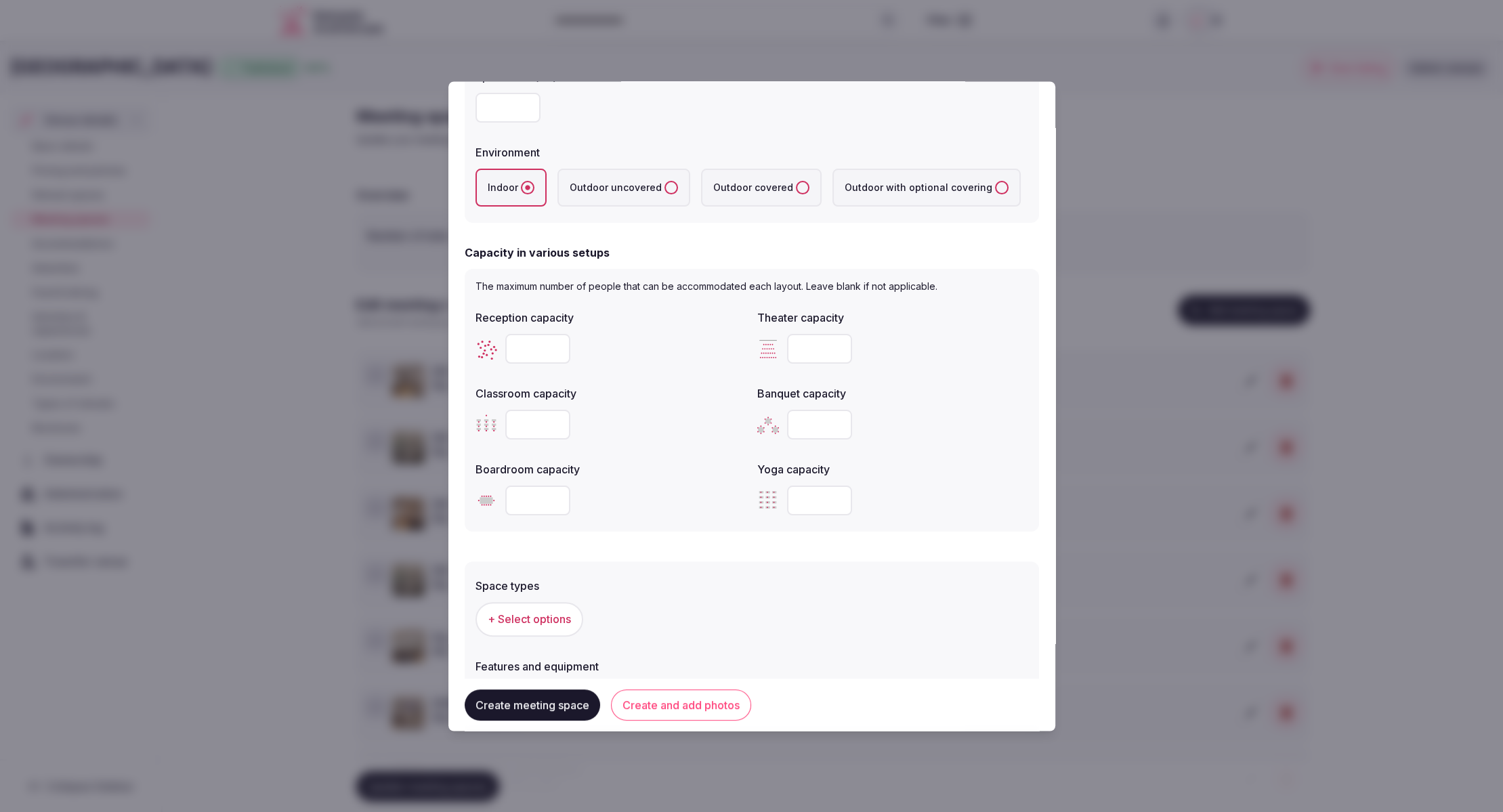
click at [535, 343] on input "number" at bounding box center [537, 350] width 65 height 30
type input "**"
click at [652, 356] on div "**" at bounding box center [610, 350] width 271 height 30
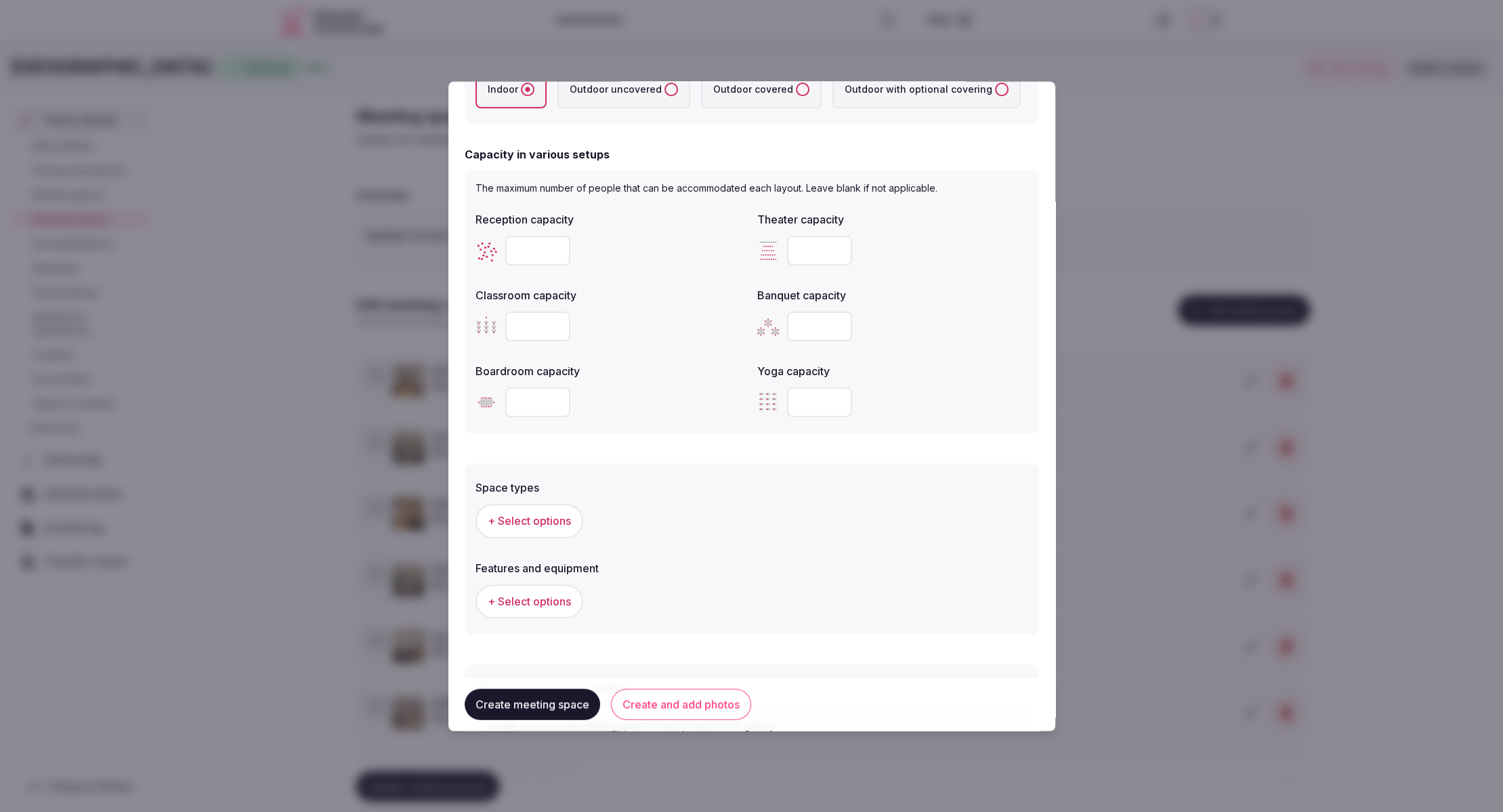
scroll to position [515, 0]
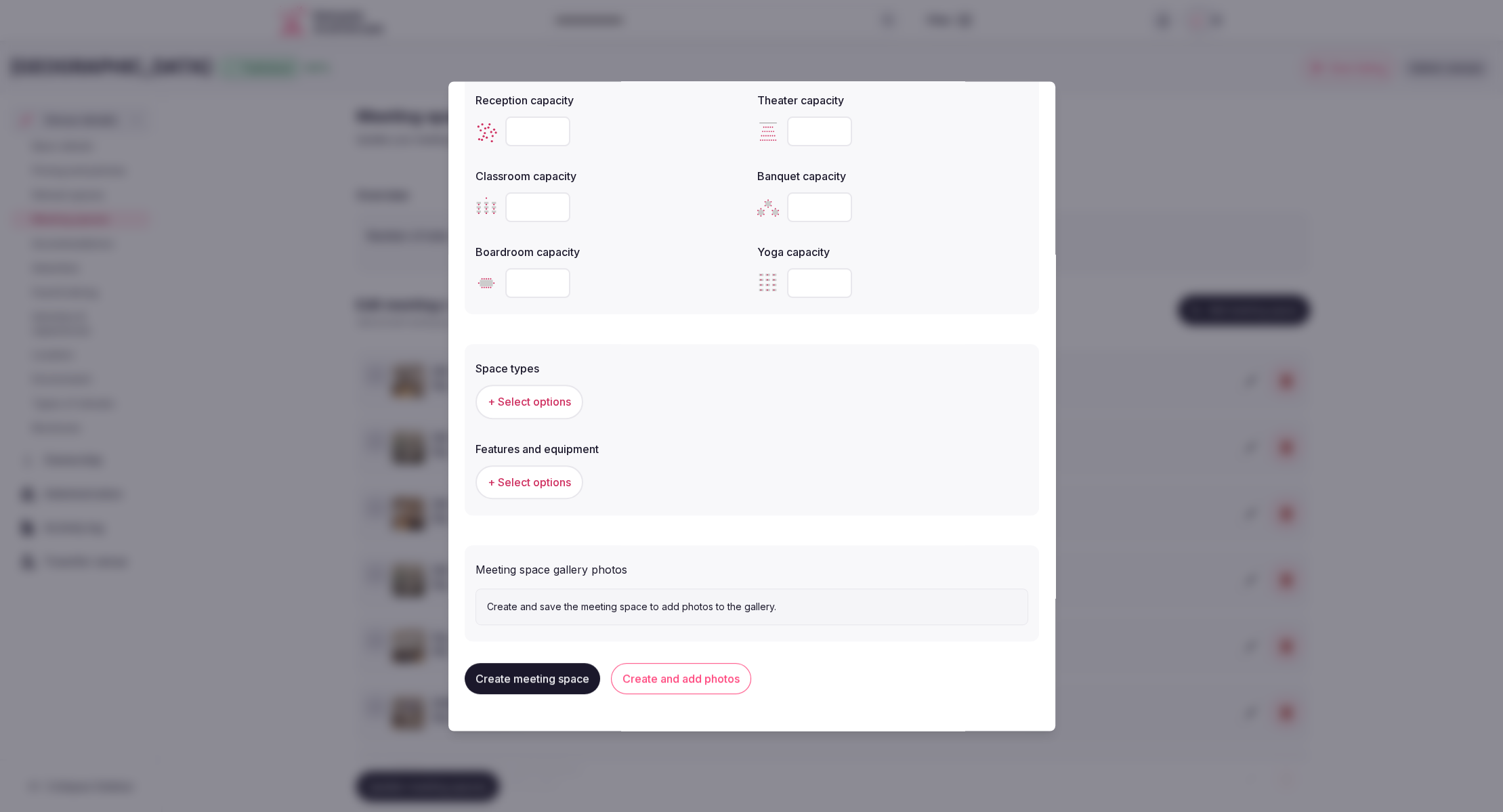
click at [544, 404] on span "+ Select options" at bounding box center [529, 402] width 83 height 15
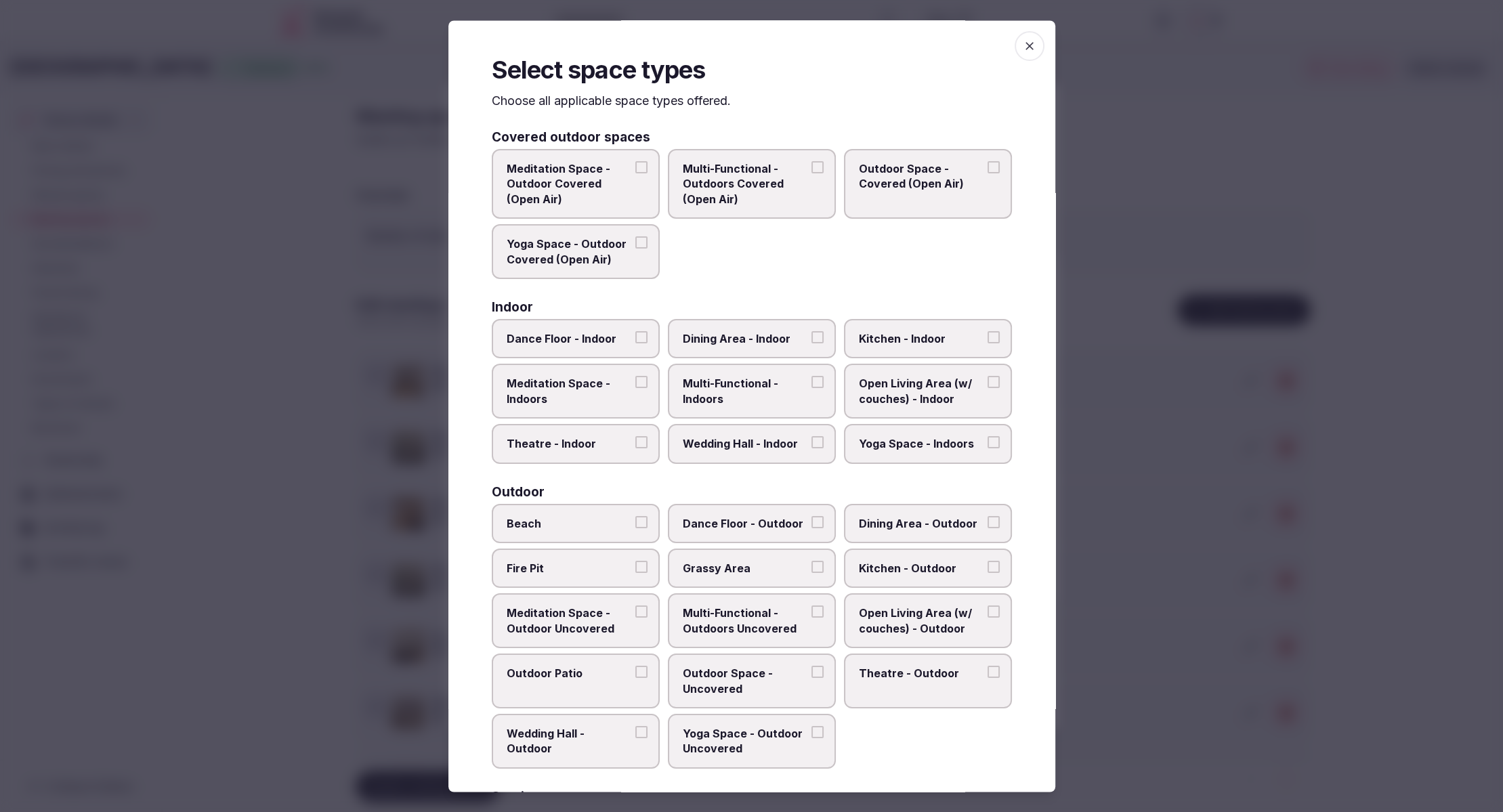
click at [749, 333] on span "Dining Area - Indoor" at bounding box center [745, 339] width 125 height 15
click at [811, 333] on button "Dining Area - Indoor" at bounding box center [817, 338] width 12 height 12
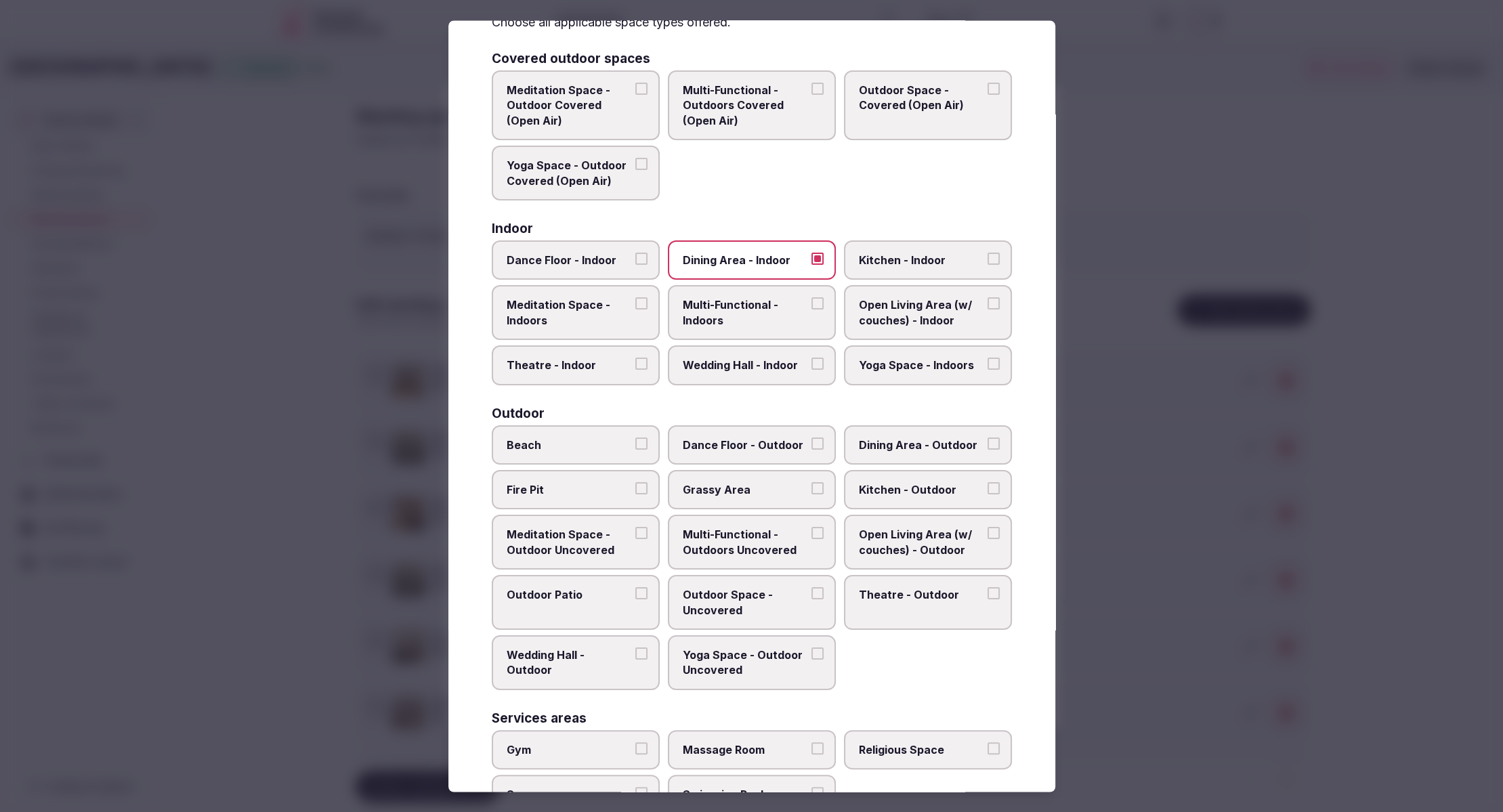
scroll to position [80, 0]
click at [766, 311] on span "Multi-Functional - Indoors" at bounding box center [745, 312] width 125 height 30
click at [811, 309] on button "Multi-Functional - Indoors" at bounding box center [817, 303] width 12 height 12
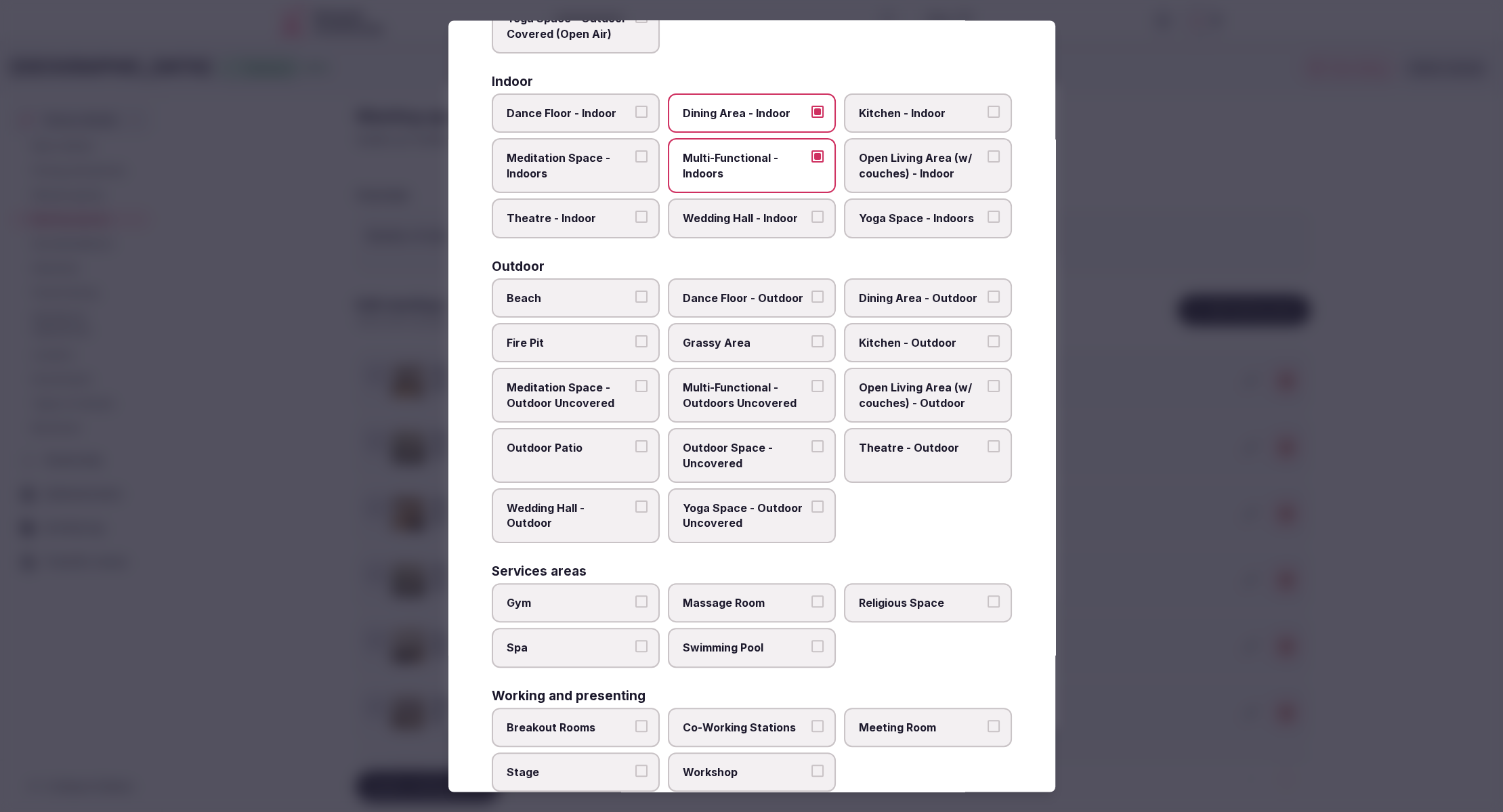
scroll to position [256, 0]
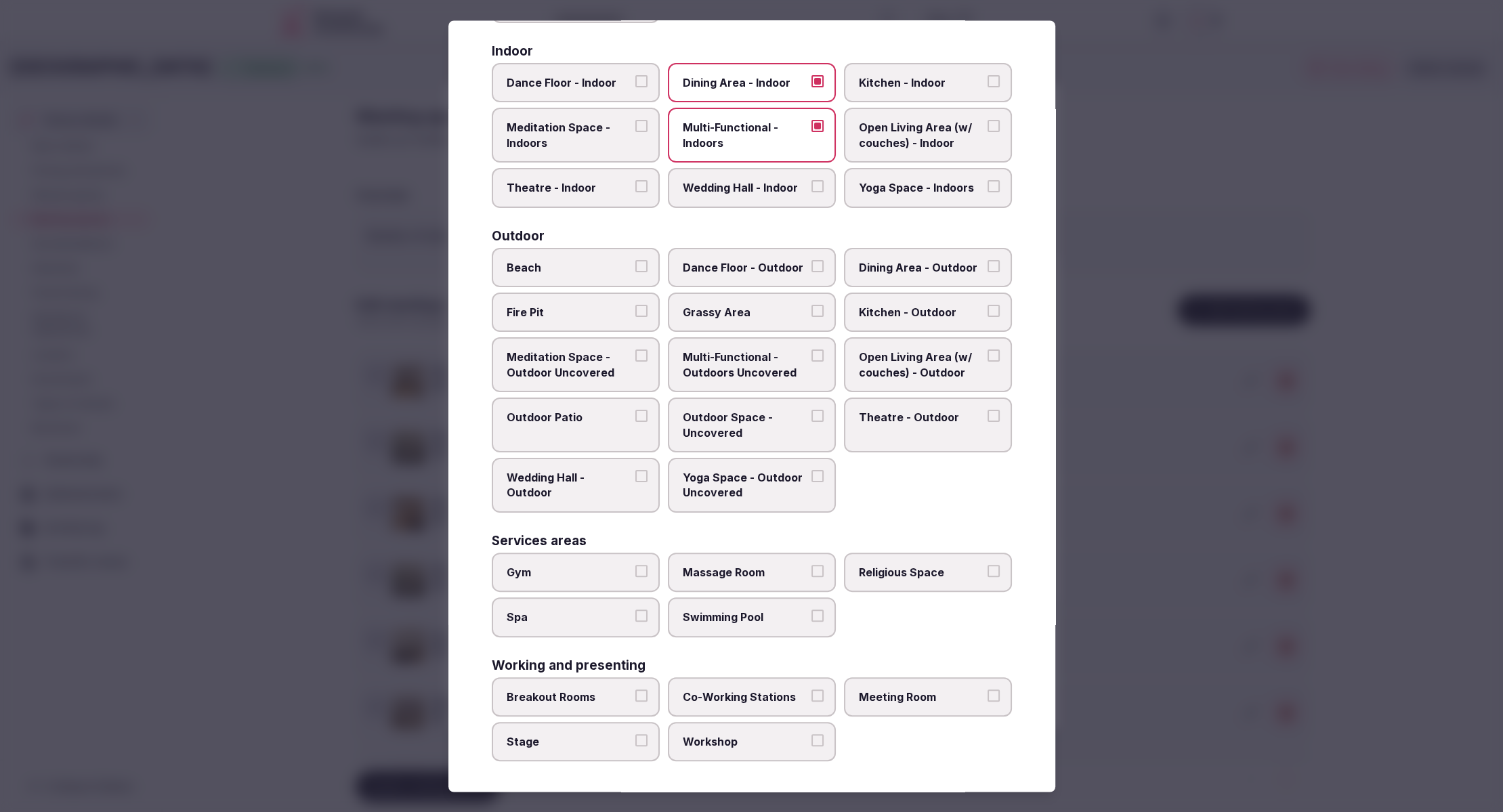
click at [937, 689] on span "Meeting Room" at bounding box center [921, 696] width 125 height 15
click at [987, 689] on button "Meeting Room" at bounding box center [993, 695] width 12 height 12
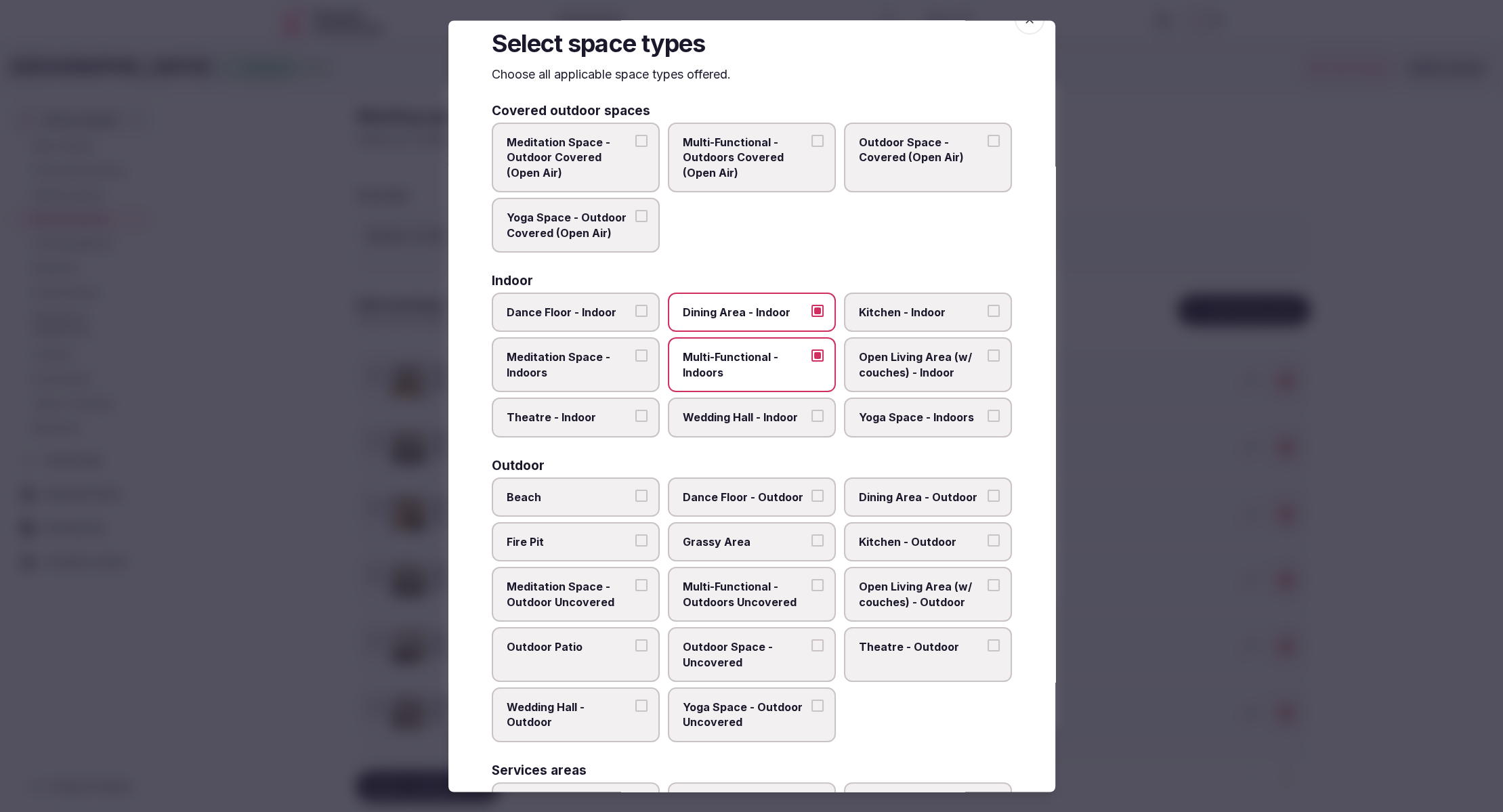
scroll to position [17, 0]
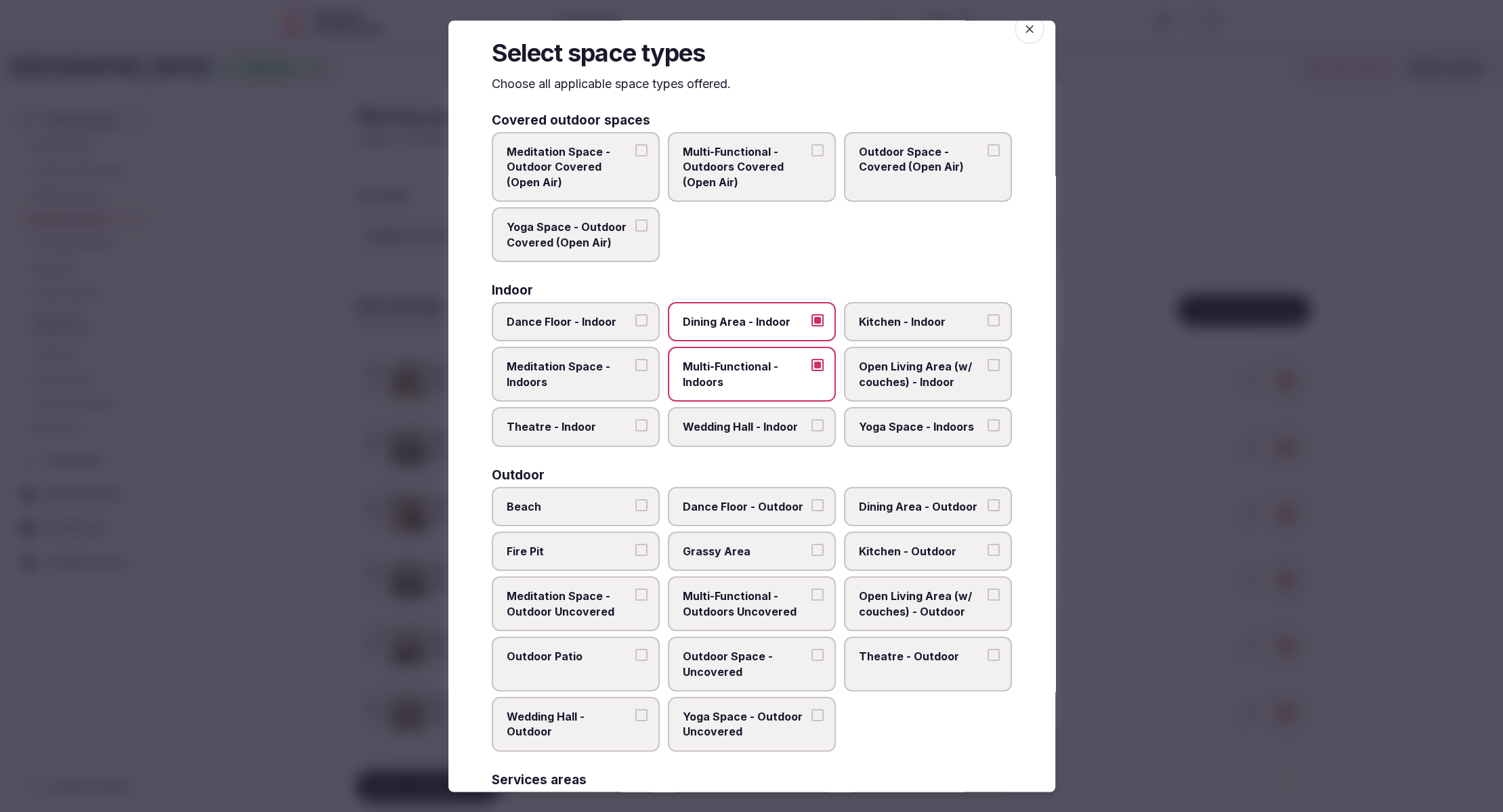
click at [1101, 637] on div at bounding box center [751, 406] width 1503 height 812
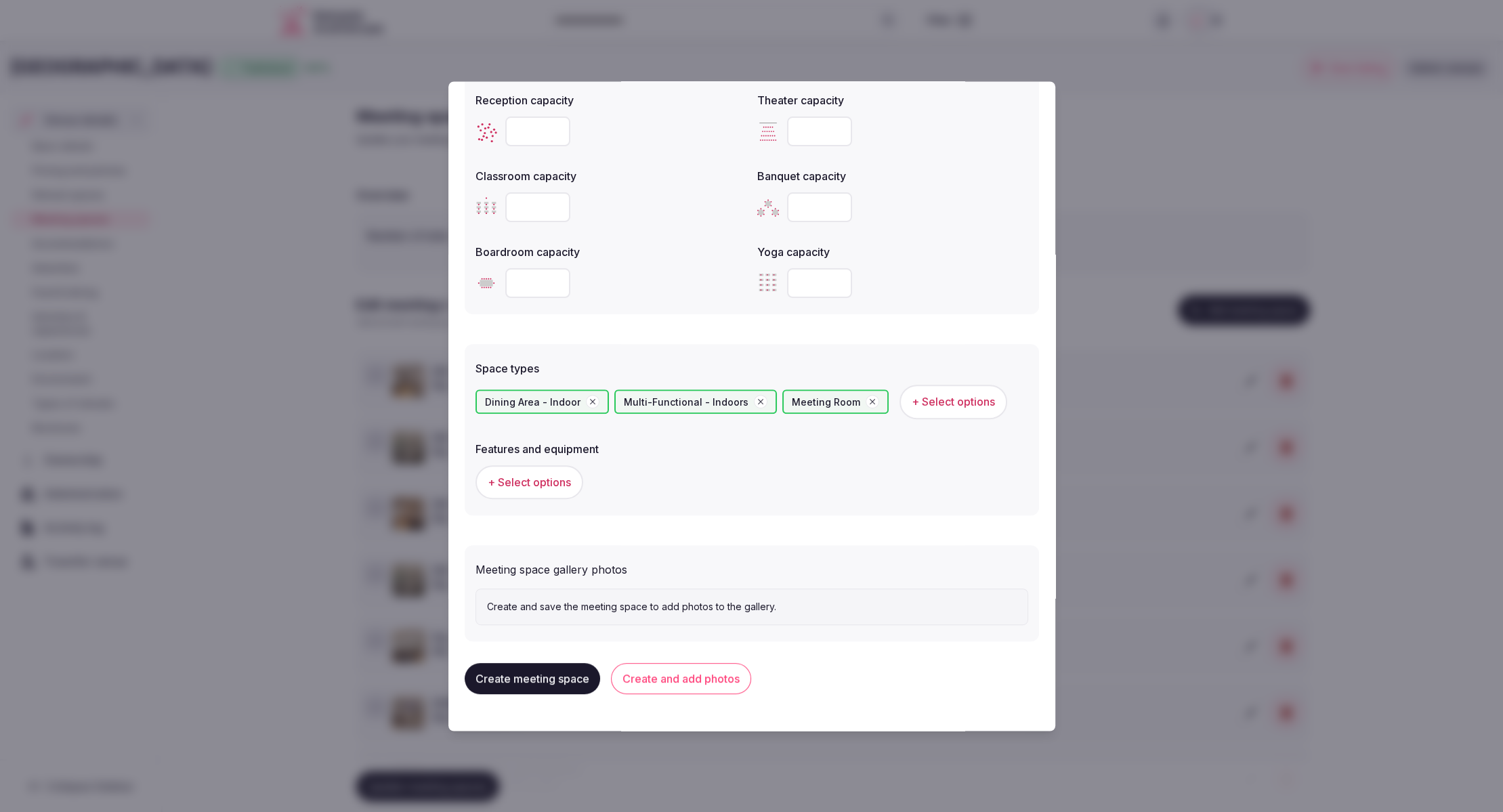
click at [557, 483] on span "+ Select options" at bounding box center [529, 482] width 83 height 15
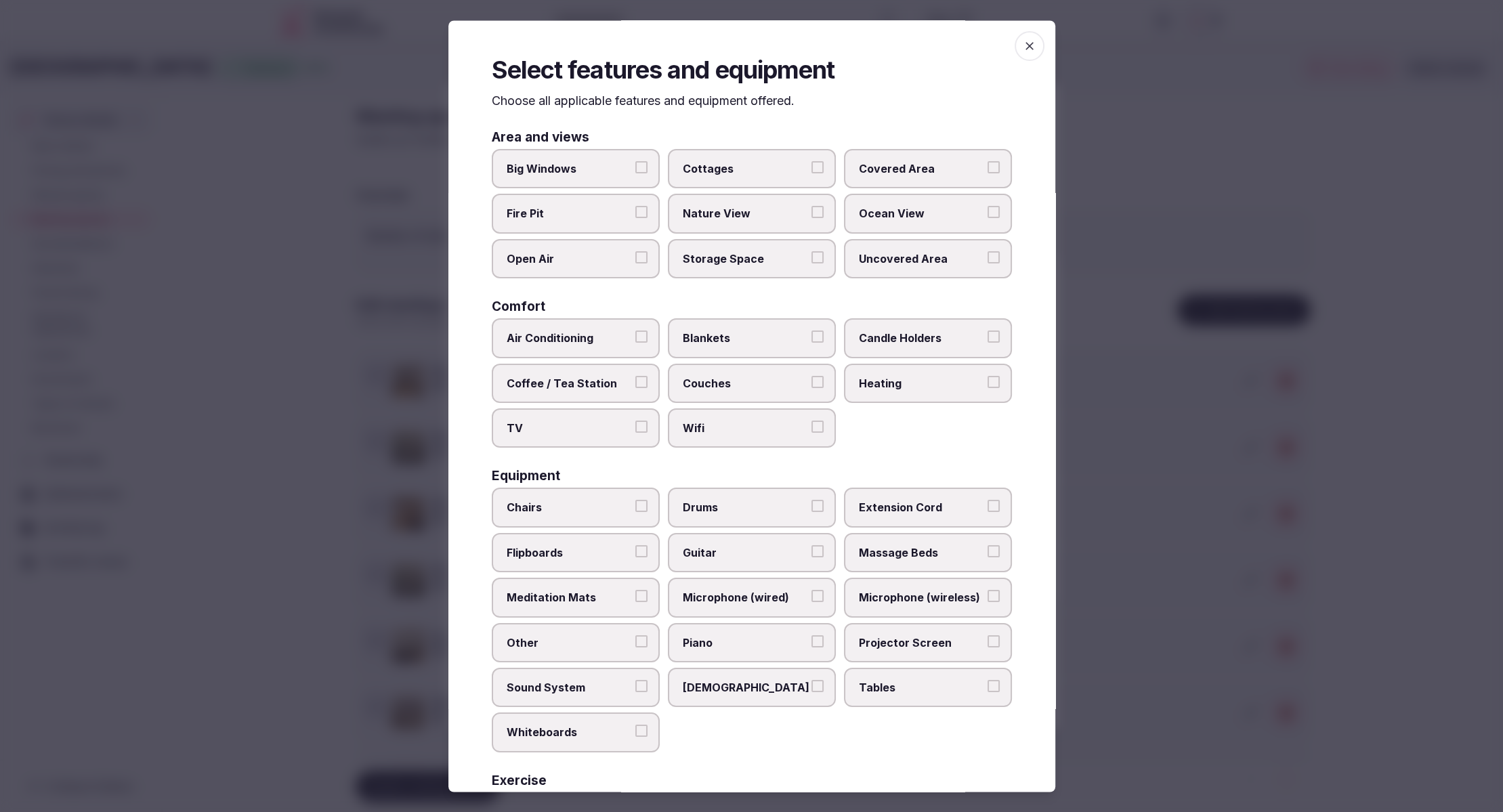
click at [935, 680] on span "Tables" at bounding box center [921, 687] width 125 height 15
click at [987, 680] on button "Tables" at bounding box center [993, 686] width 12 height 12
click at [591, 502] on span "Chairs" at bounding box center [569, 507] width 125 height 15
click at [635, 502] on button "Chairs" at bounding box center [641, 506] width 12 height 12
click at [589, 687] on span "Sound System" at bounding box center [569, 687] width 125 height 15
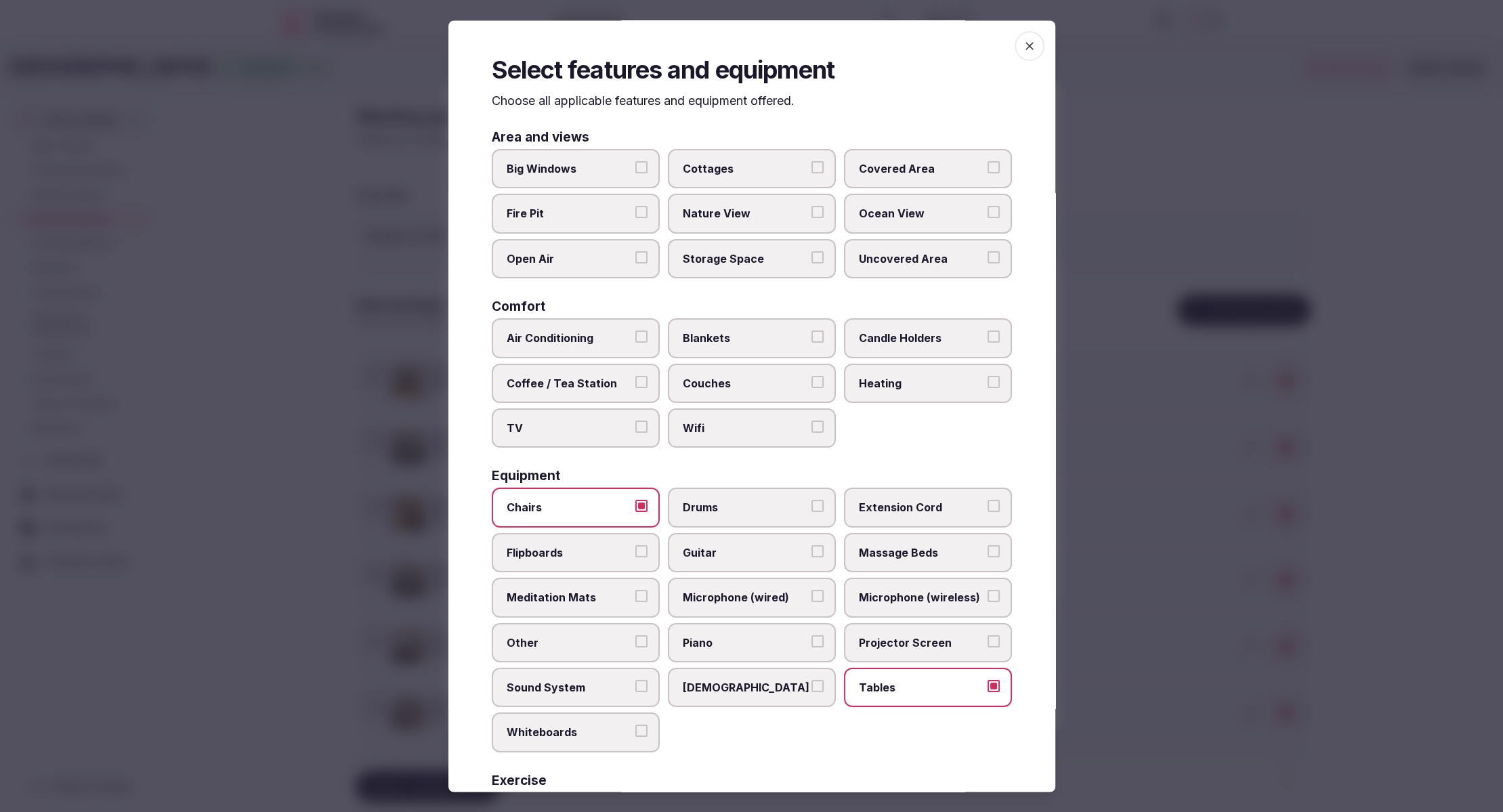
click at [635, 687] on button "Sound System" at bounding box center [641, 686] width 12 height 12
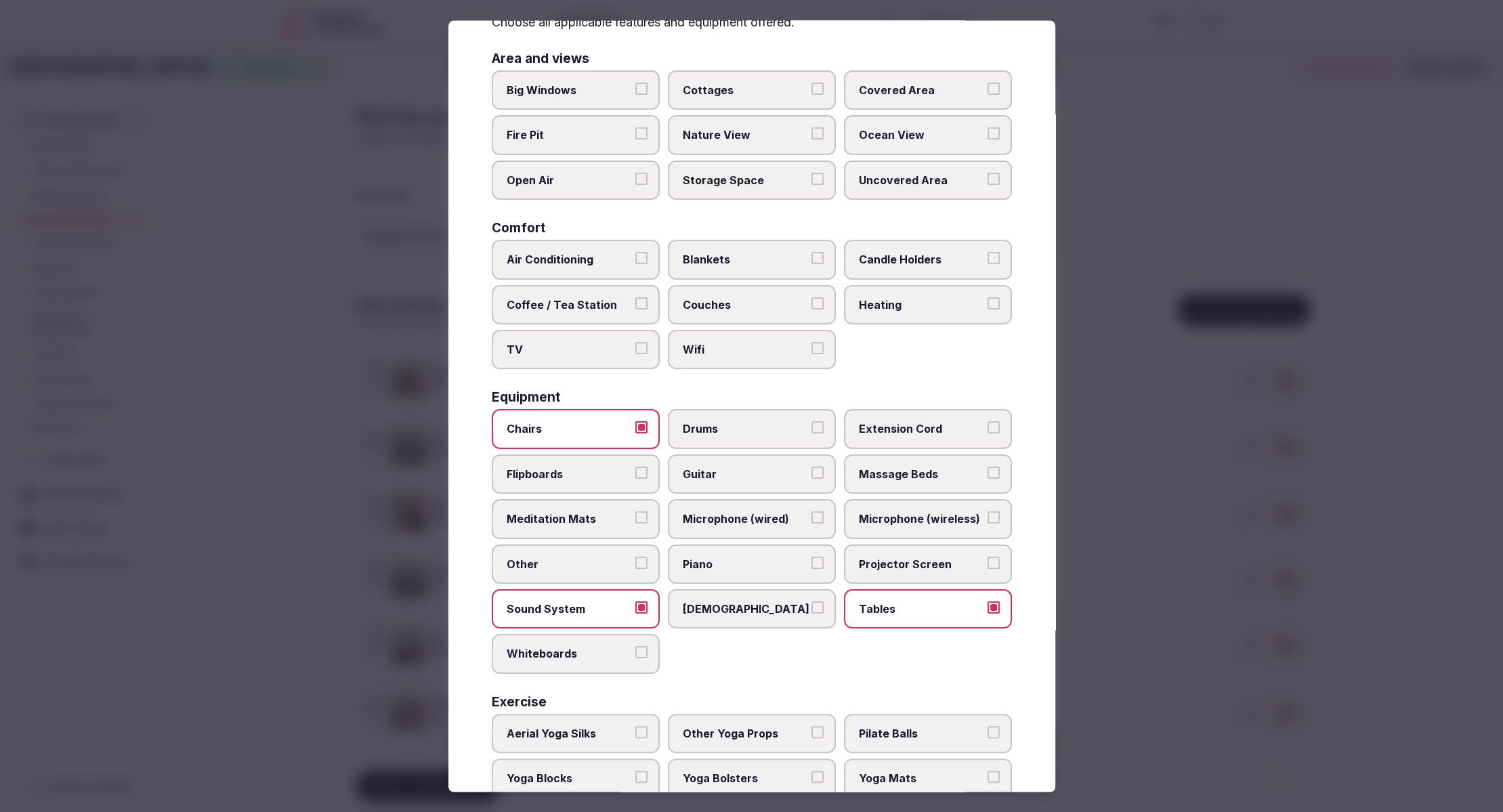
scroll to position [0, 0]
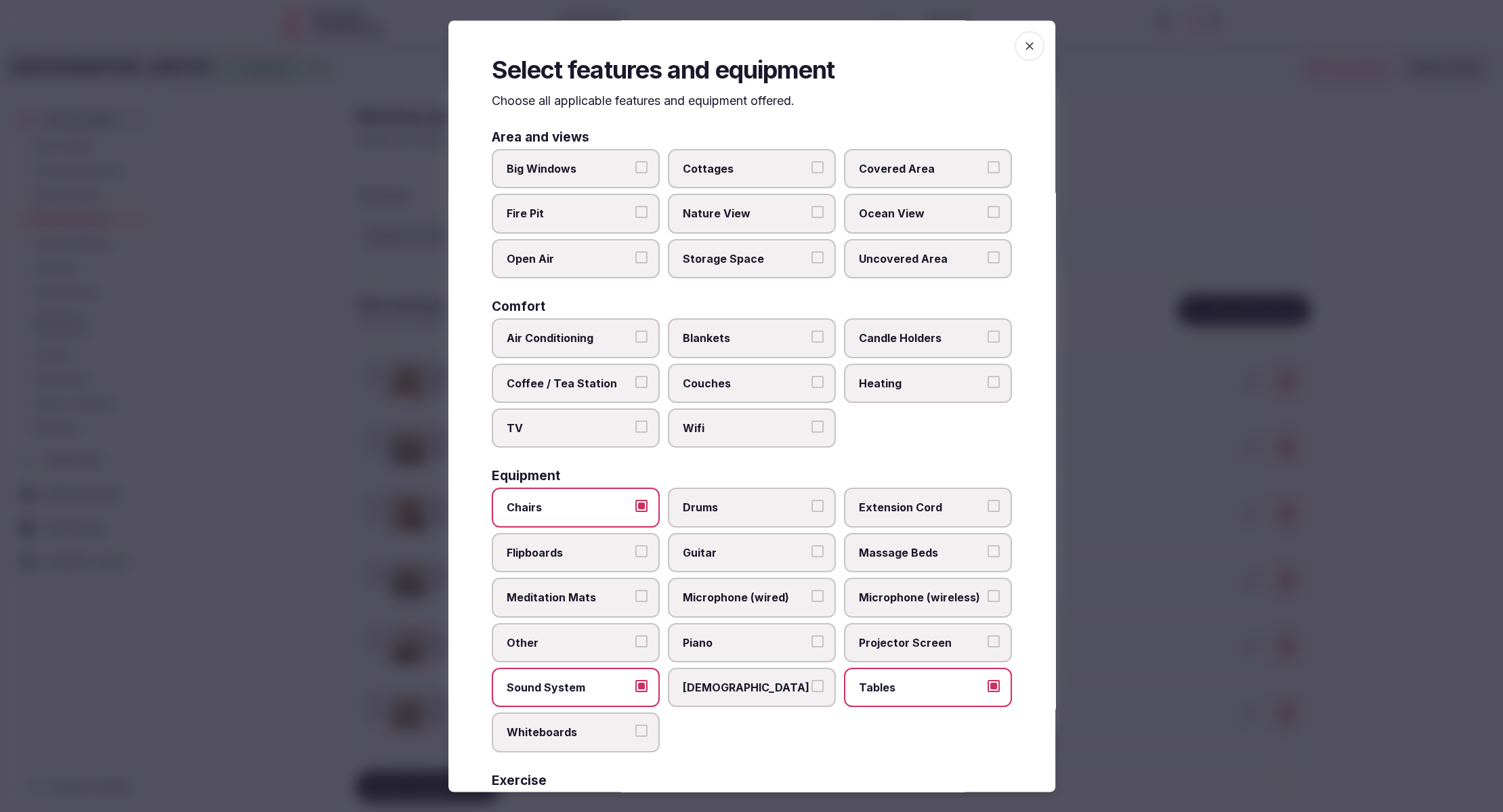
drag, startPoint x: 702, startPoint y: 425, endPoint x: 587, endPoint y: 354, distance: 135.3
click at [695, 421] on span "Wifi" at bounding box center [745, 428] width 125 height 15
click at [576, 332] on span "Air Conditioning" at bounding box center [569, 338] width 125 height 15
click at [635, 332] on button "Air Conditioning" at bounding box center [641, 337] width 12 height 12
click at [737, 421] on span "Wifi" at bounding box center [745, 428] width 125 height 15
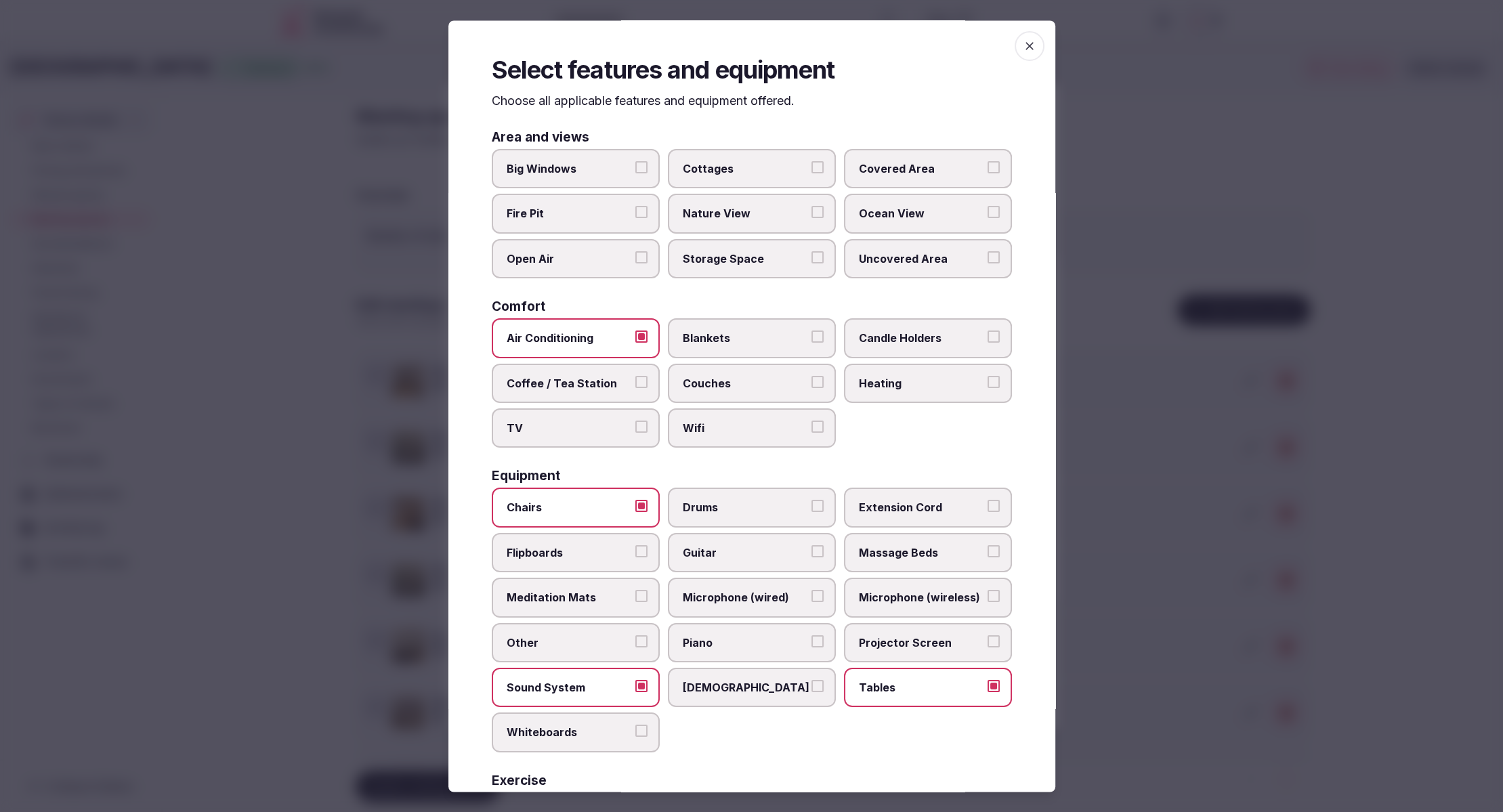
click at [811, 421] on button "Wifi" at bounding box center [817, 427] width 12 height 12
click at [561, 173] on span "Big Windows" at bounding box center [569, 169] width 125 height 15
click at [635, 173] on button "Big Windows" at bounding box center [641, 168] width 12 height 12
click at [1171, 481] on div at bounding box center [751, 406] width 1503 height 812
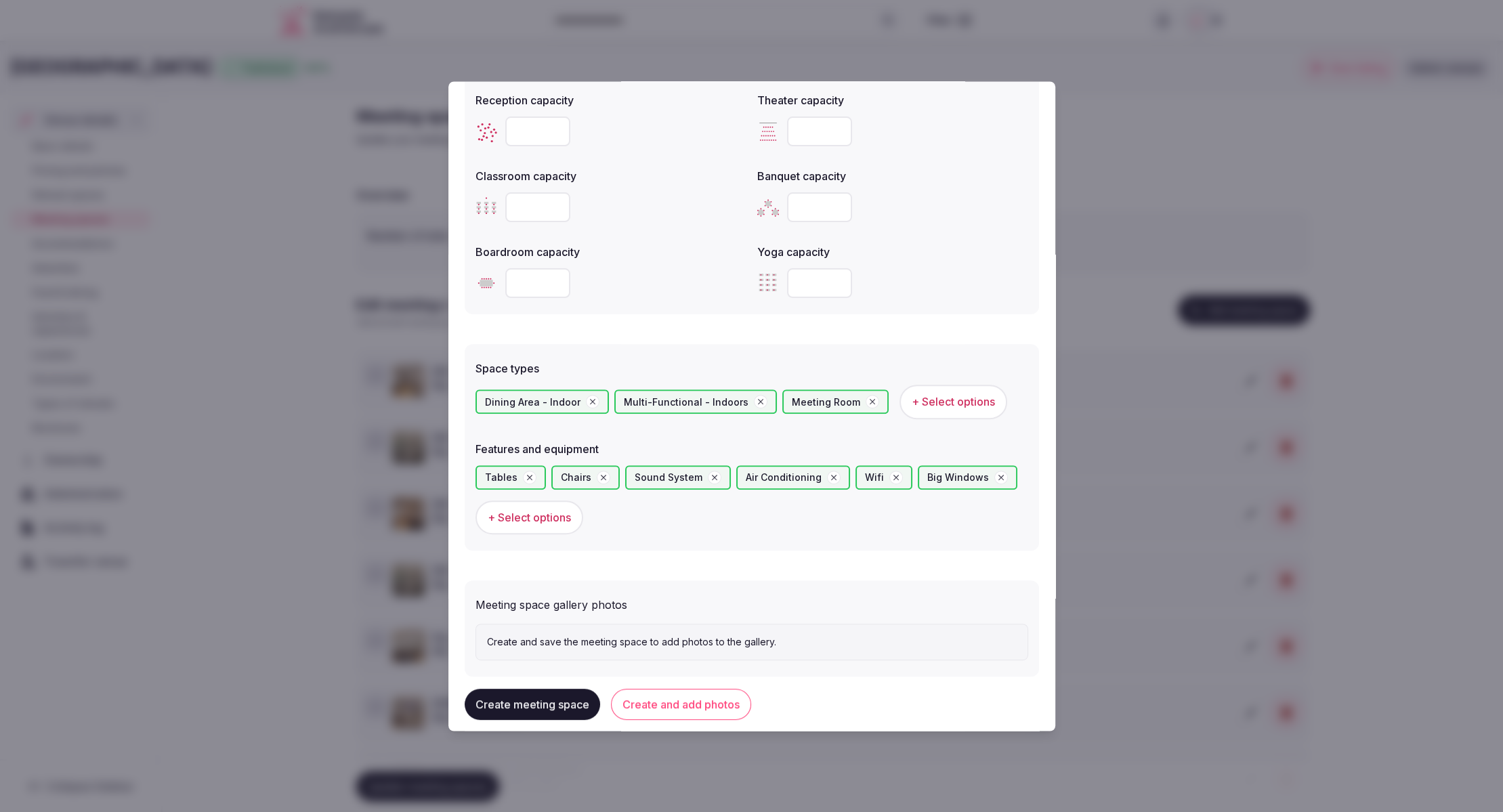
click at [687, 706] on button "Create and add photos" at bounding box center [681, 704] width 140 height 31
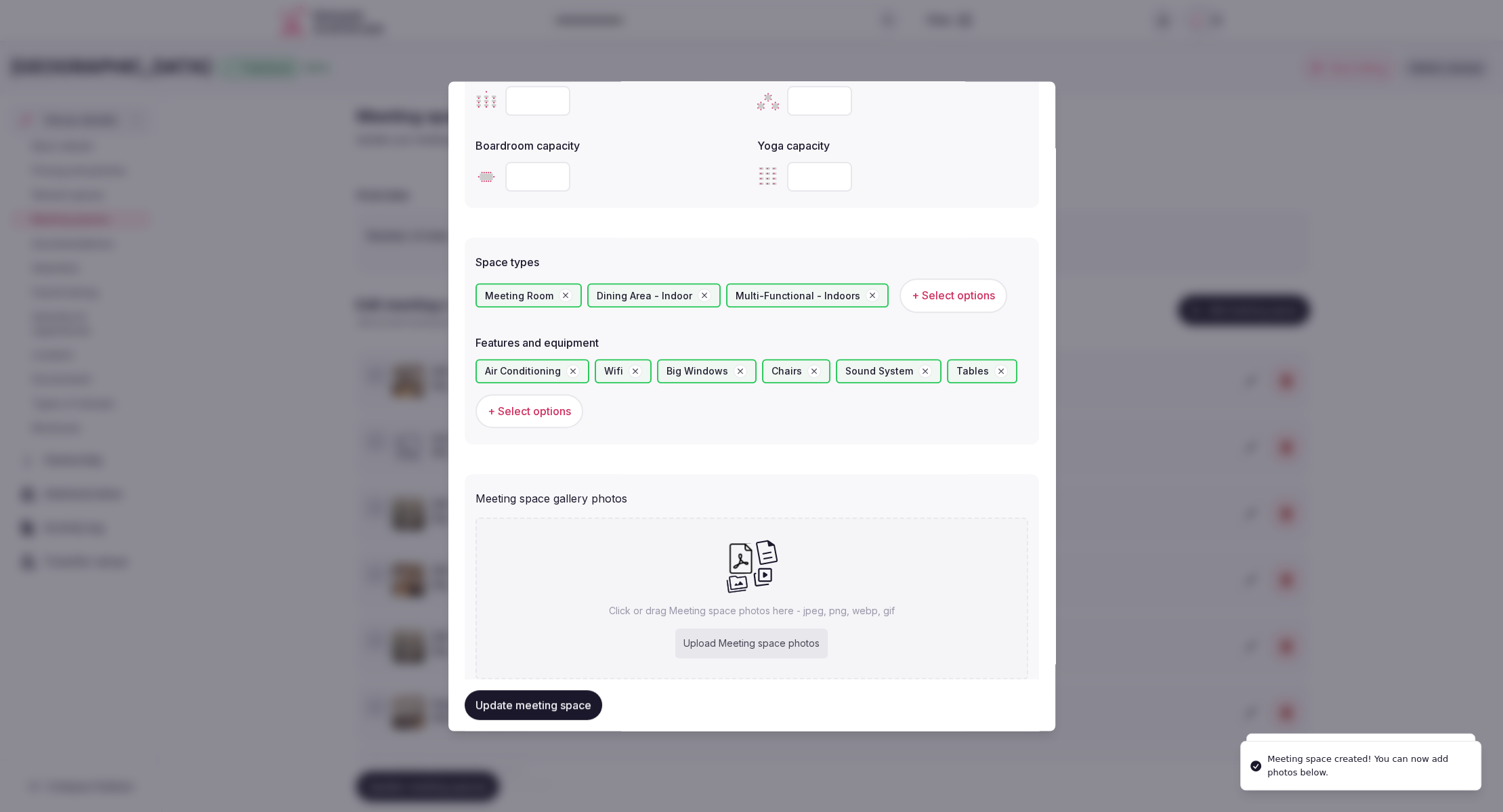
scroll to position [664, 0]
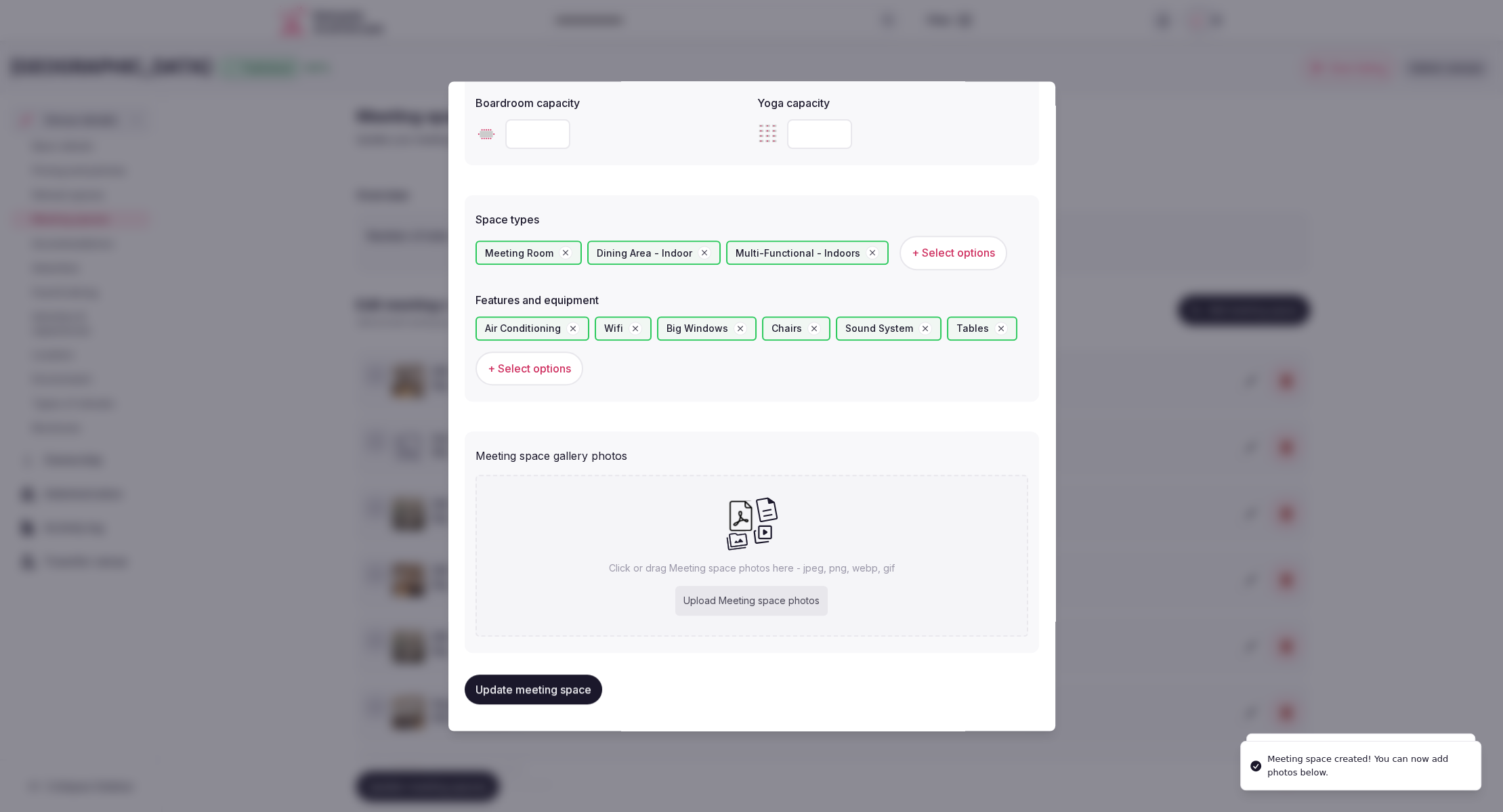
click at [733, 599] on div "Upload Meeting space photos" at bounding box center [751, 601] width 152 height 30
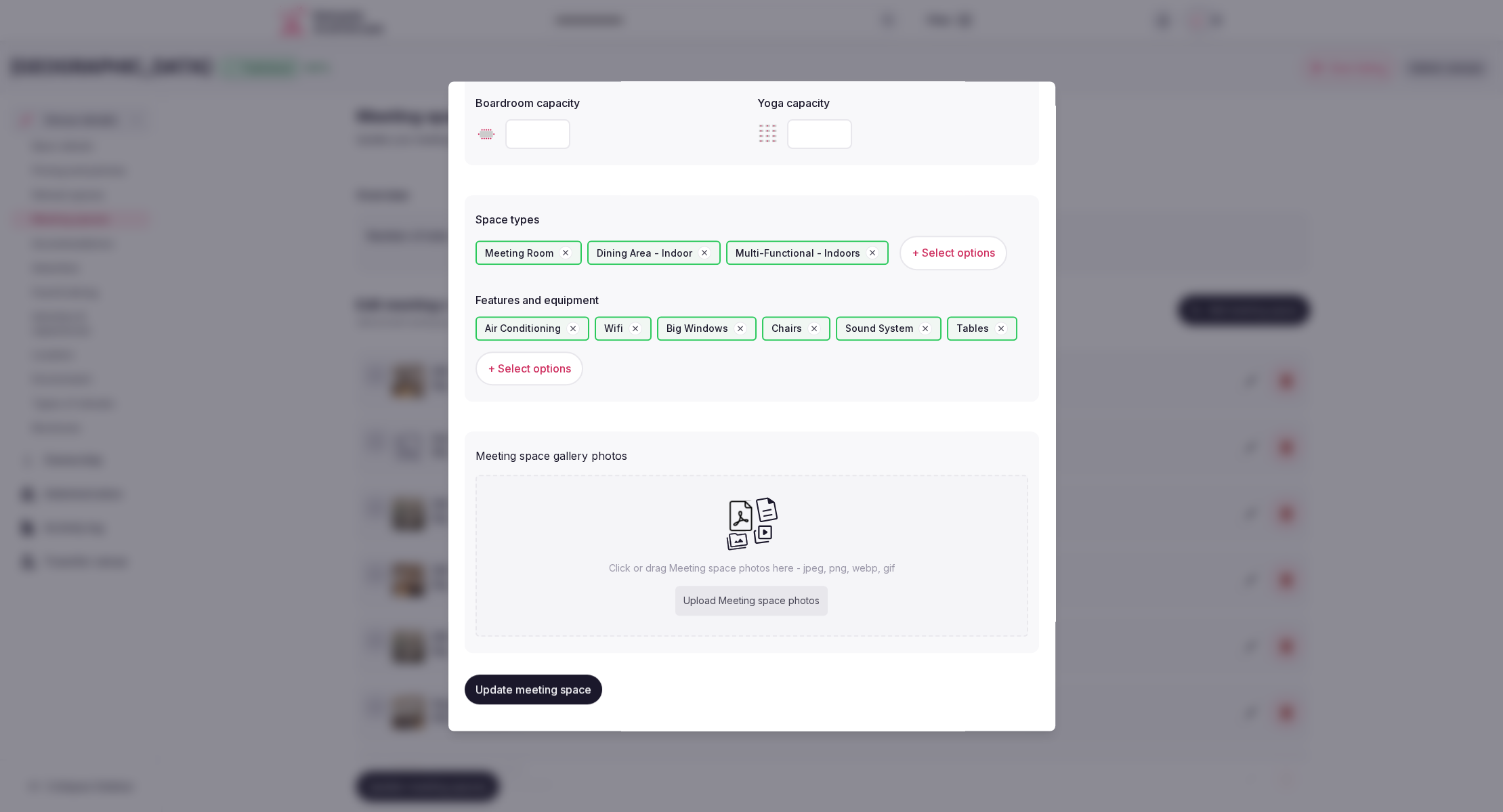
type input "**********"
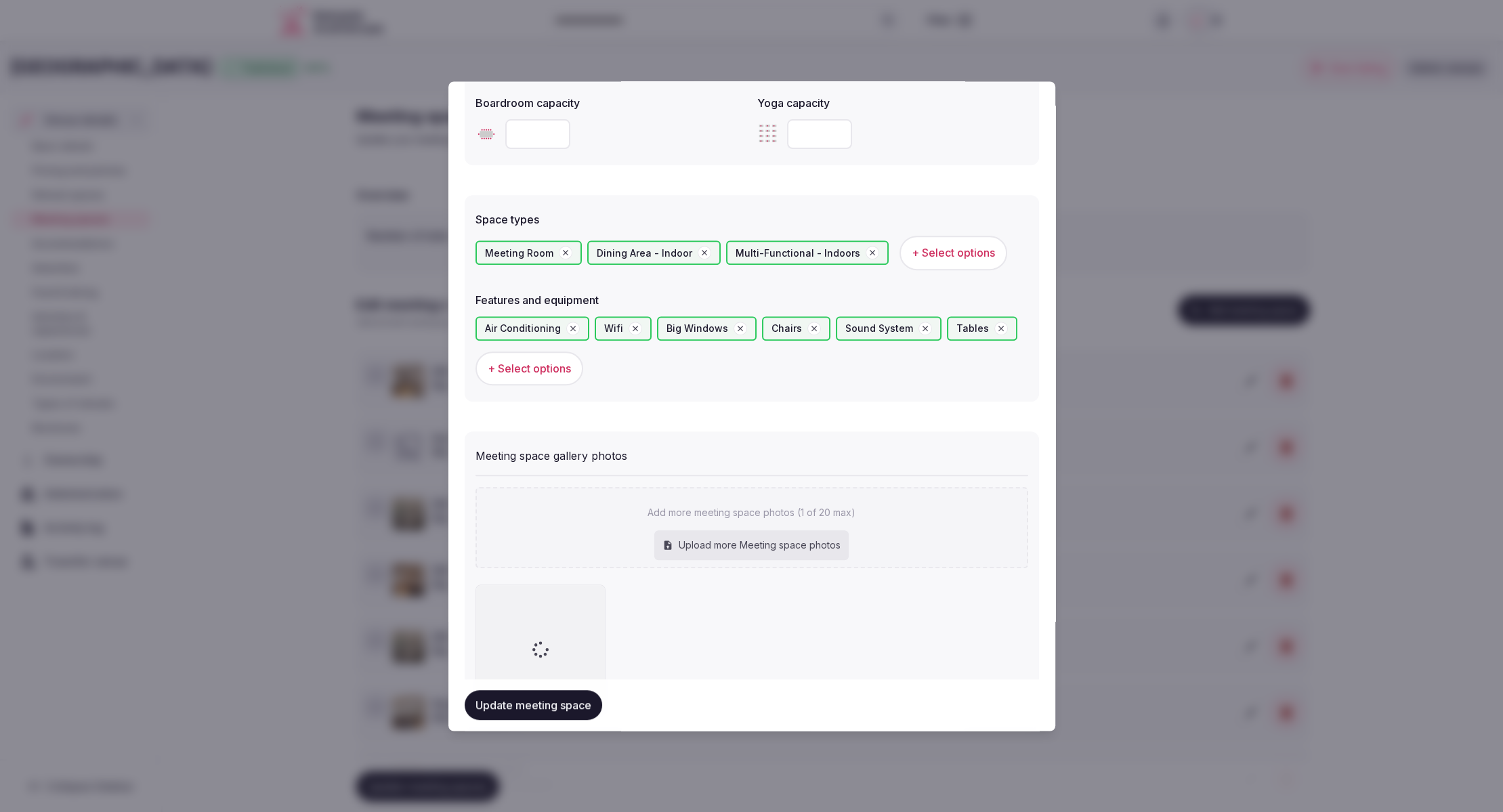
scroll to position [742, 0]
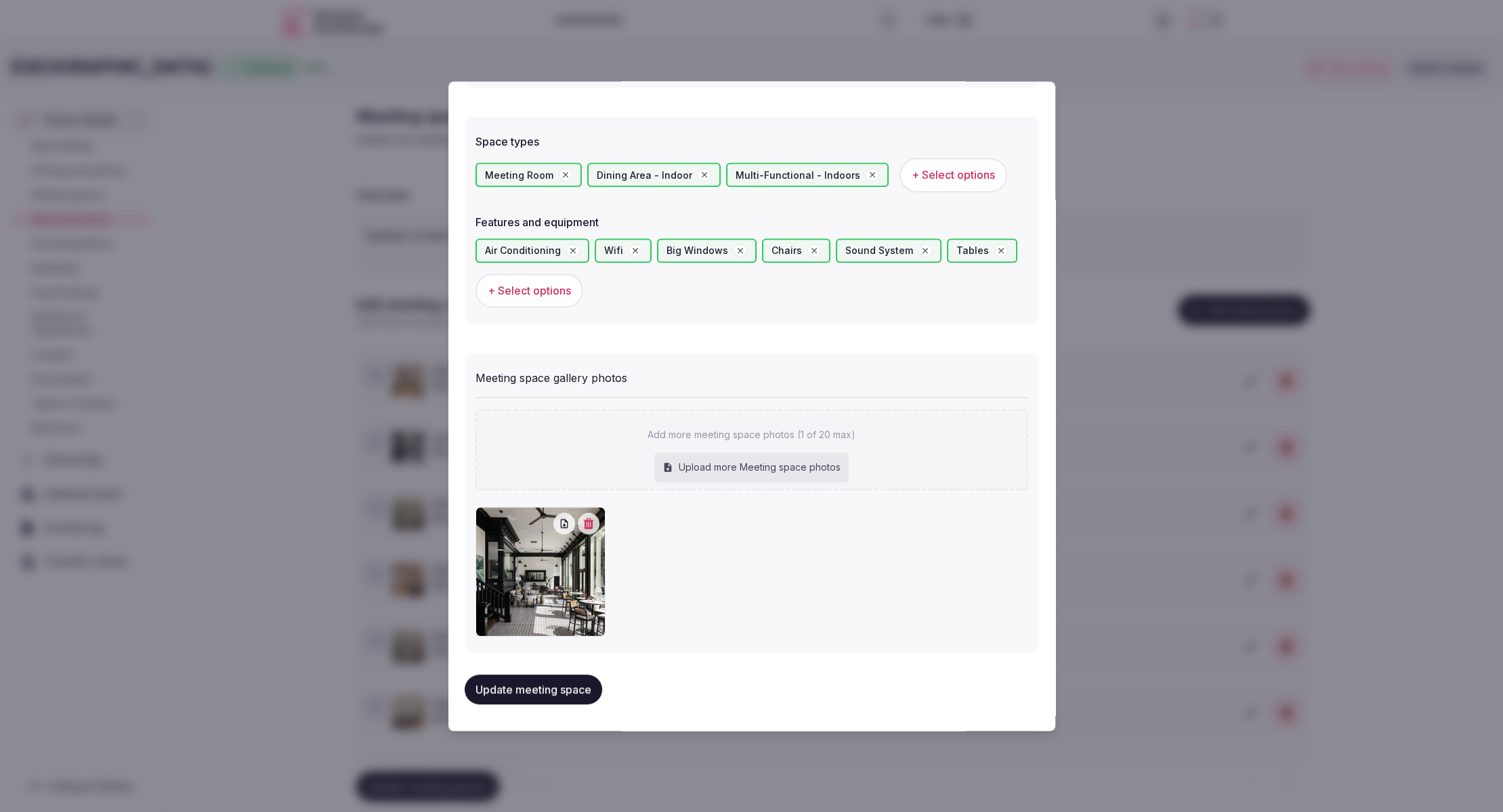
click at [513, 685] on button "Update meeting space" at bounding box center [533, 689] width 137 height 30
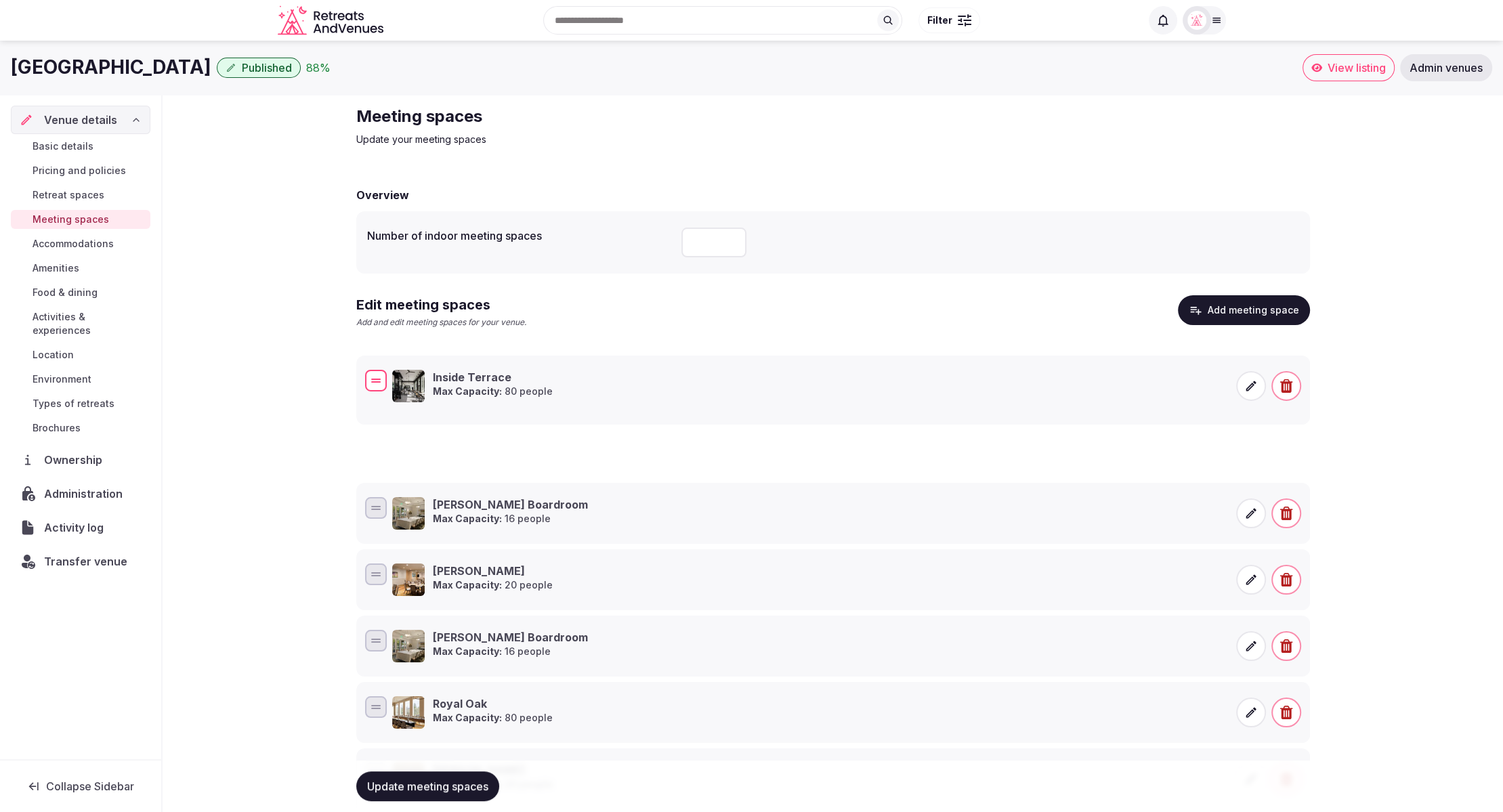
drag, startPoint x: 372, startPoint y: 441, endPoint x: 372, endPoint y: 370, distance: 70.4
click at [374, 381] on div at bounding box center [375, 381] width 9 height 1
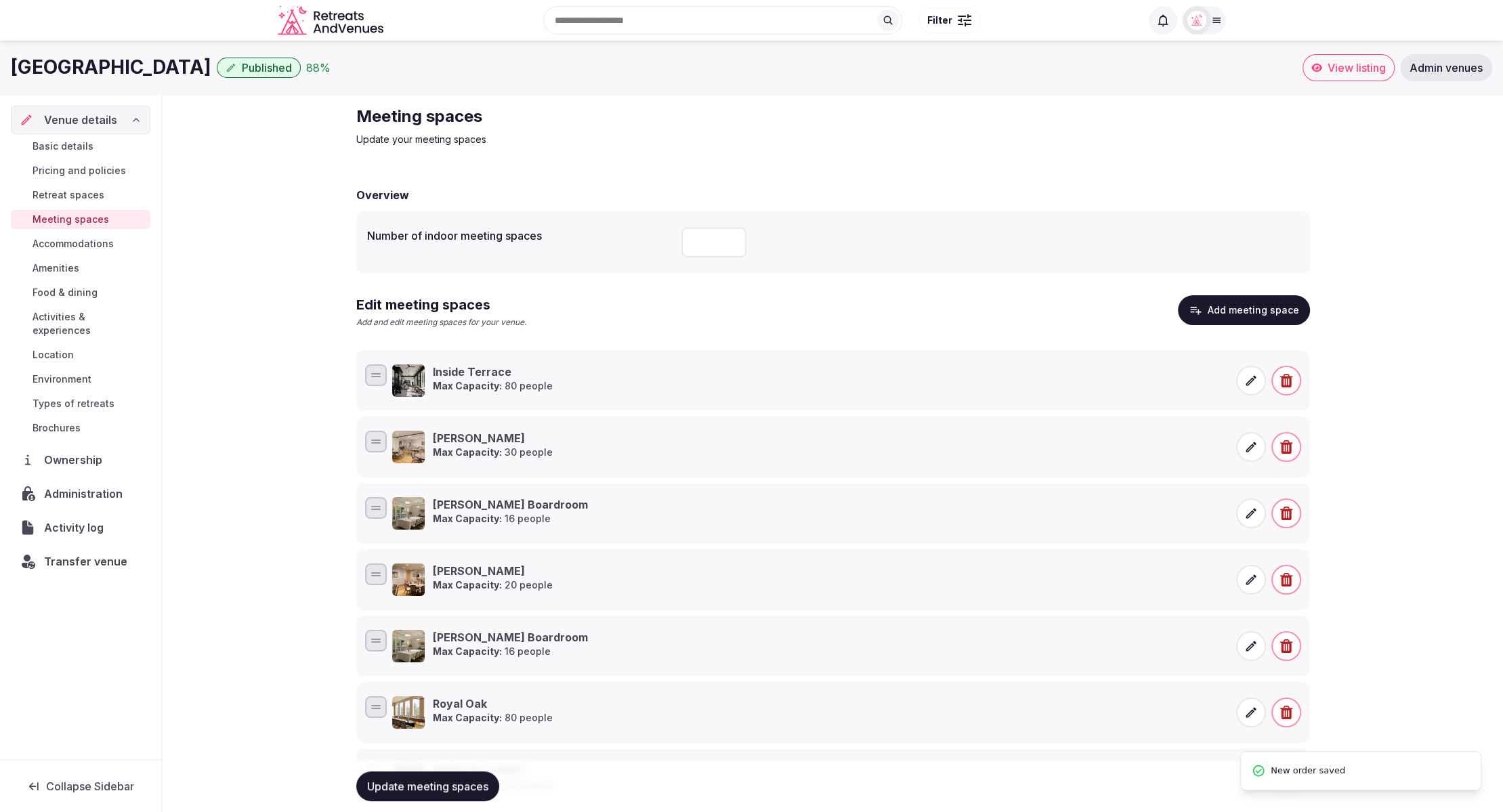
click at [1232, 319] on button "Add meeting space" at bounding box center [1244, 310] width 132 height 30
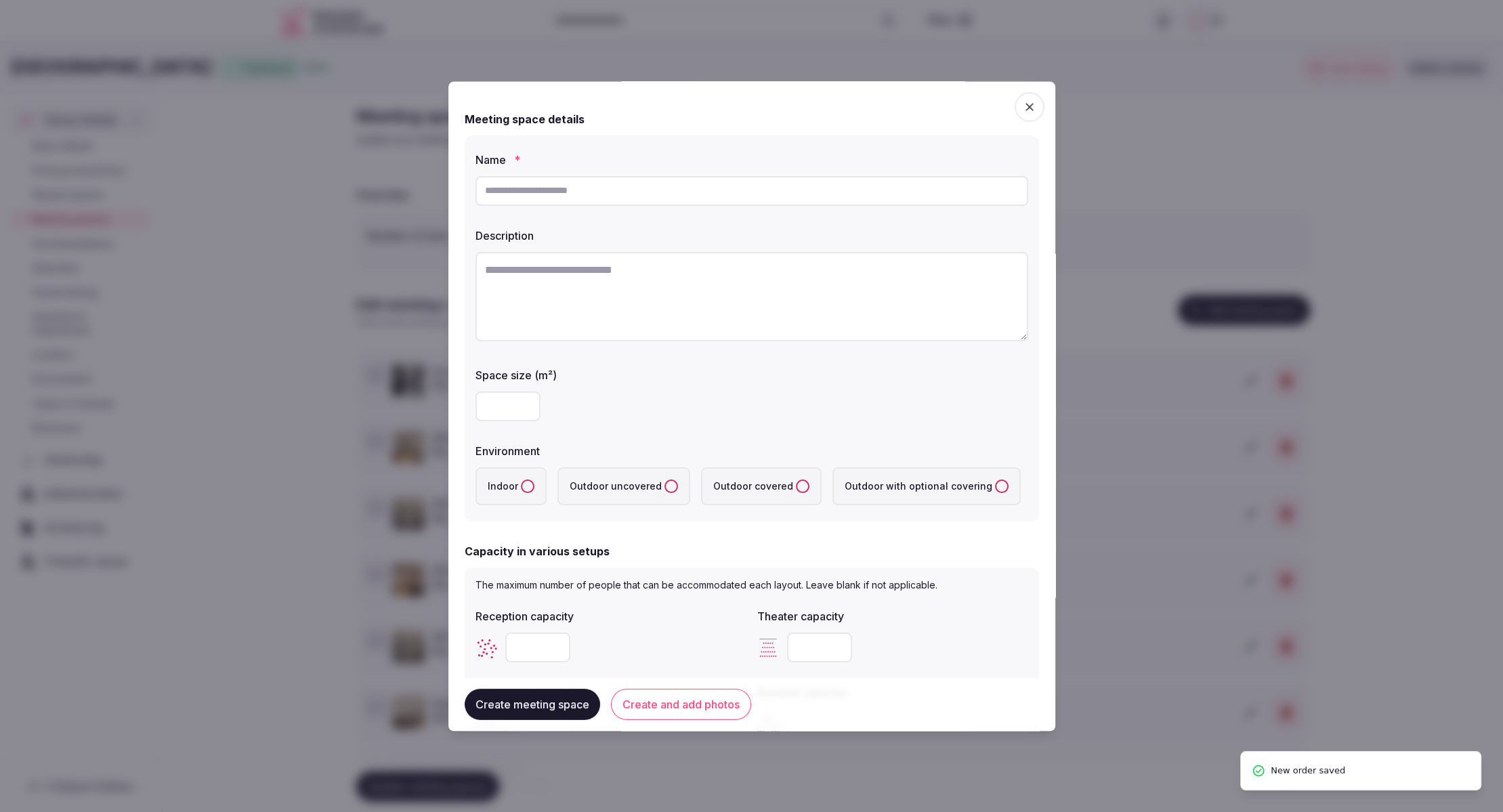
click at [1036, 104] on span "button" at bounding box center [1029, 107] width 30 height 30
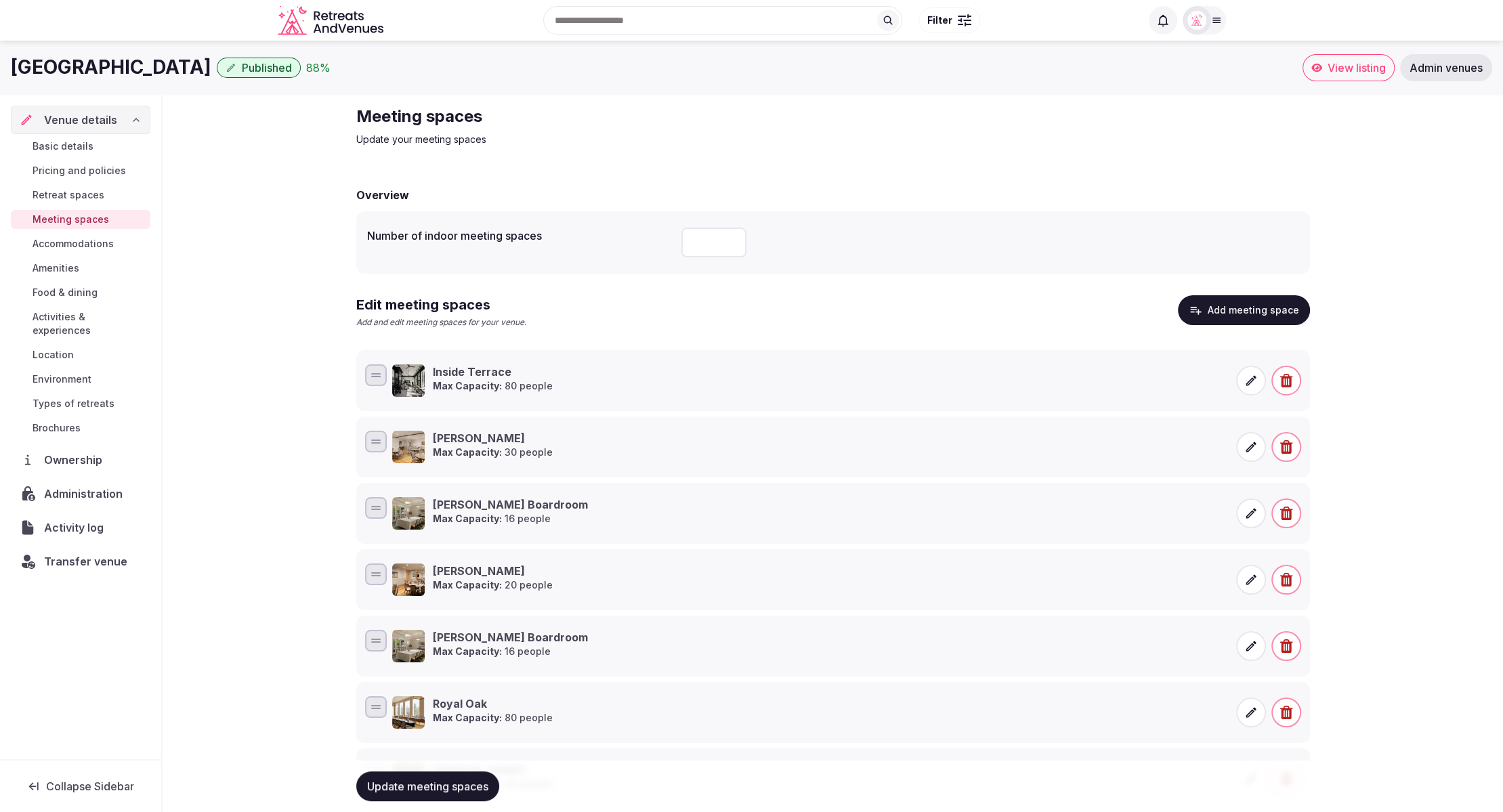
click at [410, 781] on span "Update meeting spaces" at bounding box center [427, 786] width 121 height 14
click at [1228, 314] on button "Add meeting space" at bounding box center [1244, 310] width 132 height 30
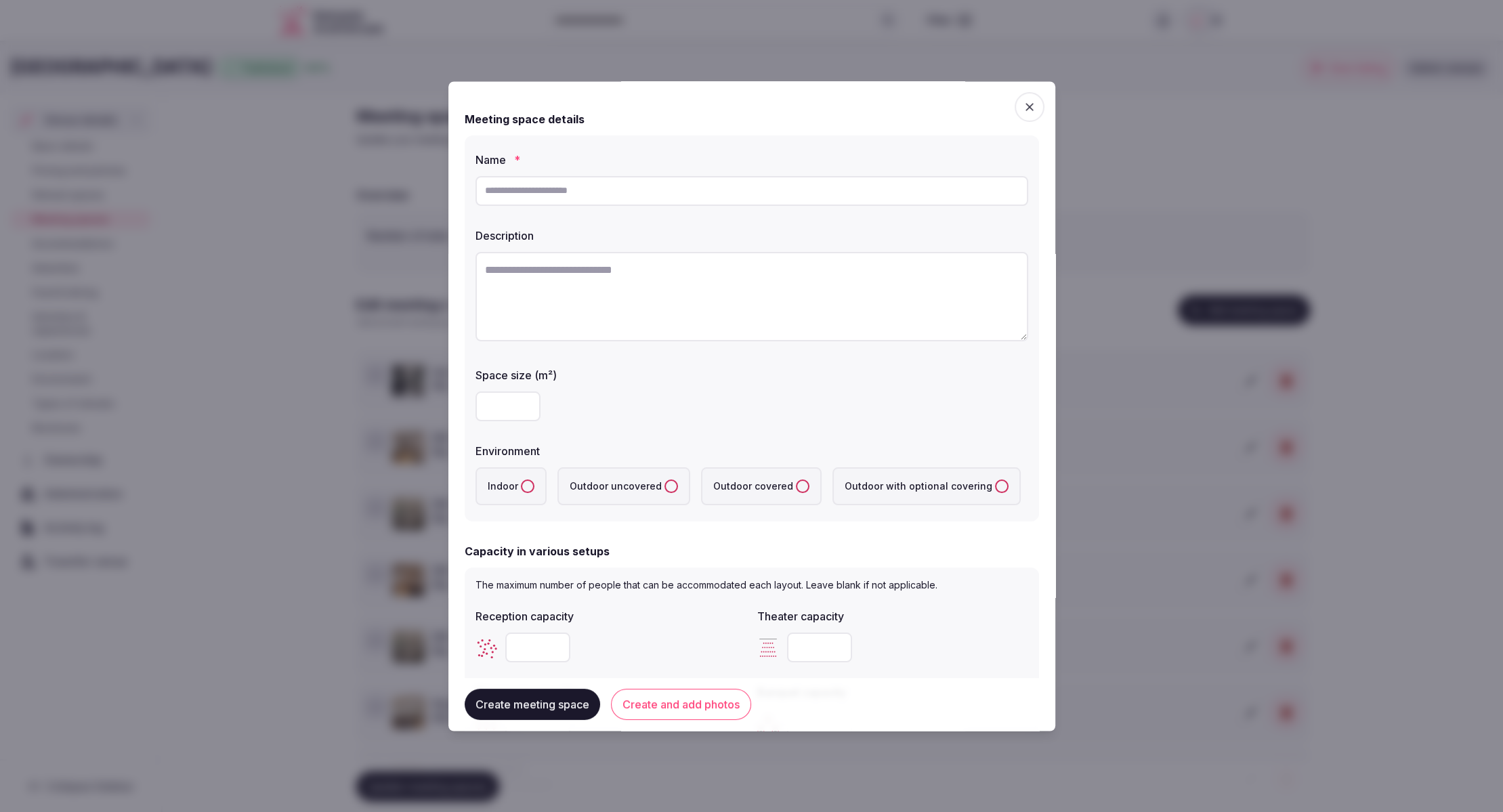
click at [545, 196] on input "text" at bounding box center [751, 191] width 553 height 30
paste input "*********"
type input "*********"
click at [685, 293] on textarea at bounding box center [751, 296] width 553 height 89
paste textarea "**********"
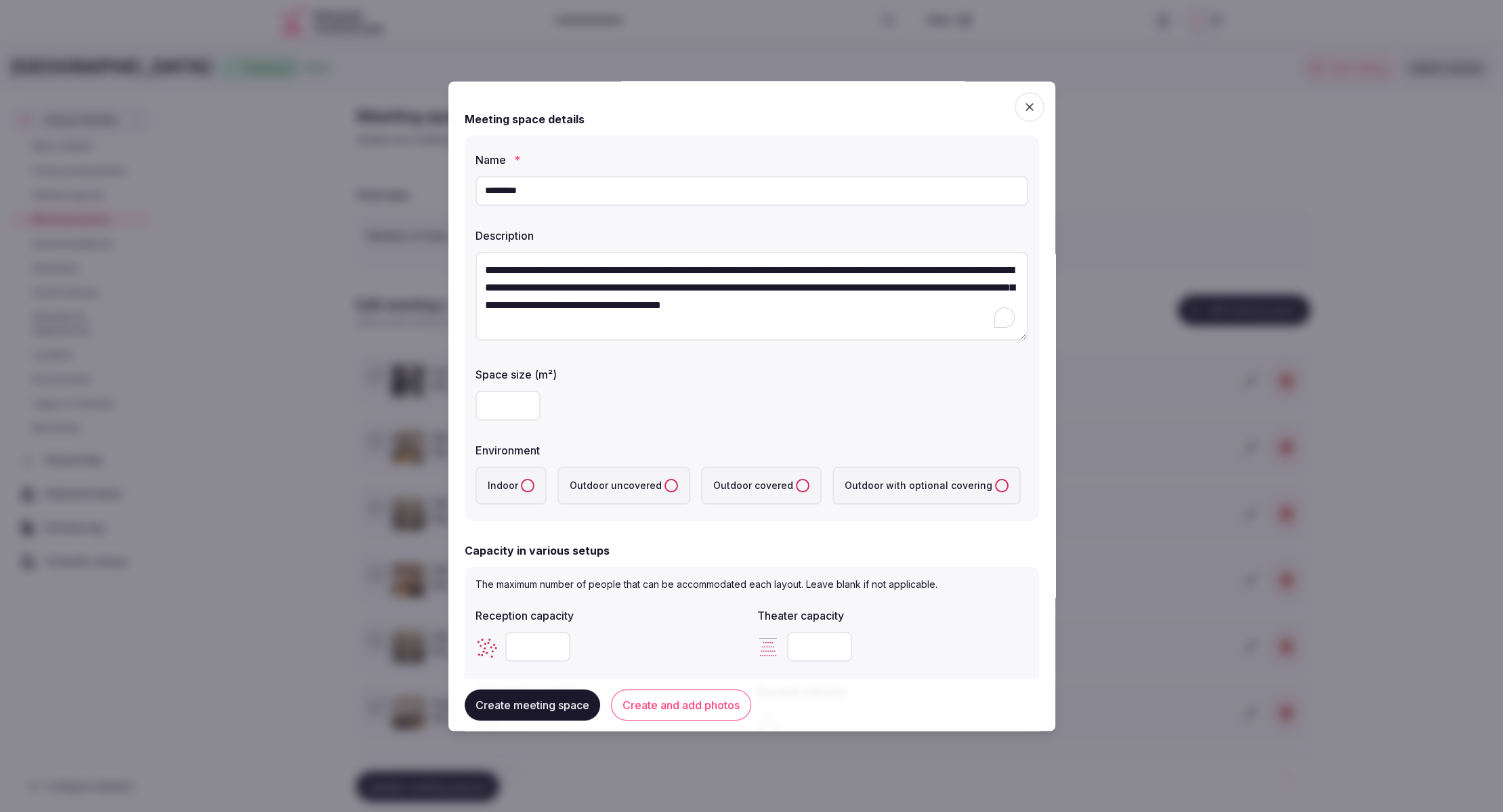
type textarea "**********"
click at [499, 407] on input "number" at bounding box center [507, 406] width 65 height 30
type input "**"
click at [525, 486] on button "Indoor" at bounding box center [528, 486] width 14 height 14
click at [622, 429] on div "**********" at bounding box center [752, 328] width 574 height 386
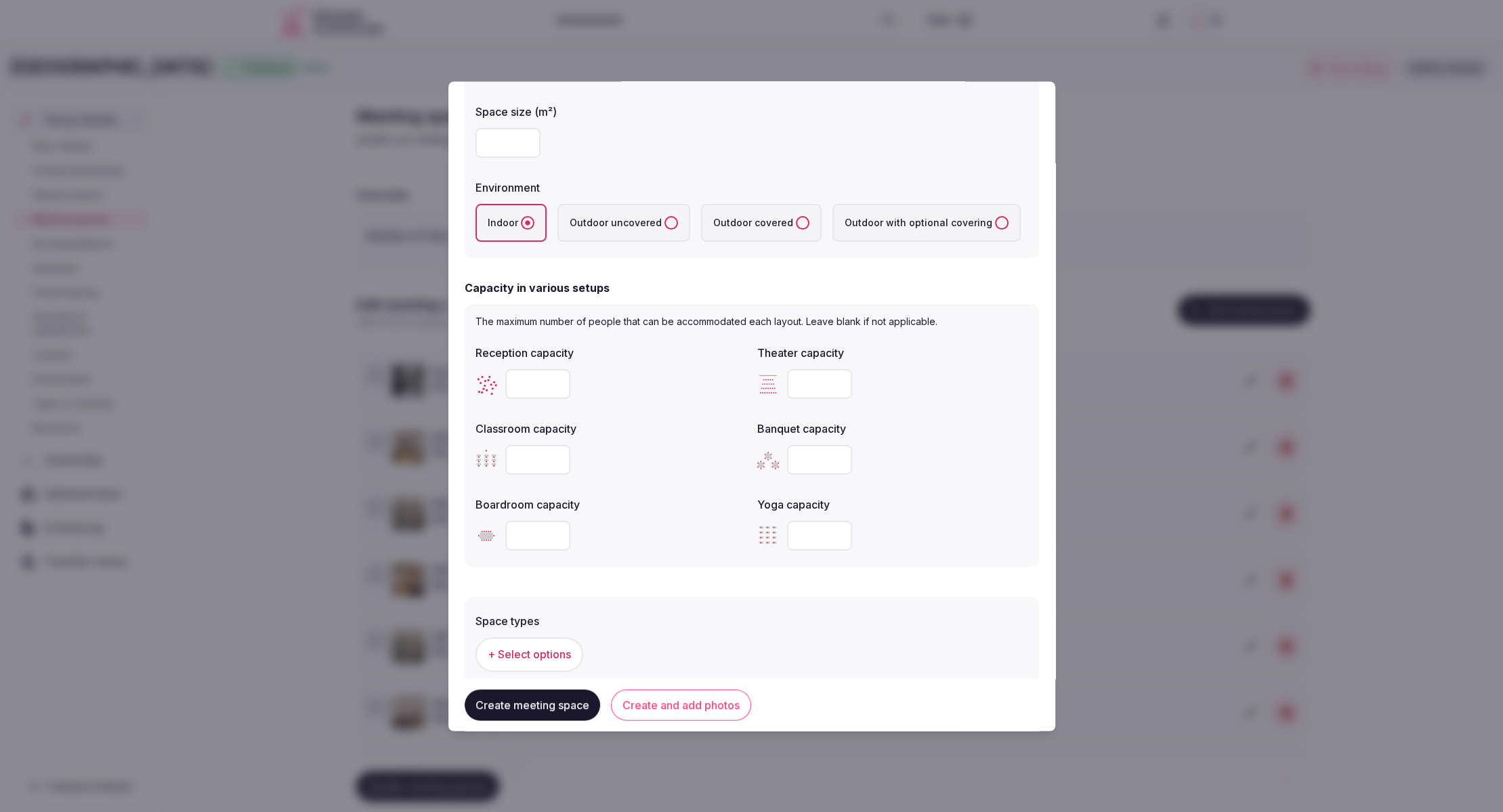
scroll to position [269, 0]
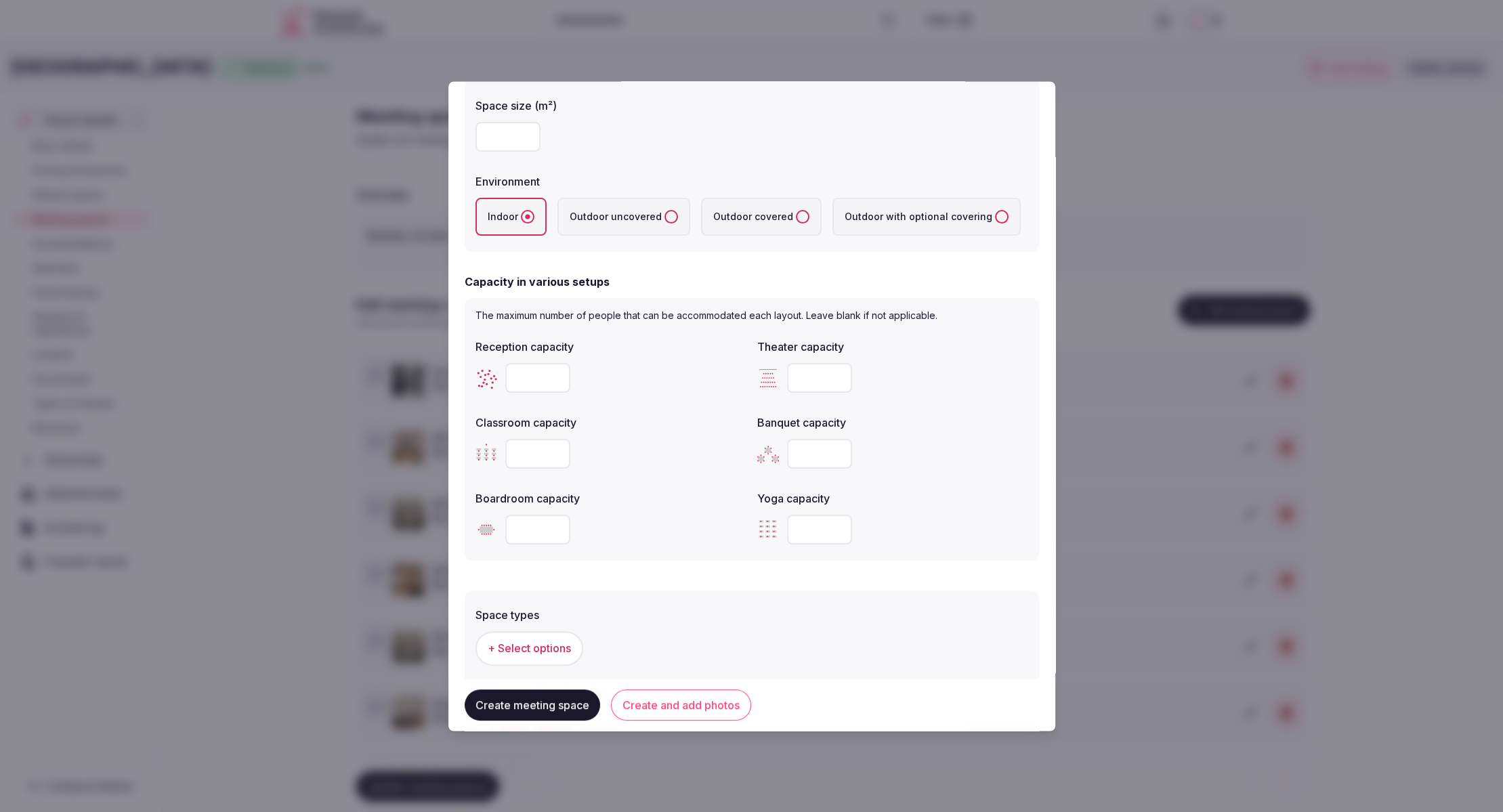
click at [514, 372] on input "number" at bounding box center [537, 379] width 65 height 30
type input "**"
drag, startPoint x: 694, startPoint y: 396, endPoint x: 684, endPoint y: 403, distance: 12.2
click at [693, 396] on div "**" at bounding box center [610, 378] width 271 height 41
click at [532, 535] on input "number" at bounding box center [537, 530] width 65 height 30
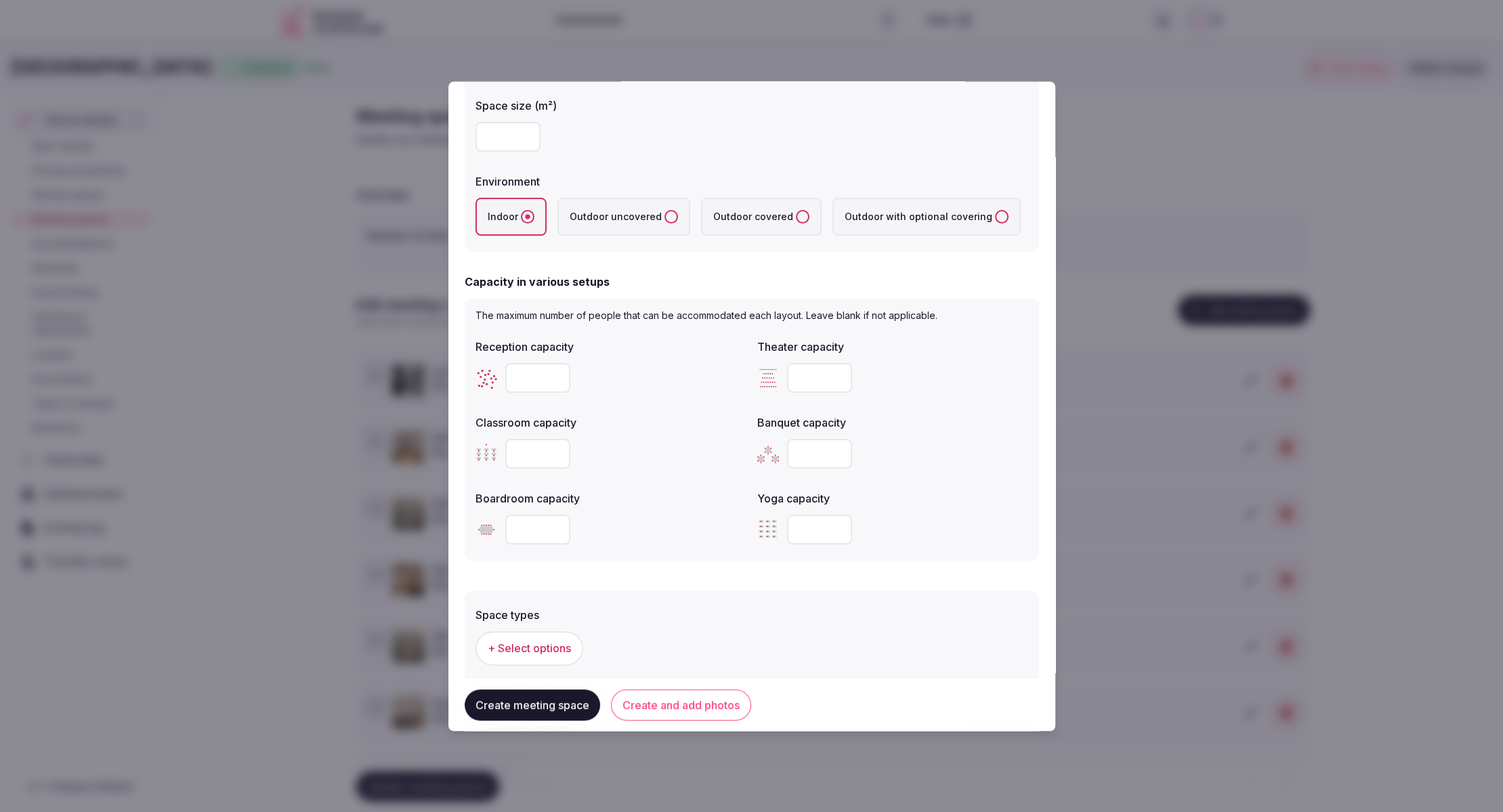
type input "**"
drag, startPoint x: 663, startPoint y: 541, endPoint x: 651, endPoint y: 551, distance: 15.4
click at [662, 541] on div "**" at bounding box center [610, 530] width 271 height 30
